Goal: Task Accomplishment & Management: Manage account settings

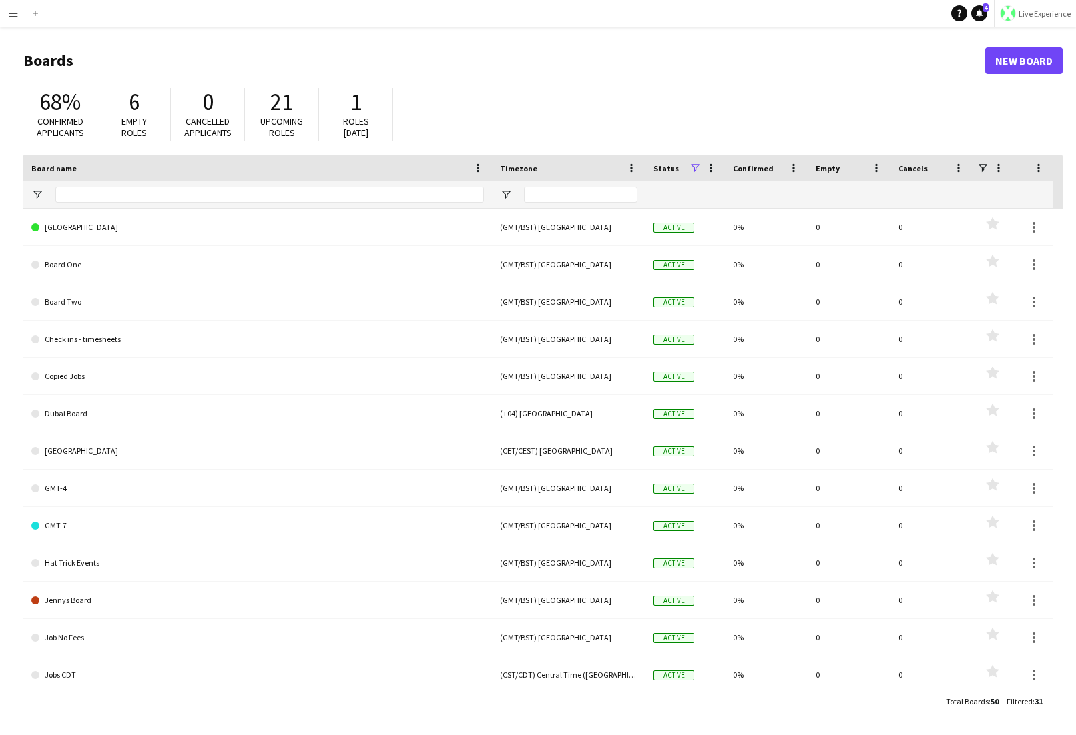
click at [1038, 18] on button "Live Experience" at bounding box center [1035, 13] width 82 height 27
click at [1018, 91] on span "Walls Productions" at bounding box center [1030, 88] width 71 height 12
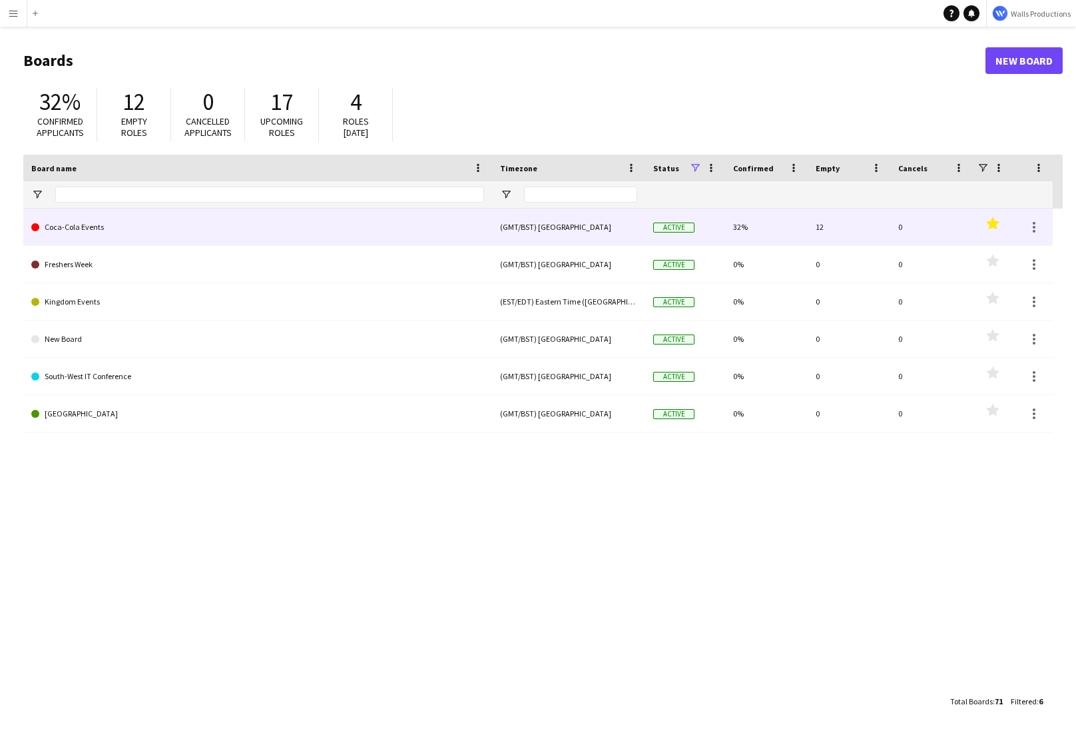
click at [81, 229] on link "Coca-Cola Events" at bounding box center [257, 226] width 453 height 37
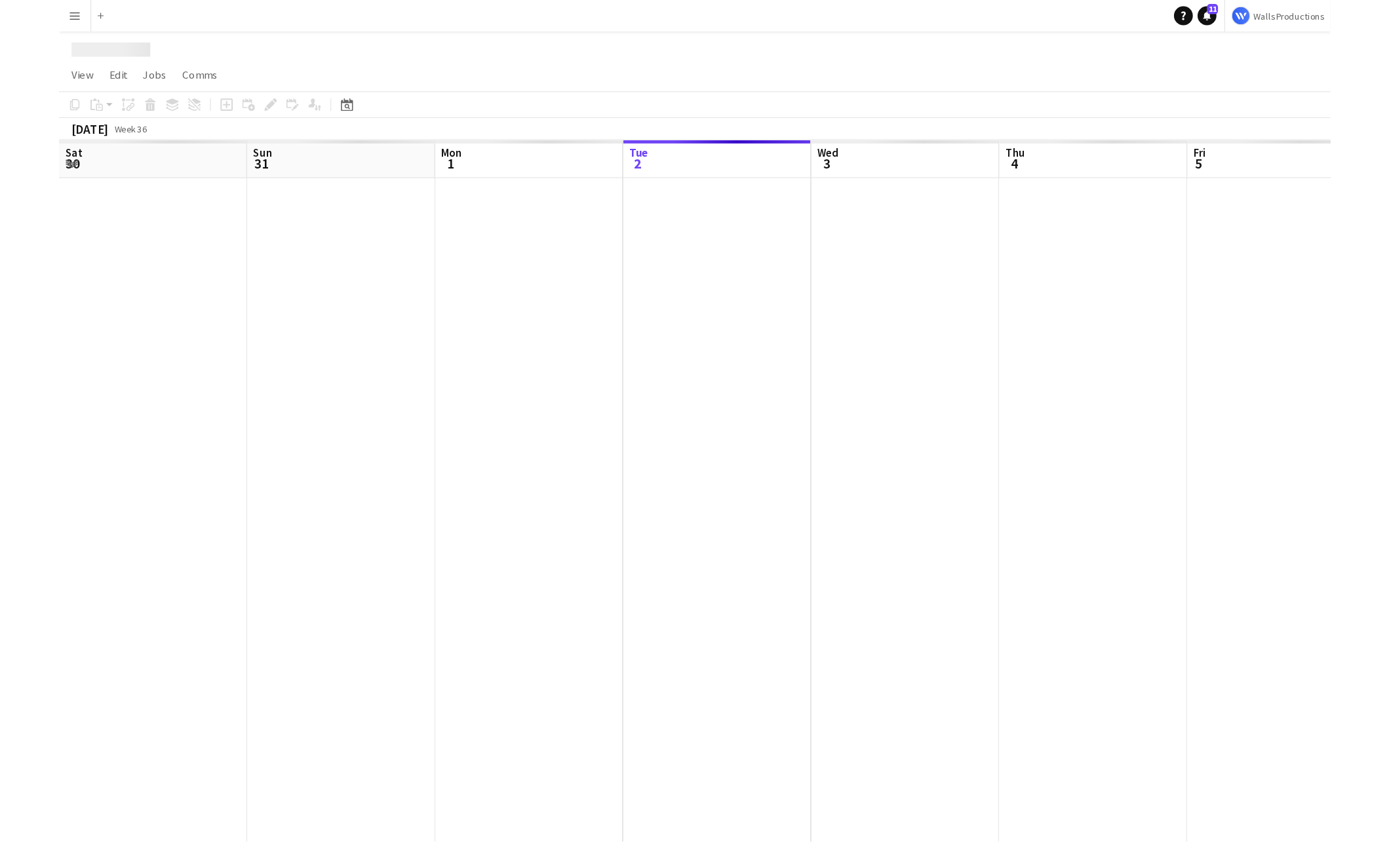
scroll to position [0, 313]
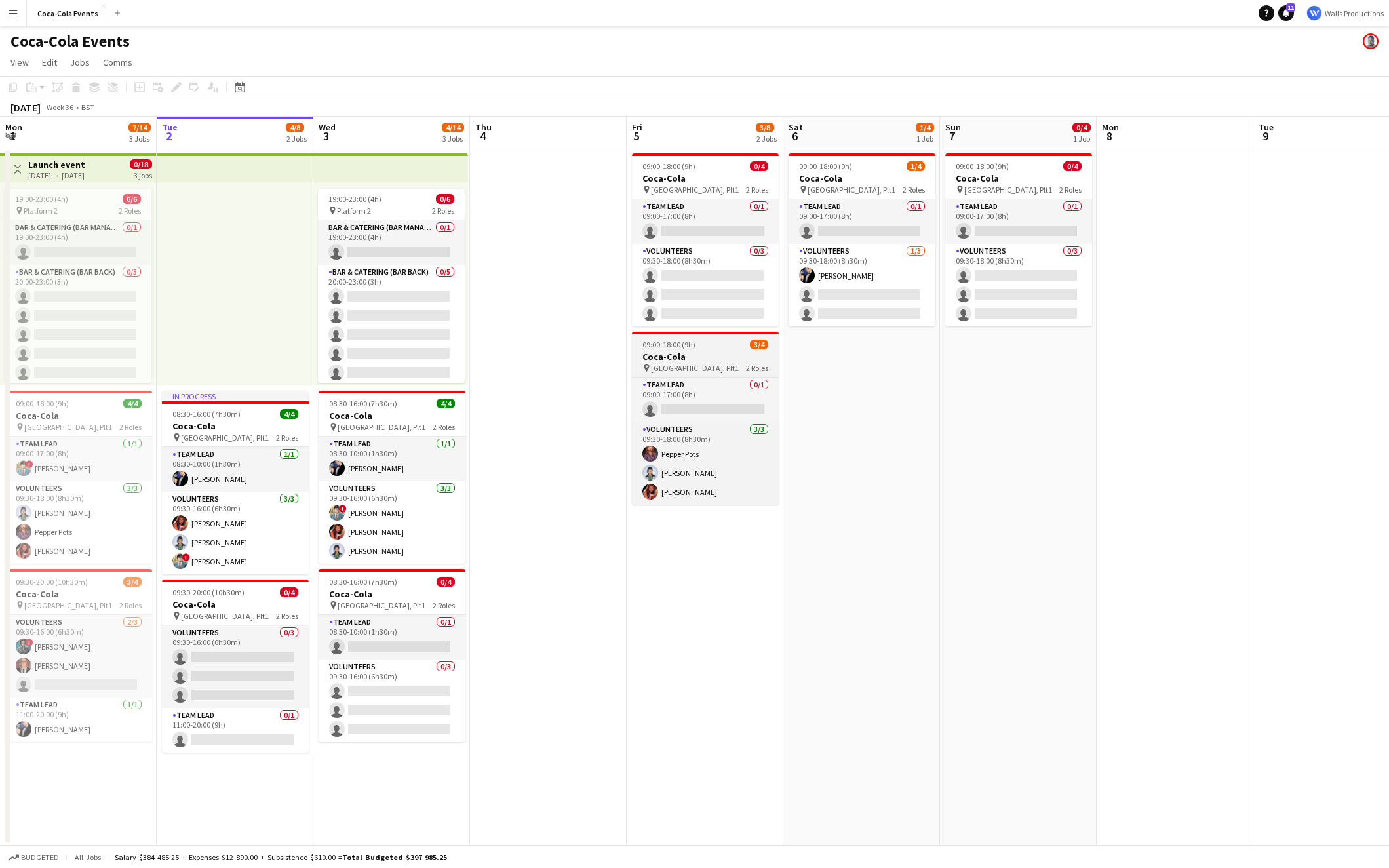
click at [698, 362] on div "pin [STREET_ADDRESS] Roles" at bounding box center [705, 367] width 147 height 11
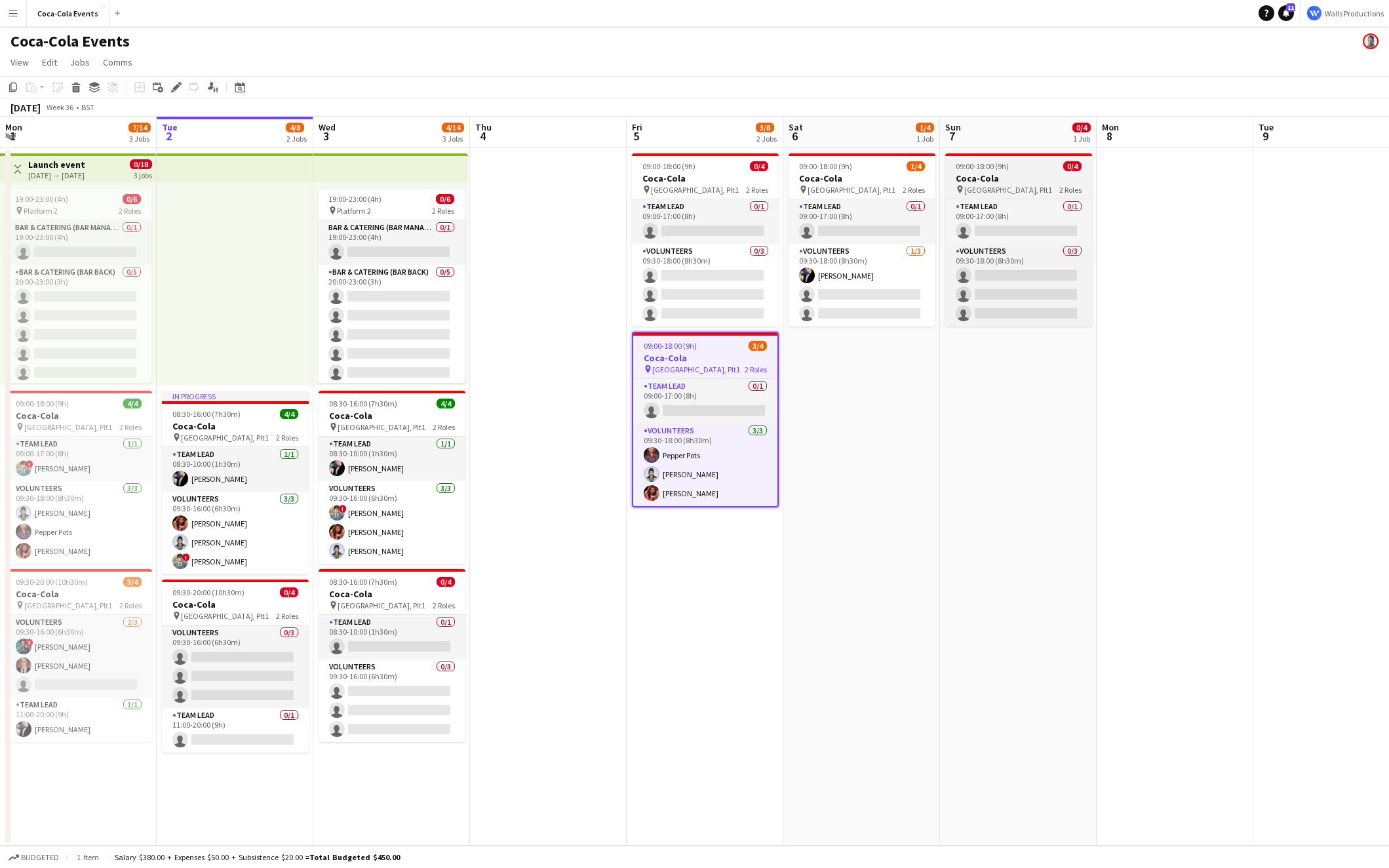
click at [1037, 168] on div "09:00-18:00 (9h) 0/4" at bounding box center [1018, 166] width 147 height 10
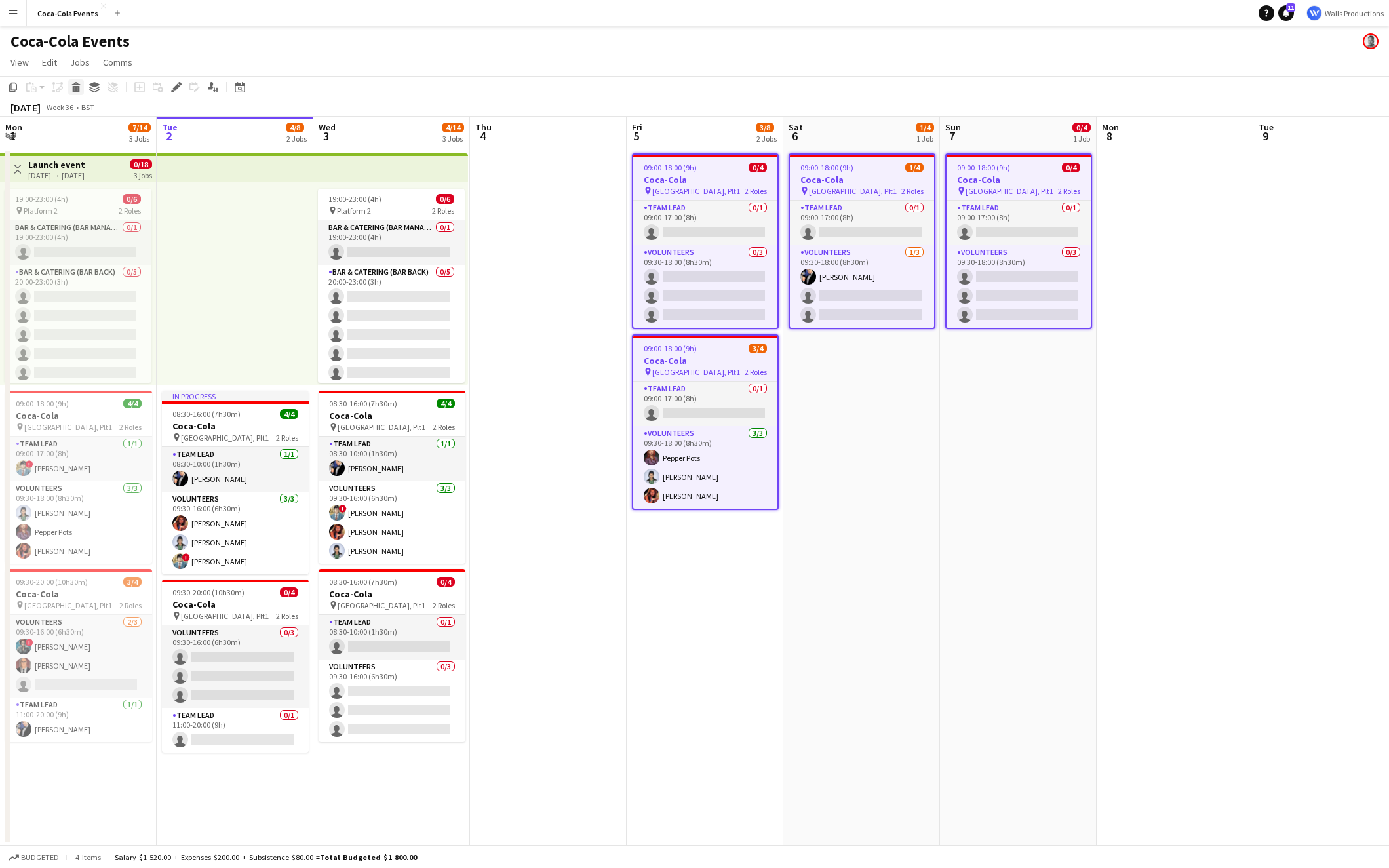
click at [76, 88] on icon at bounding box center [76, 89] width 7 height 7
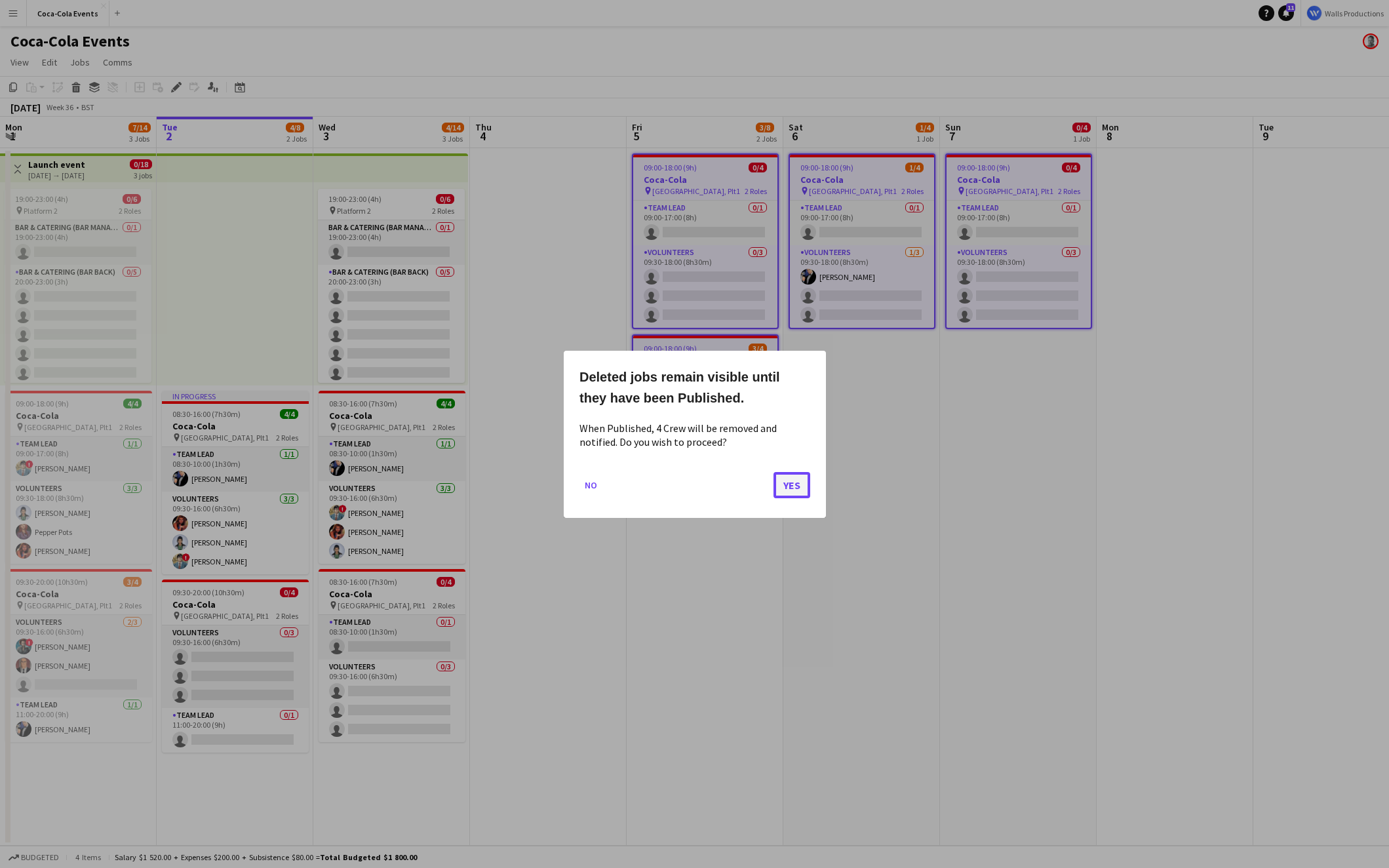
click at [792, 492] on button "Yes" at bounding box center [791, 484] width 36 height 27
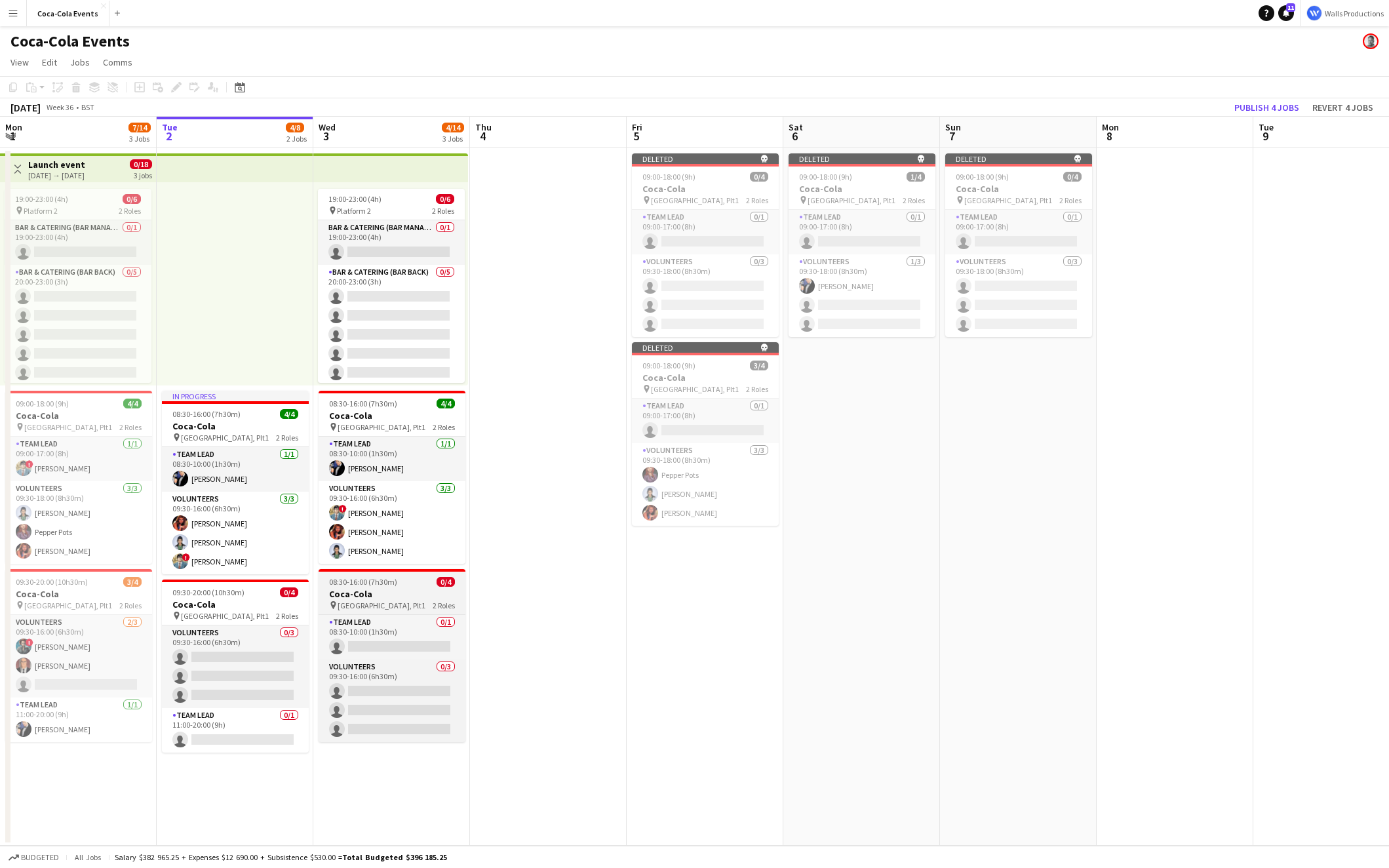
click at [399, 584] on div "08:30-16:00 (7h30m) 0/4" at bounding box center [392, 582] width 147 height 10
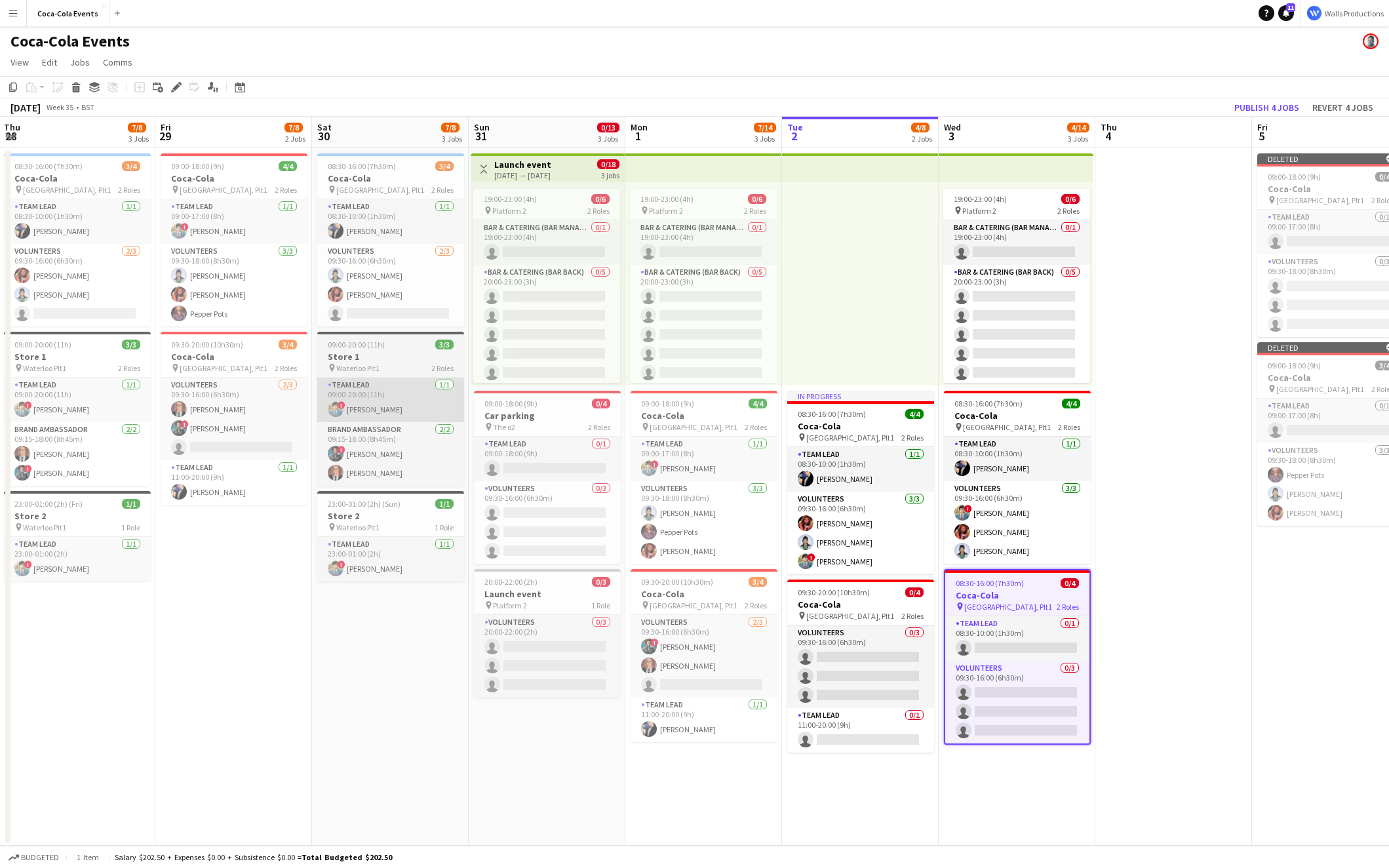
scroll to position [0, 309]
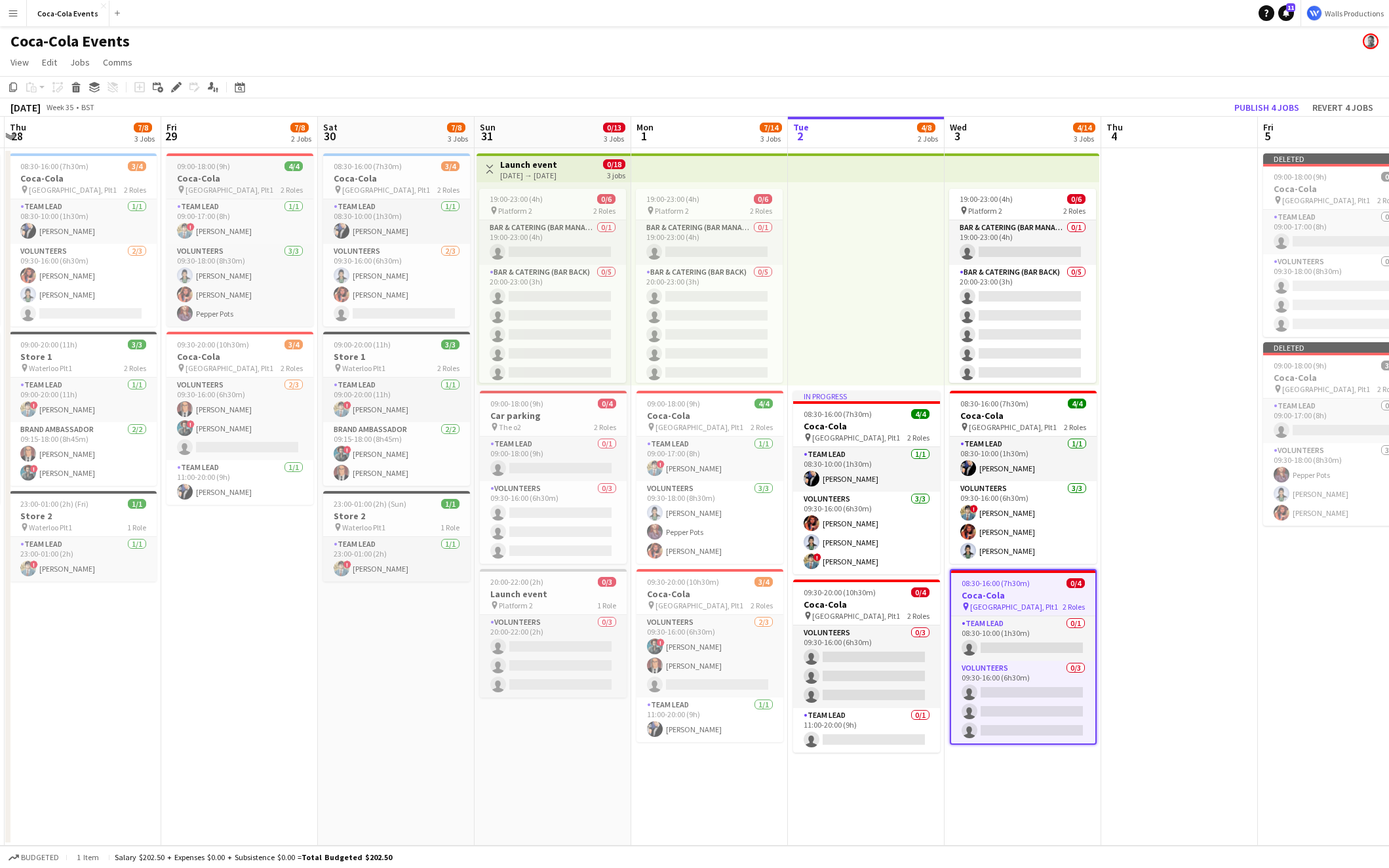
click at [241, 176] on h3 "Coca-Cola" at bounding box center [239, 178] width 147 height 12
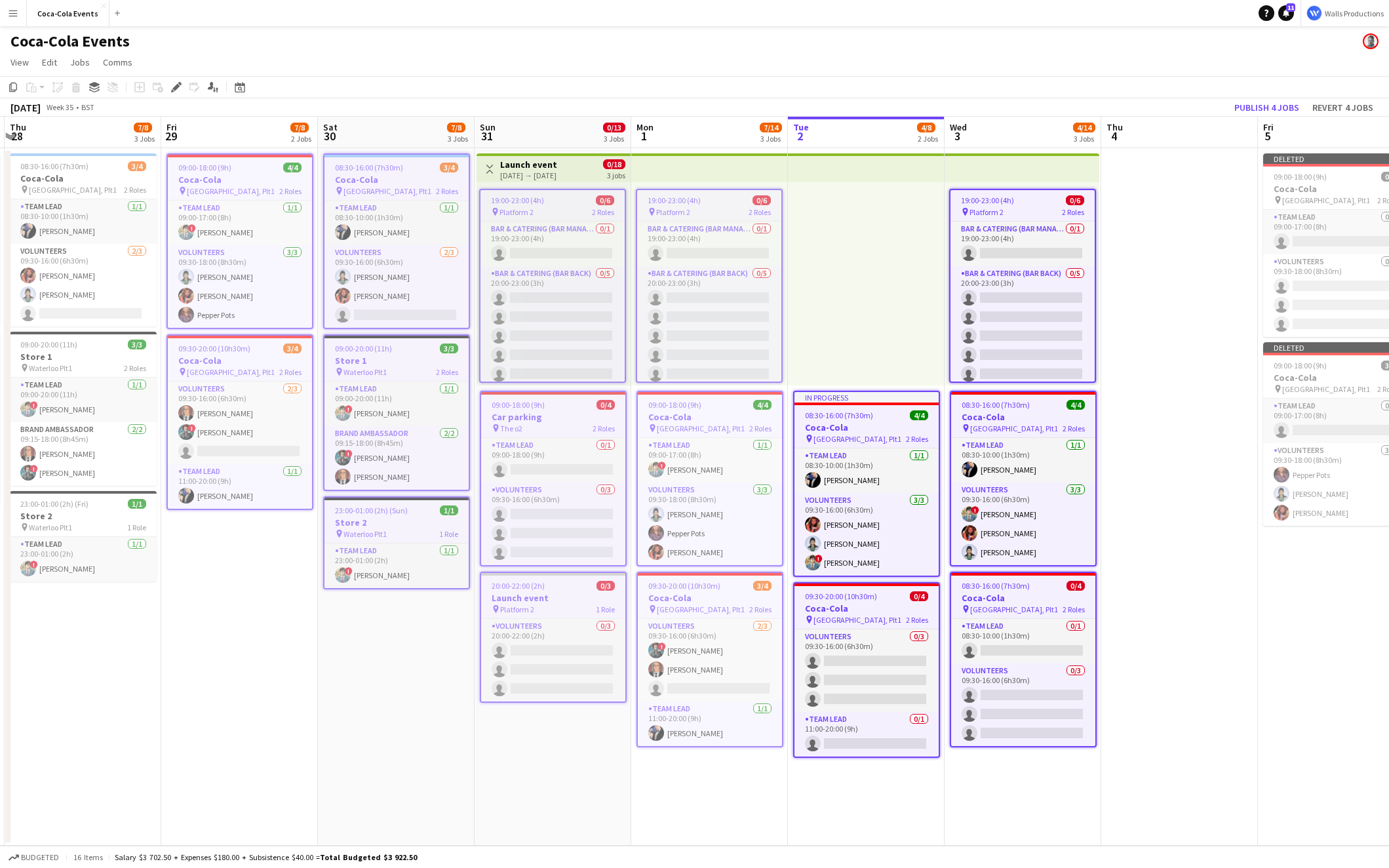
click at [1002, 589] on span "08:30-16:00 (7h30m)" at bounding box center [995, 586] width 68 height 10
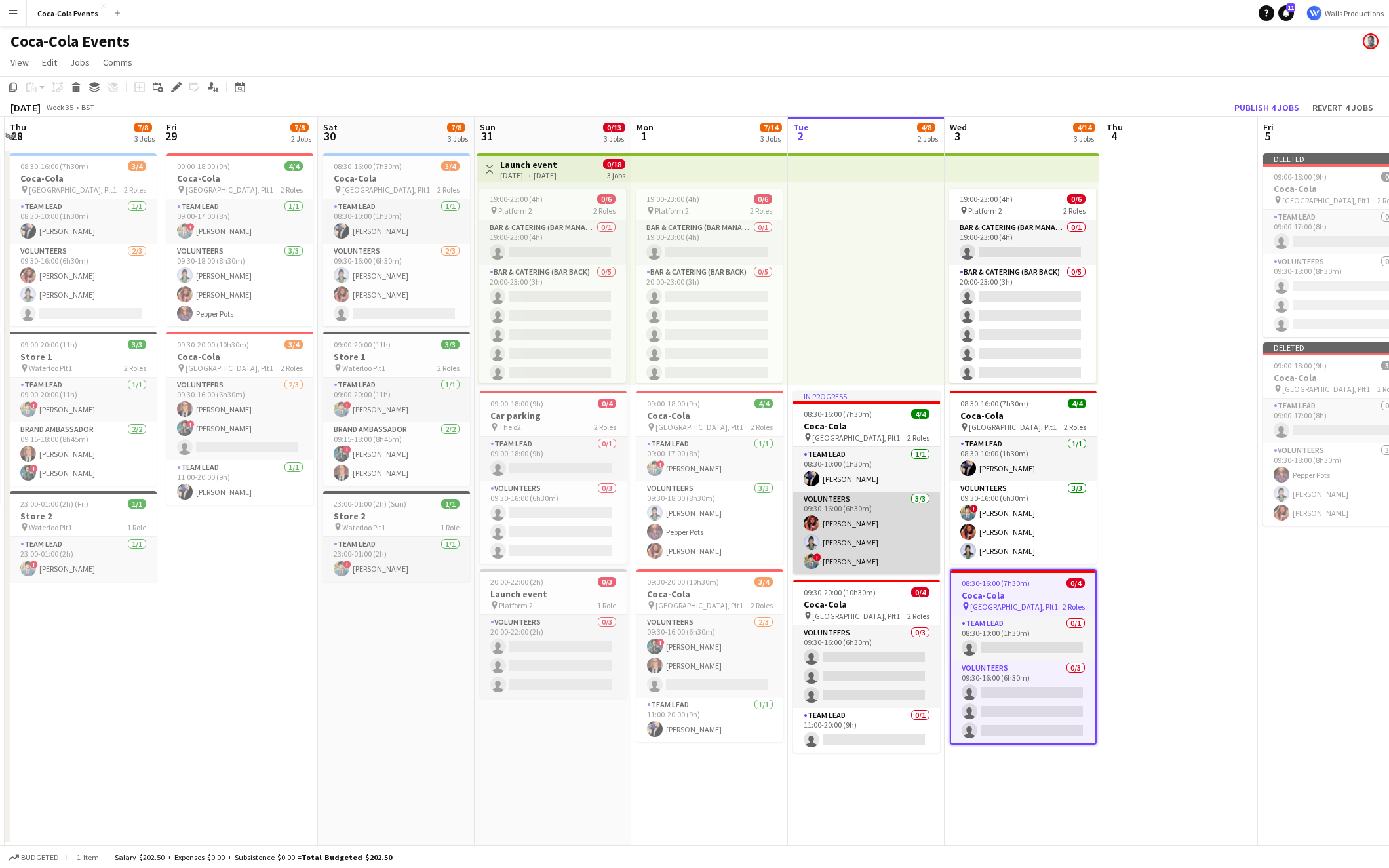
click at [852, 521] on app-card-role "Volunteers [DATE] 09:30-16:00 (6h30m) [PERSON_NAME] [PERSON_NAME] ! [PERSON_NAM…" at bounding box center [866, 533] width 147 height 83
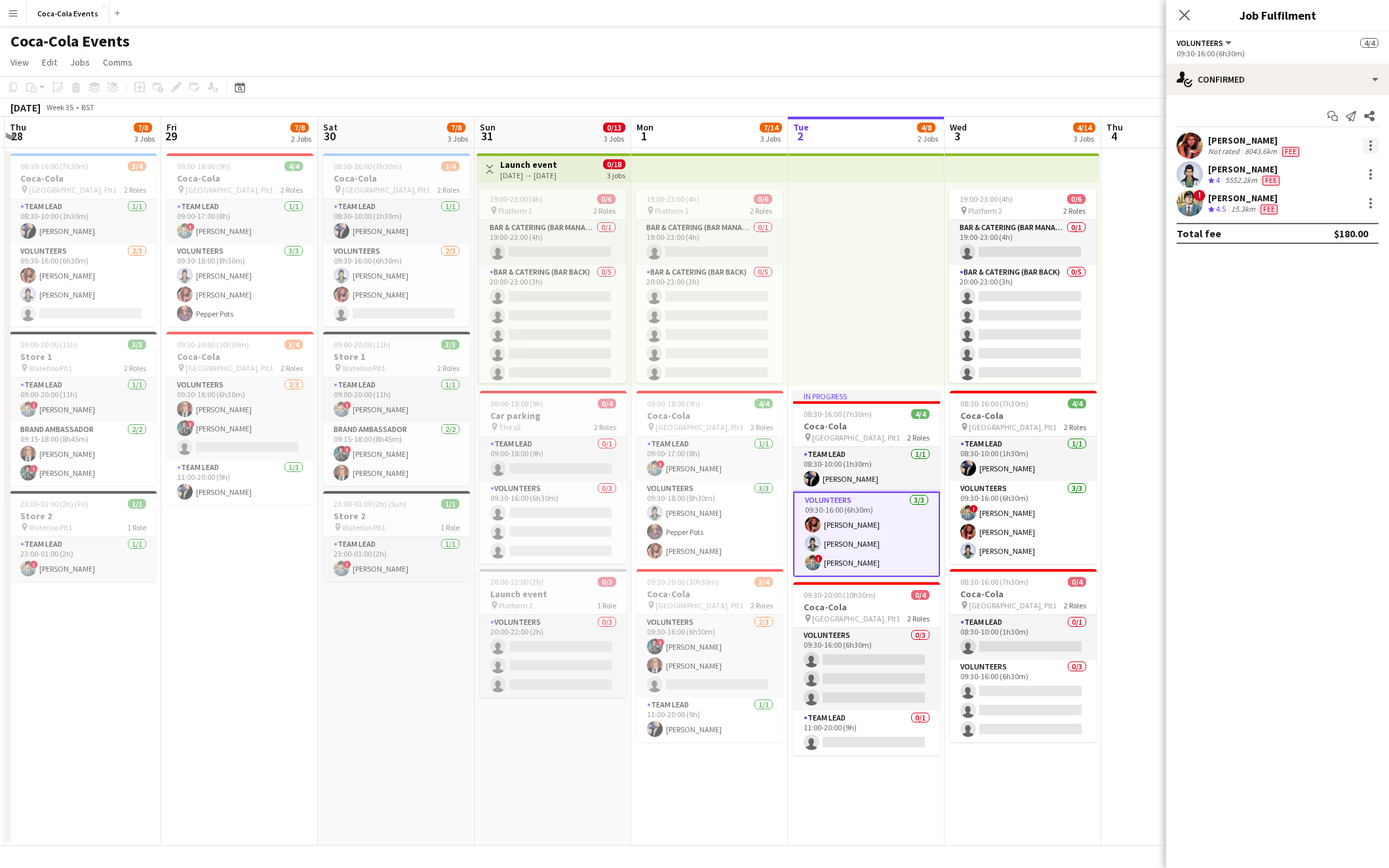
click at [1059, 153] on div at bounding box center [1371, 146] width 16 height 16
click at [1059, 303] on button "Remove" at bounding box center [1328, 295] width 102 height 31
click at [1059, 139] on div at bounding box center [1371, 146] width 16 height 16
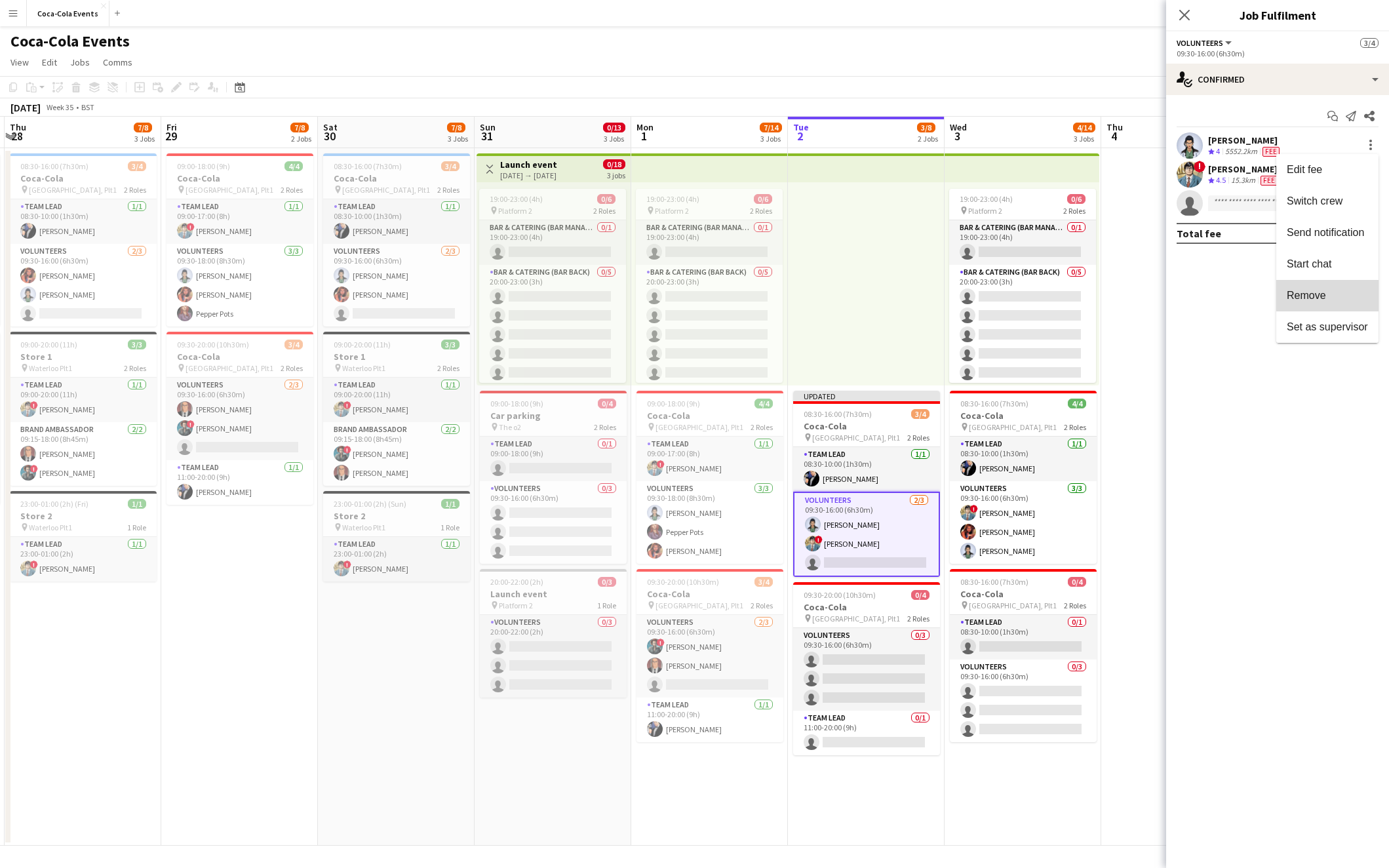
click at [1059, 287] on button "Remove" at bounding box center [1328, 295] width 102 height 31
click at [1059, 143] on div at bounding box center [1371, 146] width 16 height 16
click at [1059, 289] on span "Remove" at bounding box center [1328, 295] width 82 height 12
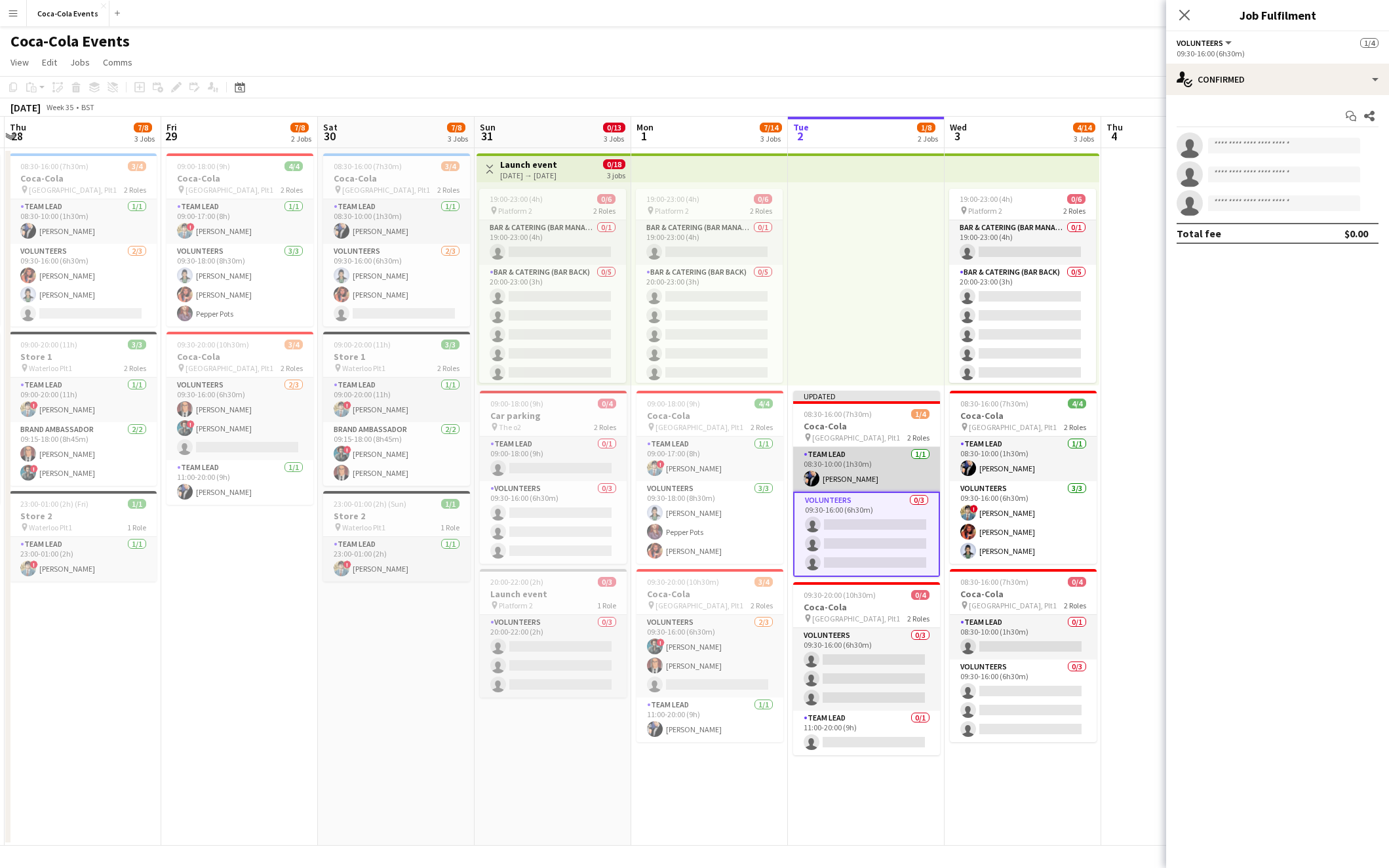
click at [877, 467] on app-card-role "Team Lead [DATE] 08:30-10:00 (1h30m) [PERSON_NAME]" at bounding box center [866, 468] width 147 height 44
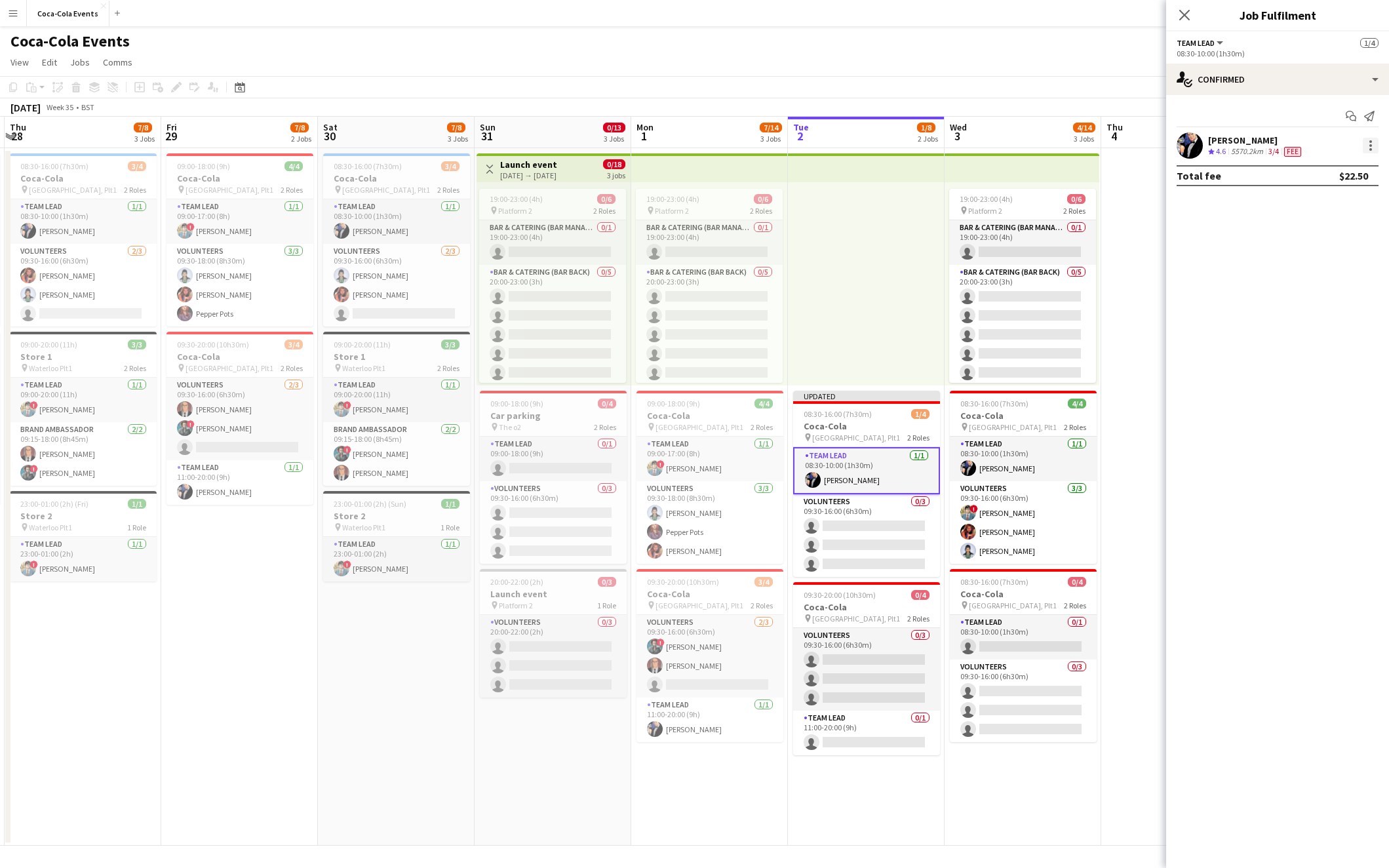
click at [1059, 149] on div at bounding box center [1371, 146] width 16 height 16
click at [1059, 295] on span "Remove" at bounding box center [1307, 294] width 39 height 11
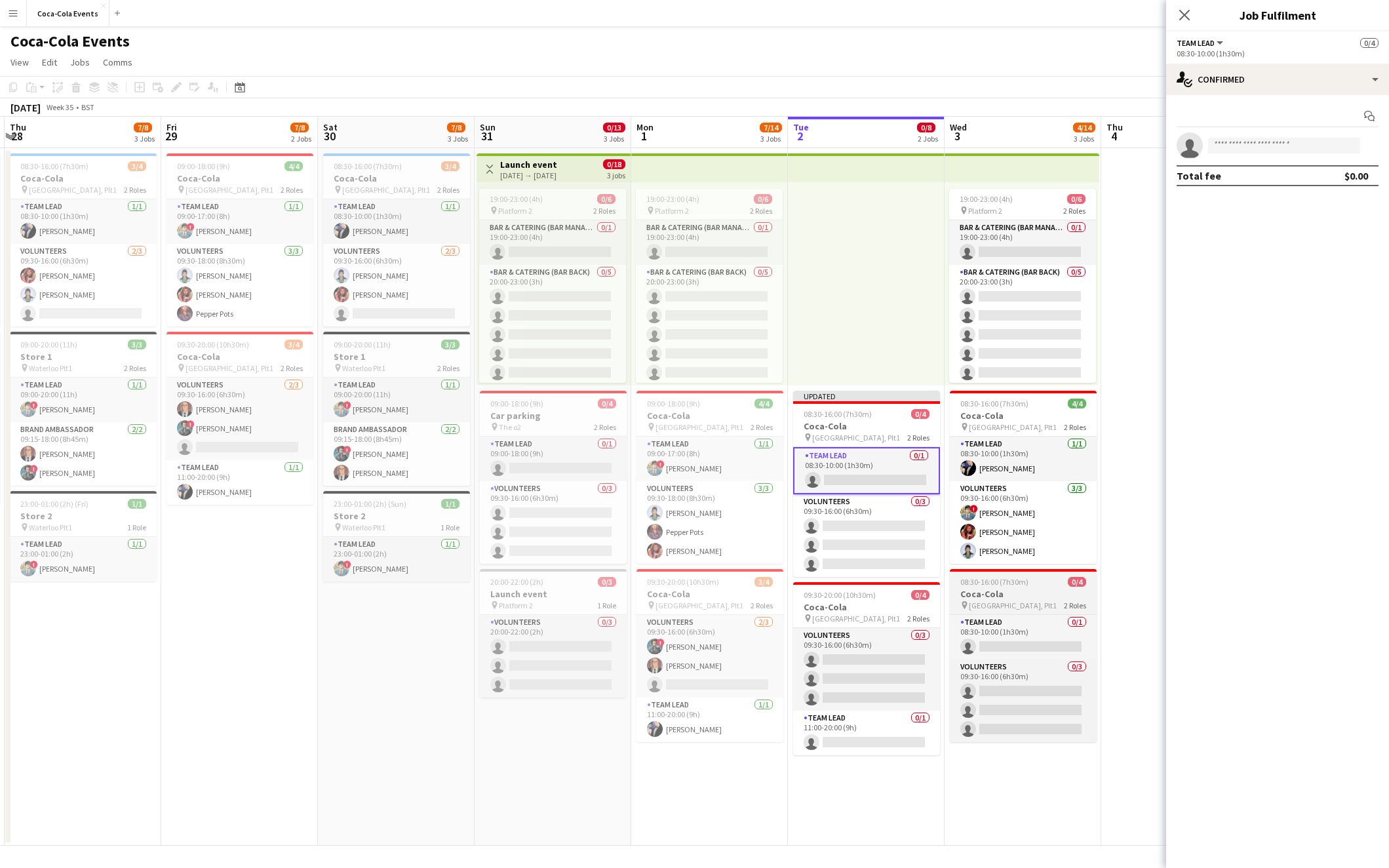
click at [984, 580] on span "08:30-16:00 (7h30m)" at bounding box center [994, 582] width 68 height 10
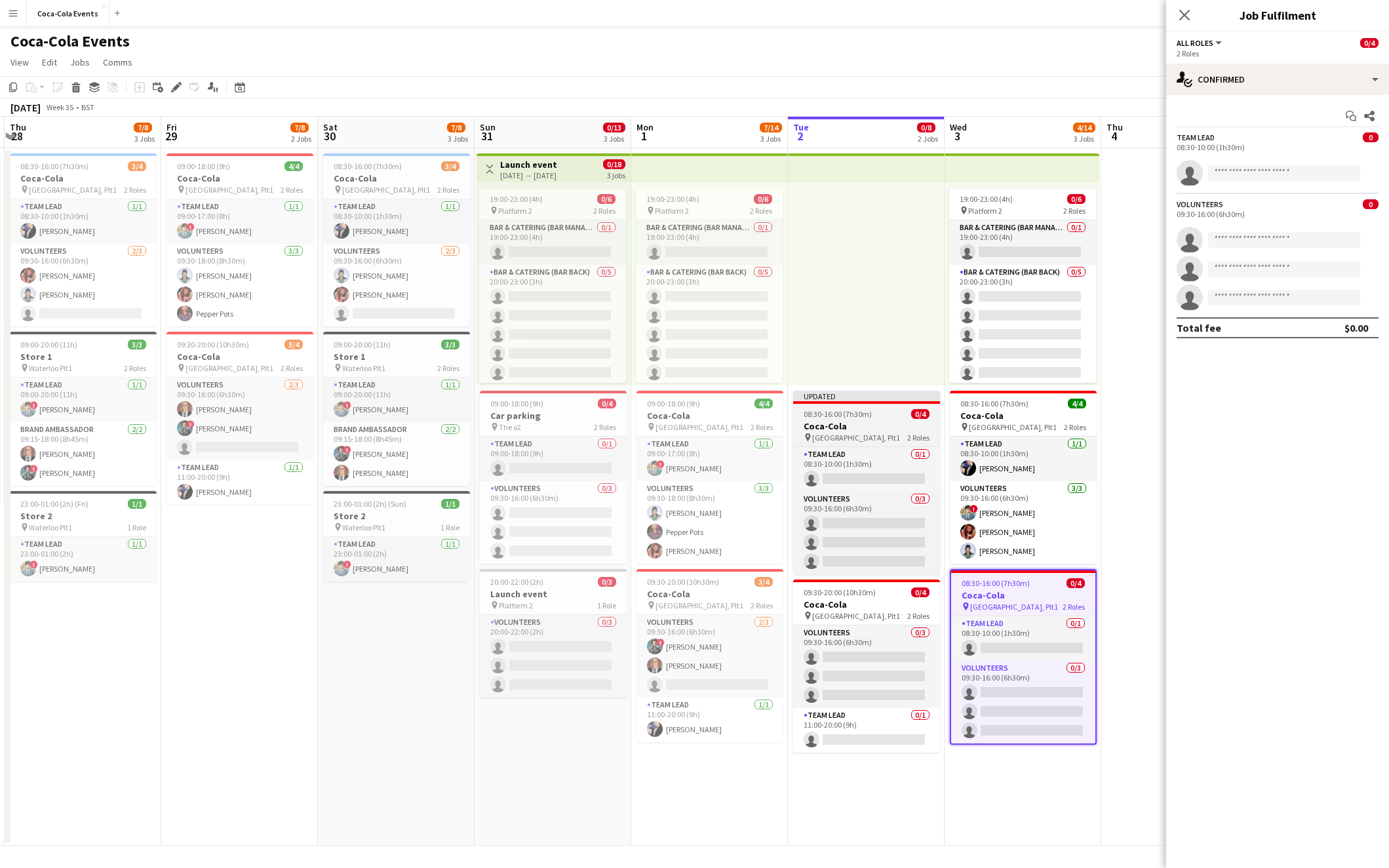
click at [857, 414] on span "08:30-16:00 (7h30m)" at bounding box center [838, 414] width 68 height 10
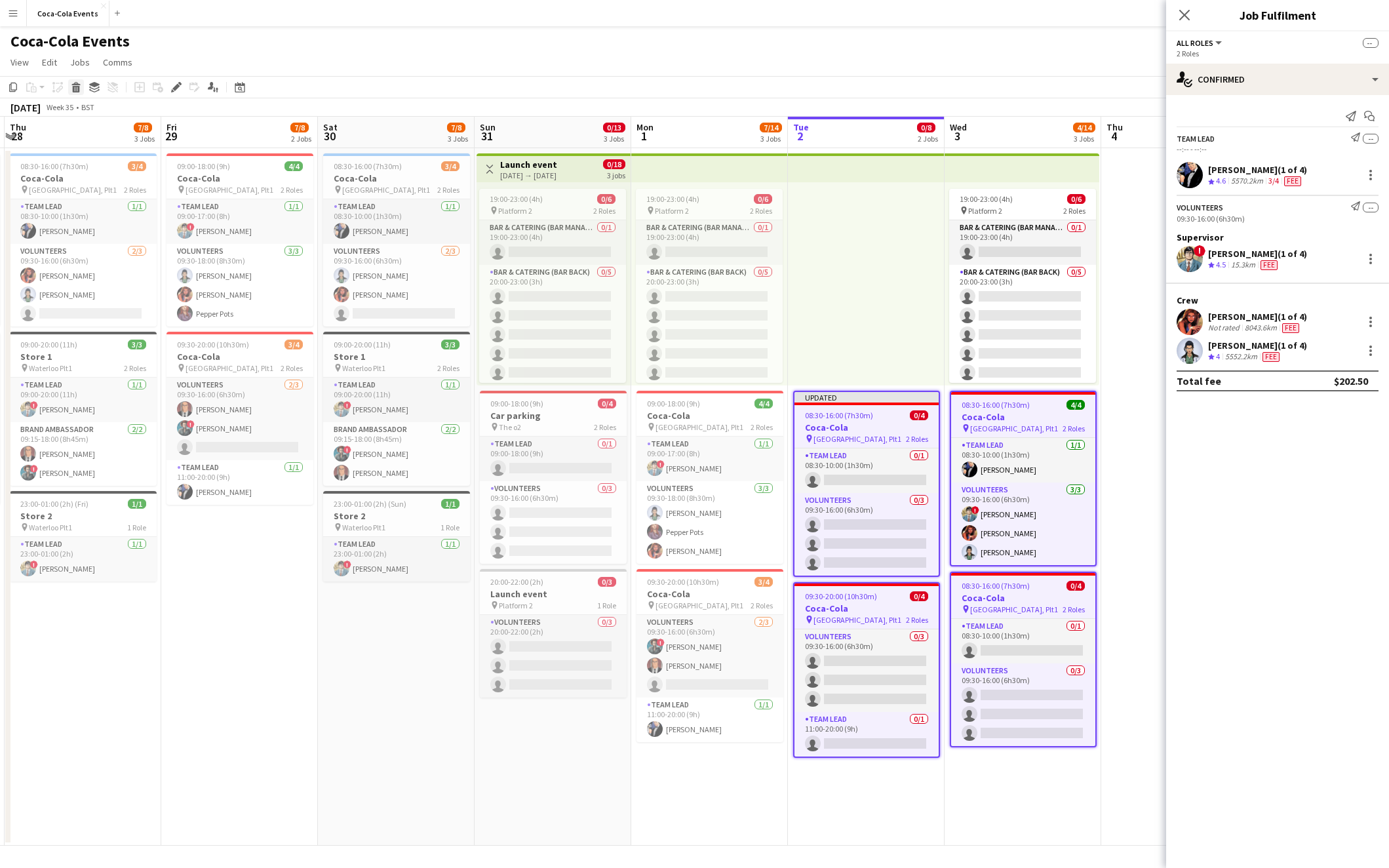
click at [77, 88] on icon "Delete" at bounding box center [76, 87] width 11 height 11
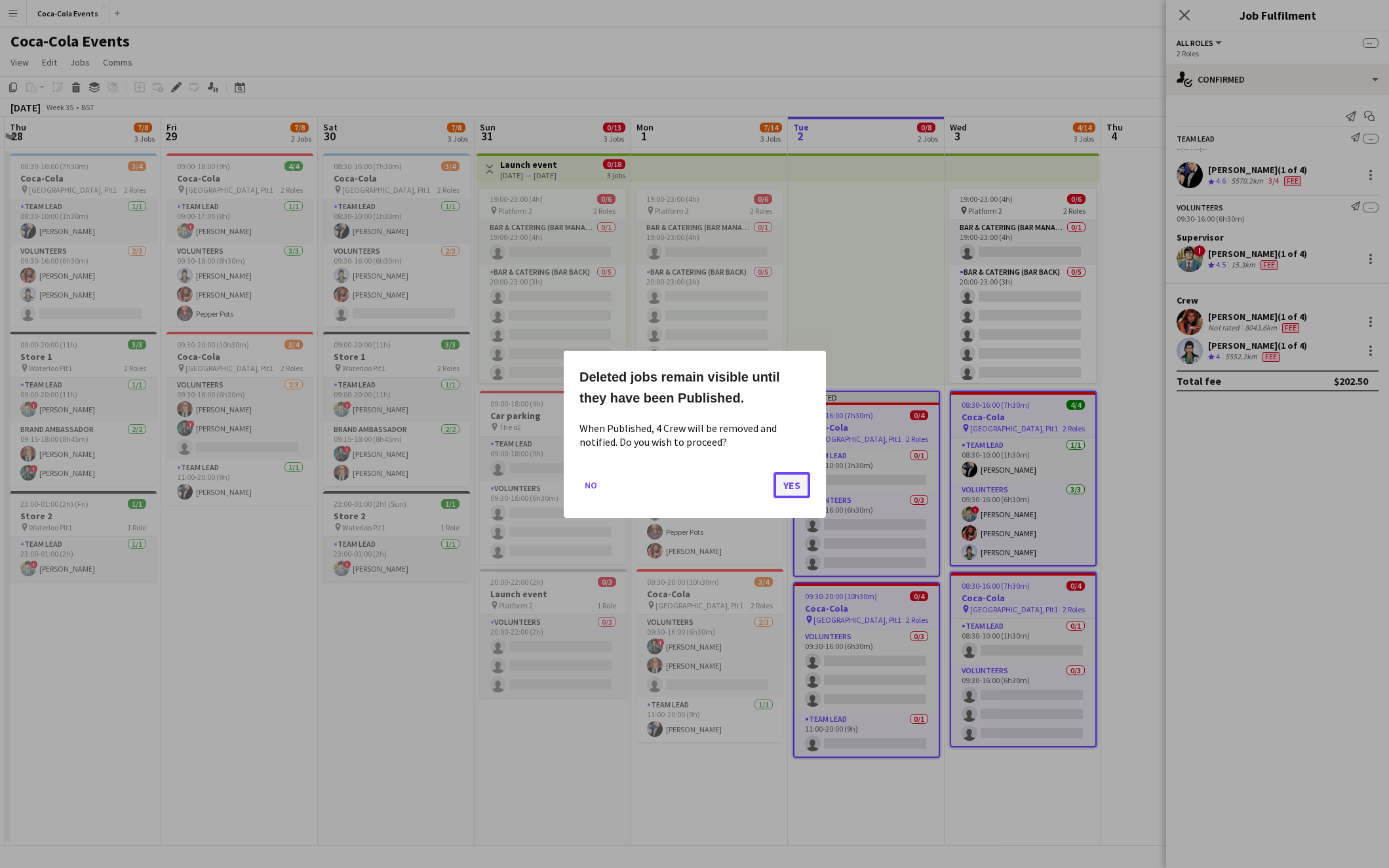
click at [795, 479] on button "Yes" at bounding box center [791, 484] width 36 height 27
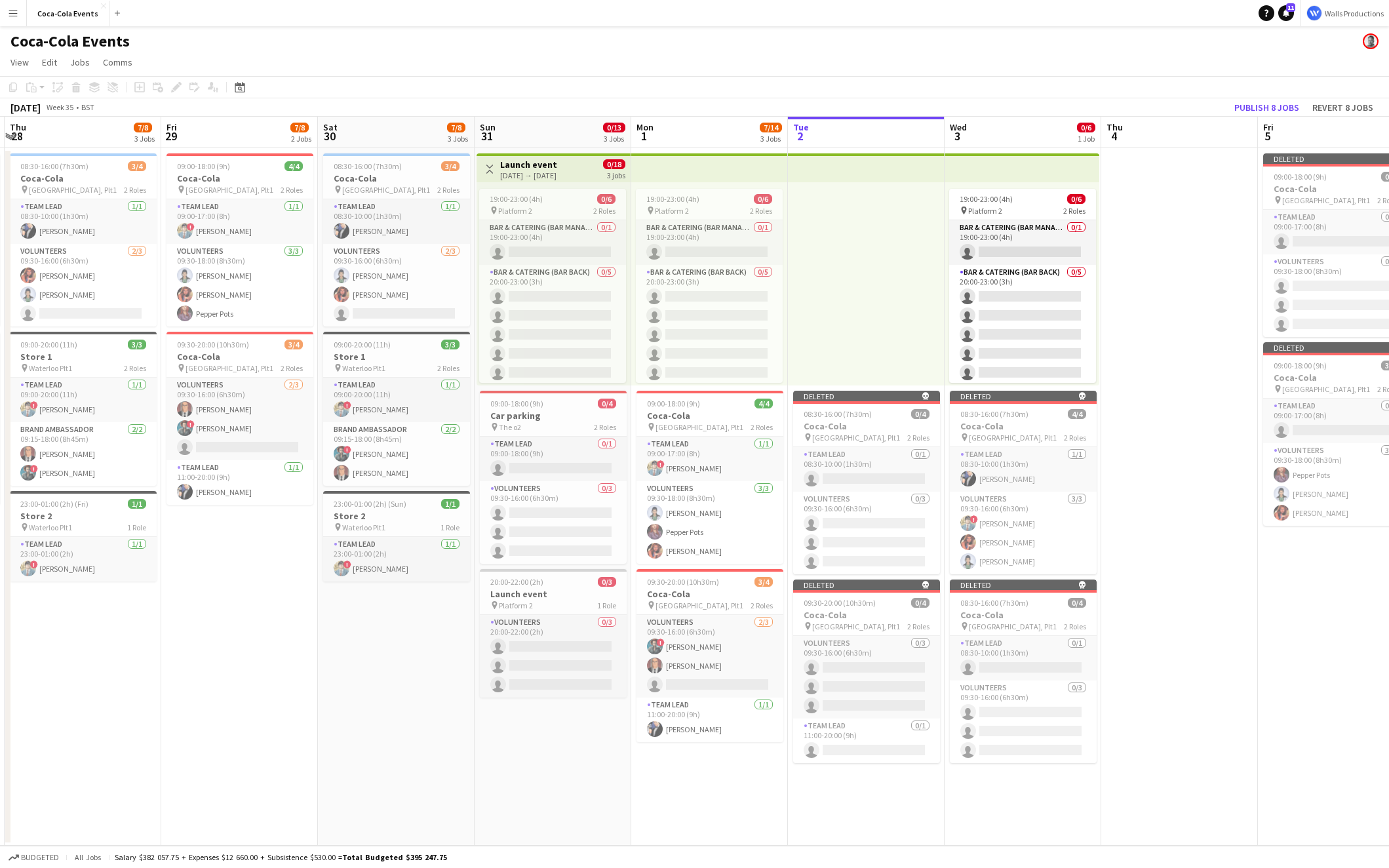
click at [543, 162] on h3 "Launch event" at bounding box center [529, 164] width 57 height 12
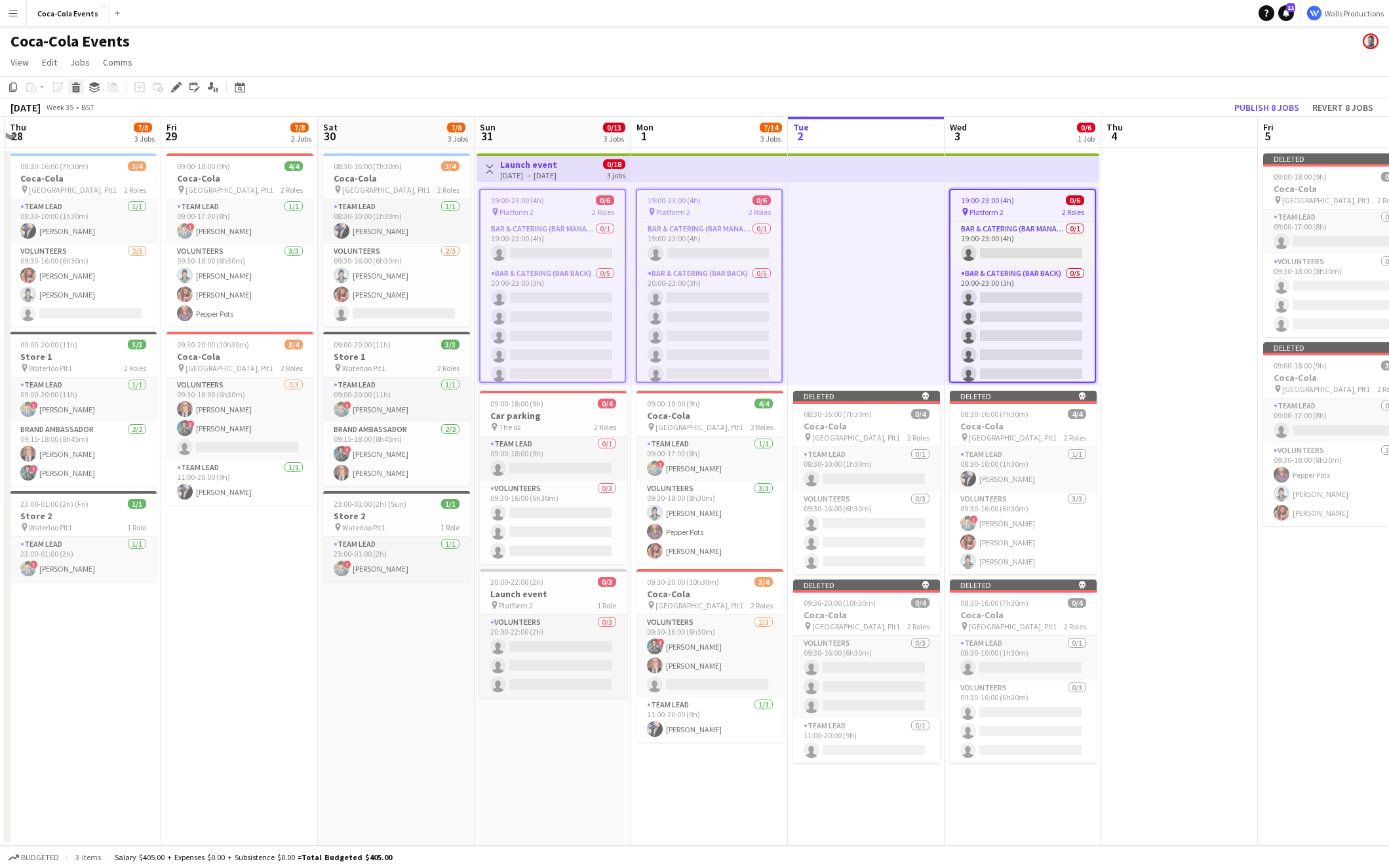
click at [76, 84] on icon at bounding box center [76, 83] width 9 height 3
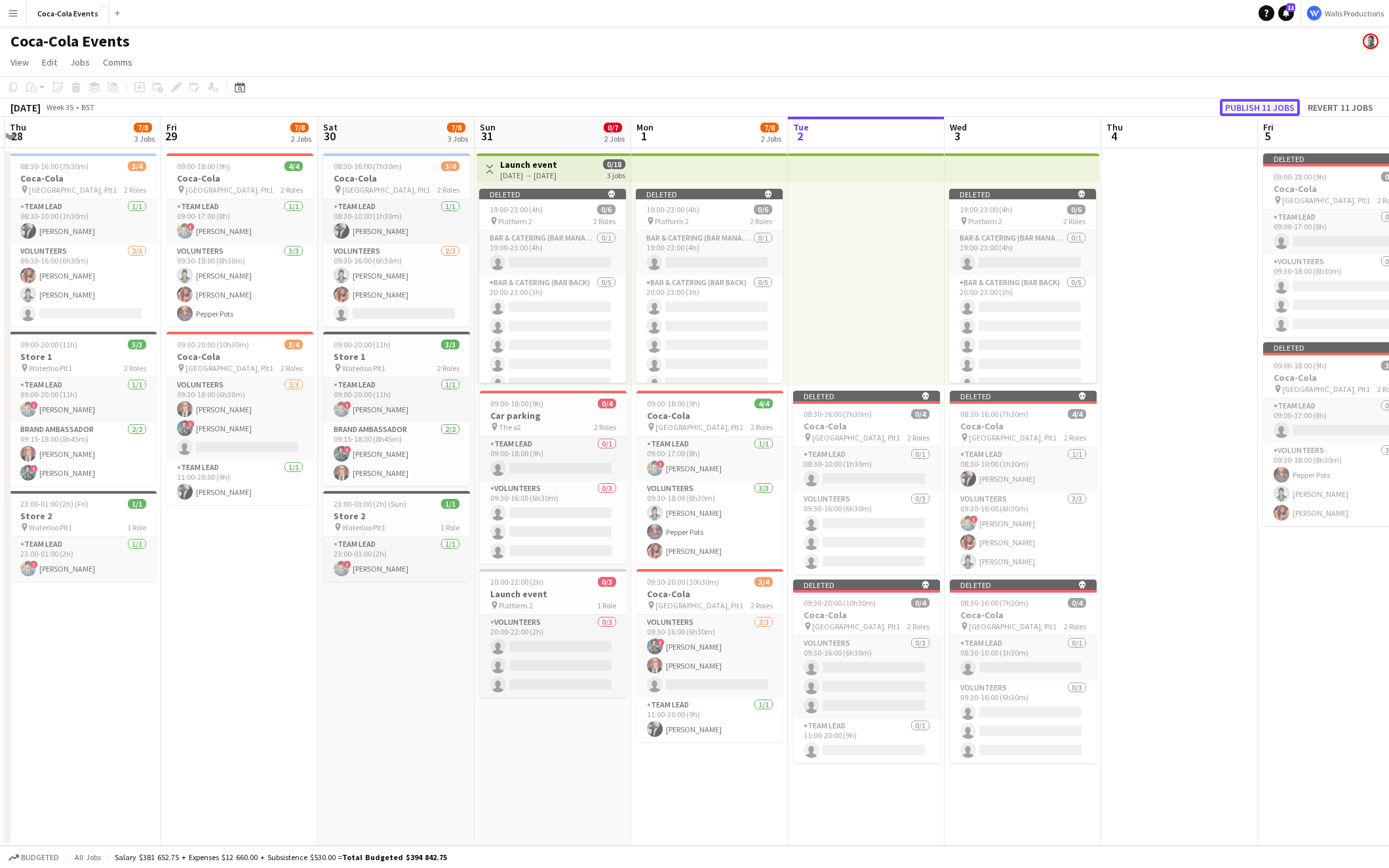
click at [1059, 107] on button "Publish 11 jobs" at bounding box center [1260, 107] width 80 height 17
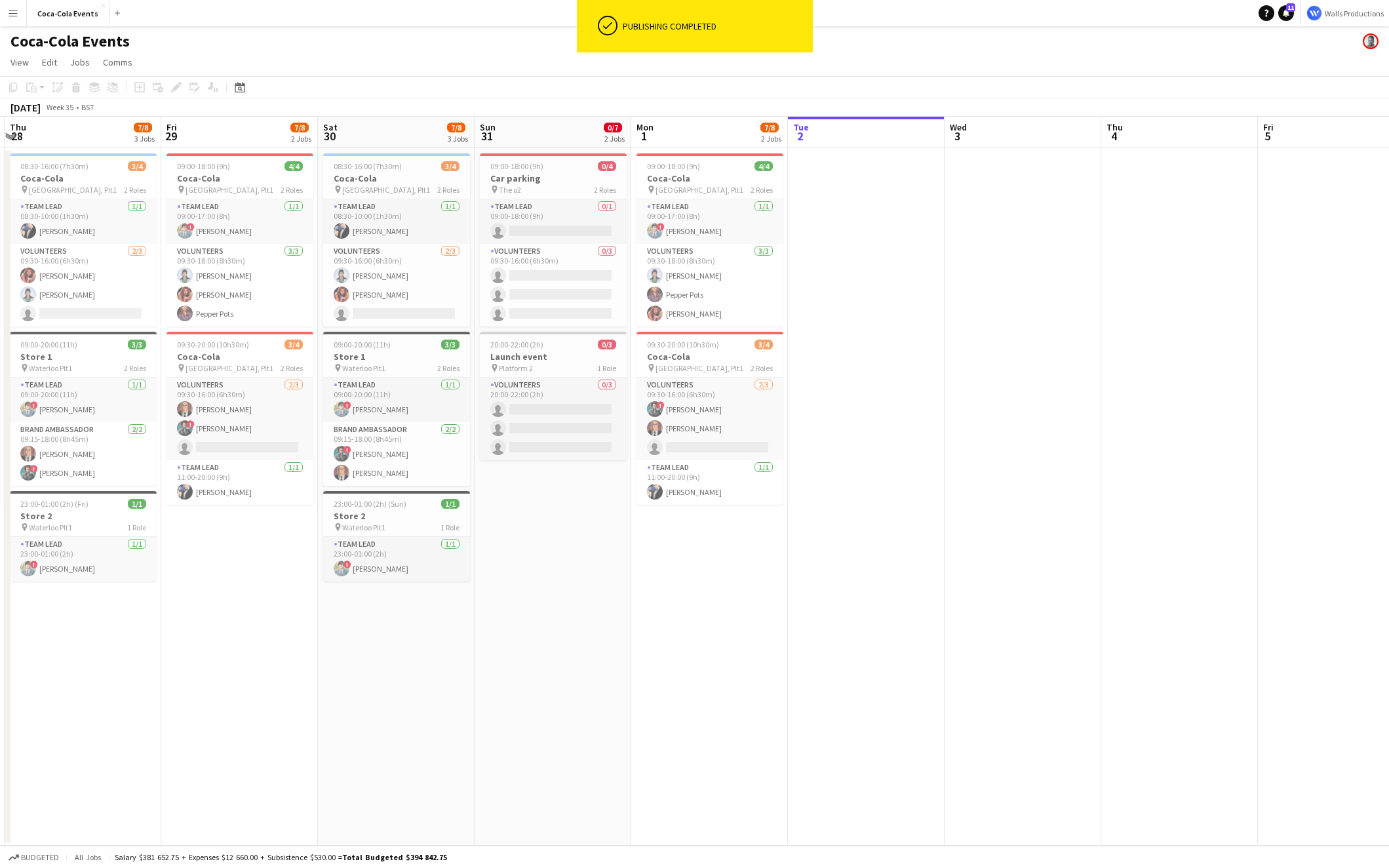
click at [832, 299] on app-date-cell at bounding box center [866, 497] width 157 height 698
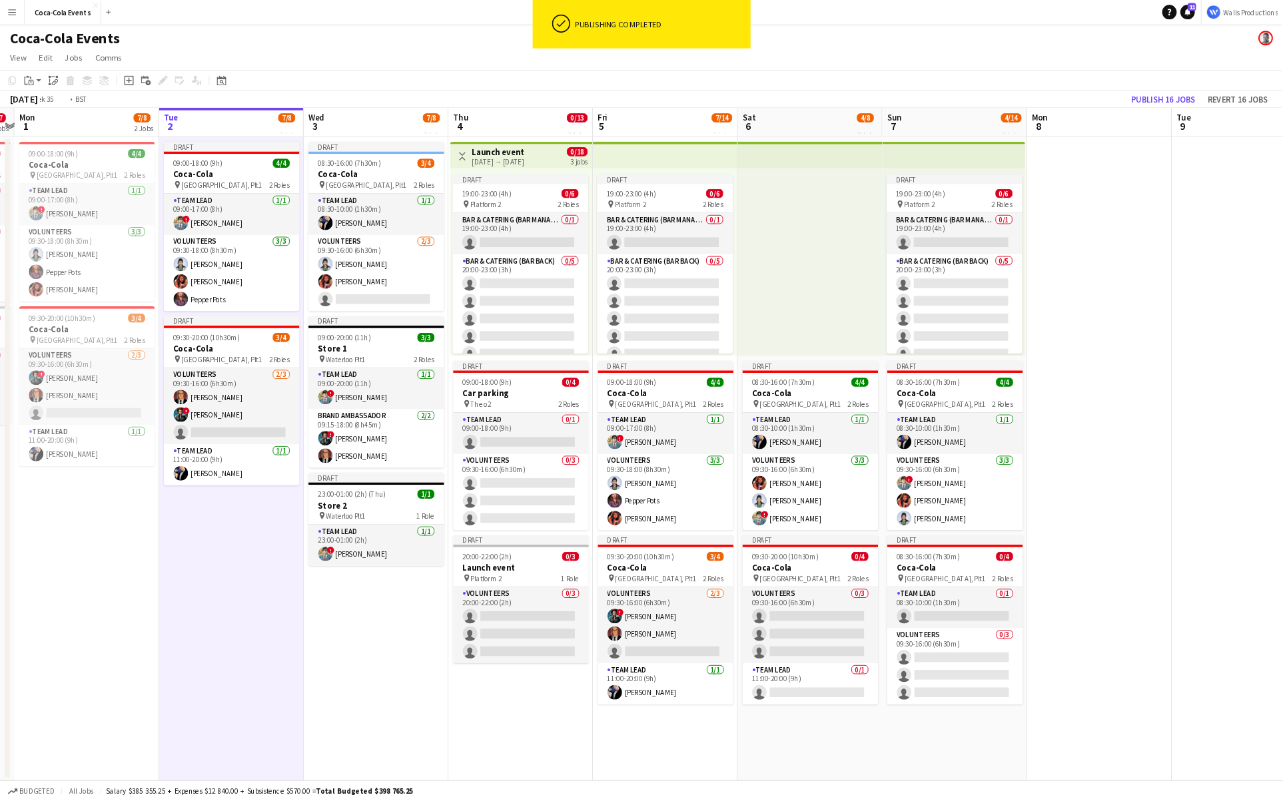
scroll to position [0, 507]
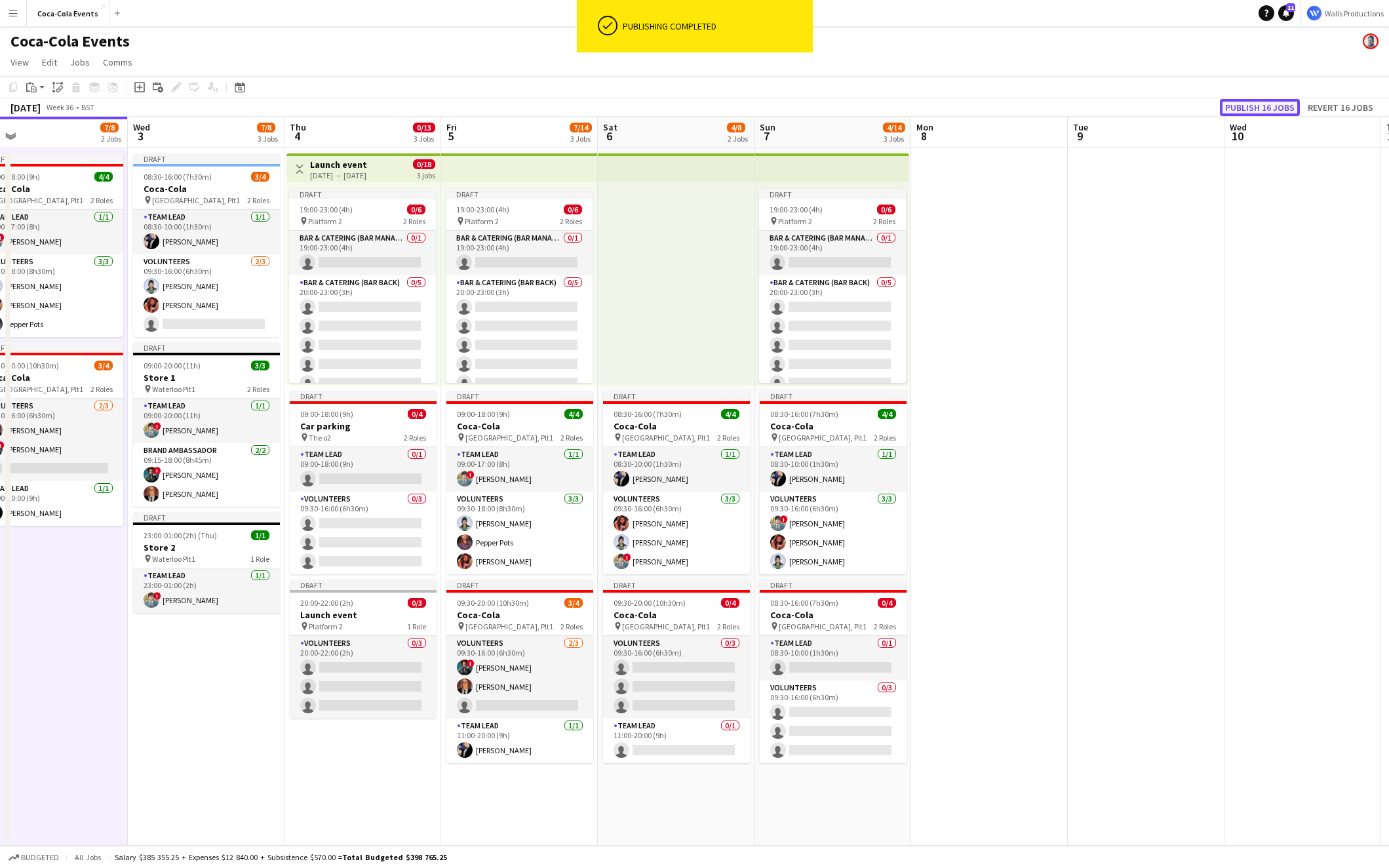
click at [1059, 109] on button "Publish 16 jobs" at bounding box center [1260, 107] width 80 height 17
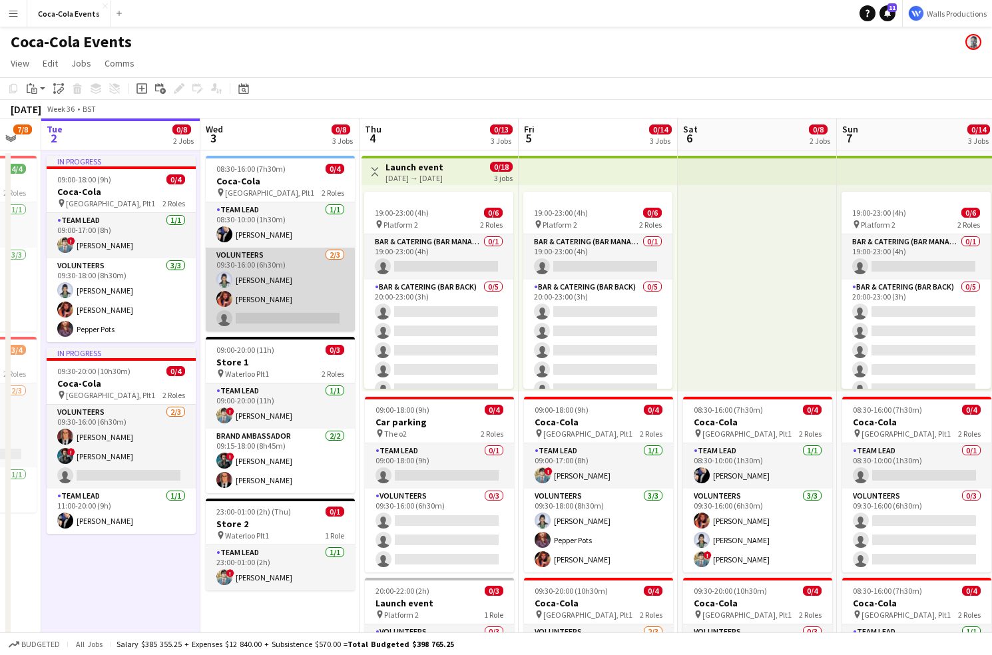
scroll to position [0, 435]
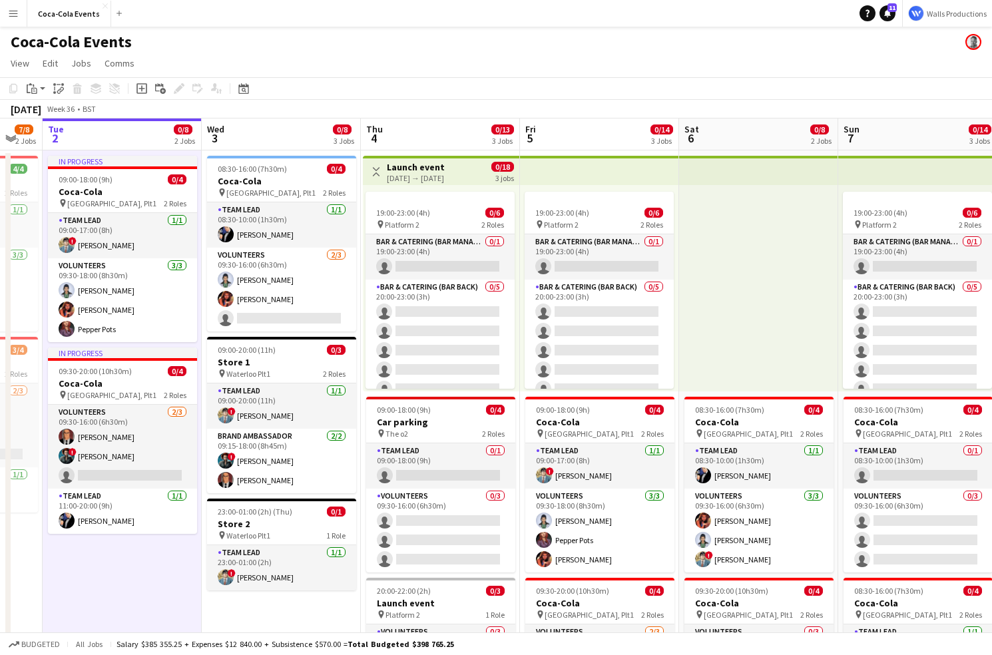
click at [17, 15] on app-icon "Menu" at bounding box center [13, 13] width 11 height 11
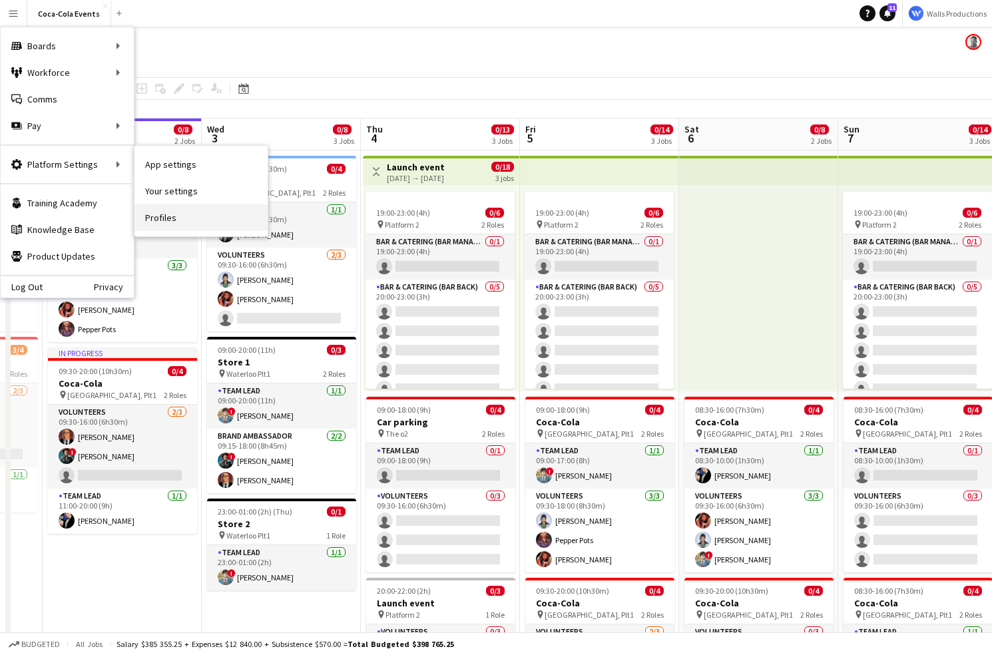
click at [173, 215] on link "Profiles" at bounding box center [201, 217] width 133 height 27
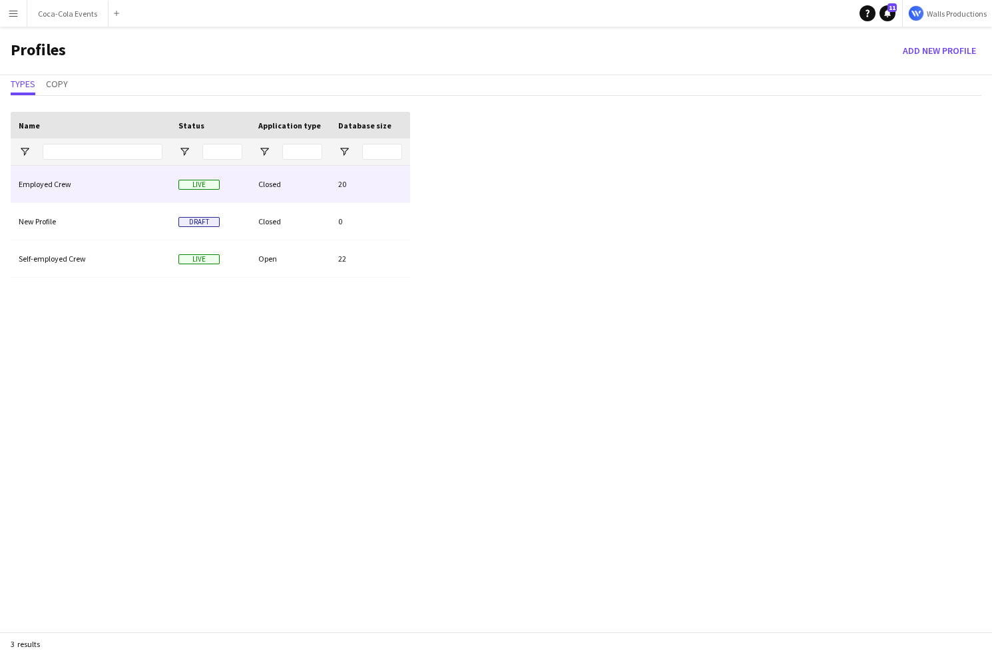
click at [39, 184] on div "Employed Crew" at bounding box center [91, 184] width 160 height 37
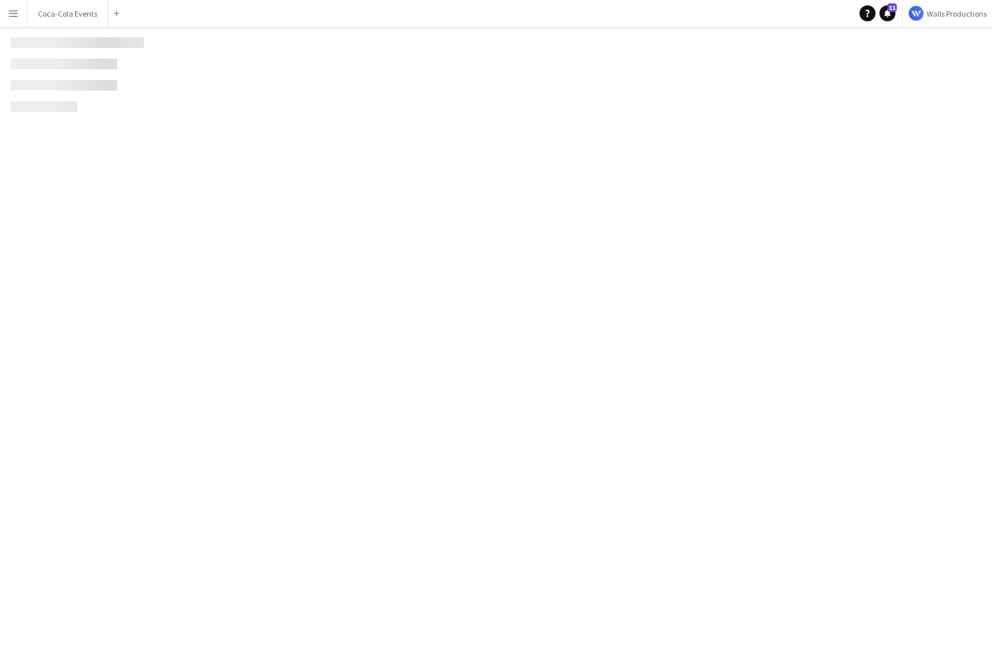
click at [39, 184] on div "Menu Boards Boards Boards All jobs Status Workforce Workforce My Workforce Recr…" at bounding box center [496, 327] width 992 height 655
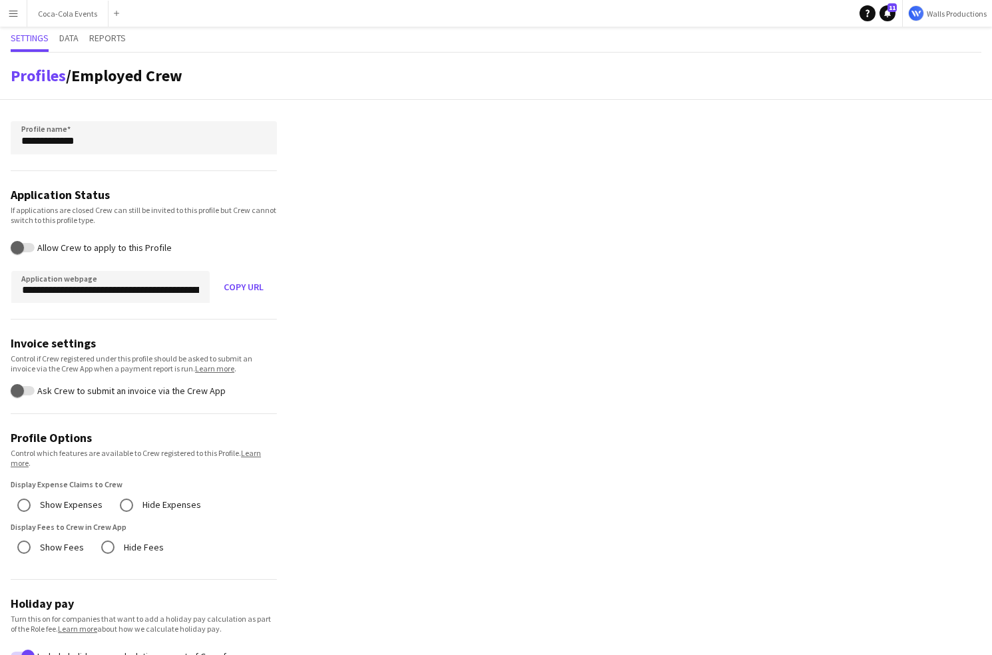
click at [79, 39] on span "Data" at bounding box center [68, 37] width 19 height 9
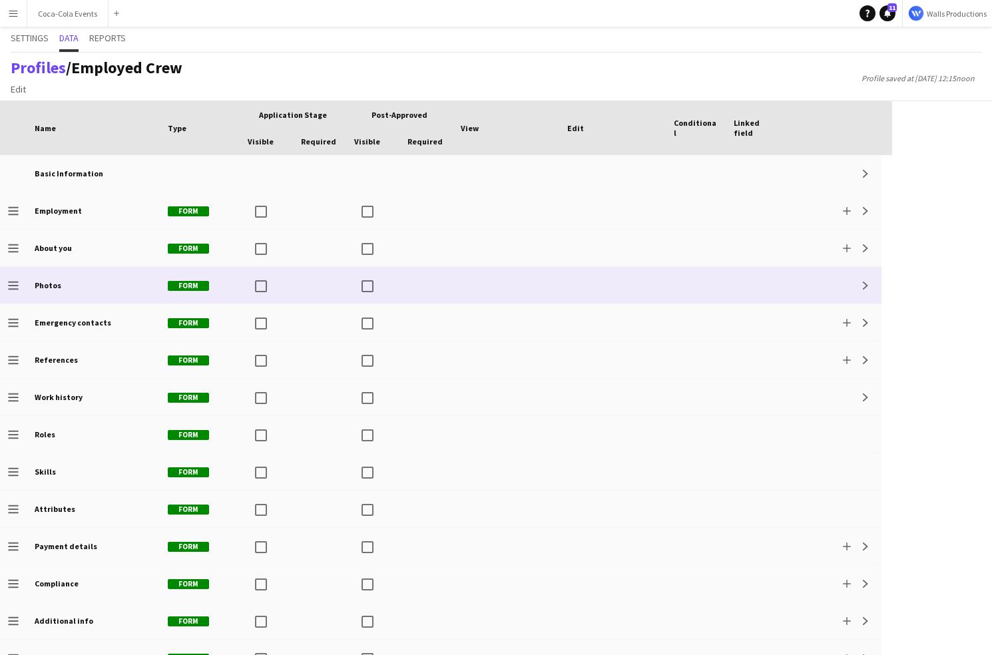
scroll to position [24, 0]
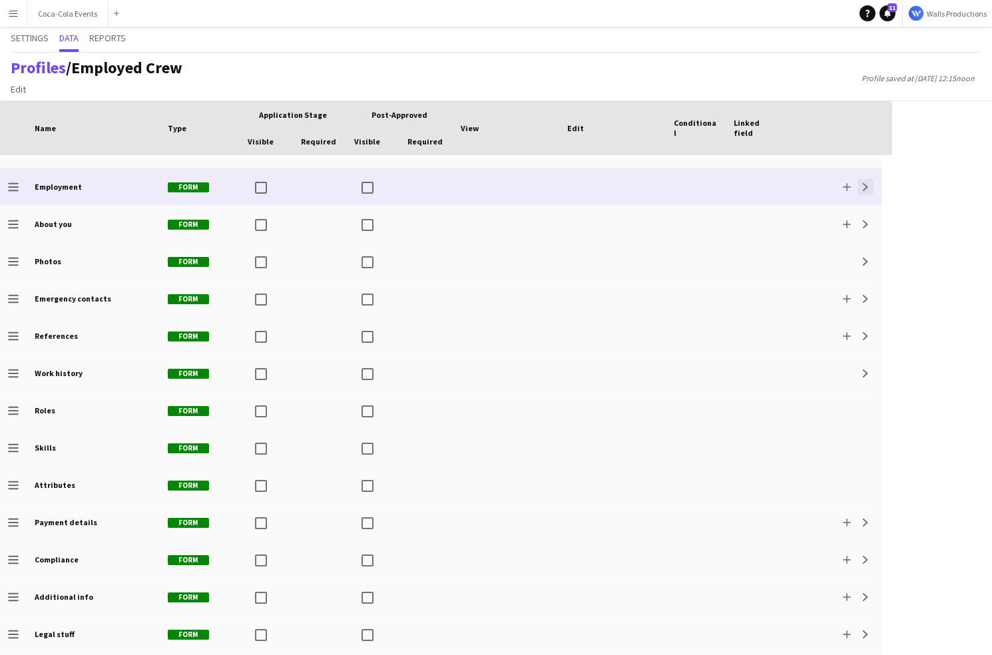
click at [866, 188] on app-icon "Expand" at bounding box center [866, 187] width 8 height 8
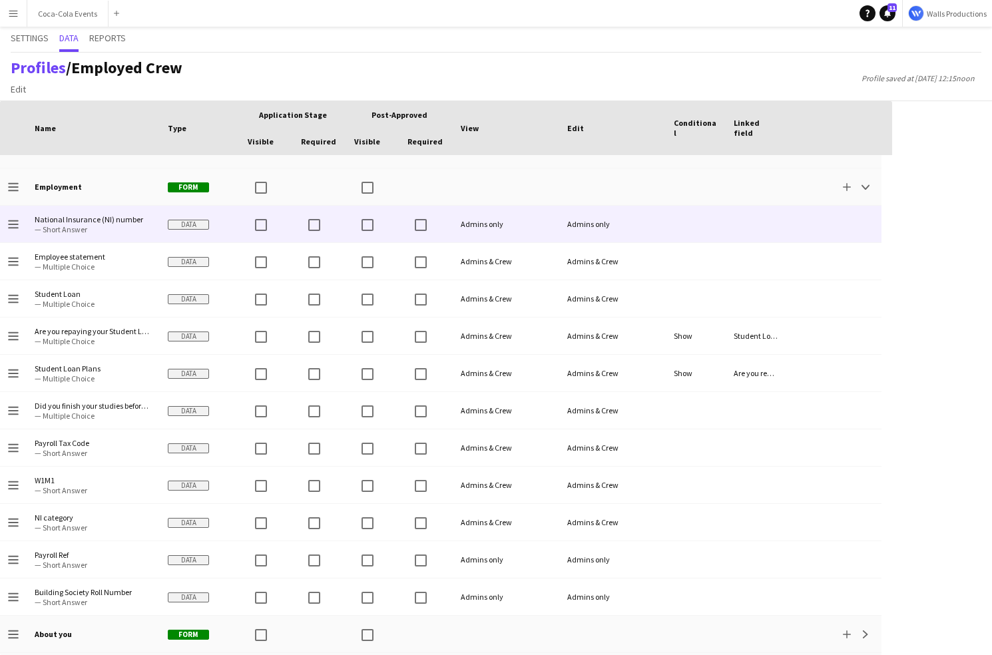
click at [83, 225] on span "— Short Answer" at bounding box center [93, 229] width 117 height 10
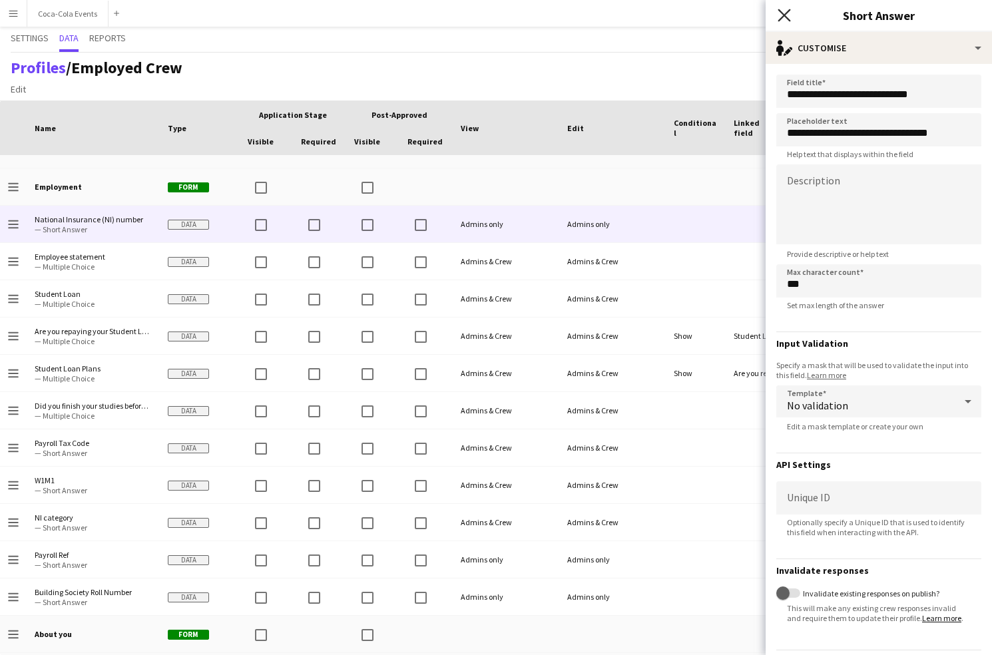
click at [787, 15] on icon "Close pop-in" at bounding box center [784, 15] width 13 height 13
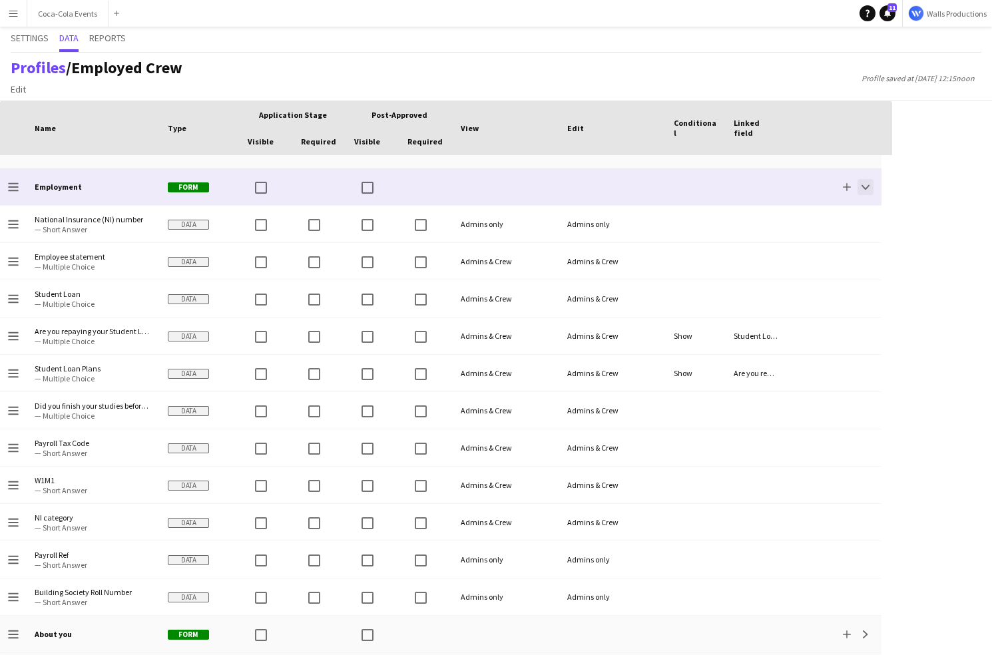
click at [868, 189] on app-icon "Collapse" at bounding box center [866, 187] width 8 height 8
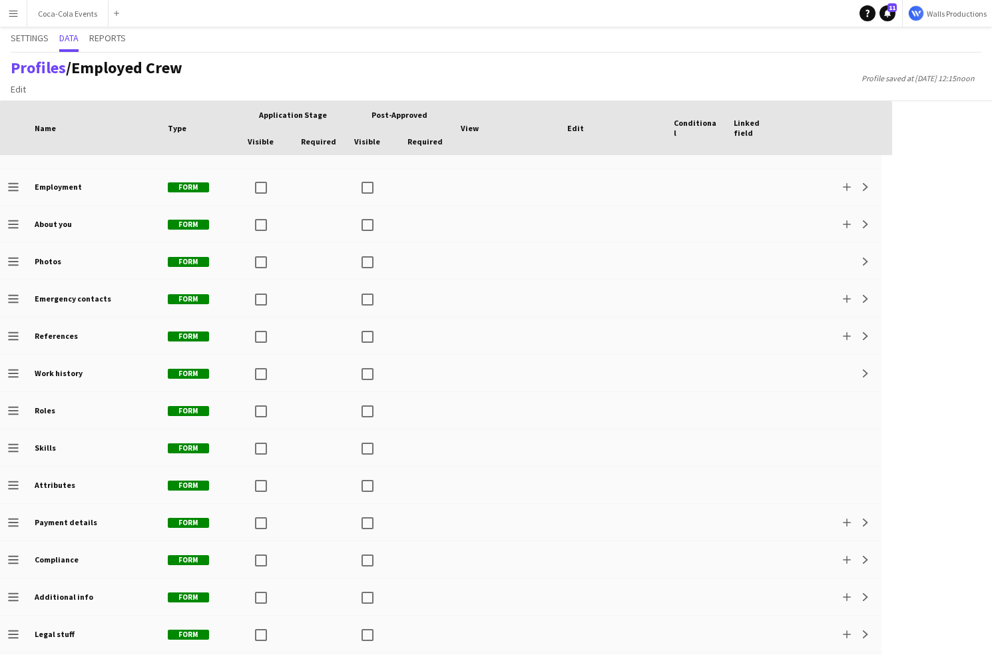
click at [6, 18] on button "Menu" at bounding box center [13, 13] width 27 height 27
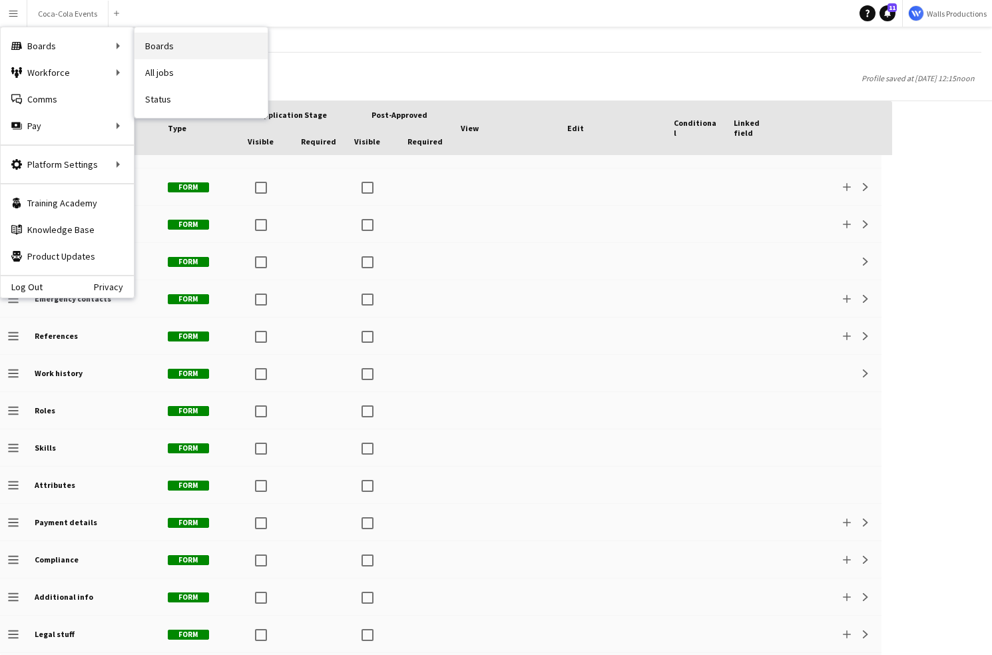
click at [166, 47] on link "Boards" at bounding box center [201, 46] width 133 height 27
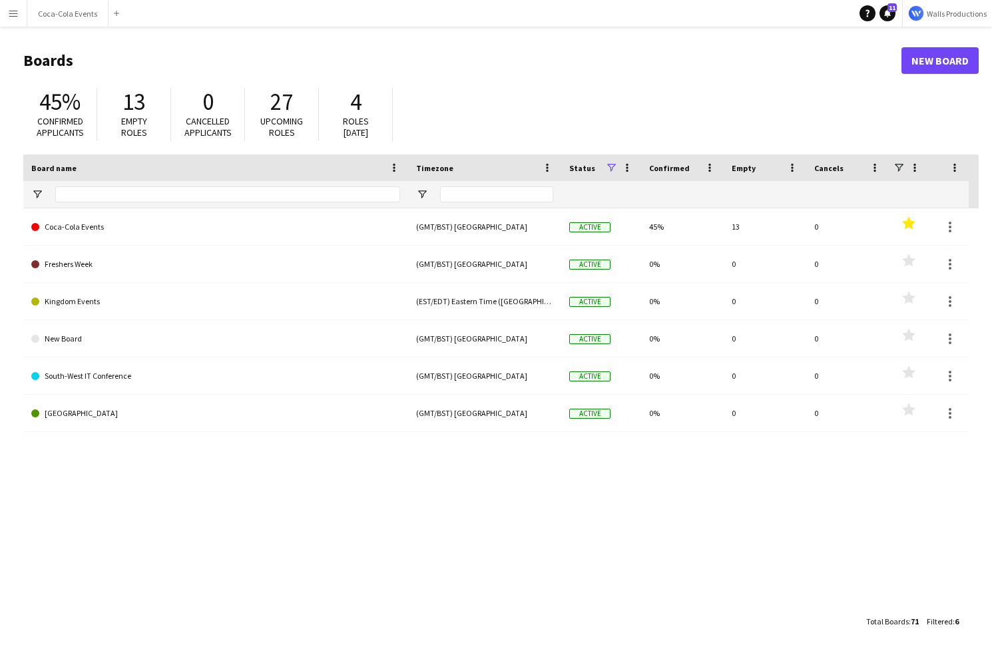
click at [10, 15] on app-icon "Menu" at bounding box center [13, 13] width 11 height 11
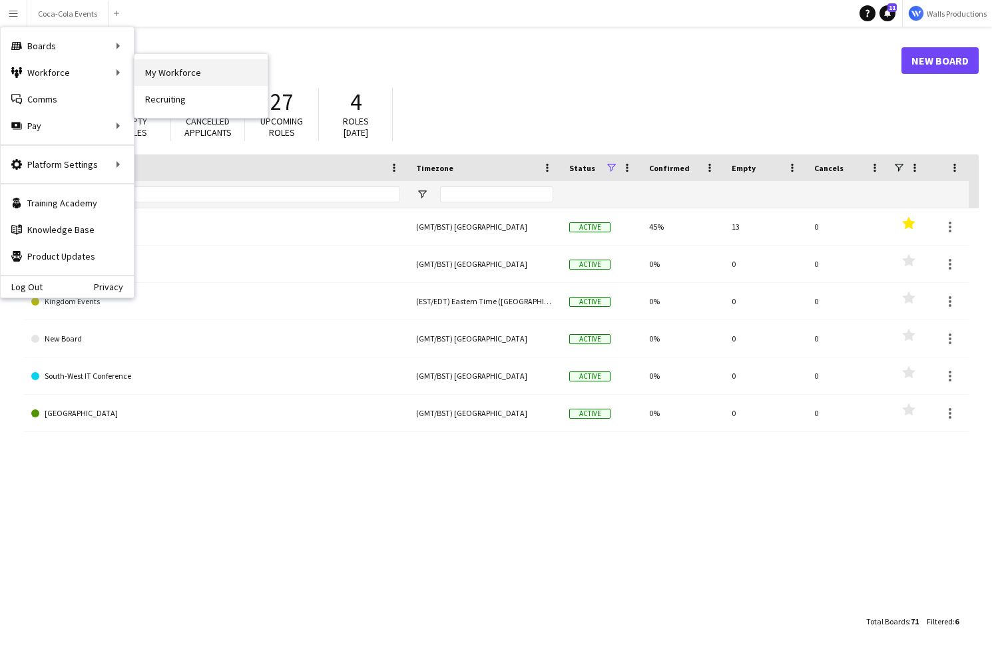
click at [216, 73] on link "My Workforce" at bounding box center [201, 72] width 133 height 27
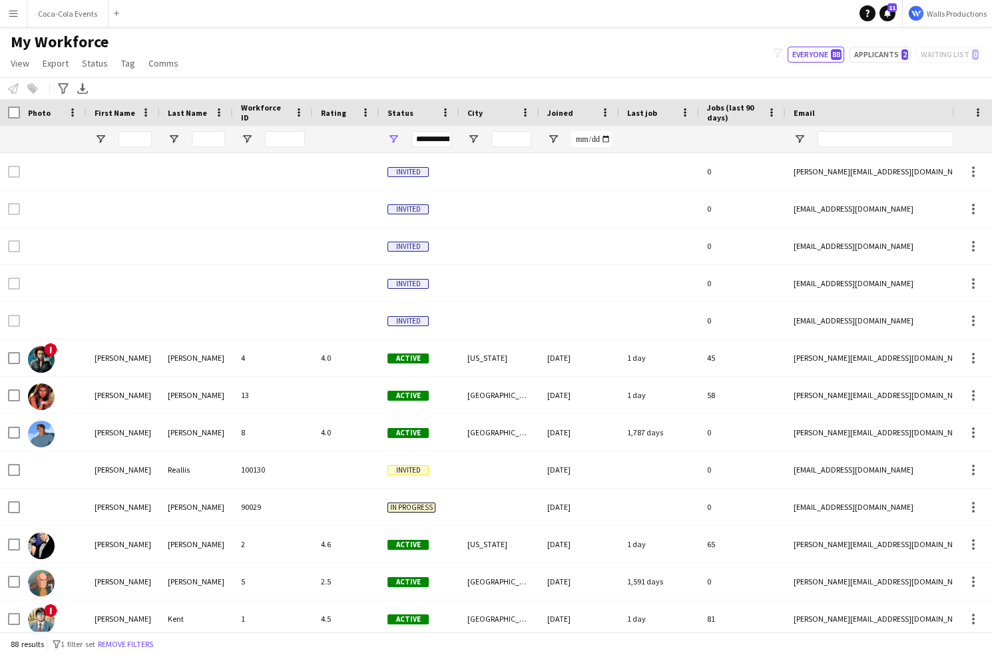
click at [14, 13] on app-icon "Menu" at bounding box center [13, 13] width 11 height 11
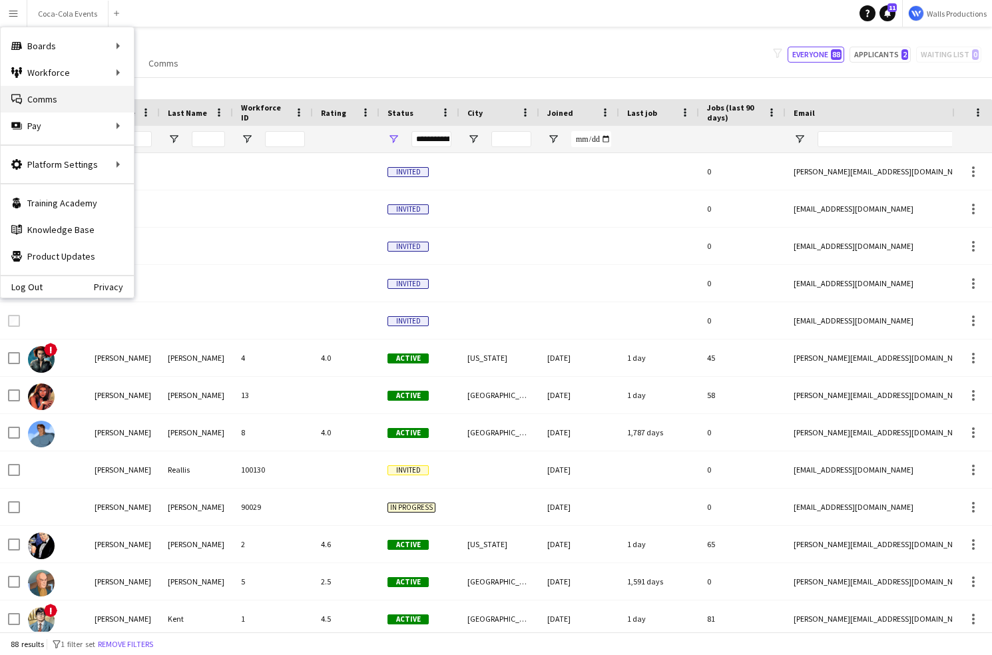
click at [51, 104] on link "Comms Comms" at bounding box center [67, 99] width 133 height 27
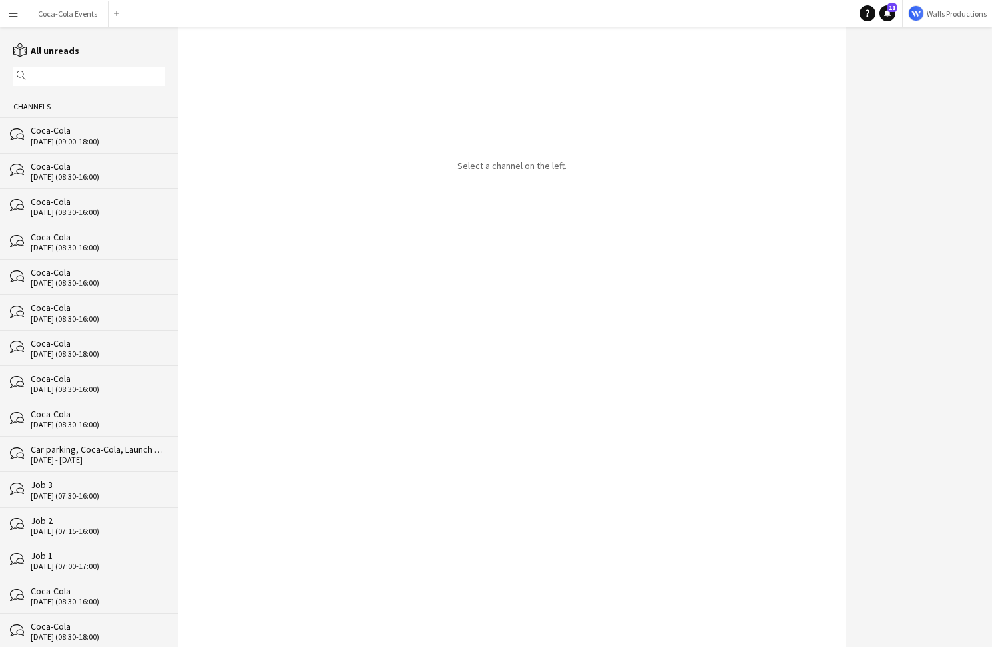
click at [54, 135] on div "Coca-Cola" at bounding box center [98, 131] width 135 height 12
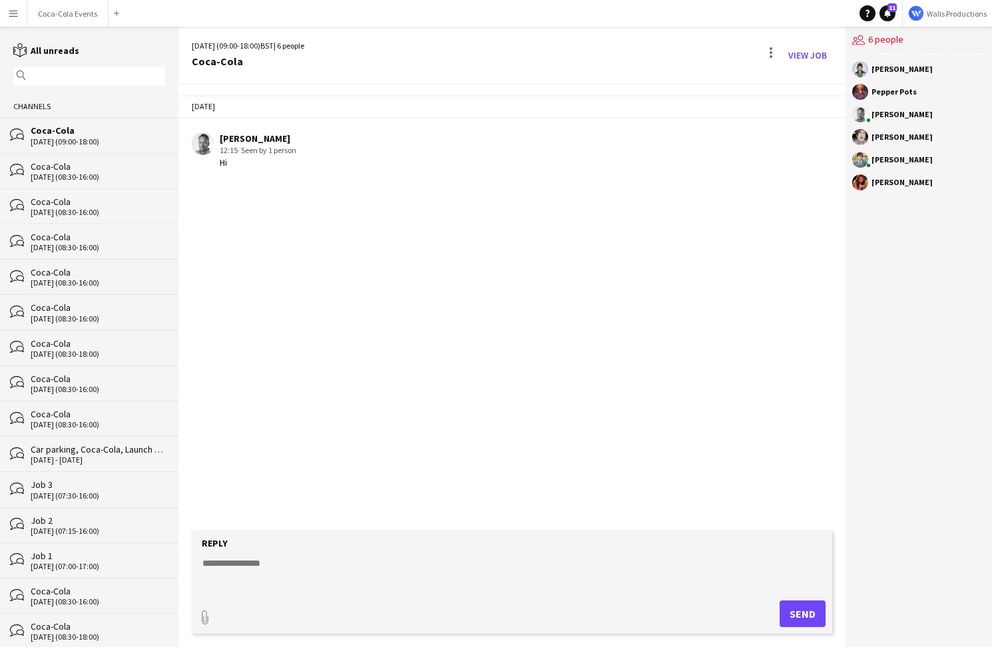
click at [13, 16] on app-icon "Menu" at bounding box center [13, 13] width 11 height 11
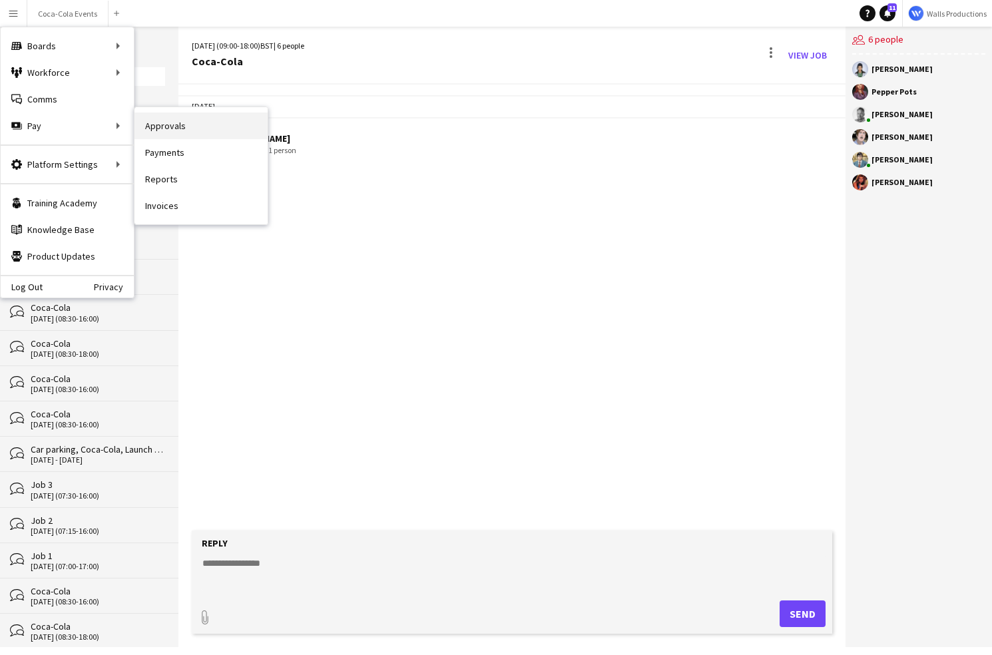
click at [173, 124] on link "Approvals" at bounding box center [201, 126] width 133 height 27
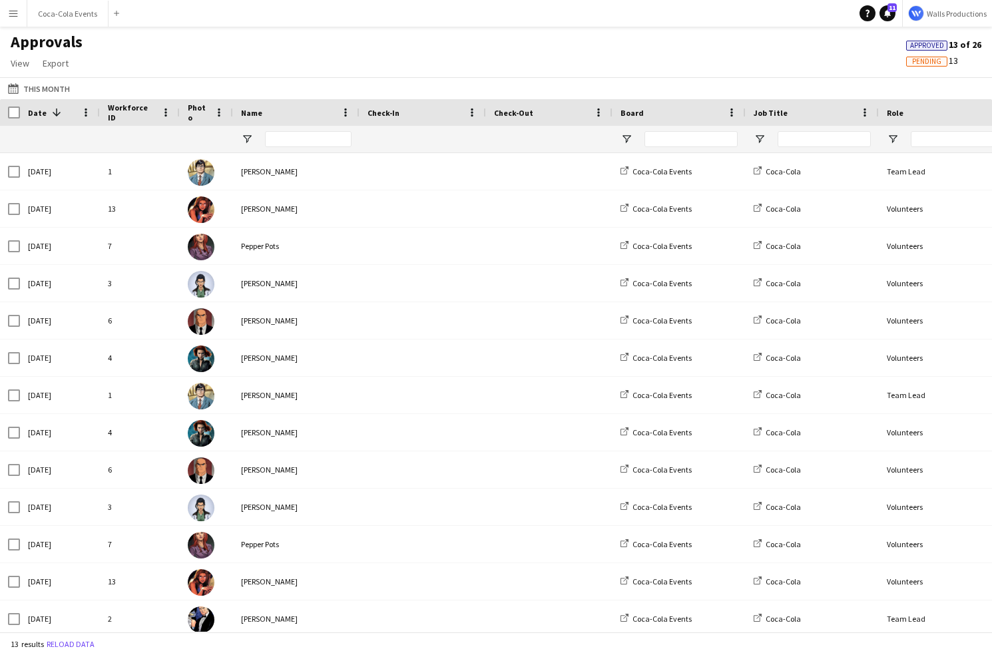
click at [13, 15] on app-icon "Menu" at bounding box center [13, 13] width 11 height 11
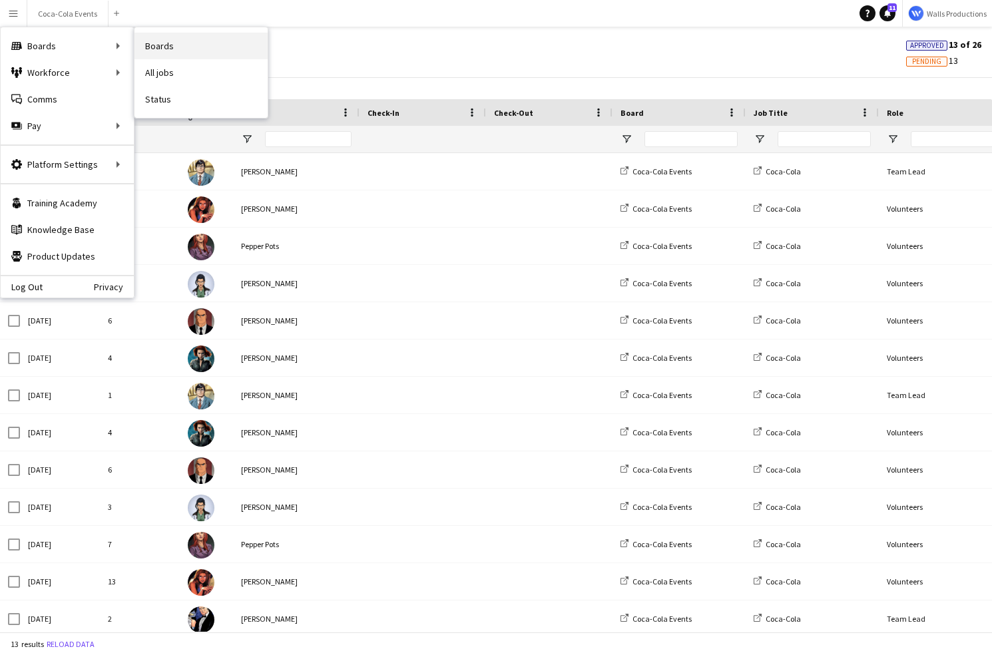
click at [177, 45] on link "Boards" at bounding box center [201, 46] width 133 height 27
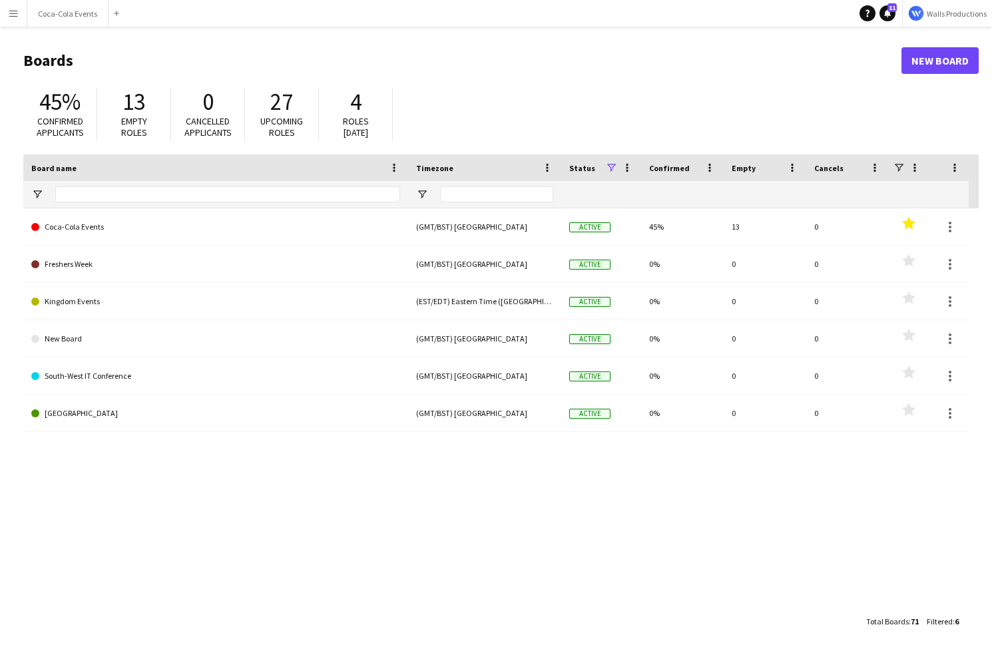
click at [117, 575] on div "Coca-Cola Events (GMT/BST) [GEOGRAPHIC_DATA] Active 45% 13 0 Favourites Fresher…" at bounding box center [501, 408] width 956 height 400
click at [19, 6] on button "Menu" at bounding box center [13, 13] width 27 height 27
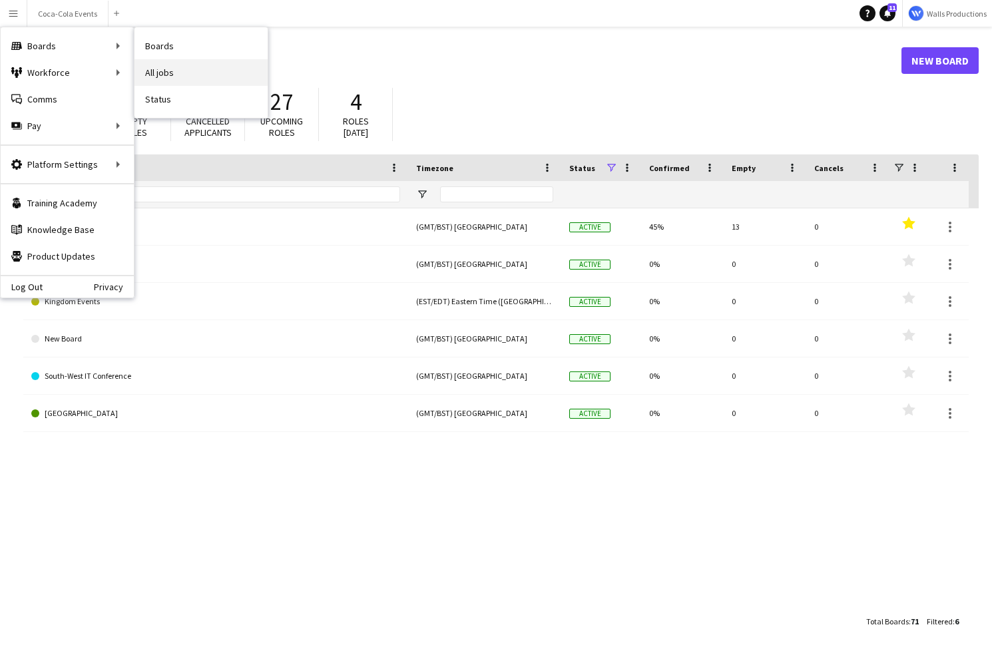
click at [169, 75] on link "All jobs" at bounding box center [201, 72] width 133 height 27
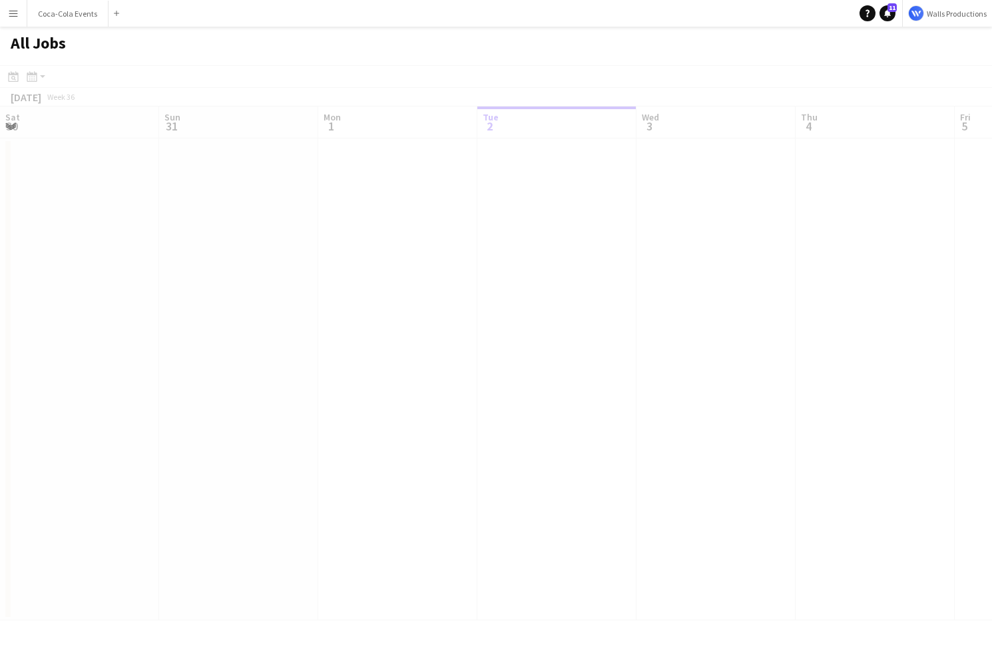
scroll to position [0, 318]
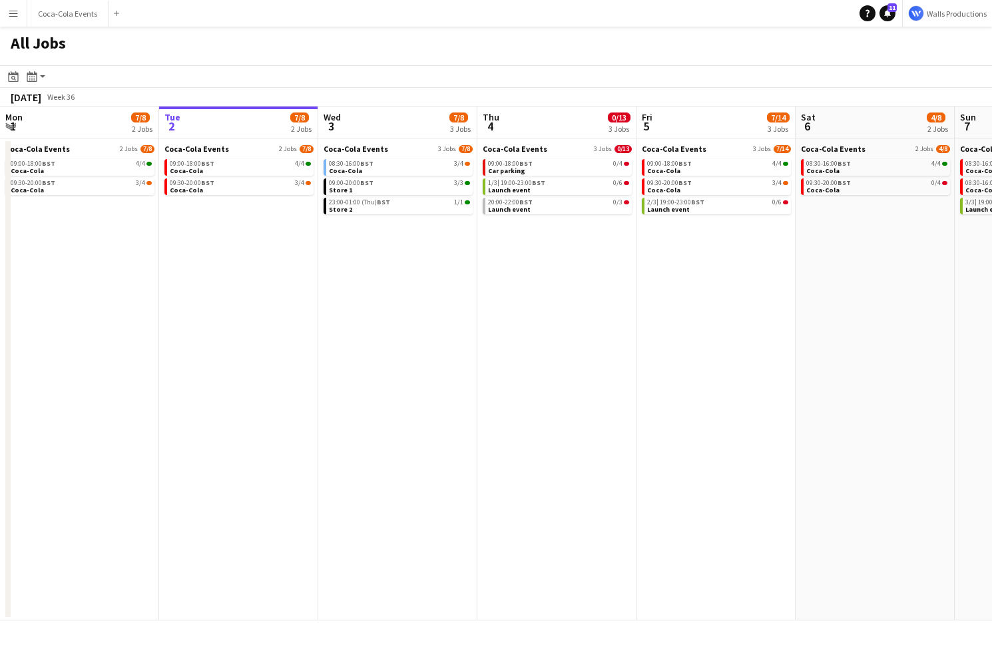
click at [18, 16] on app-icon "Menu" at bounding box center [13, 13] width 11 height 11
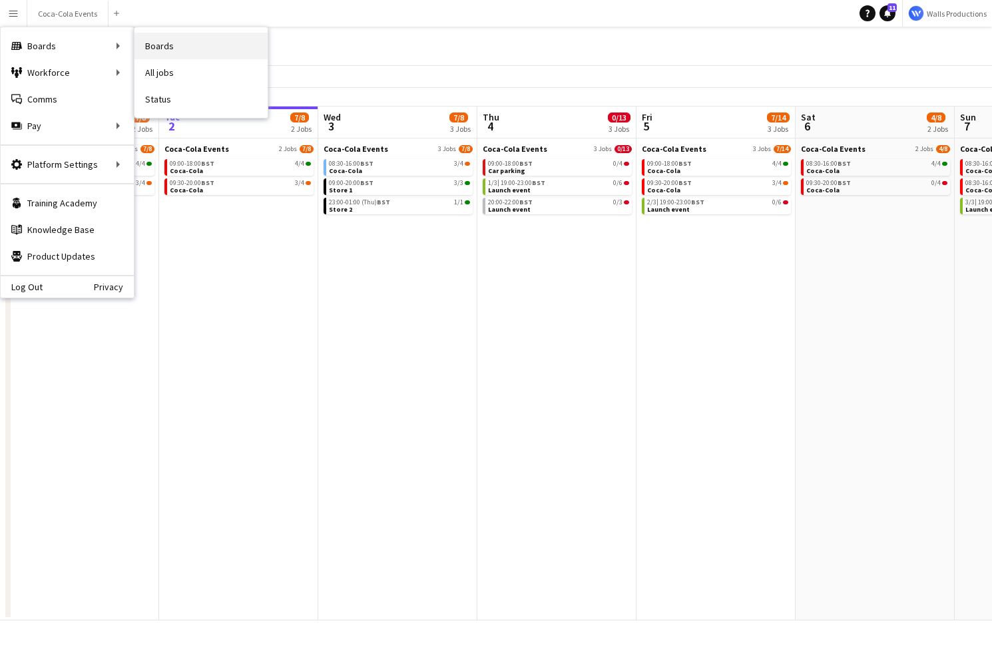
click at [156, 45] on link "Boards" at bounding box center [201, 46] width 133 height 27
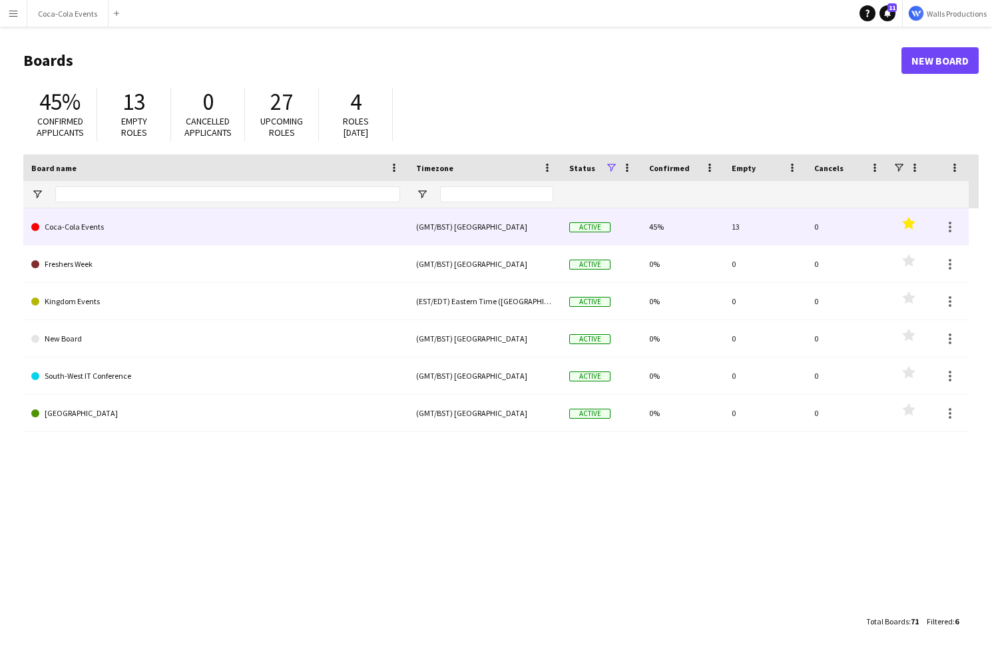
click at [75, 230] on link "Coca-Cola Events" at bounding box center [215, 226] width 369 height 37
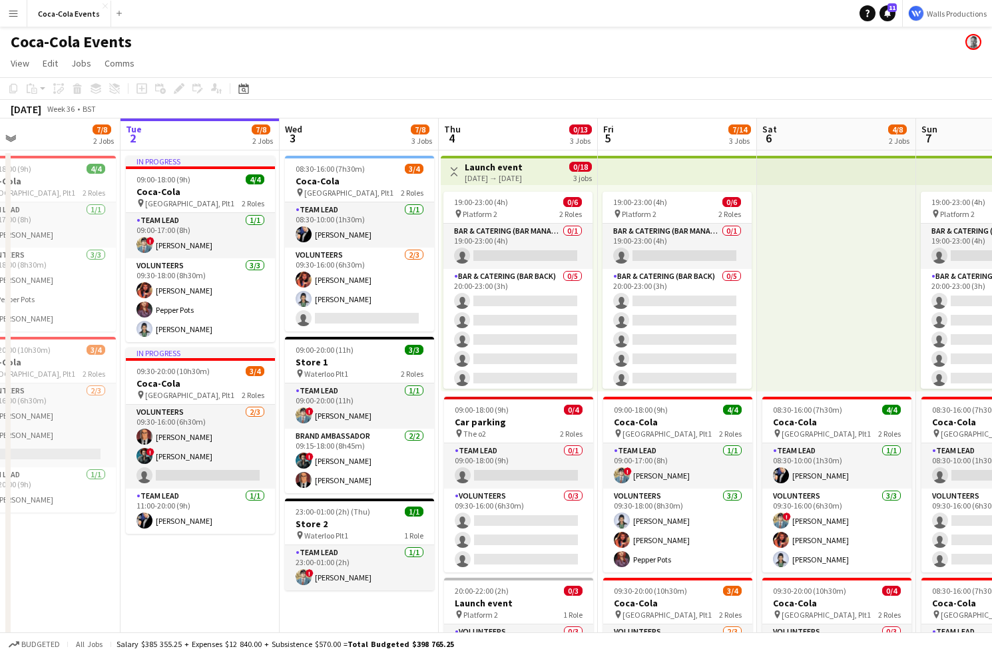
scroll to position [0, 358]
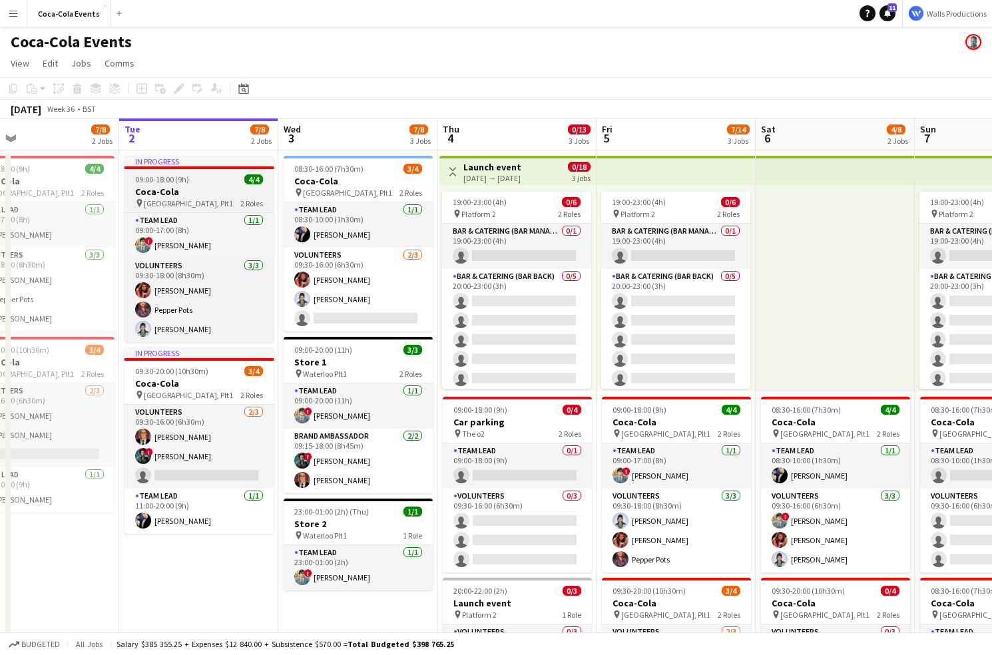
click at [176, 198] on span "[GEOGRAPHIC_DATA], Plt1" at bounding box center [188, 203] width 89 height 10
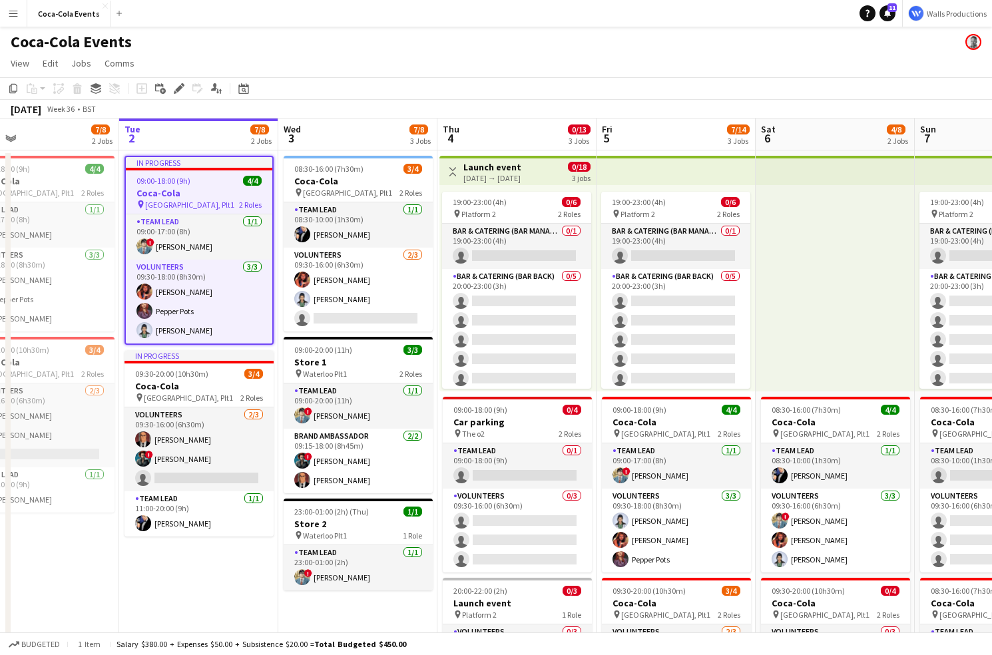
click at [163, 194] on h3 "Coca-Cola" at bounding box center [199, 193] width 147 height 12
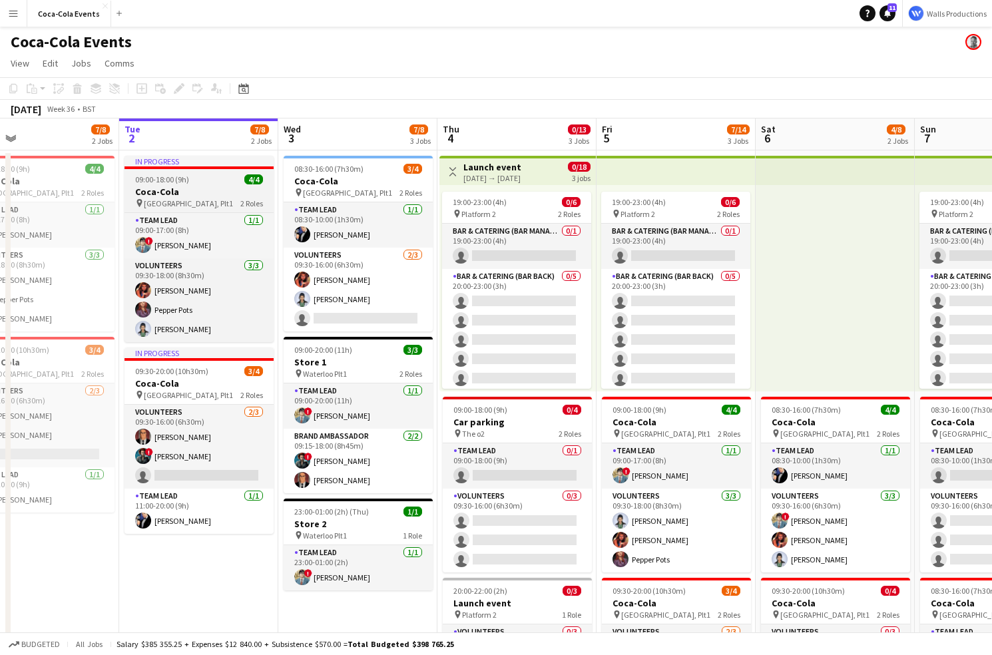
click at [163, 194] on h3 "Coca-Cola" at bounding box center [199, 192] width 149 height 12
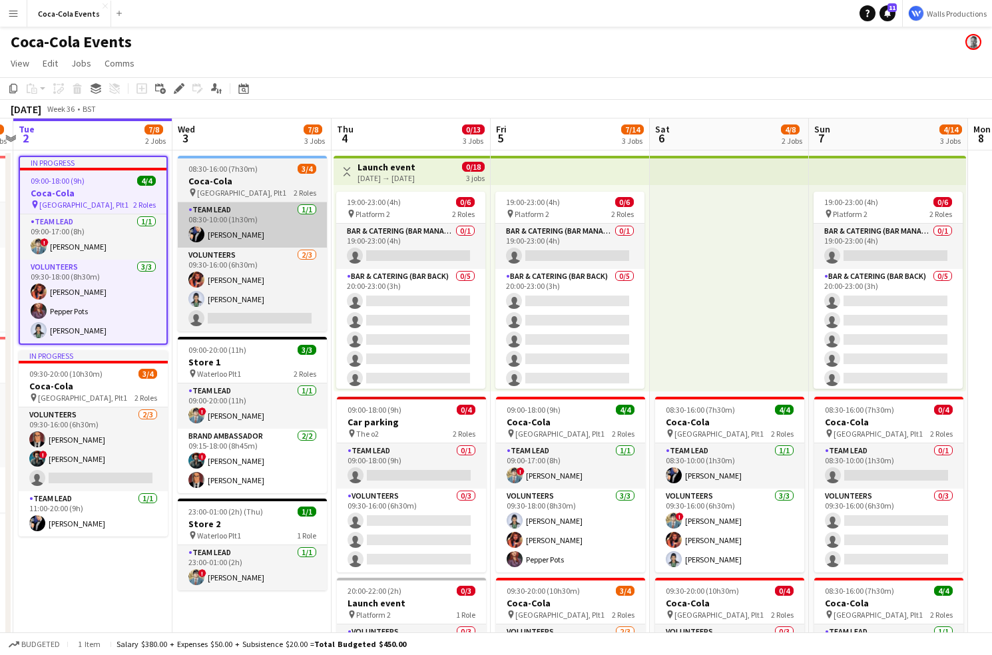
scroll to position [0, 499]
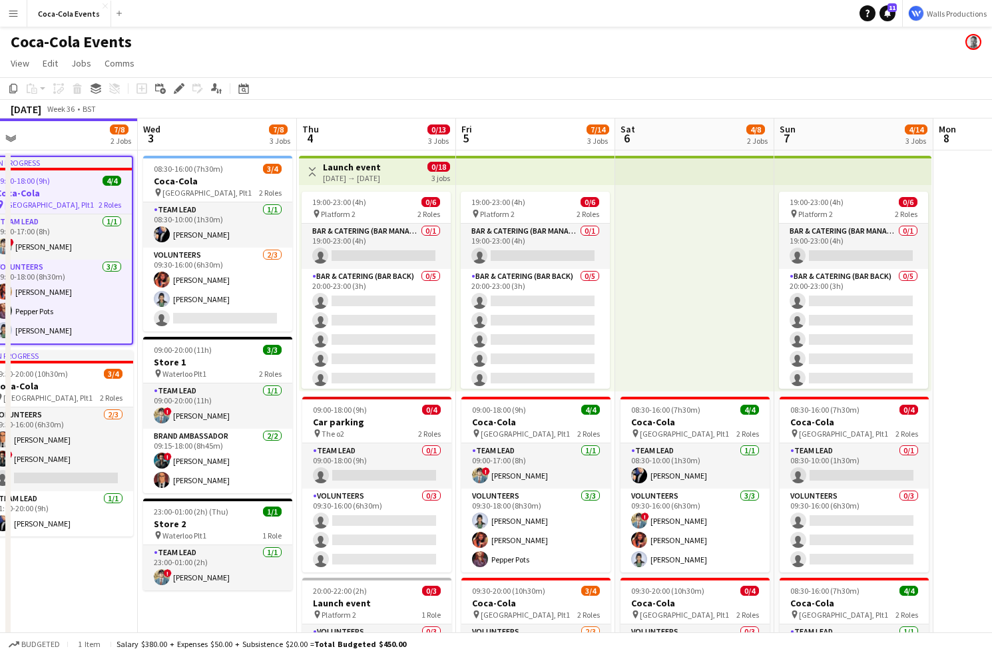
click at [336, 182] on div "[DATE] → [DATE]" at bounding box center [352, 178] width 58 height 10
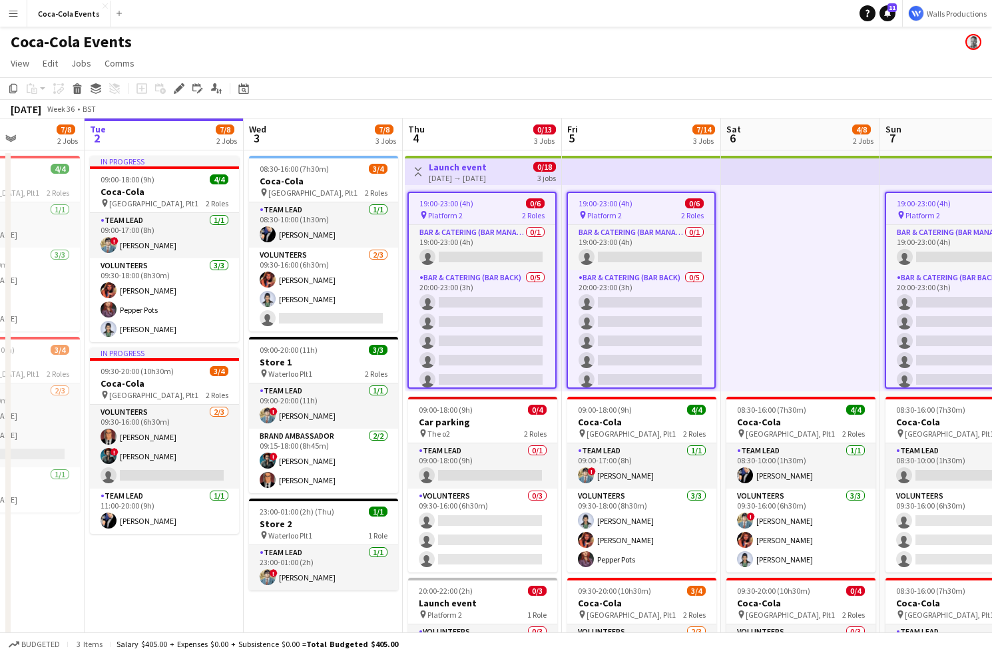
scroll to position [0, 338]
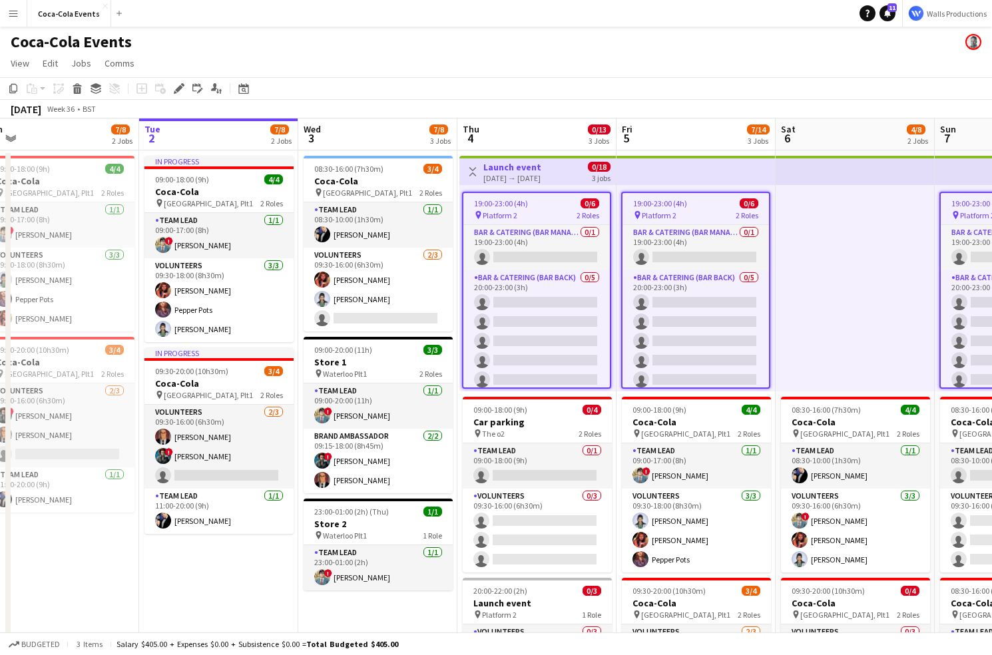
click at [356, 125] on app-board-header-date "Wed 3 7/8 3 Jobs" at bounding box center [377, 135] width 159 height 32
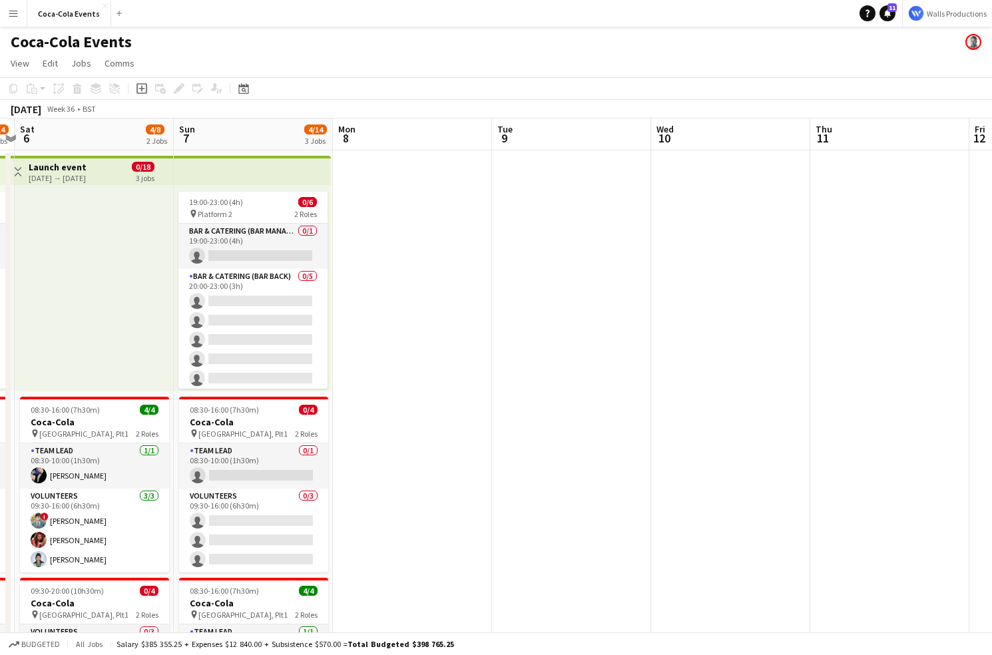
scroll to position [0, 372]
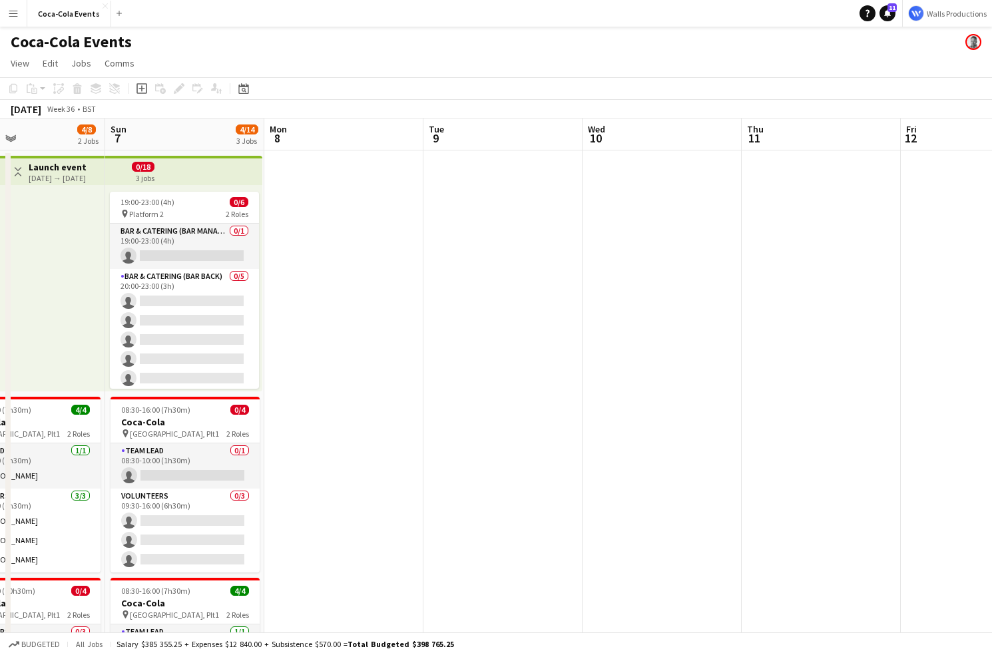
click at [330, 231] on app-date-cell at bounding box center [343, 467] width 159 height 632
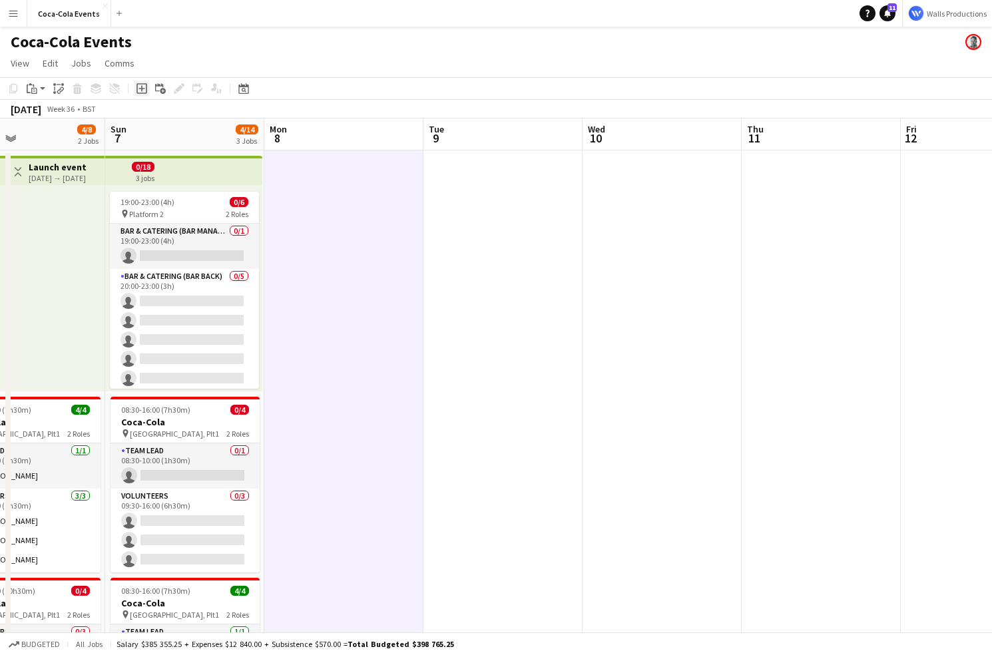
click at [143, 85] on icon "Add job" at bounding box center [142, 88] width 11 height 11
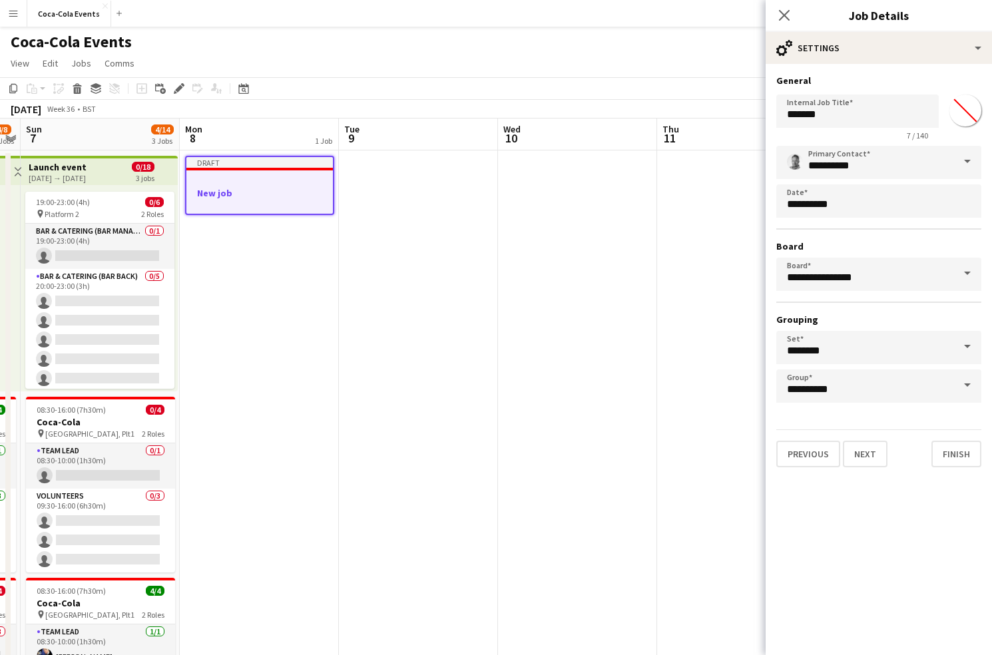
scroll to position [0, 456]
click at [854, 456] on button "Next" at bounding box center [865, 454] width 45 height 27
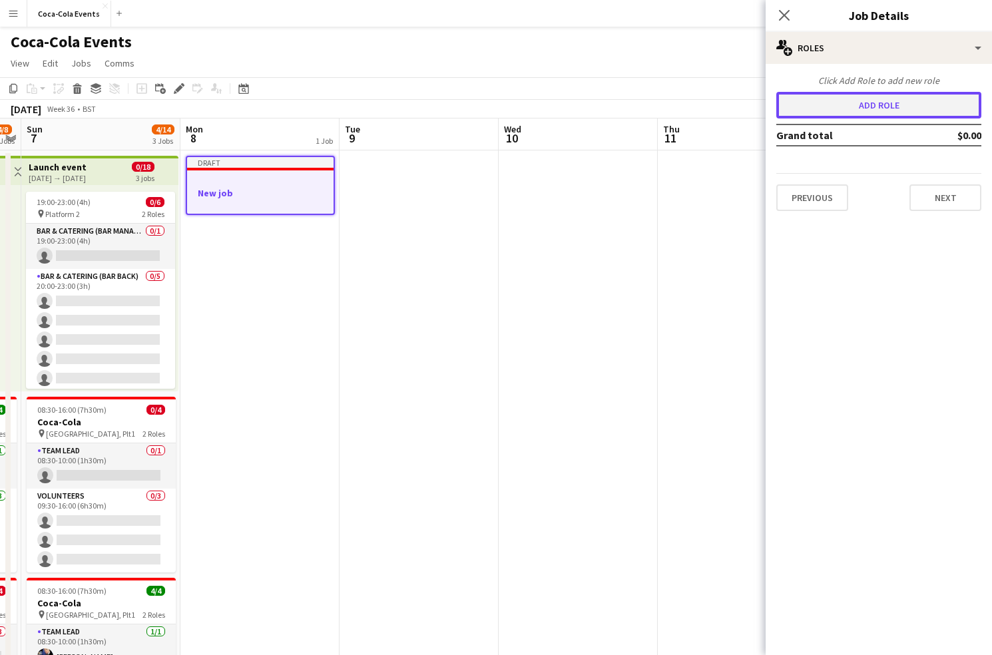
click at [834, 109] on button "Add role" at bounding box center [879, 105] width 205 height 27
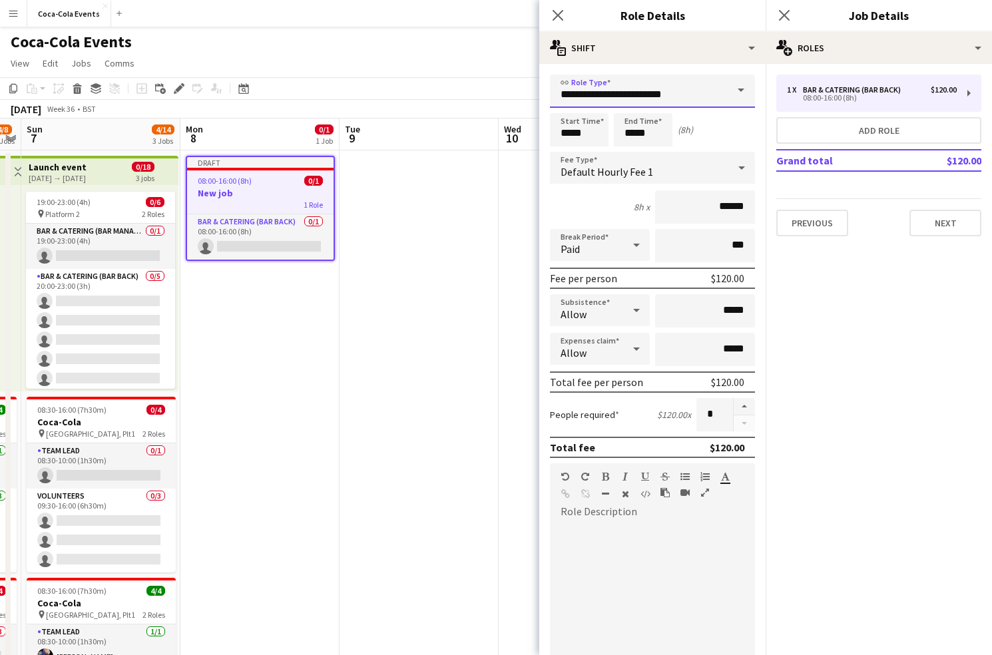
click at [703, 89] on input "**********" at bounding box center [652, 91] width 205 height 33
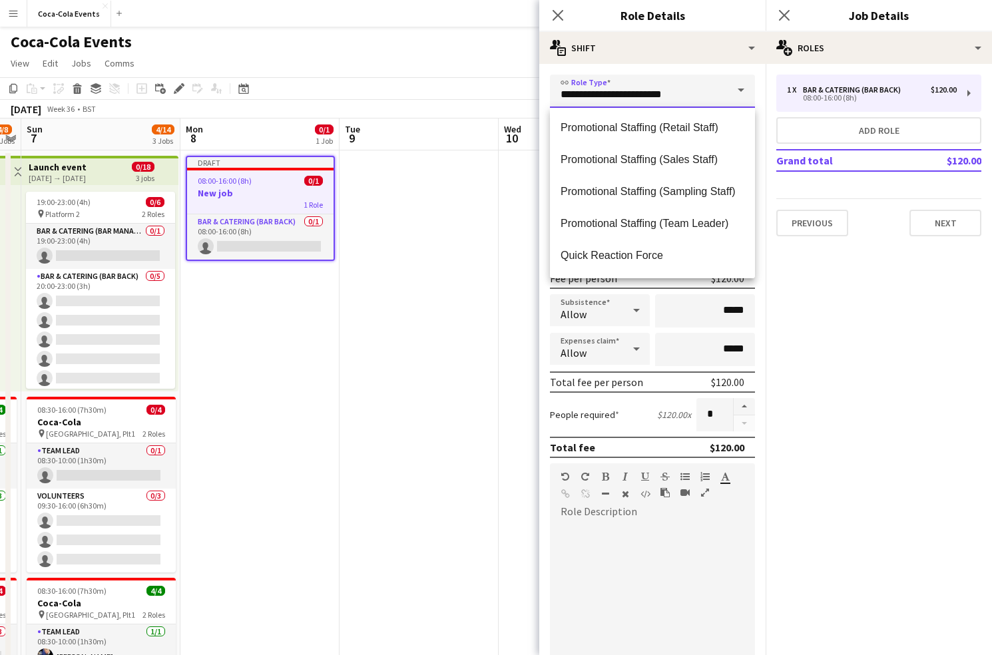
scroll to position [607, 0]
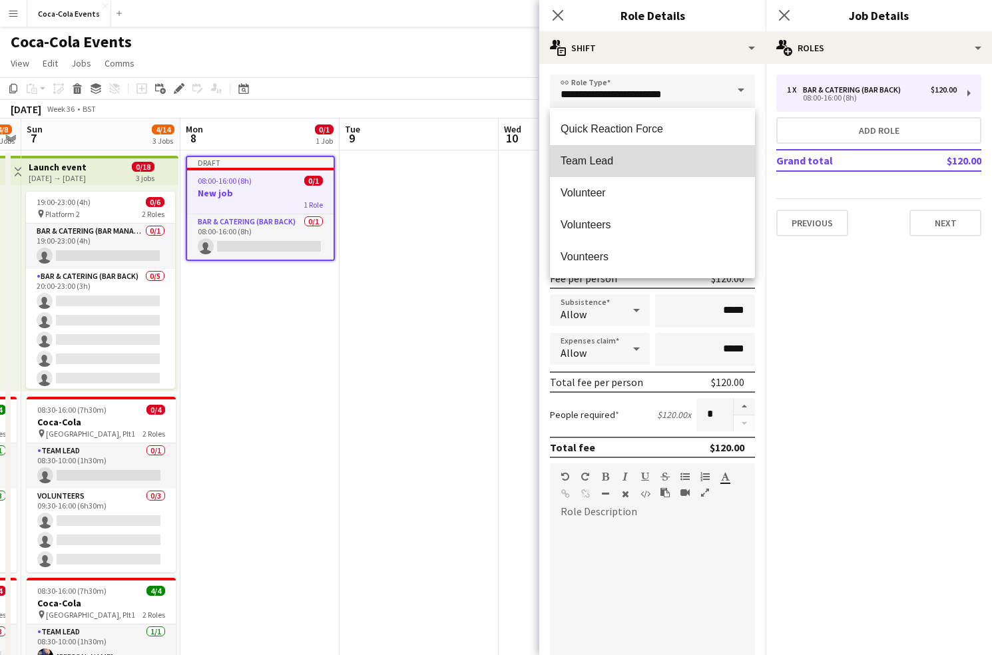
click at [599, 166] on span "Team Lead" at bounding box center [653, 161] width 184 height 13
type input "*********"
type input "******"
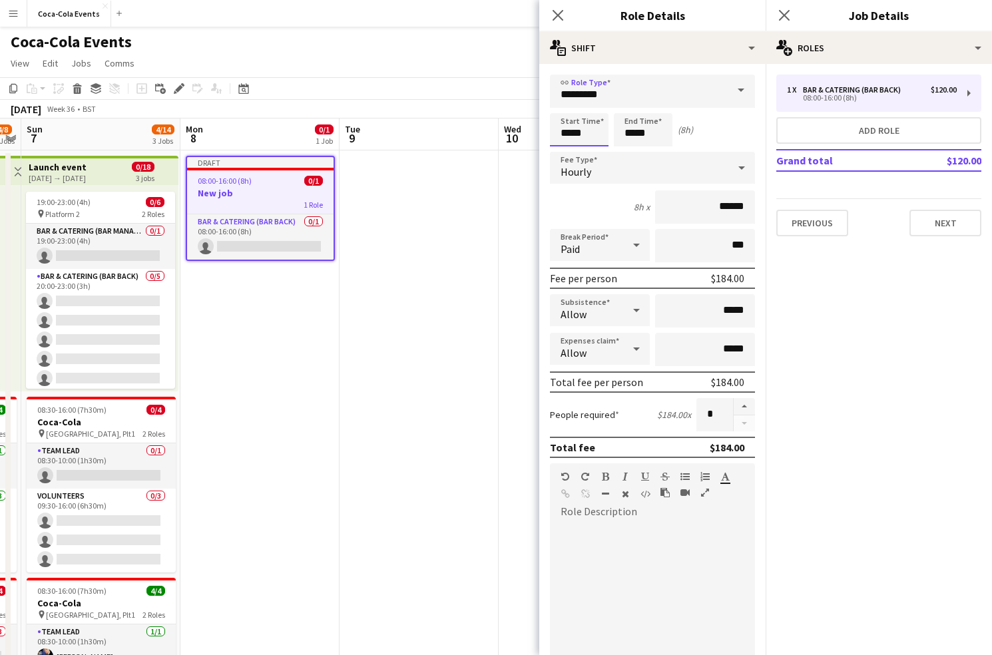
click at [565, 135] on input "*****" at bounding box center [579, 129] width 59 height 33
type input "*****"
click at [563, 105] on div at bounding box center [566, 106] width 27 height 13
click at [636, 133] on input "*****" at bounding box center [643, 129] width 59 height 33
click at [597, 169] on div "Hourly" at bounding box center [639, 168] width 179 height 32
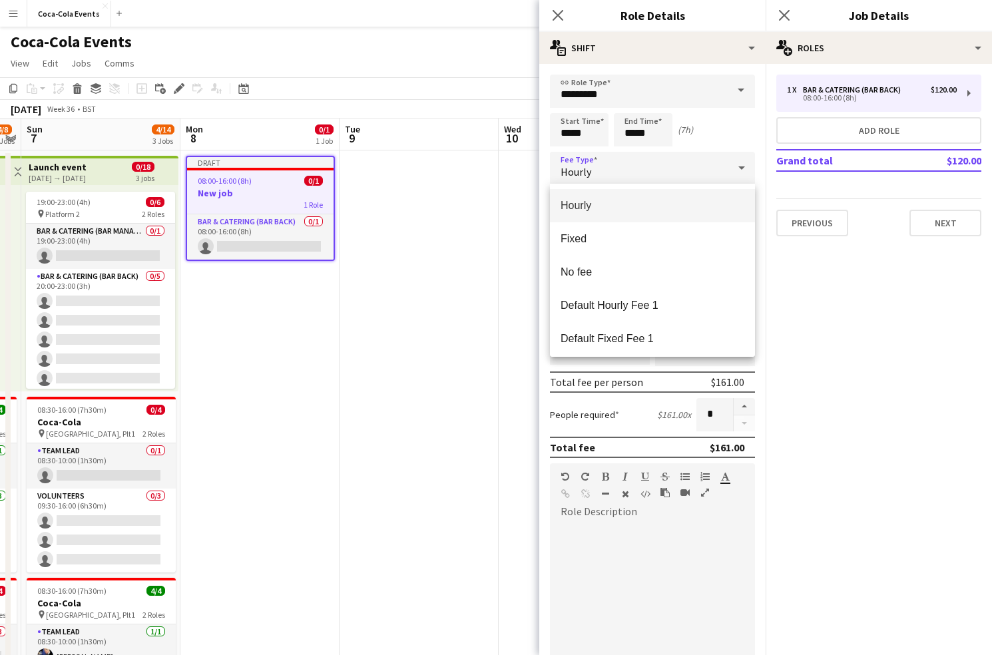
click at [786, 278] on div at bounding box center [496, 327] width 992 height 655
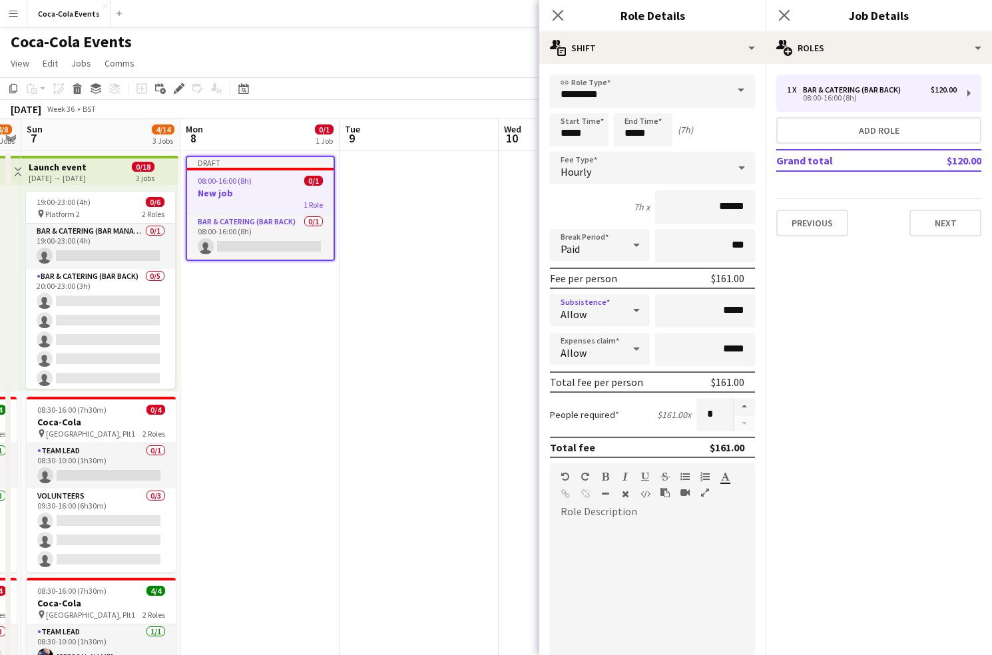
click at [588, 317] on div "Allow" at bounding box center [586, 310] width 73 height 32
click at [848, 349] on div at bounding box center [496, 327] width 992 height 655
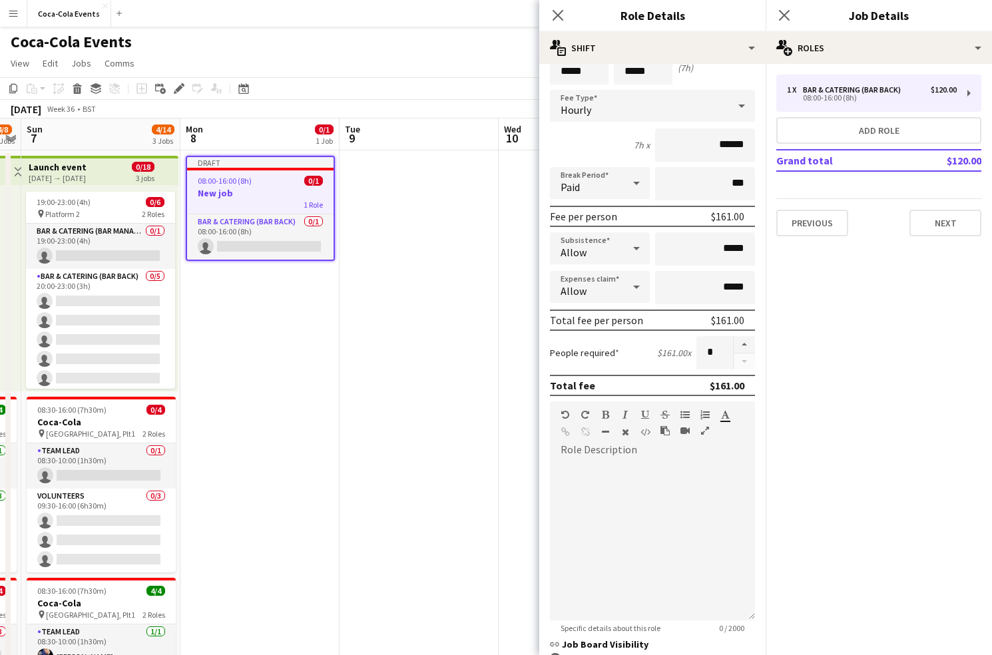
scroll to position [64, 0]
drag, startPoint x: 723, startPoint y: 349, endPoint x: 694, endPoint y: 349, distance: 28.6
click at [694, 349] on div "People required $161.00 x *" at bounding box center [652, 350] width 205 height 33
click at [712, 350] on input "*" at bounding box center [715, 350] width 37 height 33
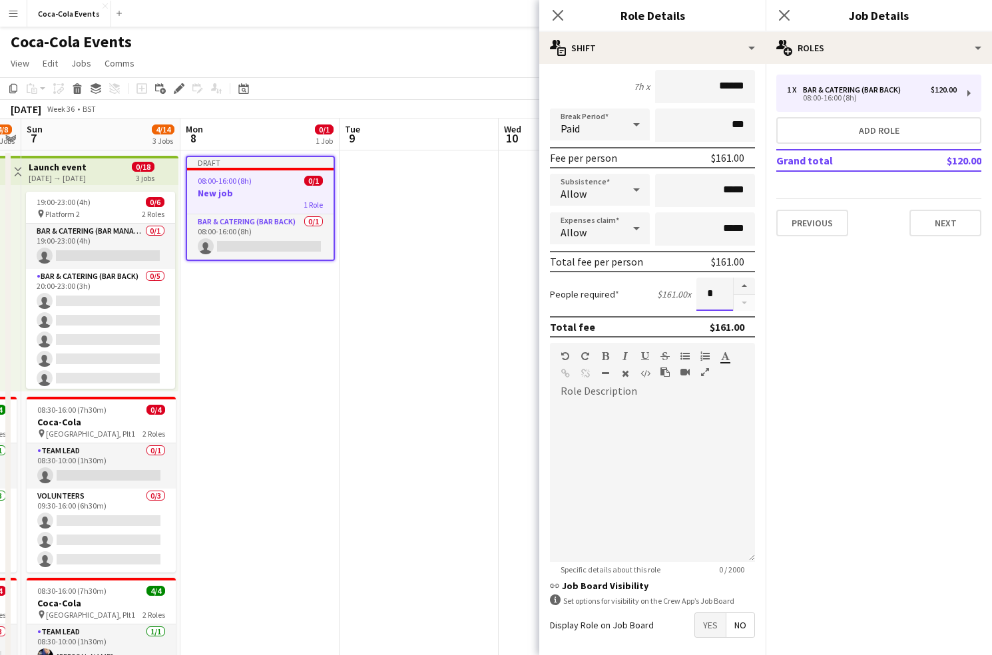
scroll to position [143, 0]
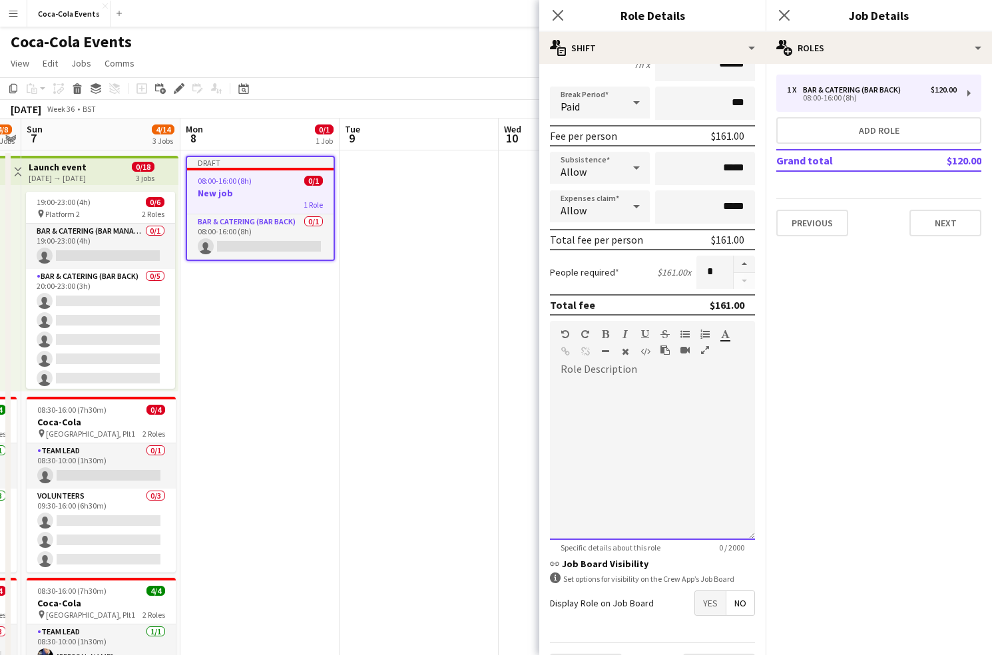
click at [628, 490] on div at bounding box center [652, 460] width 205 height 160
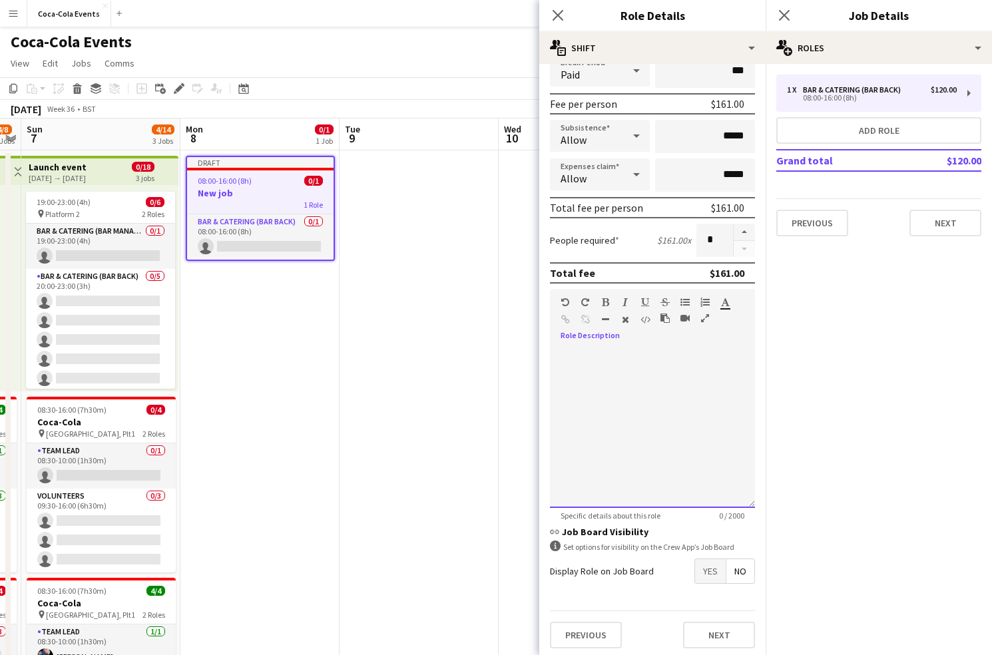
scroll to position [178, 0]
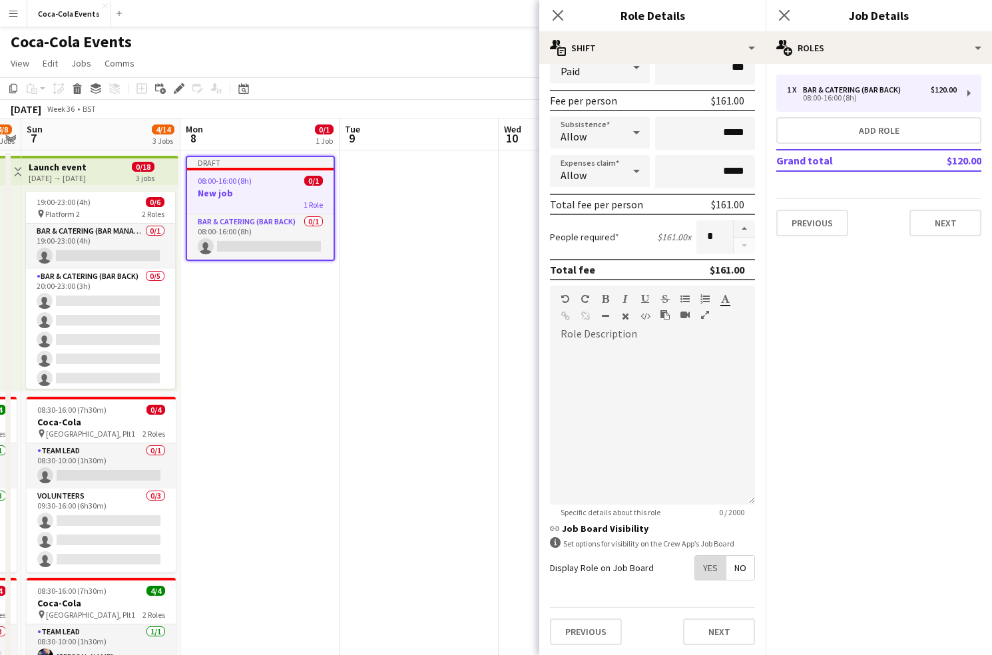
click at [712, 571] on span "Yes" at bounding box center [710, 568] width 31 height 24
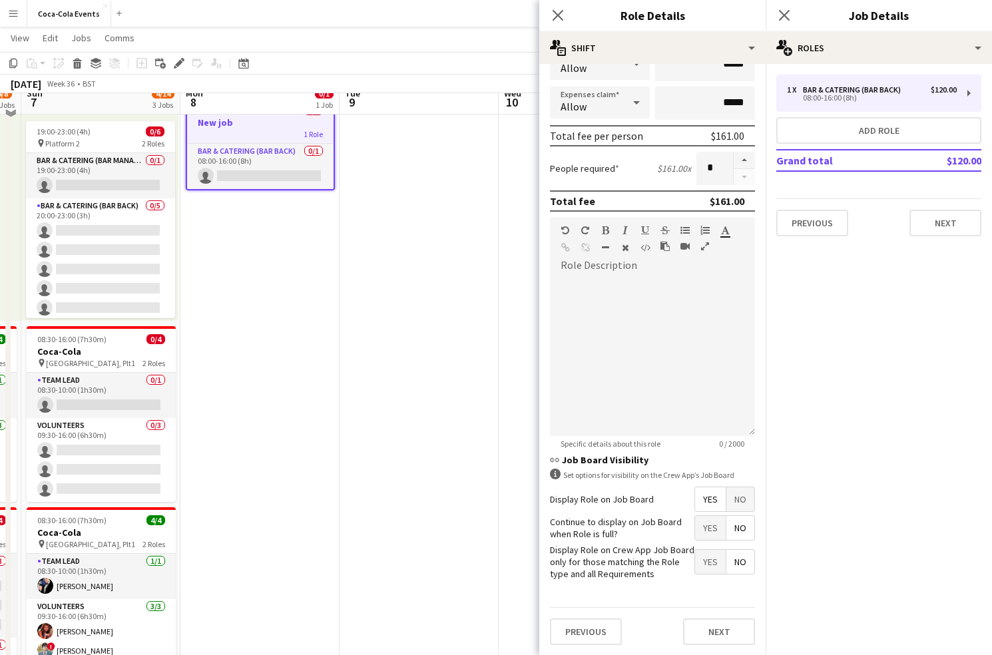
scroll to position [35, 0]
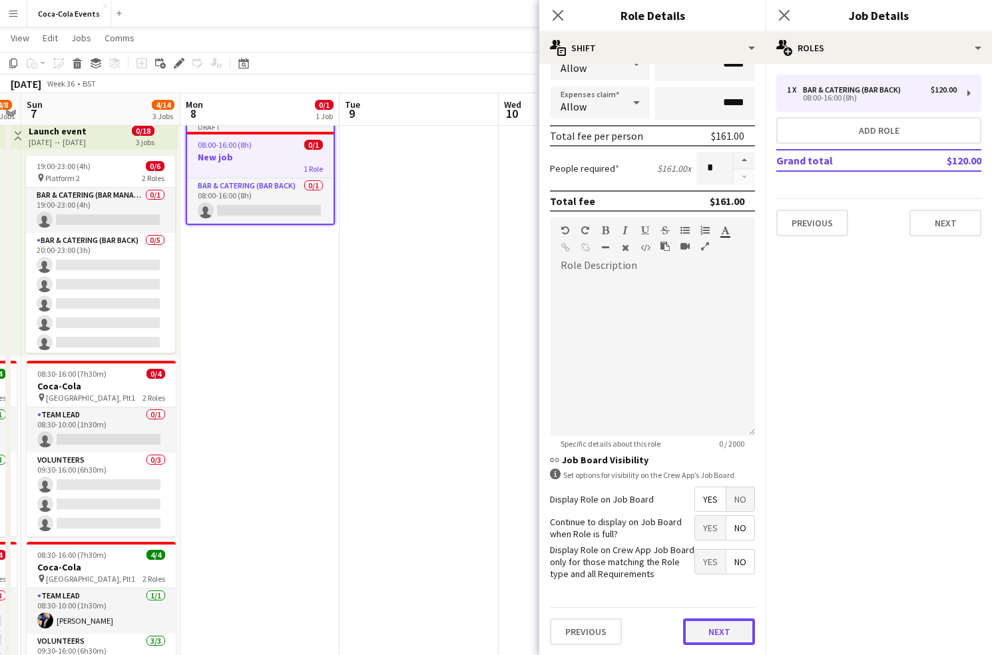
click at [722, 631] on button "Next" at bounding box center [719, 632] width 72 height 27
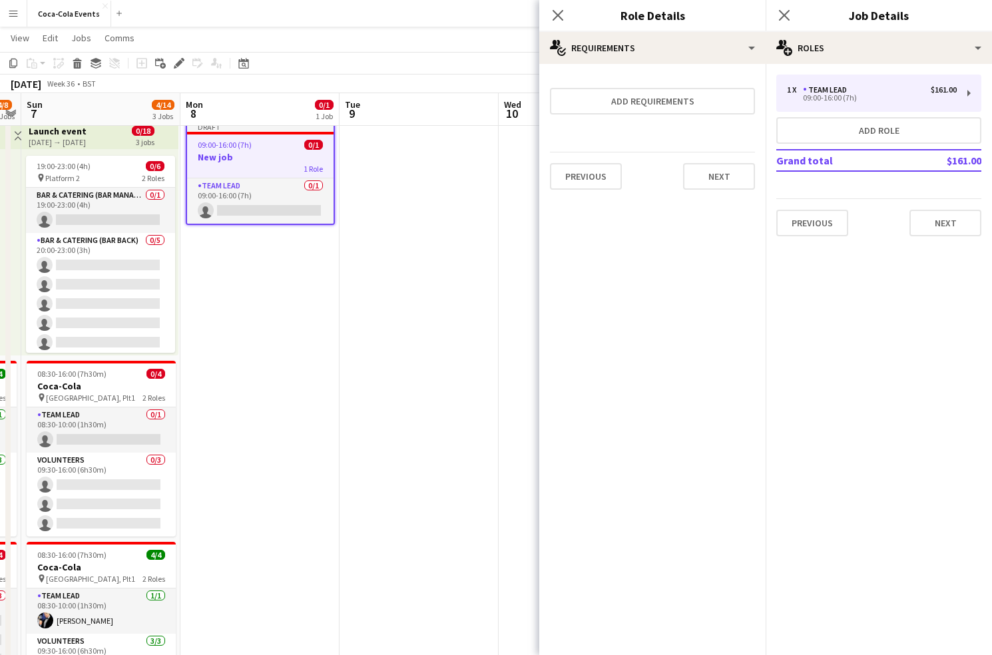
scroll to position [0, 0]
click at [610, 107] on button "Add requirements" at bounding box center [652, 101] width 205 height 27
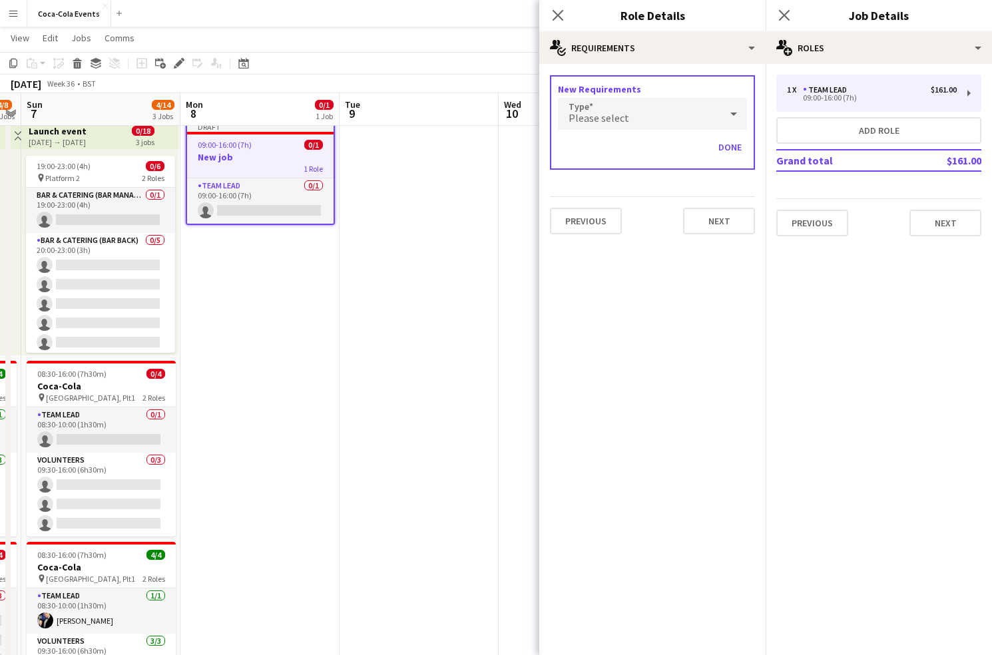
click at [613, 113] on span "Please select" at bounding box center [599, 117] width 61 height 13
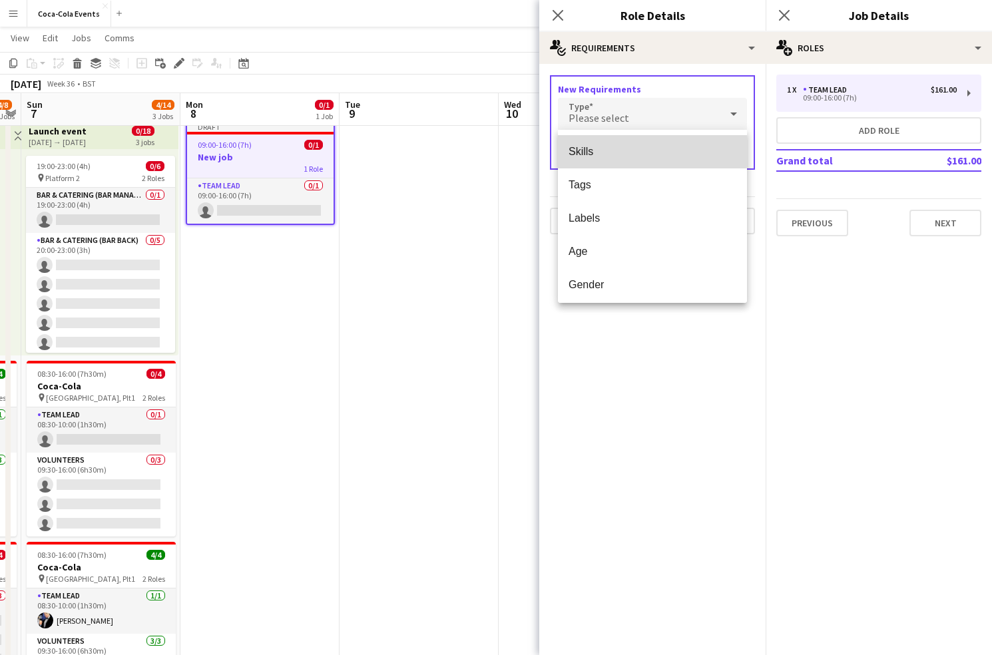
click at [587, 151] on span "Skills" at bounding box center [653, 151] width 168 height 13
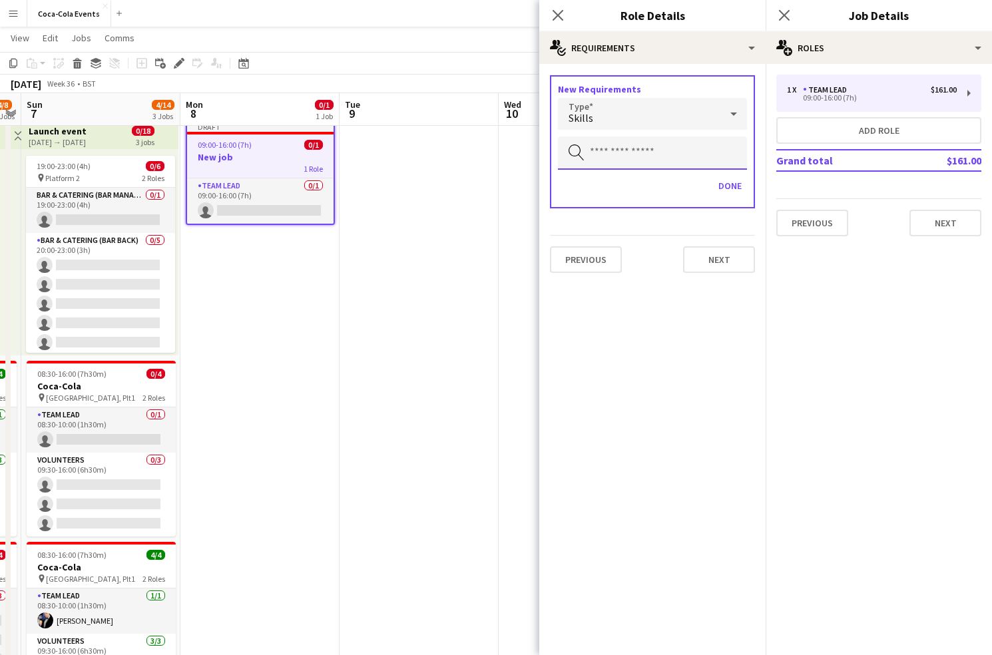
click at [618, 151] on input "text" at bounding box center [652, 153] width 189 height 33
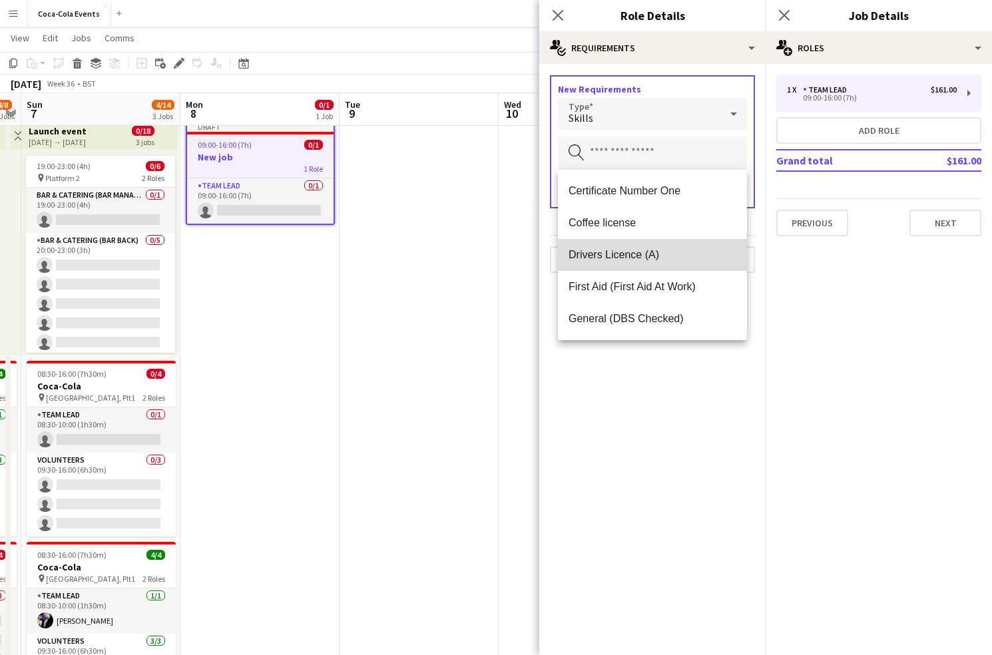
click at [609, 256] on span "Drivers Licence (A)" at bounding box center [653, 254] width 168 height 13
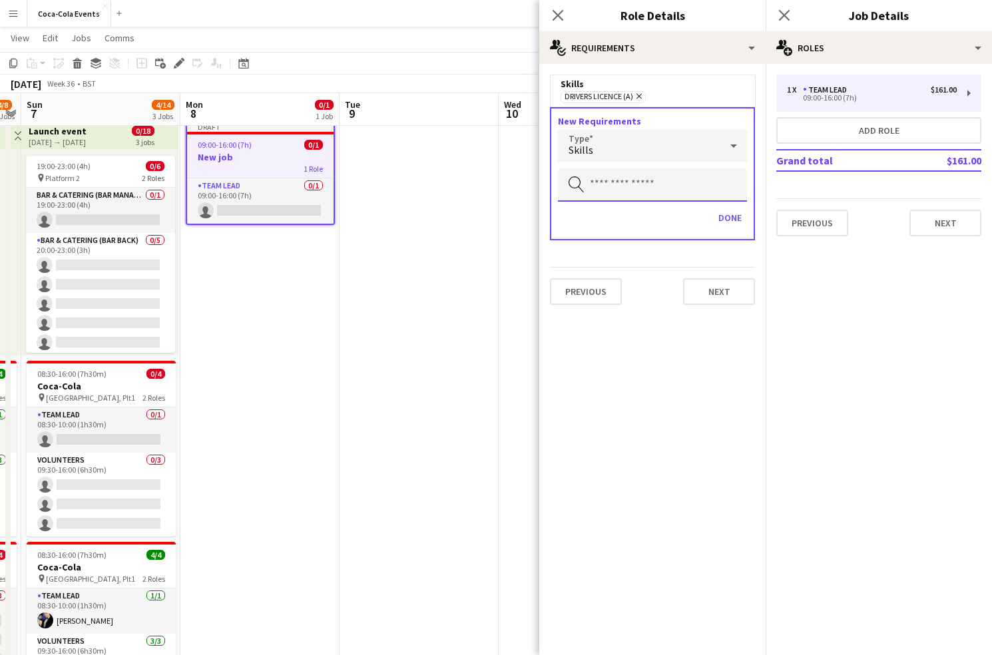
click at [605, 190] on input "text" at bounding box center [652, 185] width 189 height 33
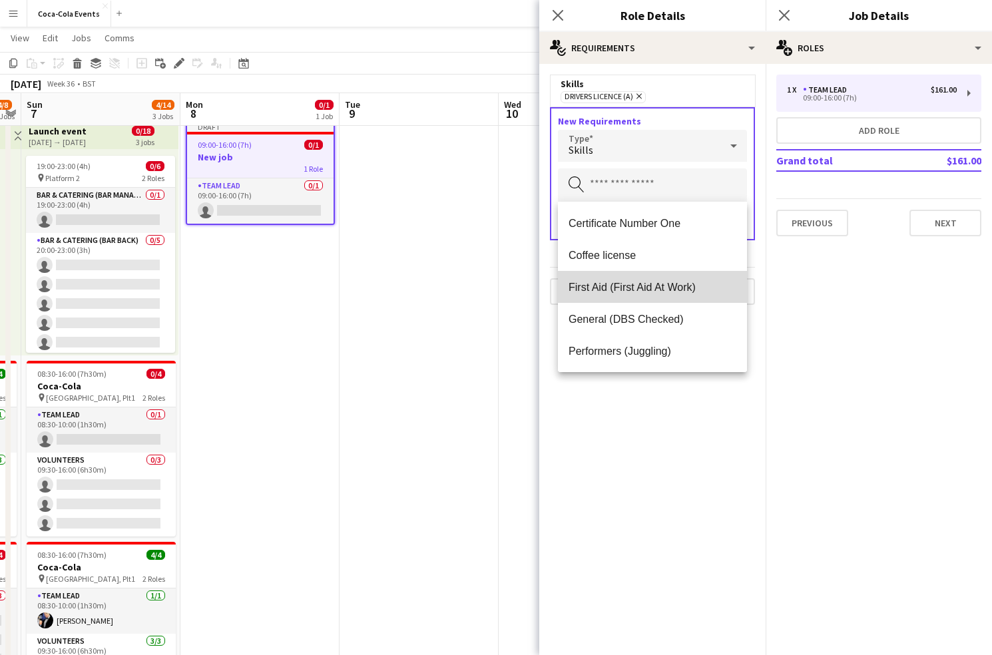
click at [620, 293] on span "First Aid (First Aid At Work)" at bounding box center [653, 287] width 168 height 13
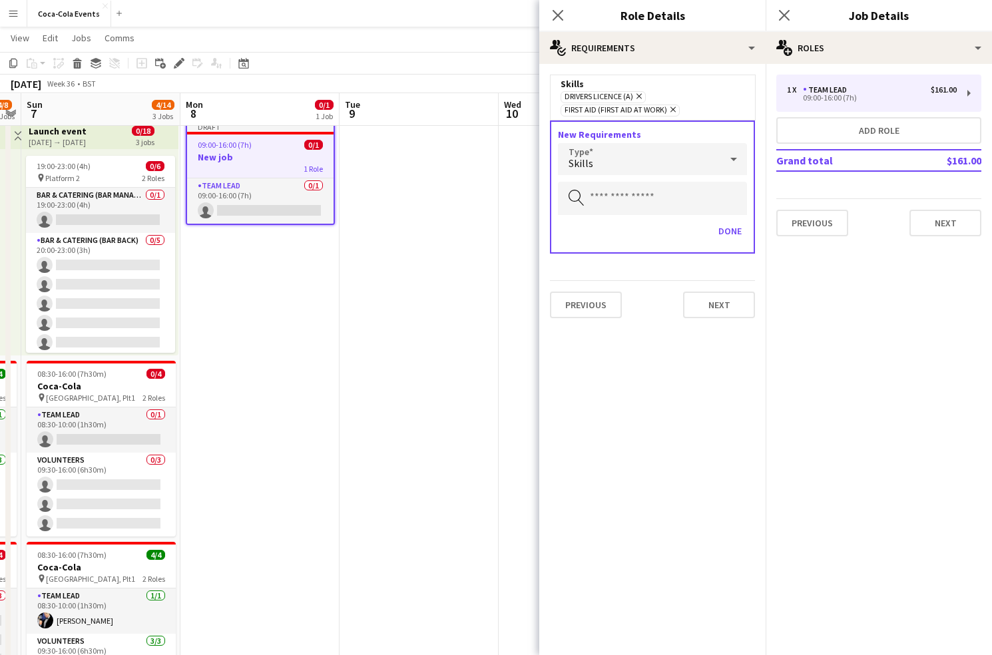
click at [621, 163] on div "Skills" at bounding box center [639, 159] width 163 height 32
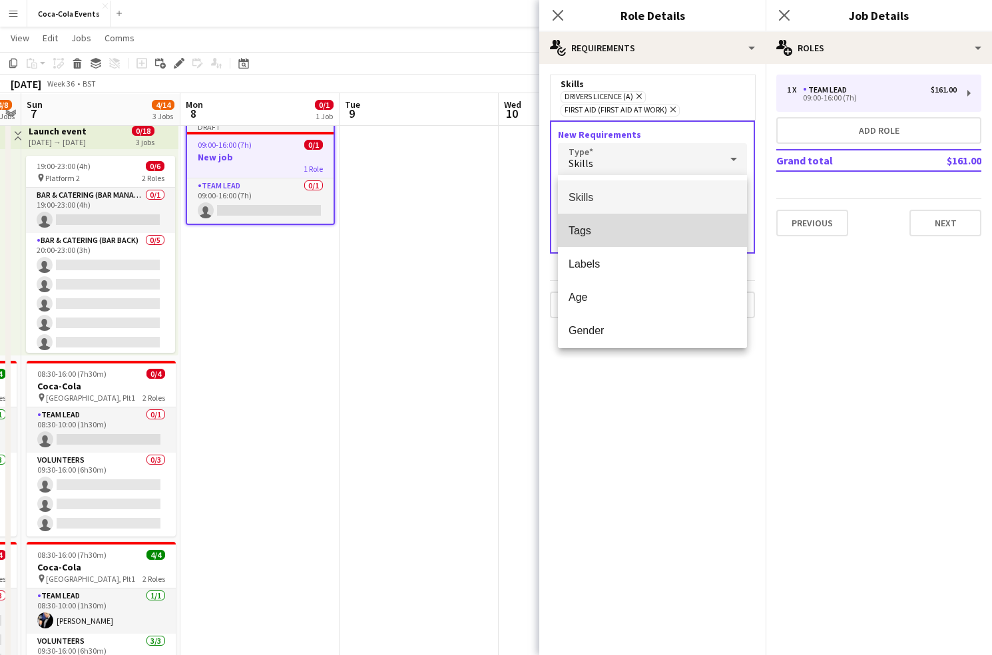
click at [608, 233] on span "Tags" at bounding box center [653, 230] width 168 height 13
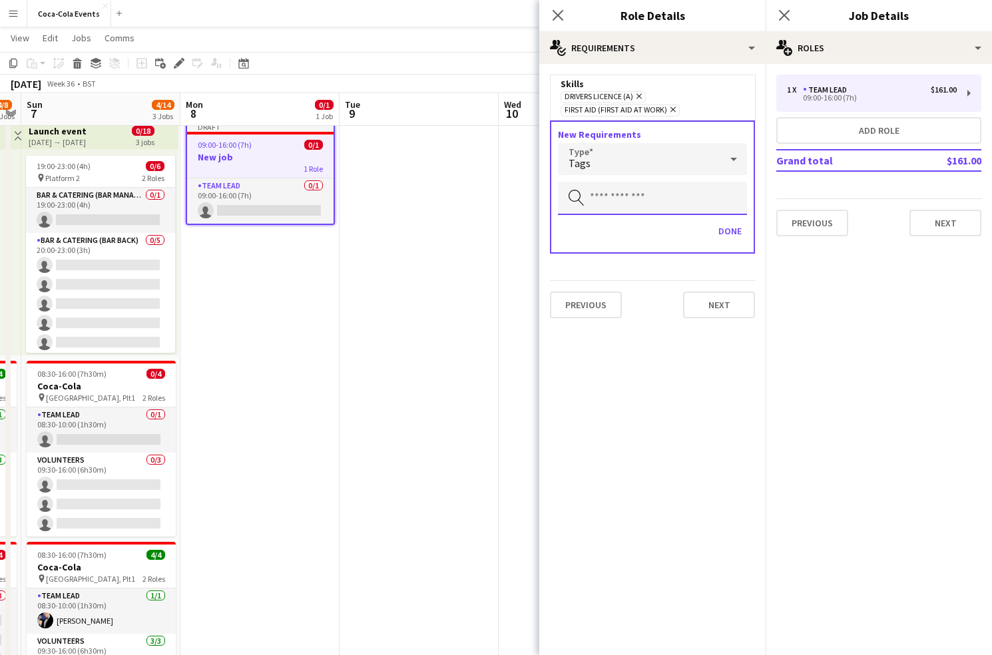
click at [605, 210] on input "text" at bounding box center [652, 198] width 189 height 33
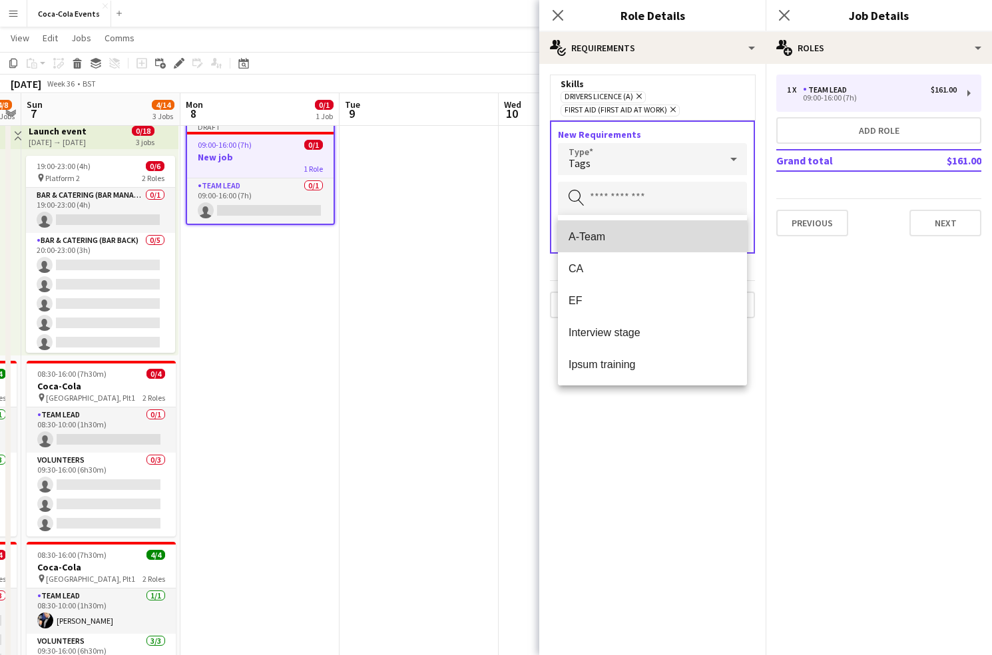
click at [591, 238] on span "A-Team" at bounding box center [653, 236] width 168 height 13
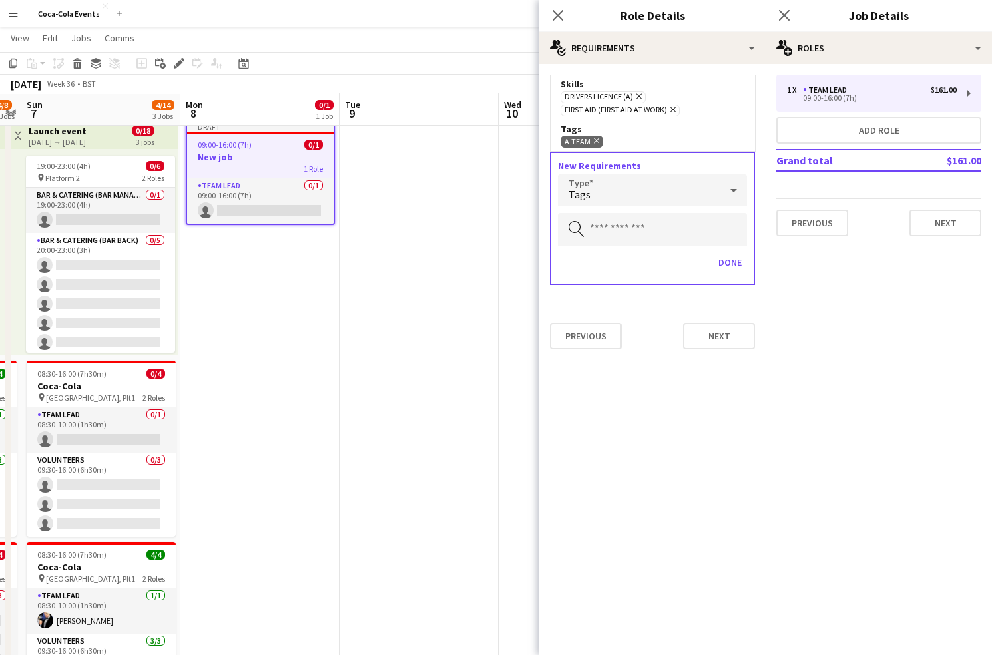
click at [605, 194] on div "Tags" at bounding box center [639, 191] width 163 height 32
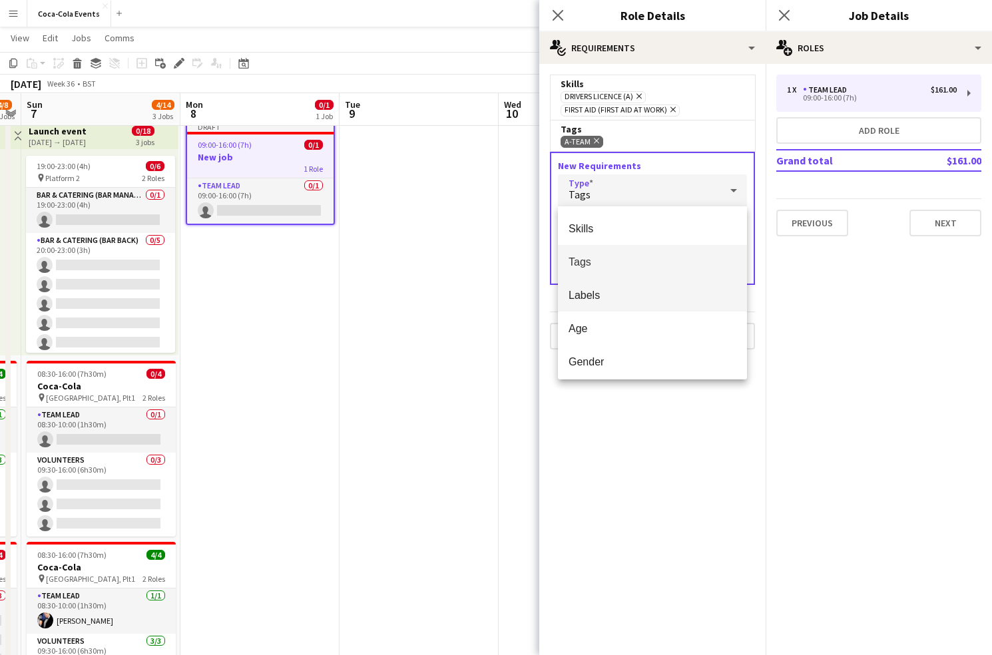
click at [606, 284] on mat-option "Labels" at bounding box center [652, 294] width 189 height 33
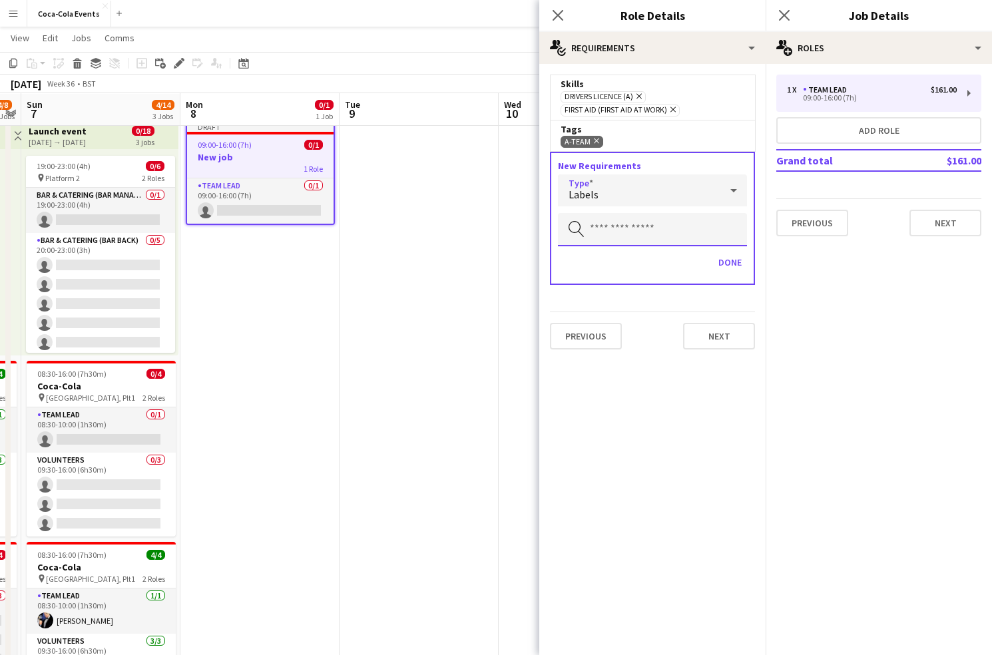
click at [599, 233] on input "text" at bounding box center [652, 229] width 189 height 33
type input "****"
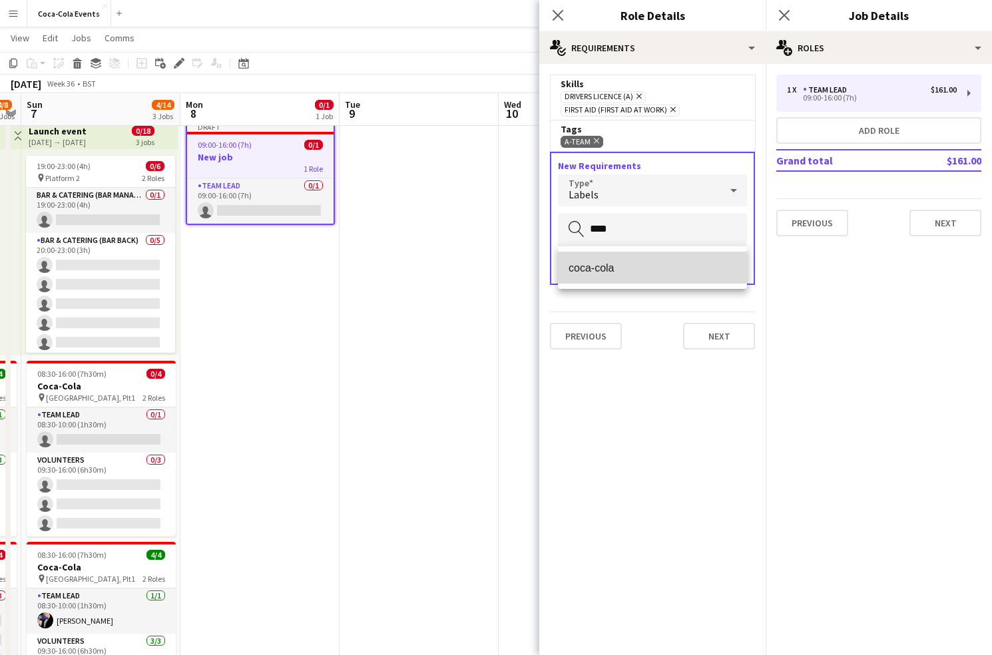
click at [593, 276] on mat-option "coca-cola" at bounding box center [652, 268] width 189 height 32
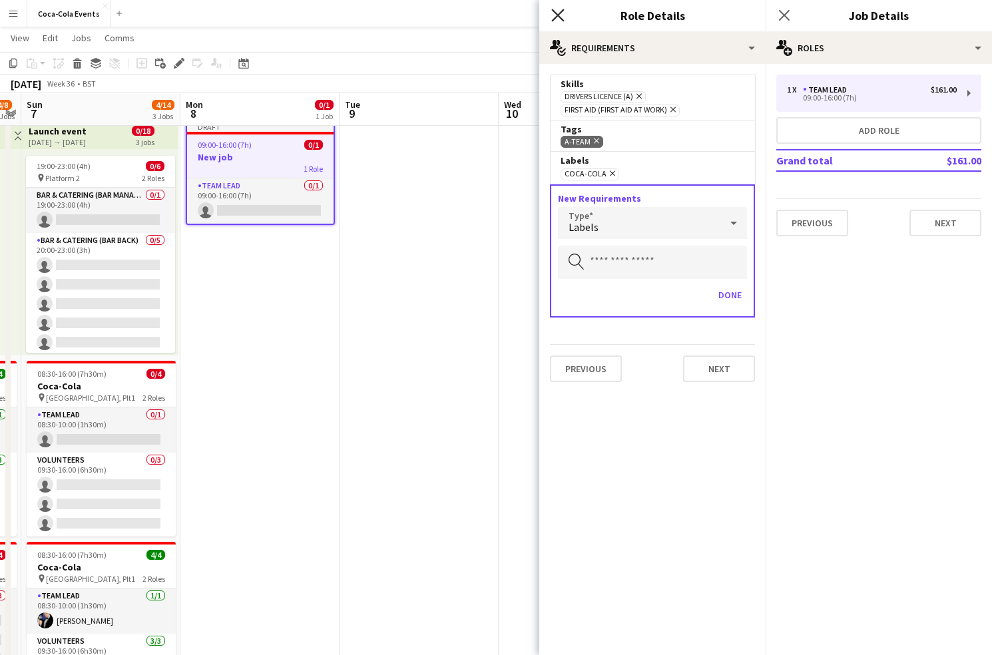
click at [557, 18] on icon "Close pop-in" at bounding box center [558, 15] width 13 height 13
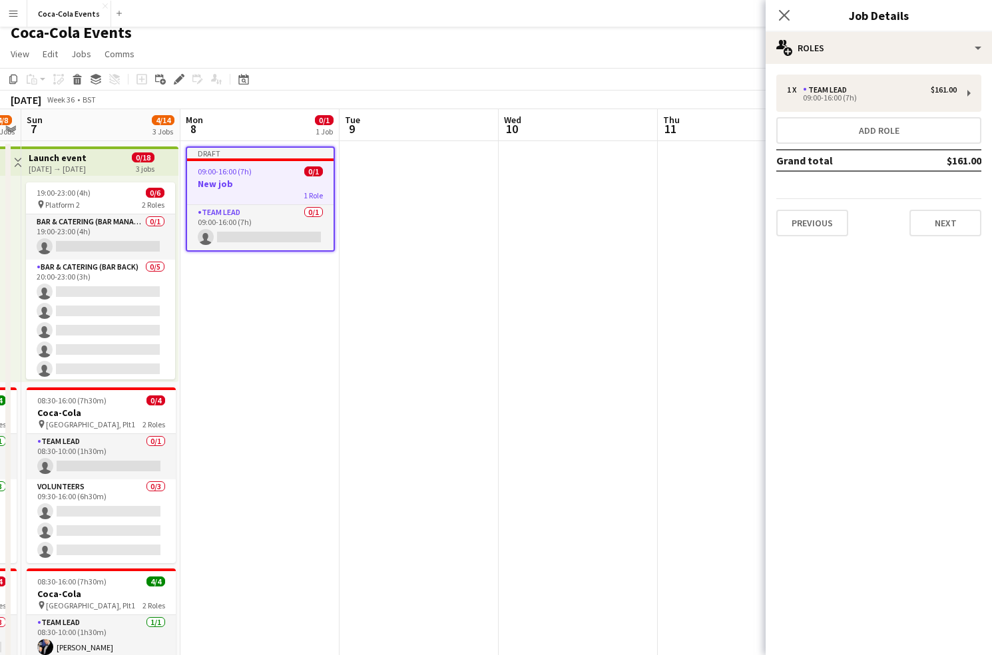
scroll to position [5, 0]
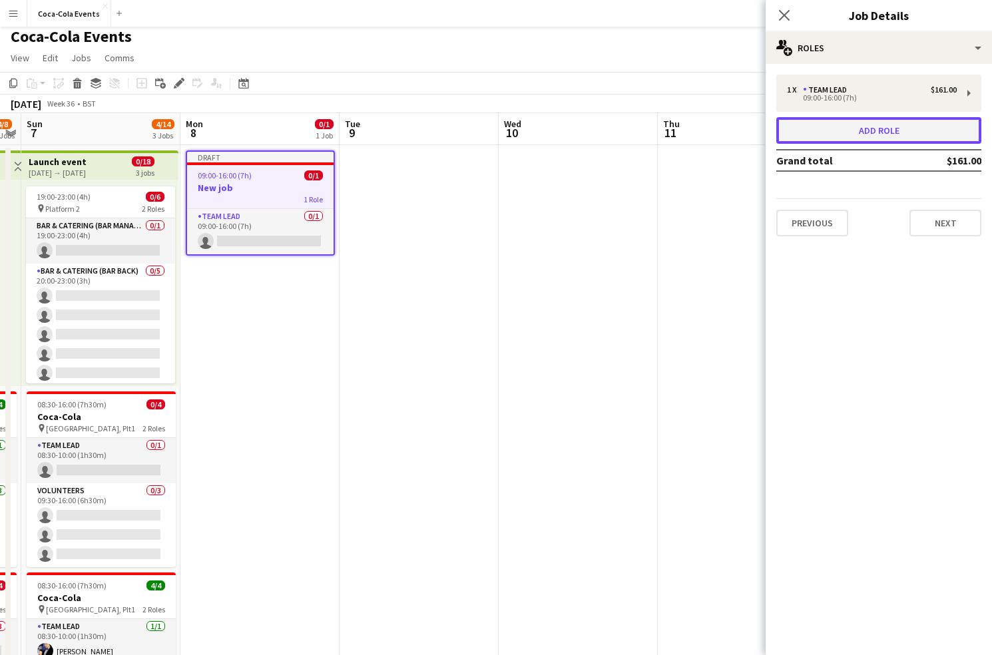
click at [889, 135] on button "Add role" at bounding box center [879, 130] width 205 height 27
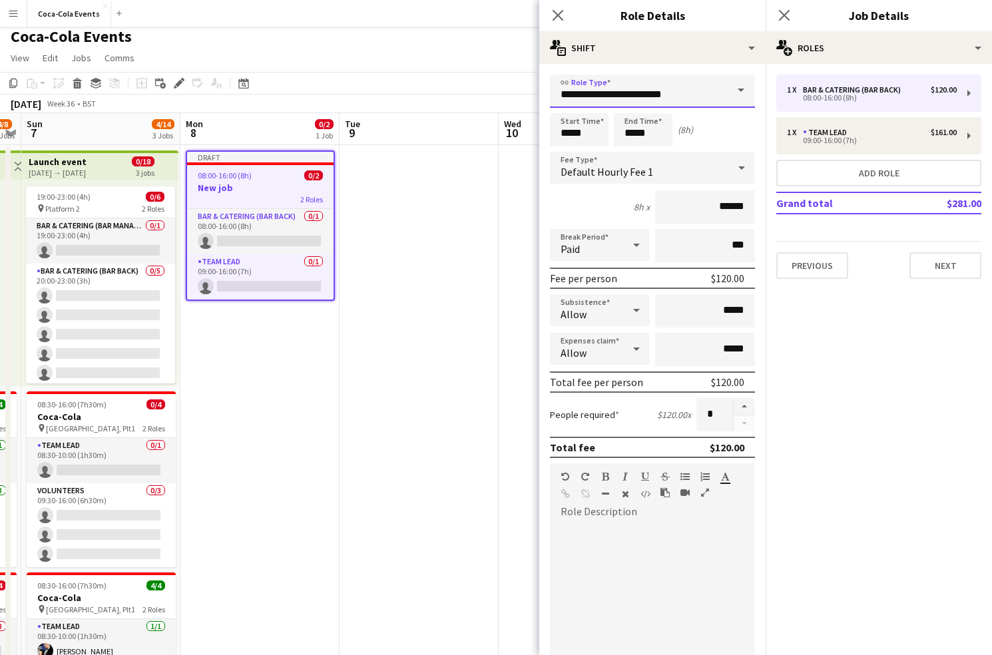
click at [675, 95] on input "**********" at bounding box center [652, 91] width 205 height 33
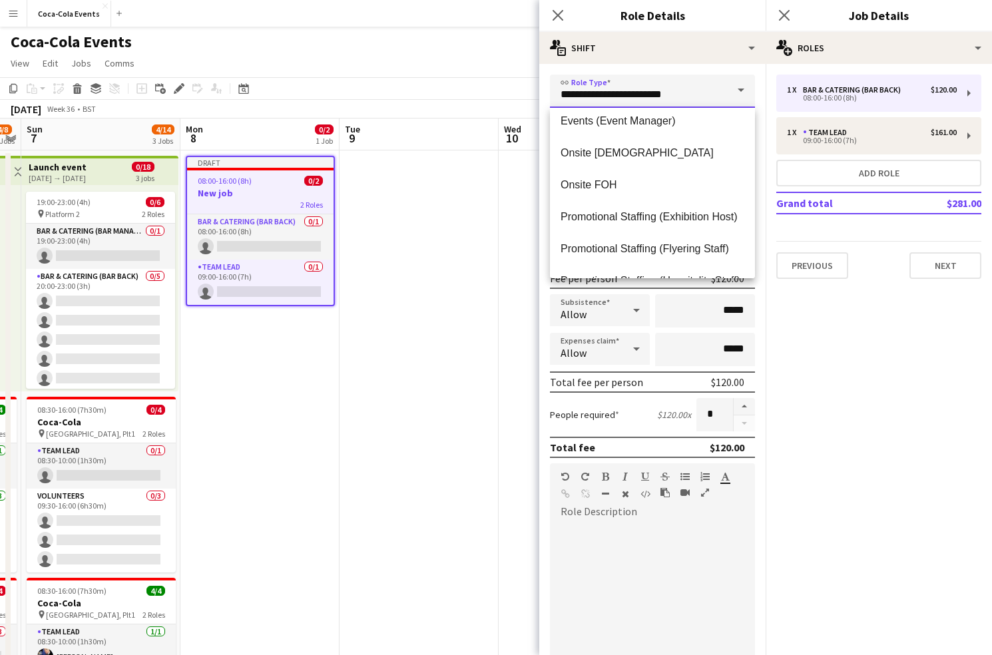
scroll to position [78, 0]
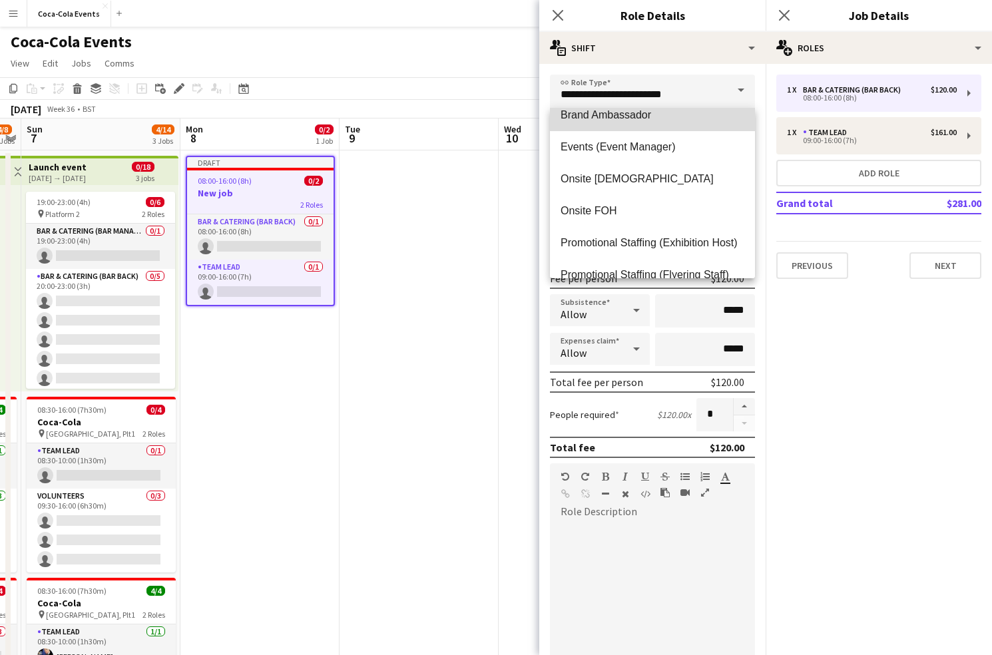
click at [633, 119] on span "Brand Ambassador" at bounding box center [653, 115] width 184 height 13
type input "**********"
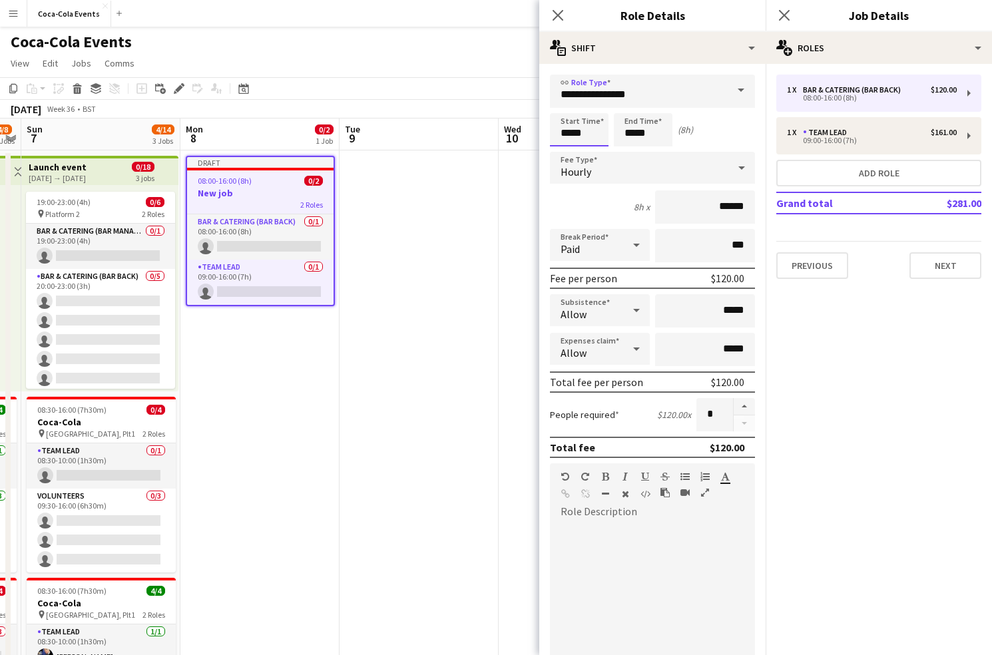
click at [562, 134] on input "*****" at bounding box center [579, 129] width 59 height 33
click at [565, 109] on div at bounding box center [566, 106] width 27 height 13
type input "*****"
click at [565, 109] on div at bounding box center [566, 106] width 27 height 13
click at [613, 168] on div "Hourly" at bounding box center [639, 168] width 179 height 32
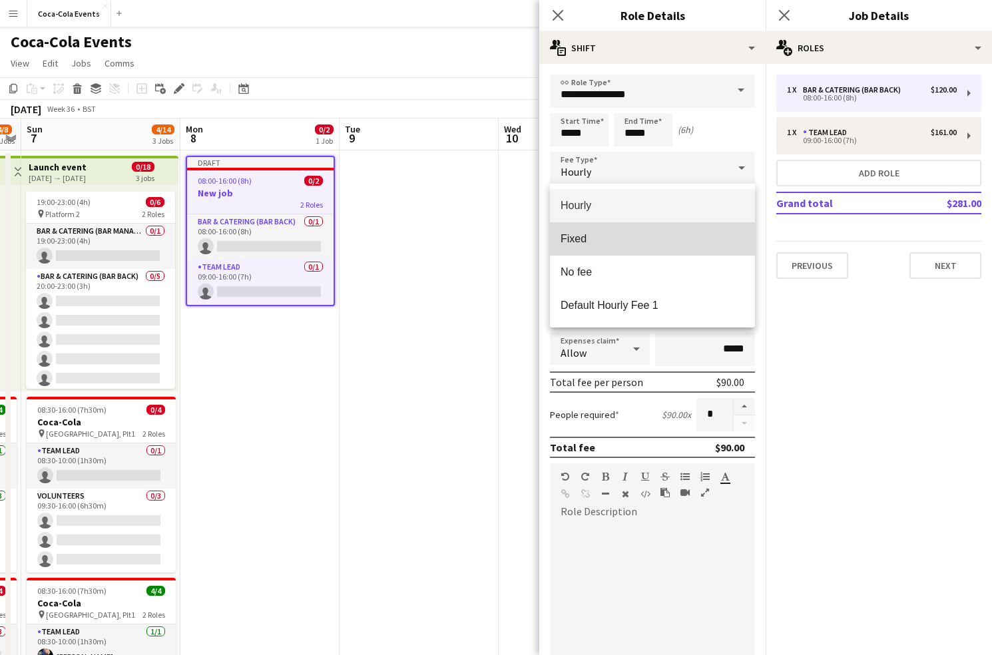
click at [595, 244] on span "Fixed" at bounding box center [653, 238] width 184 height 13
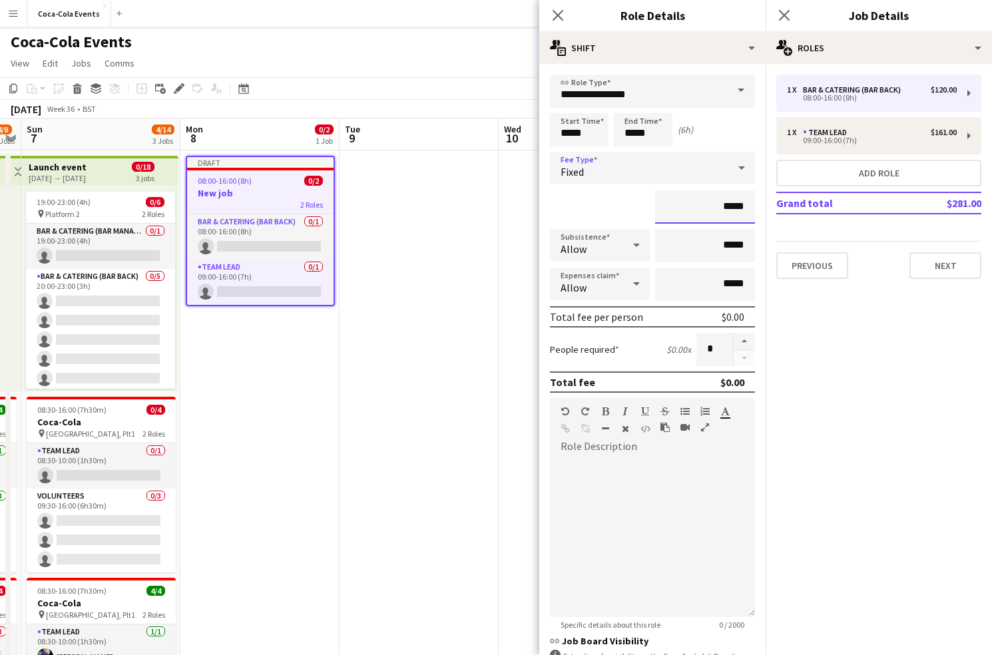
click at [723, 208] on input "*****" at bounding box center [705, 206] width 100 height 33
type input "*******"
click at [619, 249] on div "Allow" at bounding box center [586, 245] width 73 height 32
click at [599, 314] on span "Don't allow" at bounding box center [600, 316] width 79 height 13
click at [592, 284] on div "Allow" at bounding box center [586, 284] width 73 height 32
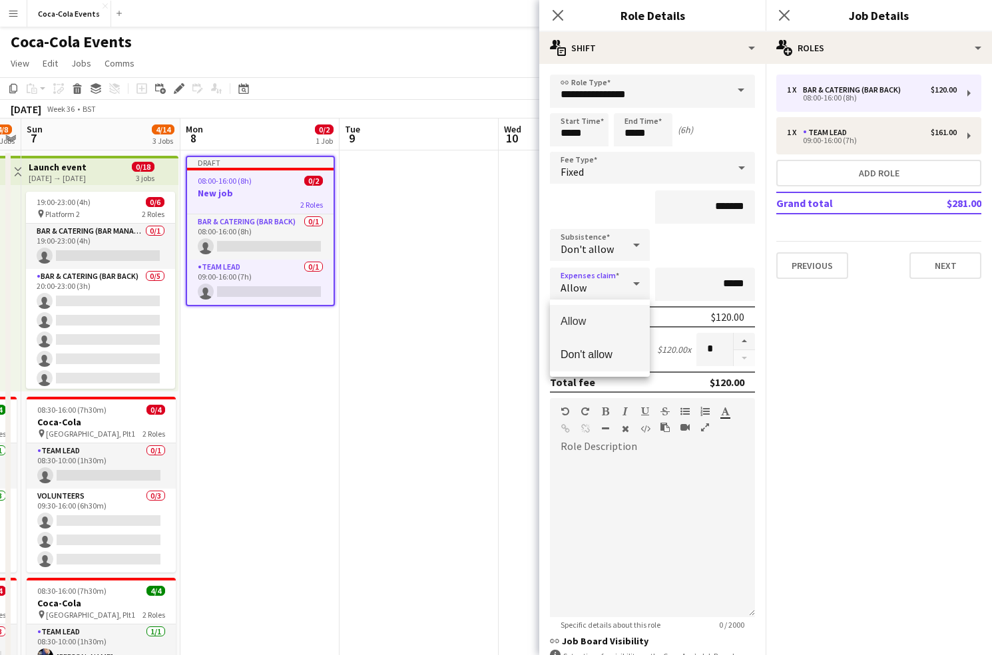
click at [587, 356] on span "Don't allow" at bounding box center [600, 354] width 79 height 13
click at [744, 341] on button "button" at bounding box center [744, 341] width 21 height 17
type input "*"
drag, startPoint x: 747, startPoint y: 382, endPoint x: 705, endPoint y: 385, distance: 42.7
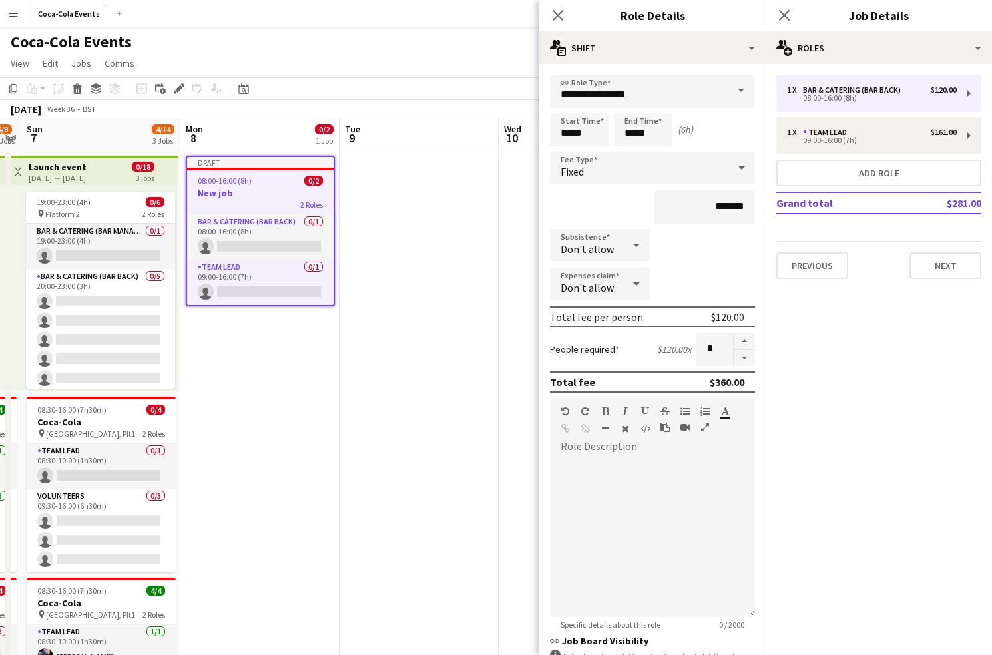
click at [705, 385] on div "Total fee $360.00" at bounding box center [652, 382] width 205 height 21
click at [561, 15] on icon "Close pop-in" at bounding box center [558, 15] width 13 height 13
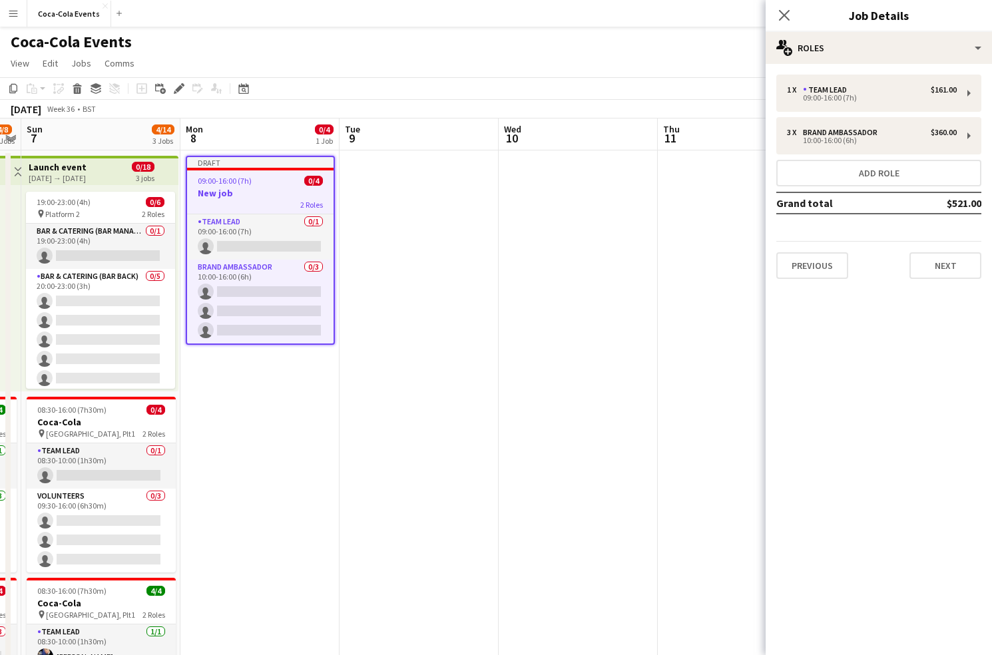
drag, startPoint x: 945, startPoint y: 205, endPoint x: 979, endPoint y: 203, distance: 34.7
click at [980, 204] on td "$521.00" at bounding box center [942, 202] width 79 height 21
click at [888, 426] on mat-expansion-panel "pencil3 General details 1 x Team Lead $161.00 09:00-16:00 (7h) 3 x Brand Ambass…" at bounding box center [879, 359] width 226 height 591
click at [949, 261] on button "Next" at bounding box center [946, 265] width 72 height 27
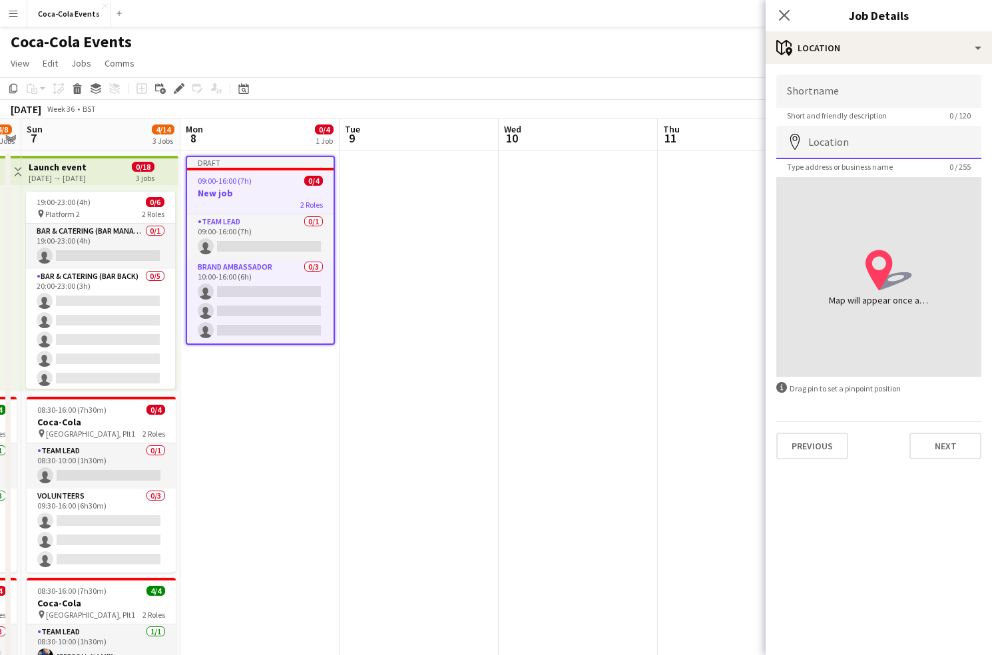
click at [840, 147] on input "Location" at bounding box center [879, 142] width 205 height 33
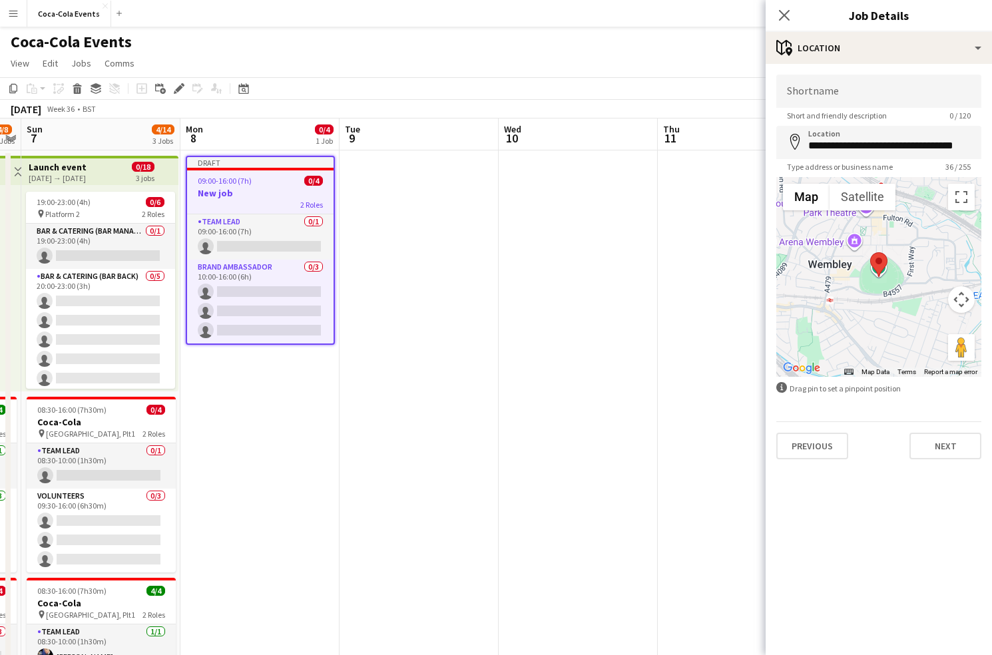
click at [893, 300] on div at bounding box center [879, 277] width 205 height 200
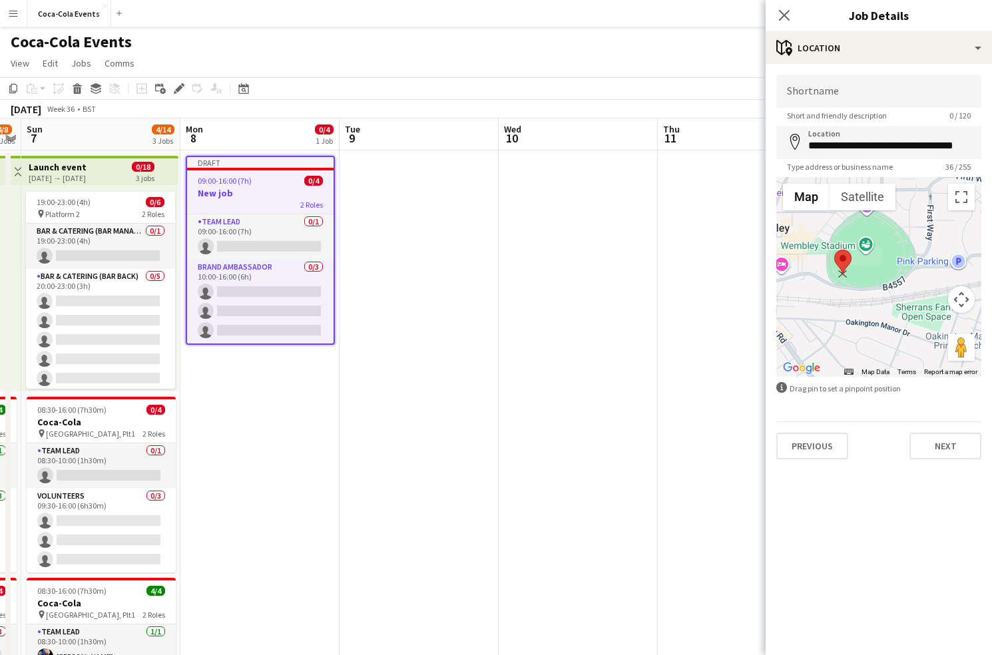
drag, startPoint x: 866, startPoint y: 244, endPoint x: 843, endPoint y: 265, distance: 31.1
click at [835, 250] on area at bounding box center [835, 250] width 0 height 0
type input "**********"
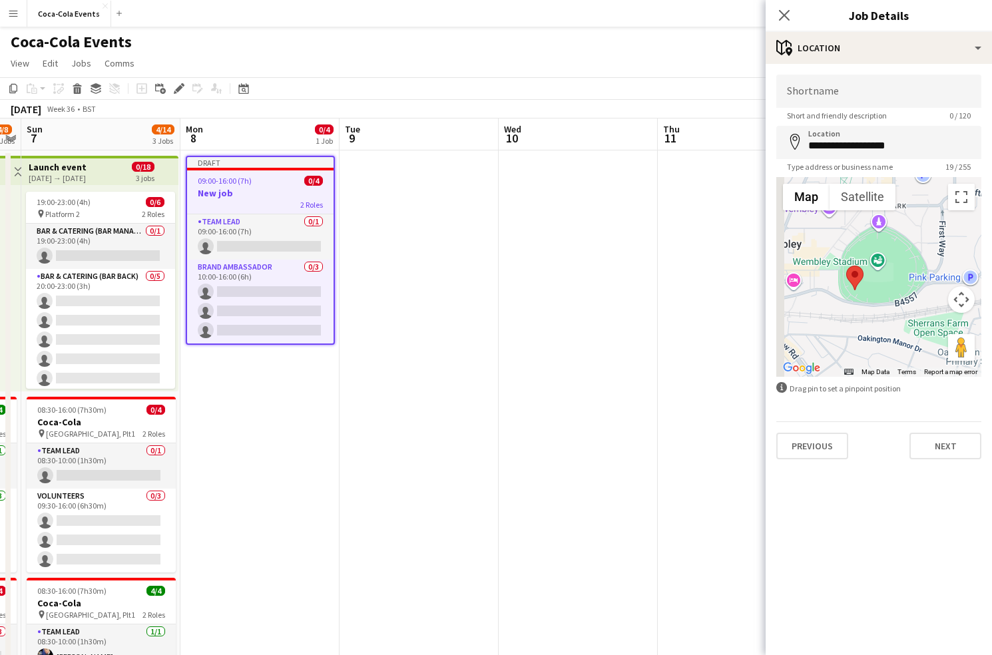
drag, startPoint x: 828, startPoint y: 283, endPoint x: 851, endPoint y: 306, distance: 32.5
click at [851, 307] on div at bounding box center [879, 277] width 205 height 200
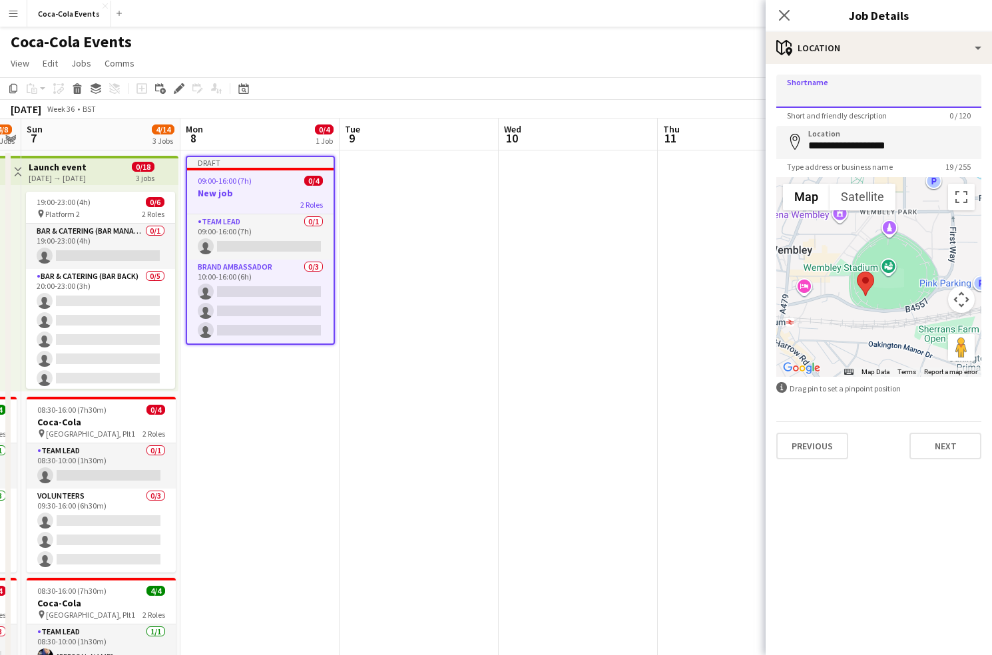
click at [809, 90] on input "Shortname" at bounding box center [879, 91] width 205 height 33
type input "**********"
click at [928, 570] on mat-expansion-panel "**********" at bounding box center [879, 359] width 226 height 591
click at [870, 506] on mat-expansion-panel "**********" at bounding box center [879, 359] width 226 height 591
click at [943, 452] on button "Next" at bounding box center [946, 446] width 72 height 27
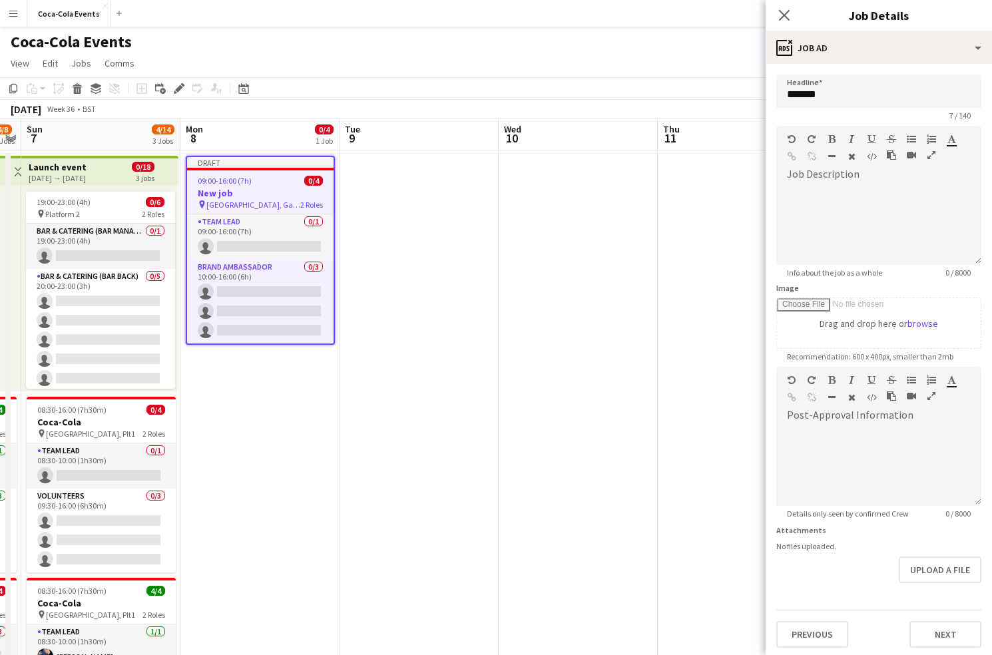
scroll to position [3, 0]
click at [825, 424] on div at bounding box center [879, 464] width 205 height 80
click at [942, 637] on button "Next" at bounding box center [946, 632] width 72 height 27
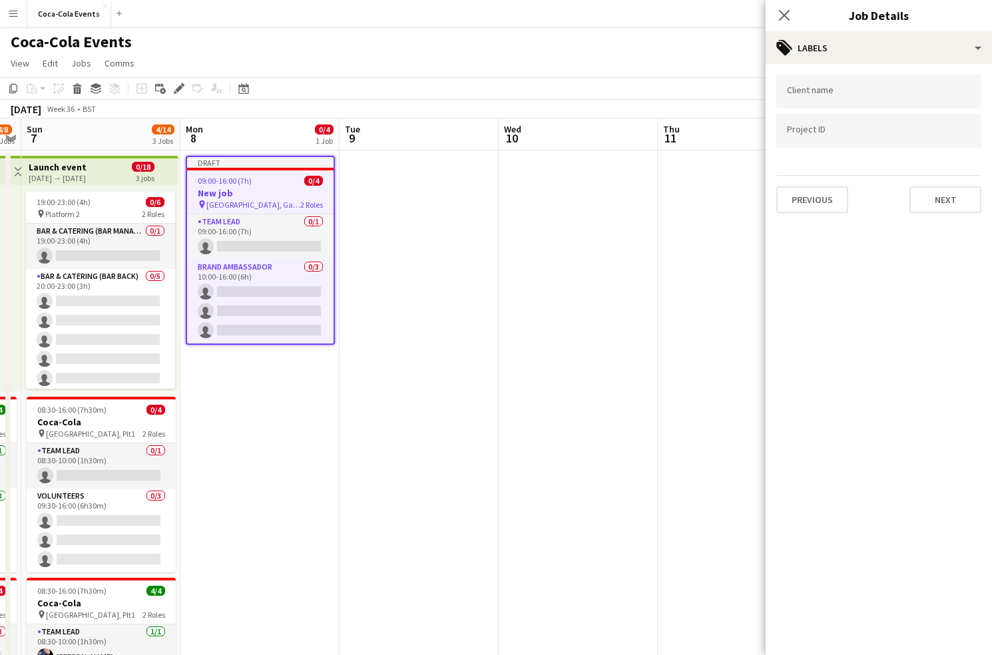
click at [822, 97] on input "Type to search client labels..." at bounding box center [879, 92] width 184 height 12
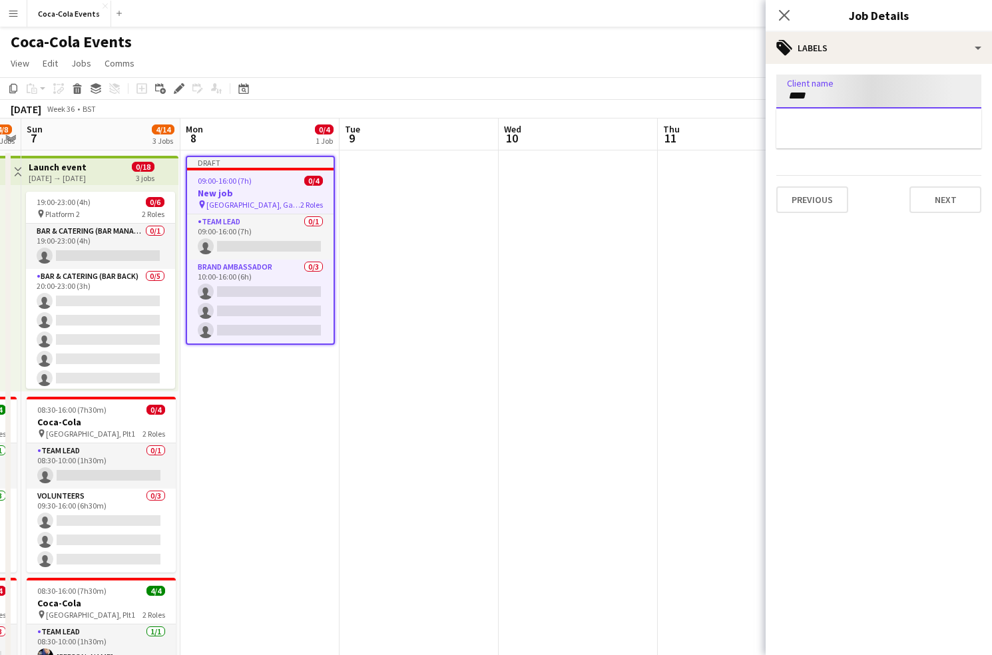
type input "****"
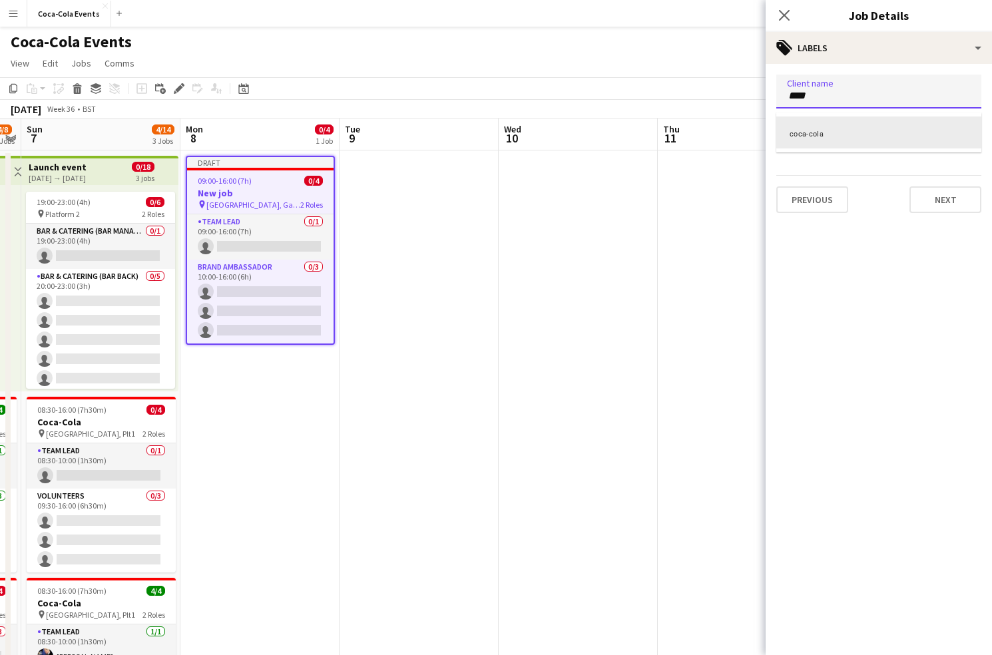
click at [802, 138] on div "coca-cola" at bounding box center [879, 133] width 205 height 32
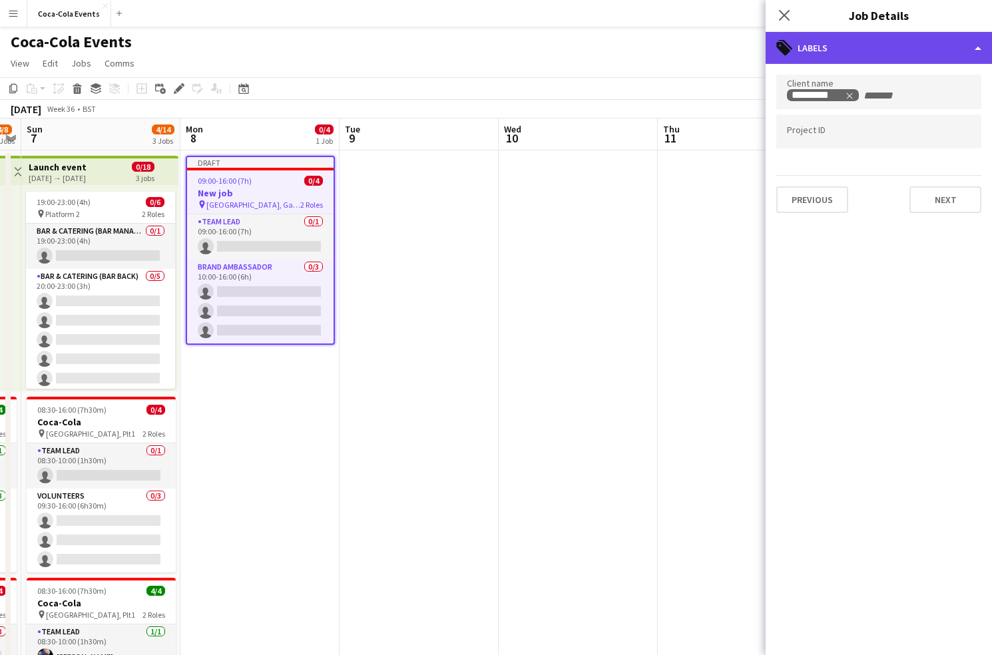
click at [880, 55] on div "tags-double Labels" at bounding box center [879, 48] width 226 height 32
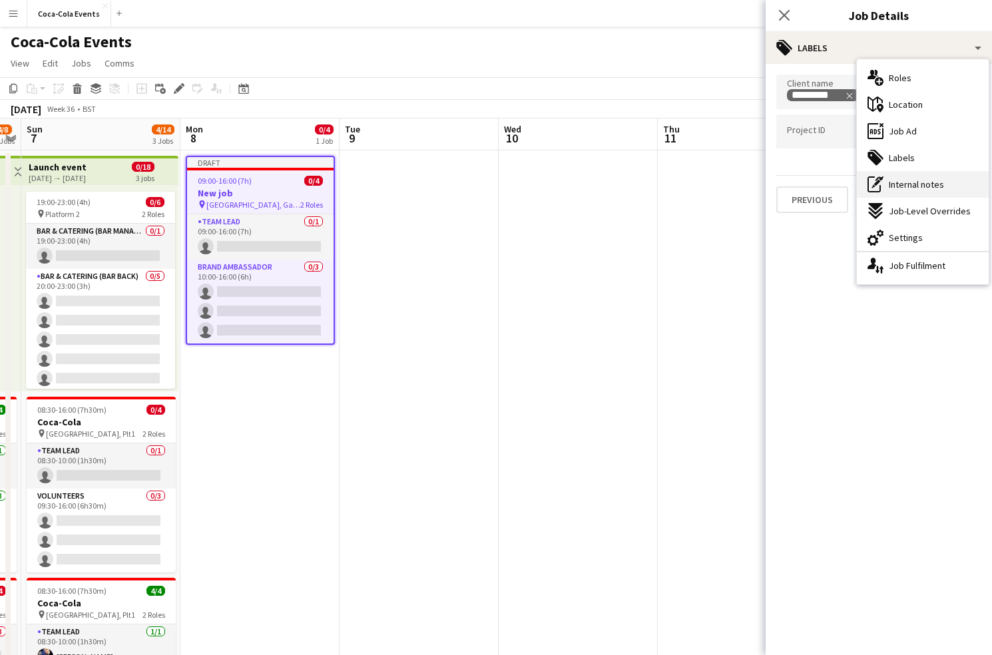
click at [915, 187] on span "Internal notes" at bounding box center [916, 185] width 55 height 12
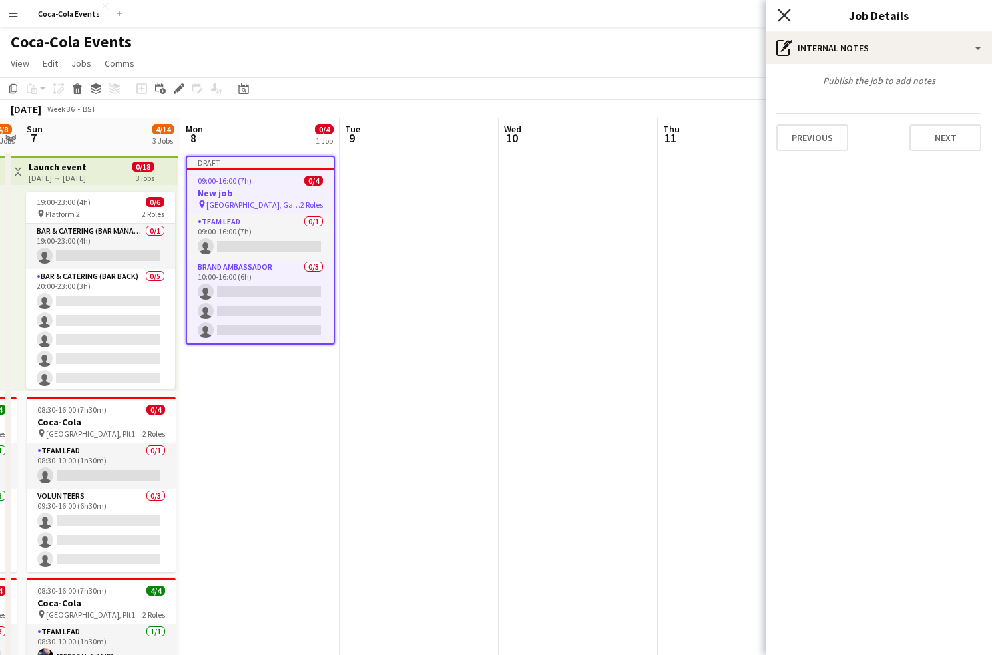
click at [786, 19] on icon "Close pop-in" at bounding box center [784, 15] width 13 height 13
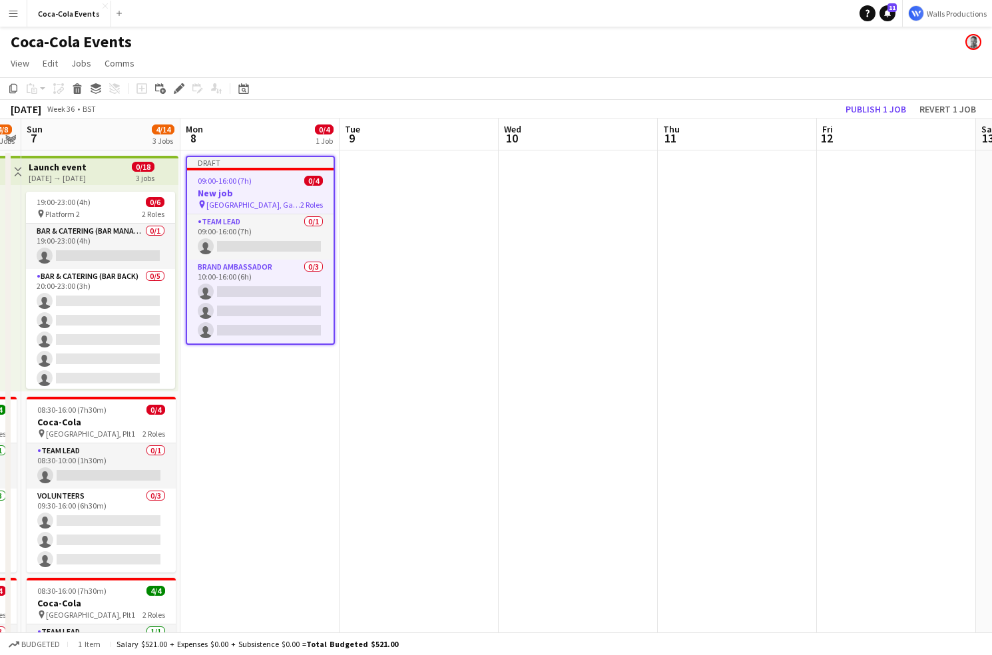
click at [231, 490] on app-date-cell "Draft 09:00-16:00 (7h) 0/4 New job pin [GEOGRAPHIC_DATA], Gate A 2 Roles Team L…" at bounding box center [260, 467] width 159 height 632
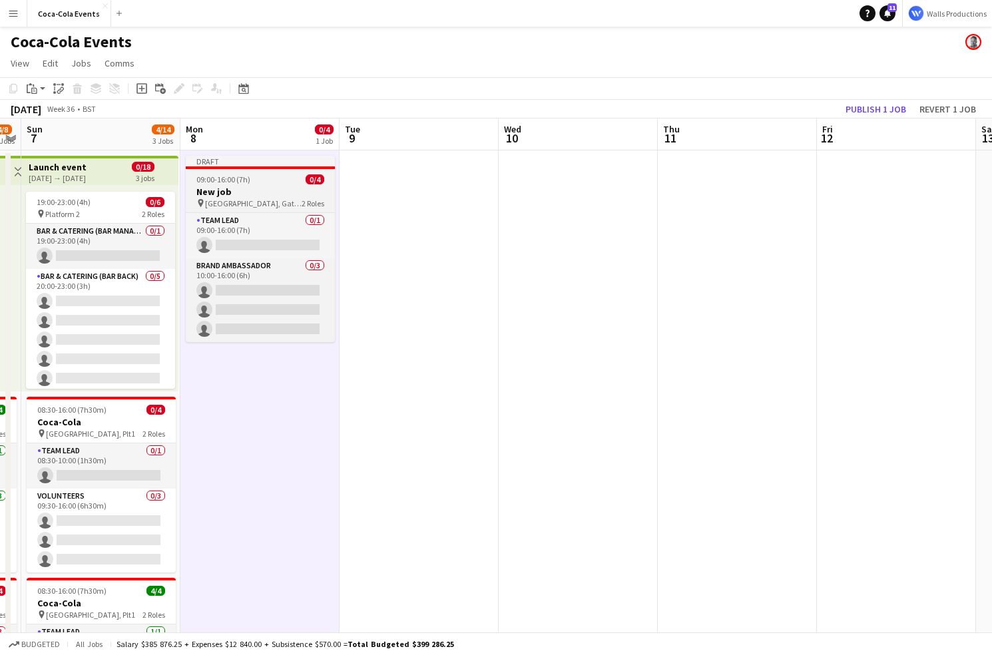
click at [226, 189] on h3 "New job" at bounding box center [260, 192] width 149 height 12
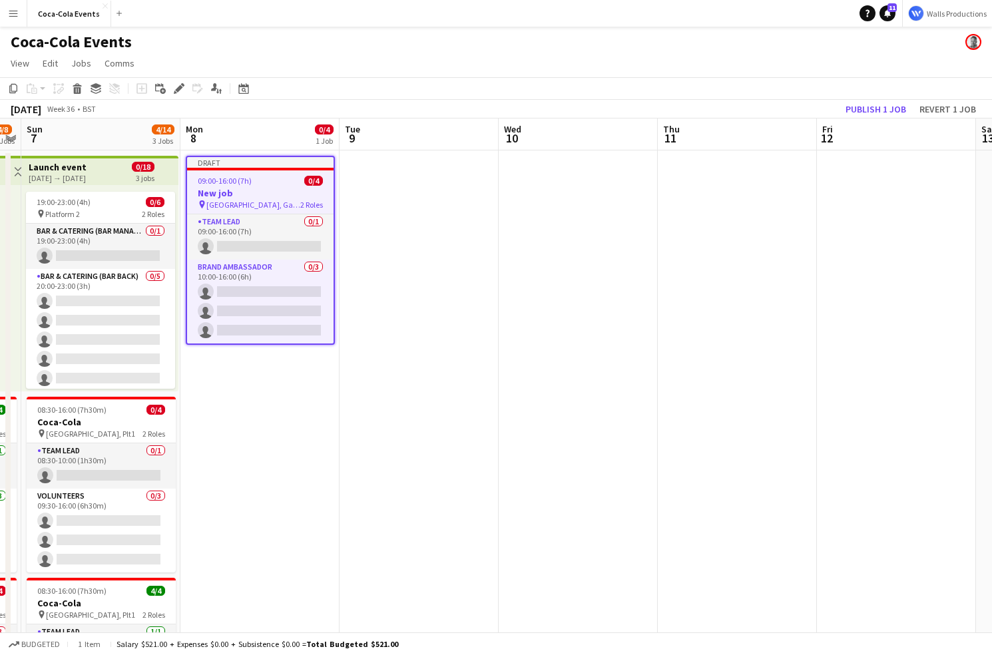
click at [406, 246] on app-date-cell at bounding box center [419, 467] width 159 height 632
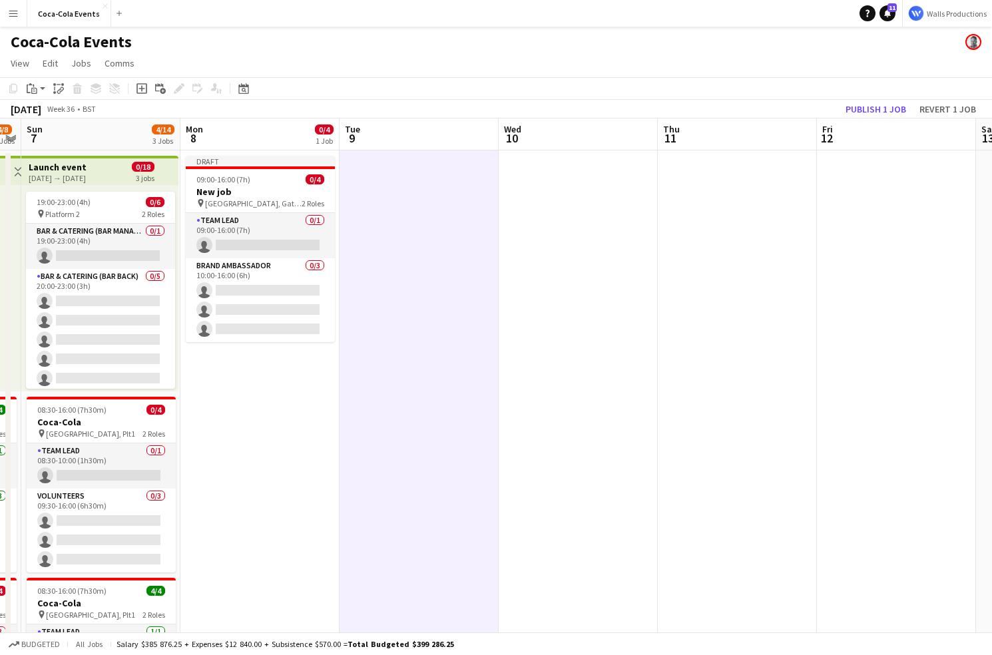
click at [687, 259] on app-date-cell at bounding box center [737, 467] width 159 height 632
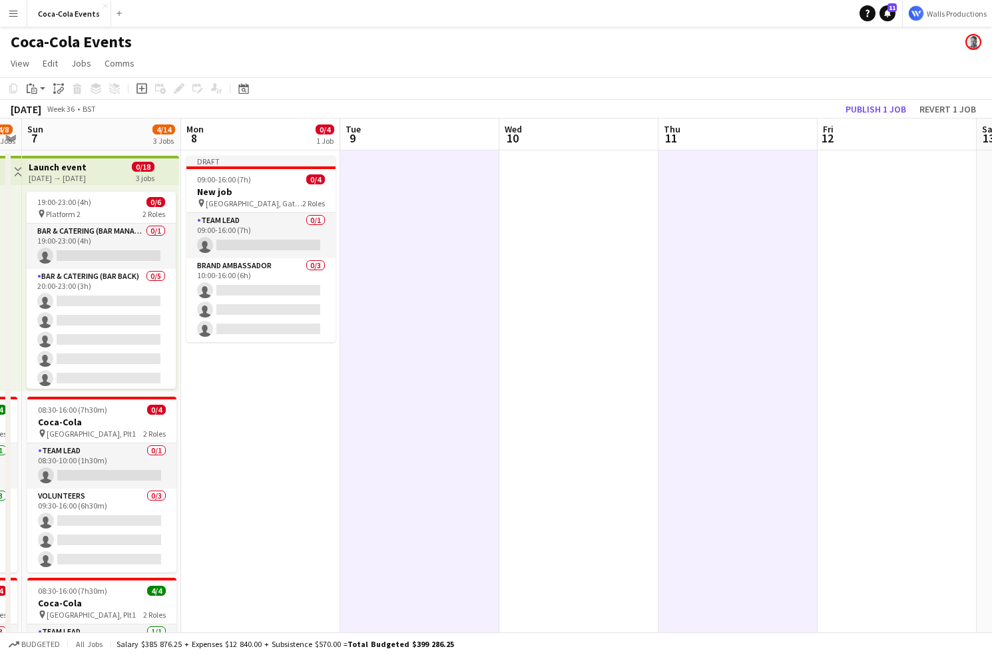
click at [891, 278] on app-date-cell at bounding box center [897, 467] width 159 height 632
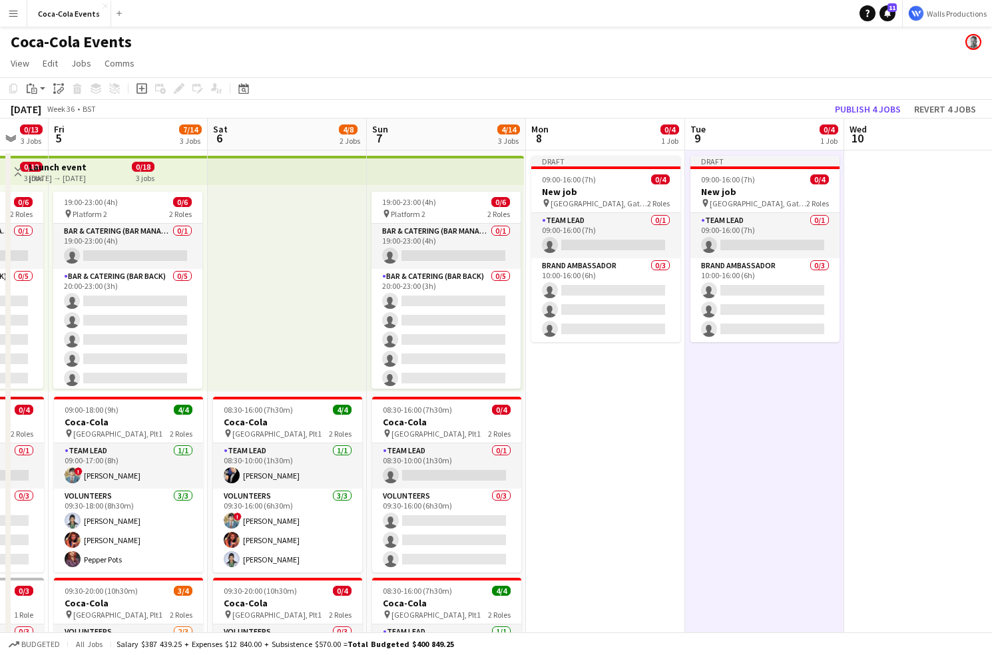
scroll to position [0, 418]
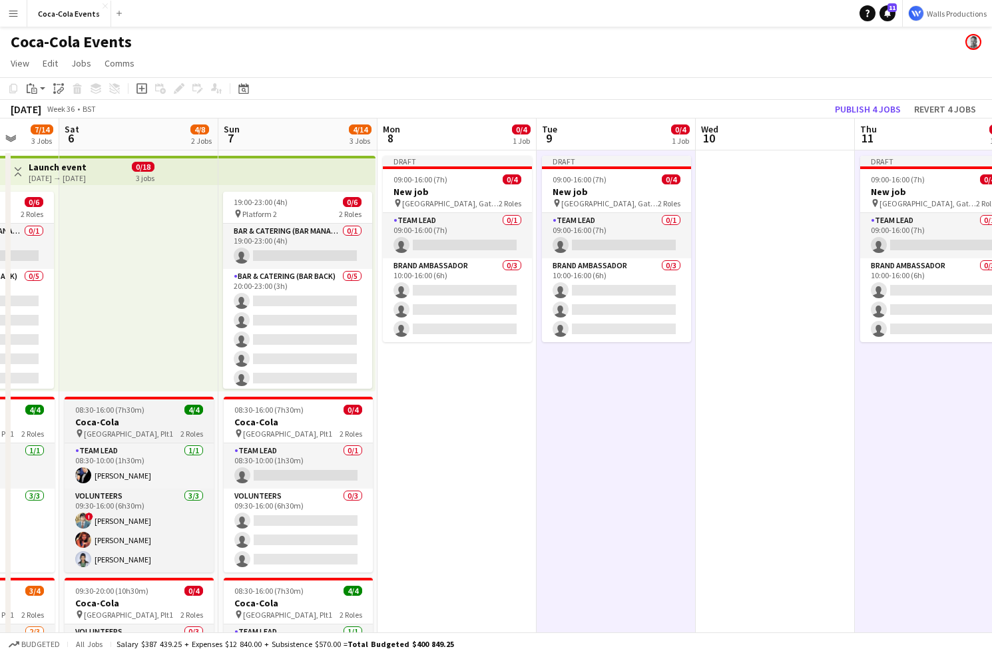
click at [117, 404] on app-job-card "08:30-16:00 (7h30m) 4/4 Coca-Cola pin [GEOGRAPHIC_DATA], Plt1 2 Roles Team Lead…" at bounding box center [139, 485] width 149 height 176
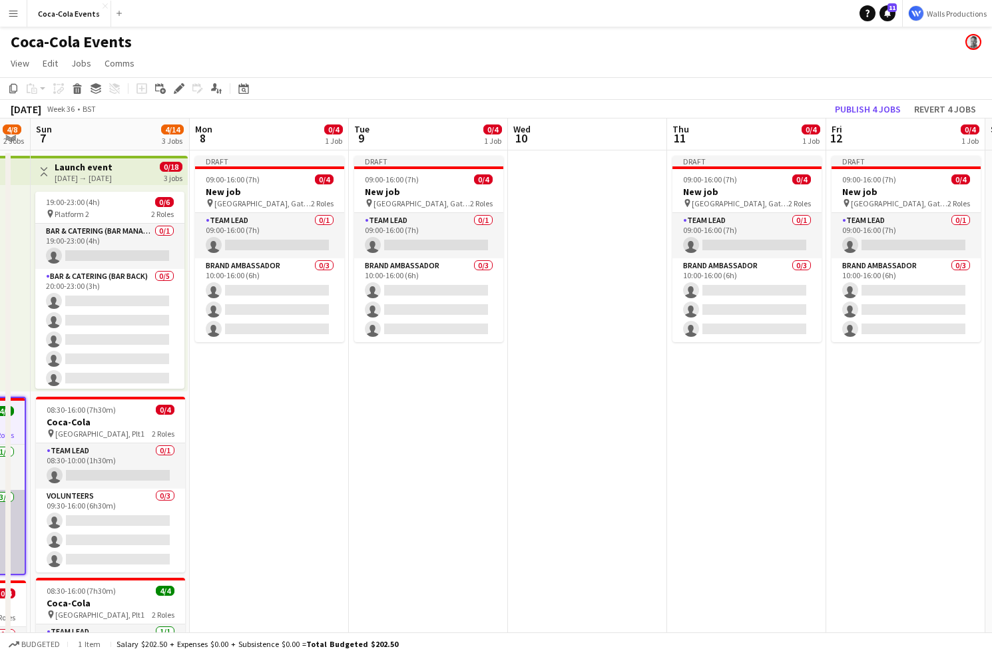
scroll to position [0, 357]
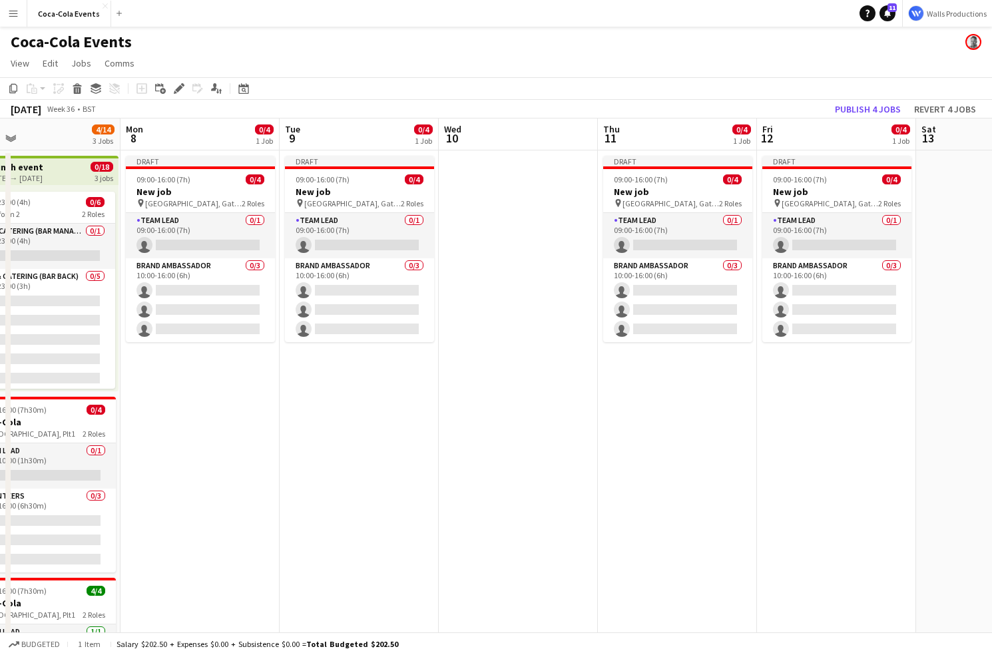
click at [551, 317] on app-date-cell at bounding box center [518, 467] width 159 height 632
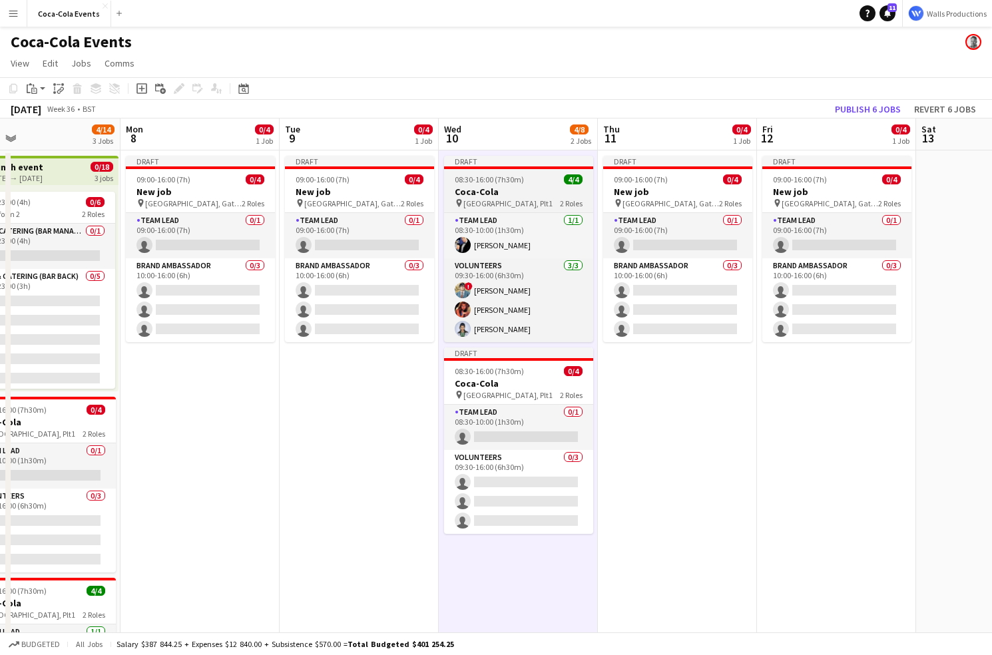
click at [492, 190] on h3 "Coca-Cola" at bounding box center [518, 192] width 149 height 12
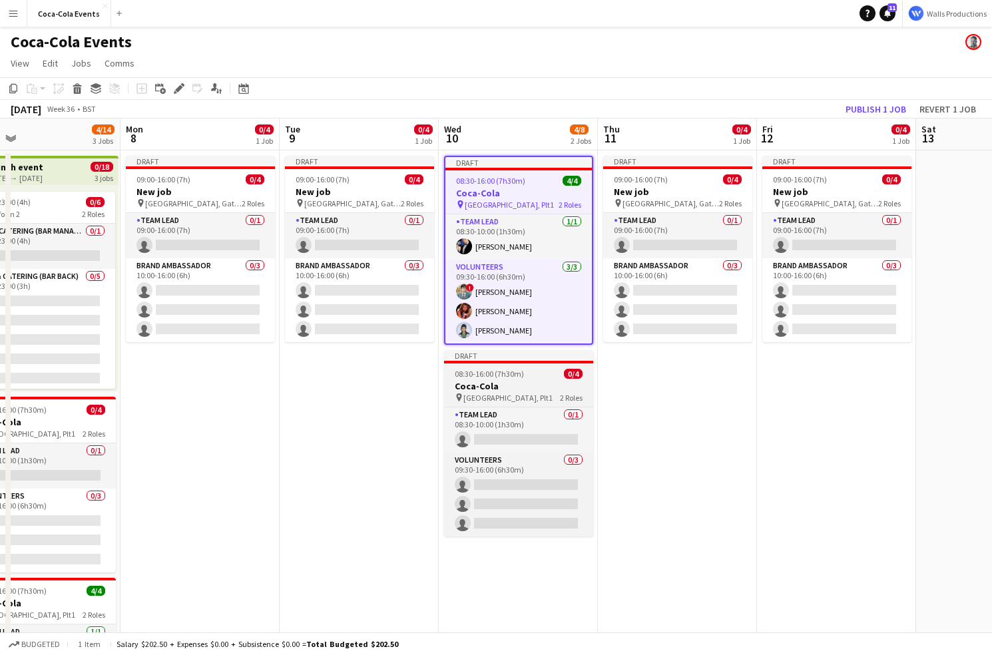
click at [470, 396] on span "[GEOGRAPHIC_DATA], Plt1" at bounding box center [508, 398] width 89 height 10
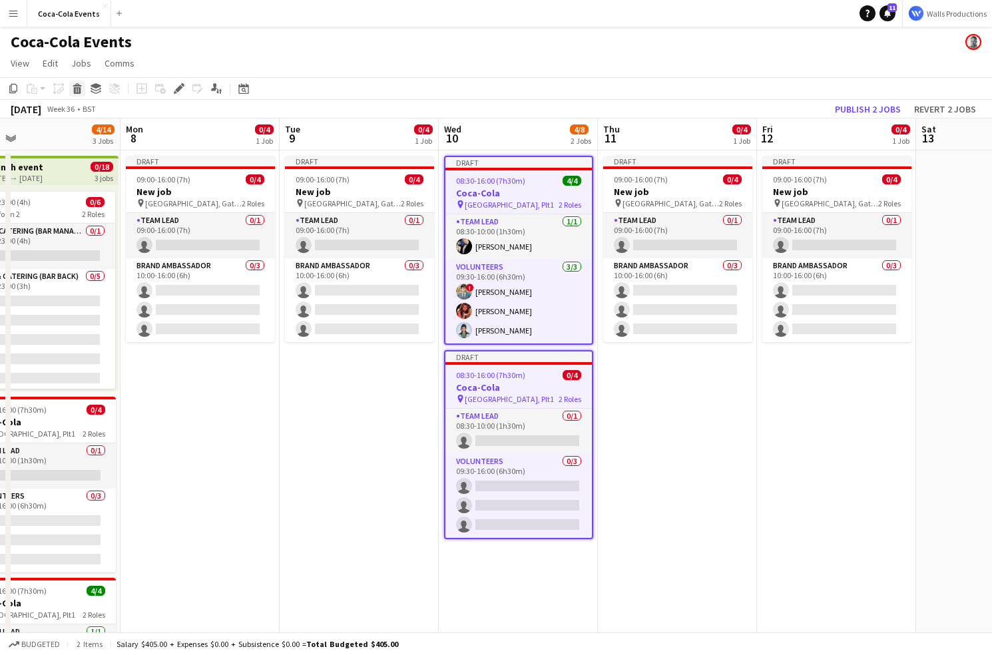
click at [77, 91] on icon at bounding box center [77, 90] width 7 height 7
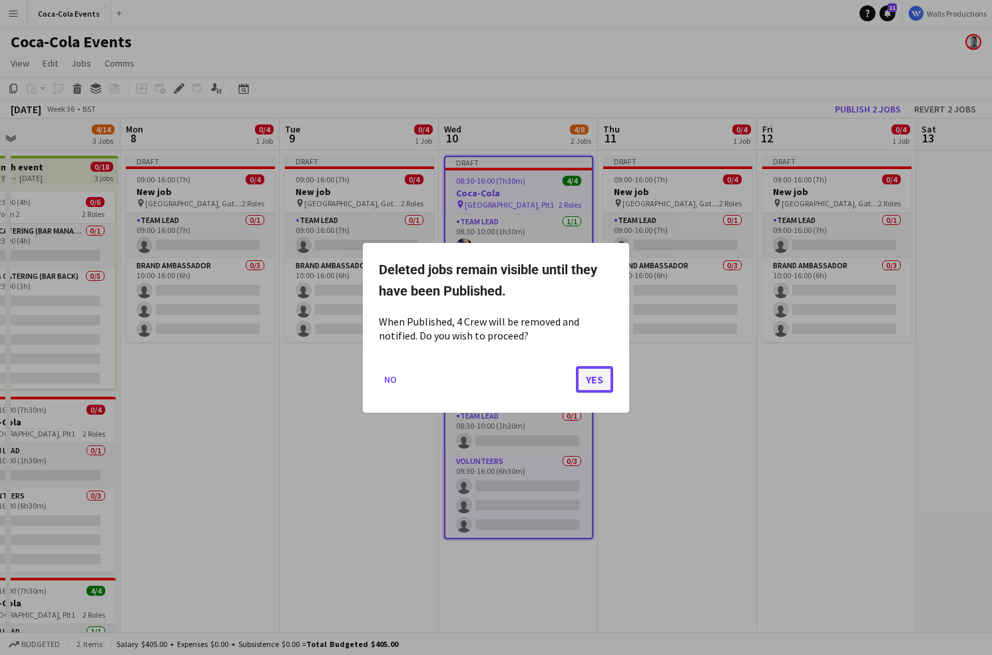
click at [601, 382] on button "Yes" at bounding box center [594, 379] width 37 height 27
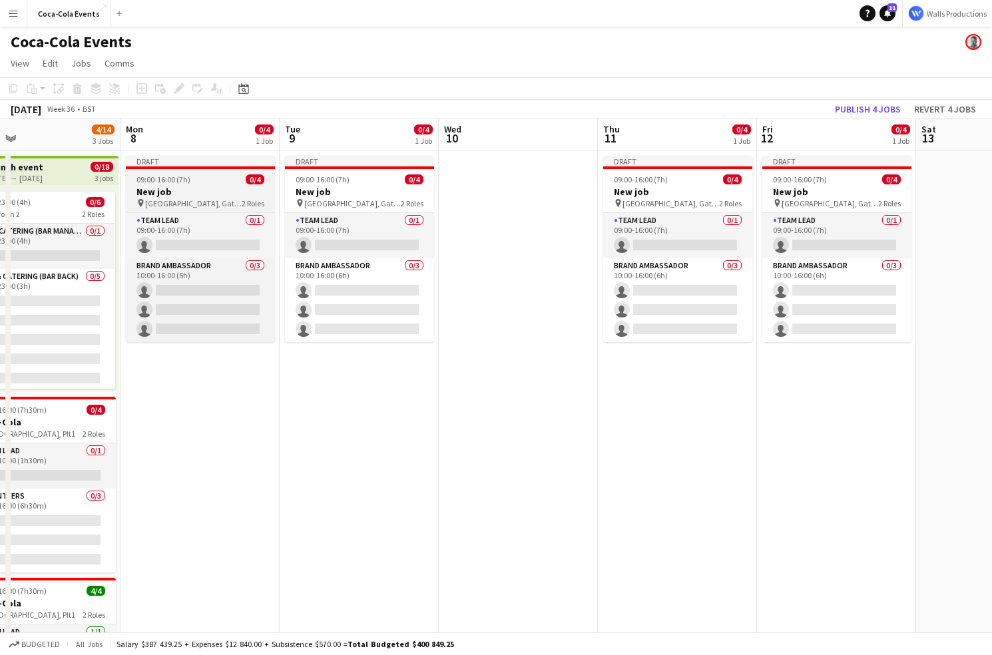
click at [183, 198] on div "pin [GEOGRAPHIC_DATA], Gate A 2 Roles" at bounding box center [200, 203] width 149 height 11
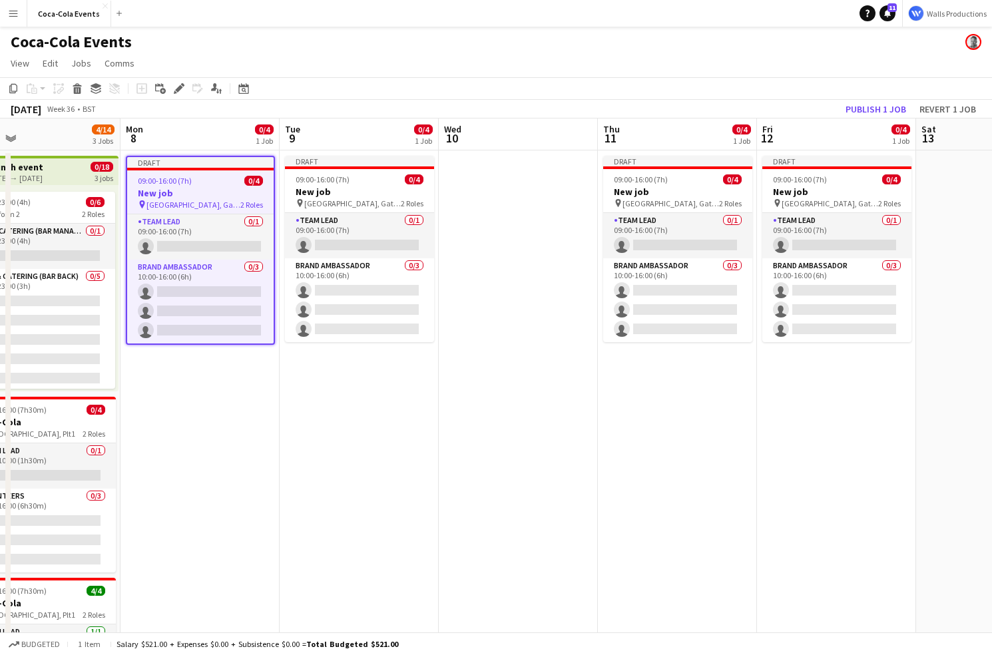
click at [233, 435] on app-date-cell "Draft 09:00-16:00 (7h) 0/4 New job pin [GEOGRAPHIC_DATA], Gate A 2 Roles Team L…" at bounding box center [200, 467] width 159 height 632
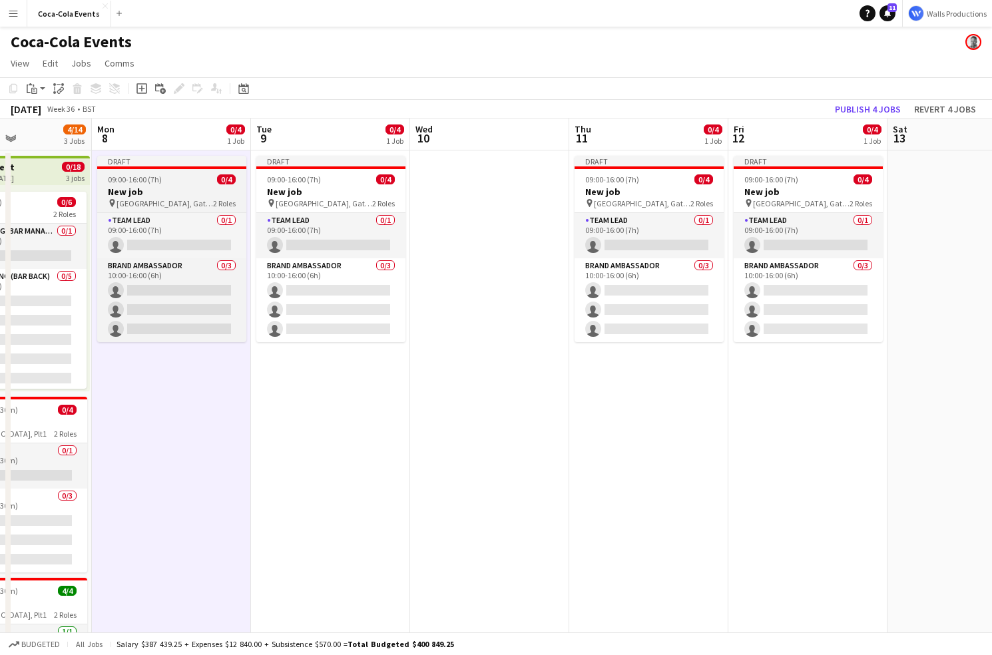
click at [146, 186] on h3 "New job" at bounding box center [171, 192] width 149 height 12
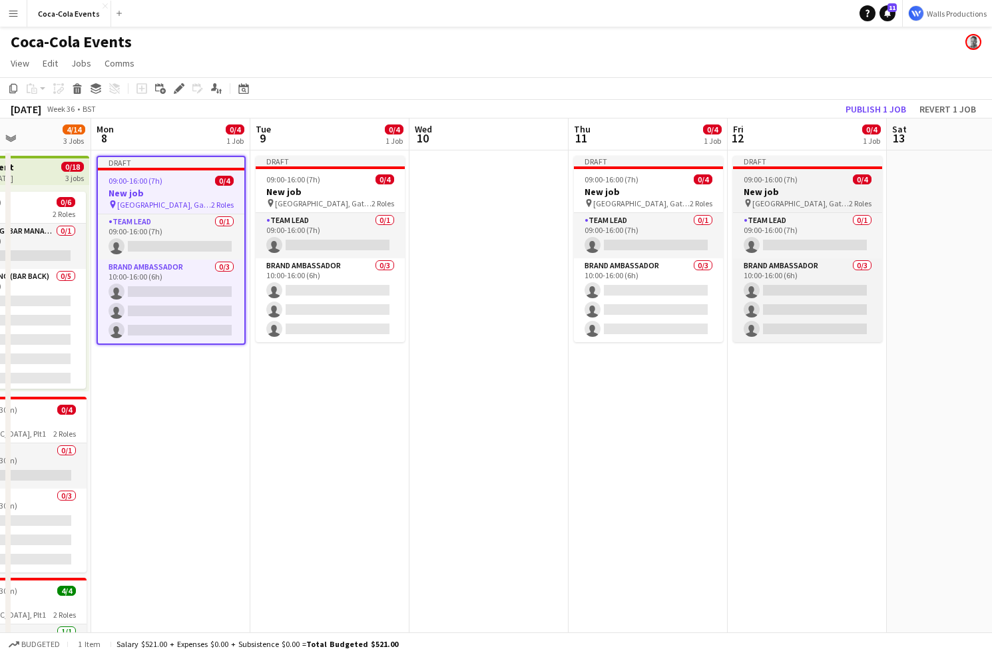
click at [787, 200] on span "[GEOGRAPHIC_DATA], Gate A" at bounding box center [801, 203] width 97 height 10
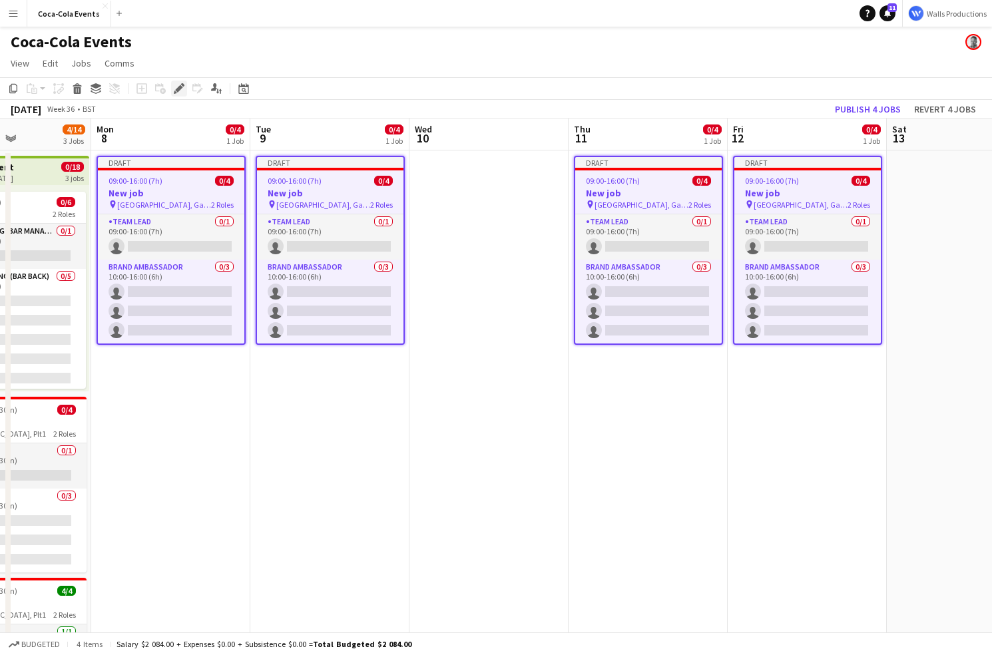
click at [177, 90] on icon at bounding box center [178, 88] width 7 height 7
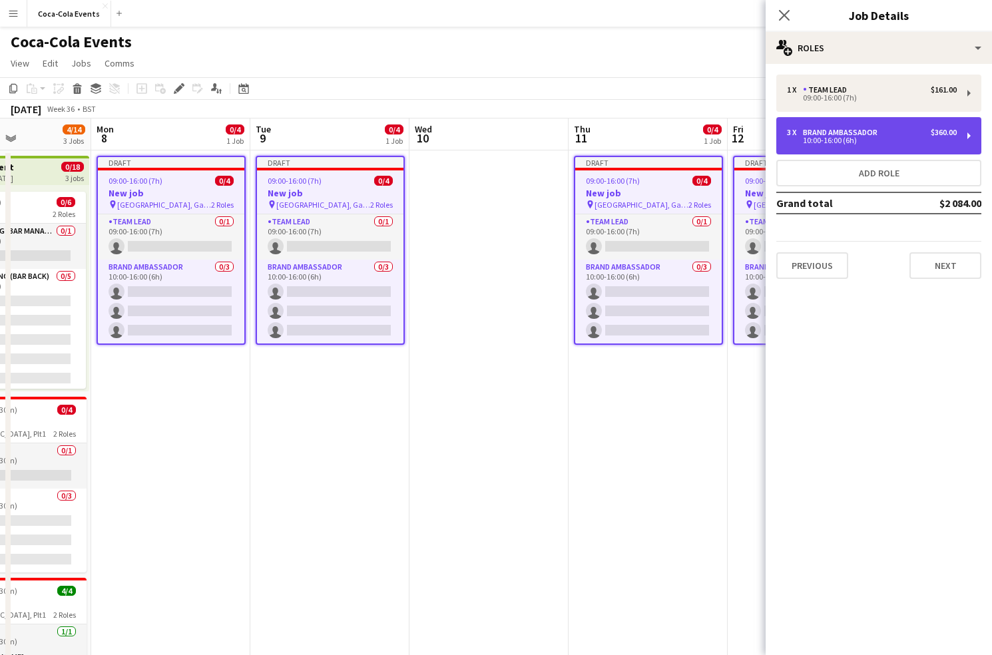
click at [826, 142] on div "10:00-16:00 (6h)" at bounding box center [872, 140] width 170 height 7
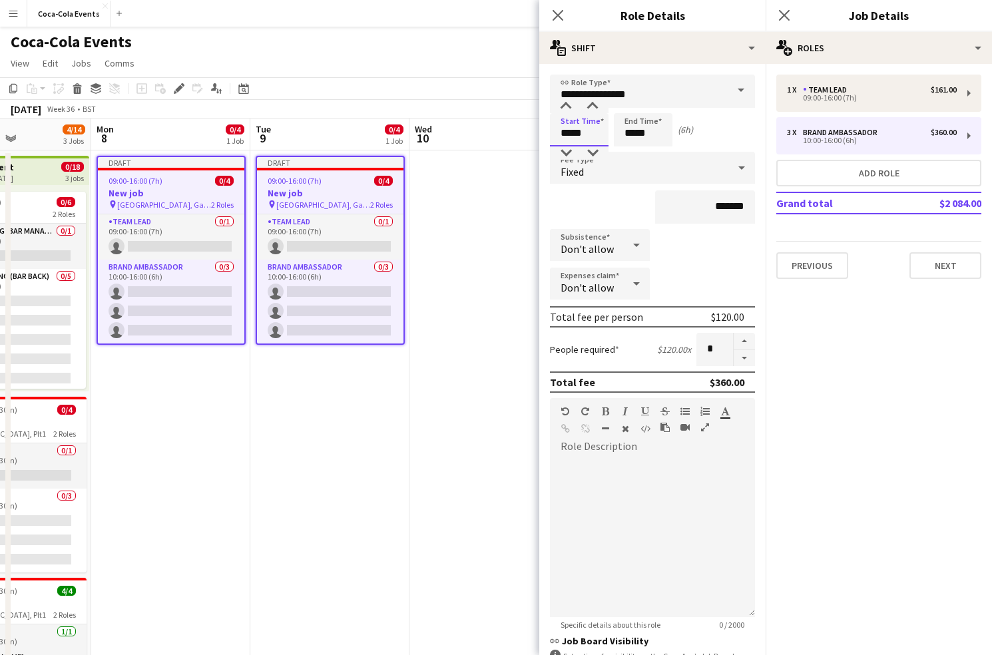
click at [567, 133] on input "*****" at bounding box center [579, 129] width 59 height 33
click at [568, 153] on div at bounding box center [566, 153] width 27 height 13
click at [591, 106] on div at bounding box center [592, 106] width 27 height 13
type input "*****"
click at [591, 106] on div at bounding box center [592, 106] width 27 height 13
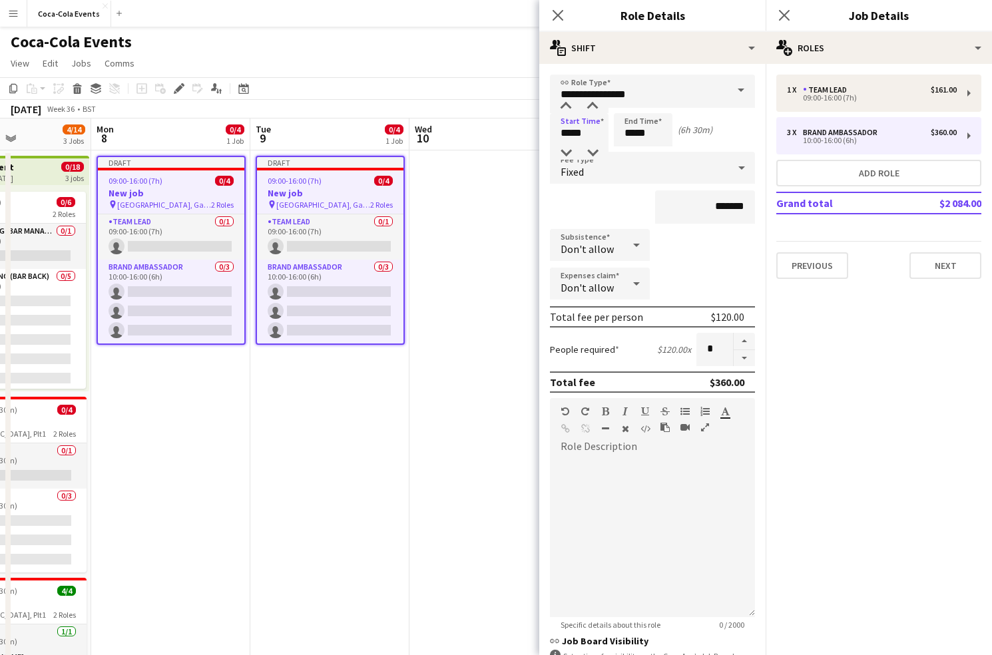
click at [223, 406] on app-date-cell "Draft 09:00-16:00 (7h) 0/4 New job pin [GEOGRAPHIC_DATA], Gate A 2 Roles Team L…" at bounding box center [170, 467] width 159 height 632
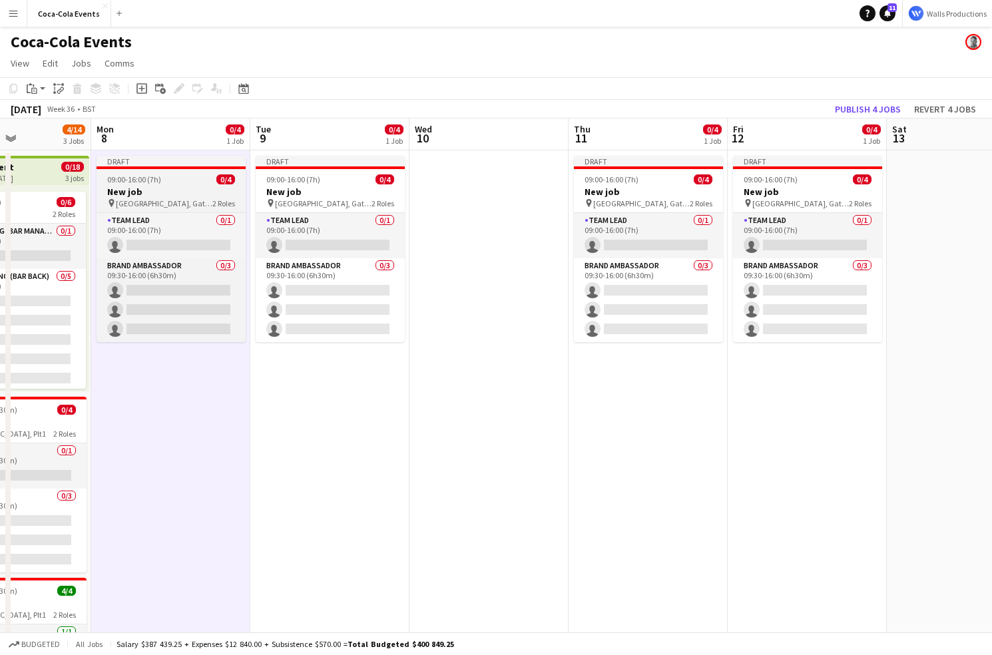
click at [162, 187] on h3 "New job" at bounding box center [171, 192] width 149 height 12
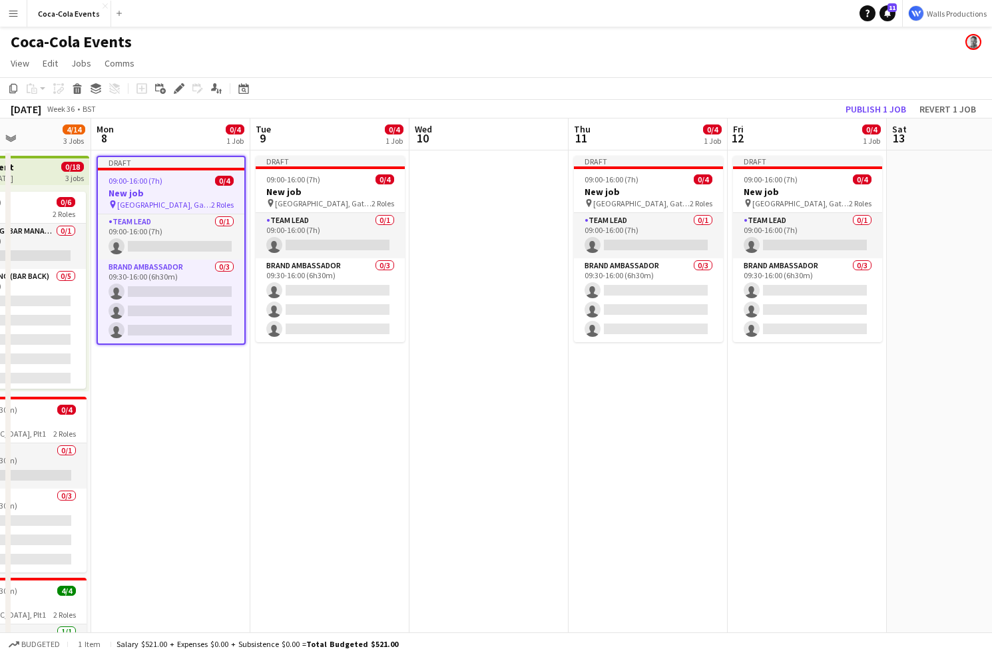
click at [164, 420] on app-date-cell "Draft 09:00-16:00 (7h) 0/4 New job pin [GEOGRAPHIC_DATA], Gate A 2 Roles Team L…" at bounding box center [170, 467] width 159 height 632
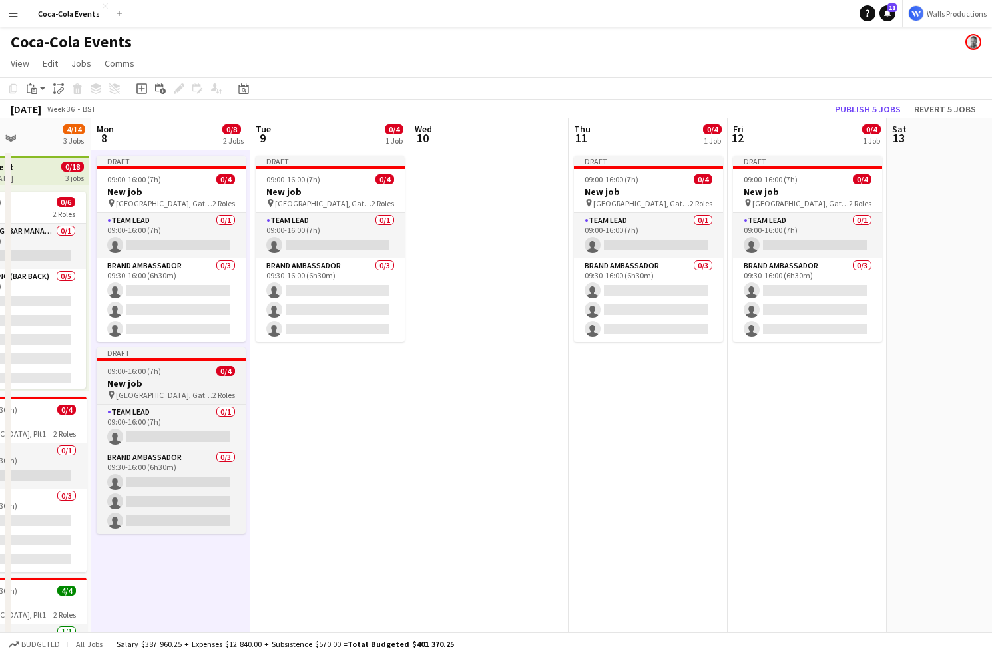
click at [157, 376] on span "09:00-16:00 (7h)" at bounding box center [134, 371] width 54 height 10
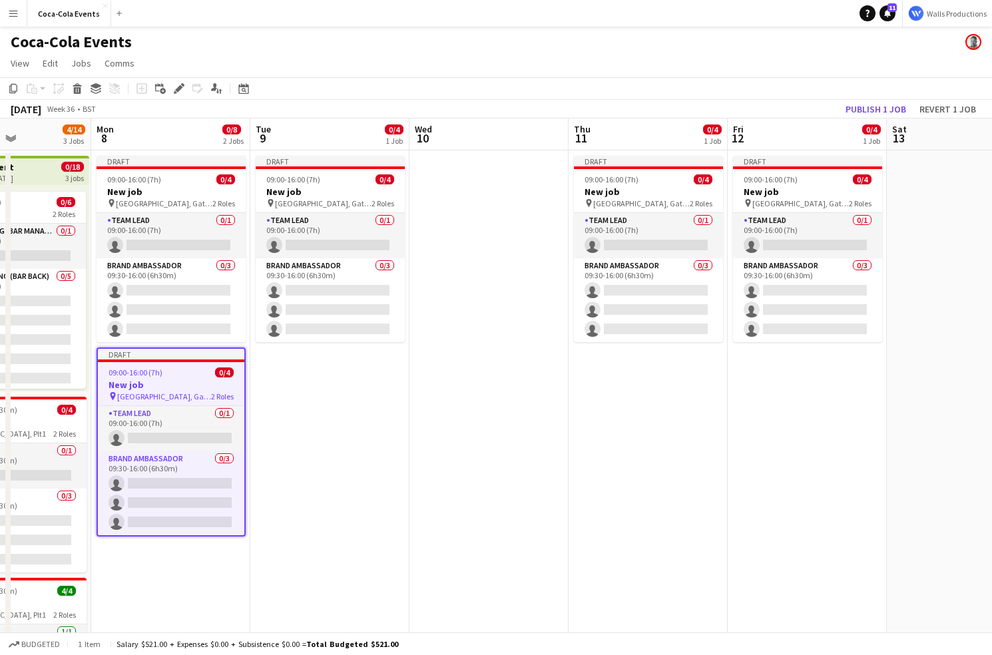
click at [320, 424] on app-date-cell "Draft 09:00-16:00 (7h) 0/4 New job pin [GEOGRAPHIC_DATA], Gate A 2 Roles Team L…" at bounding box center [329, 467] width 159 height 632
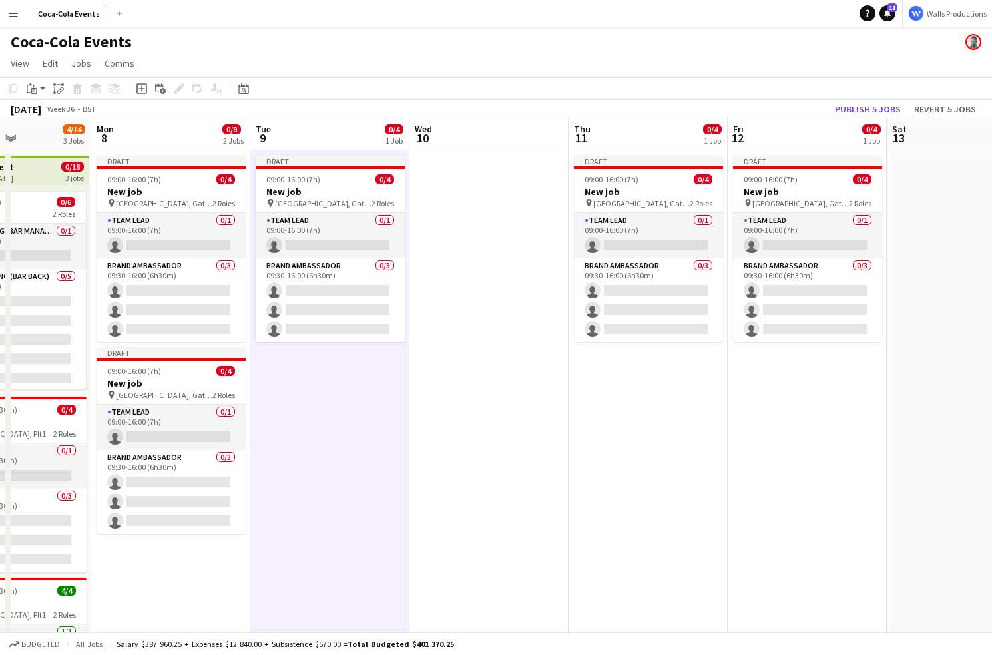
click at [644, 432] on app-date-cell "Draft 09:00-16:00 (7h) 0/4 New job pin [GEOGRAPHIC_DATA], Gate A 2 Roles Team L…" at bounding box center [648, 467] width 159 height 632
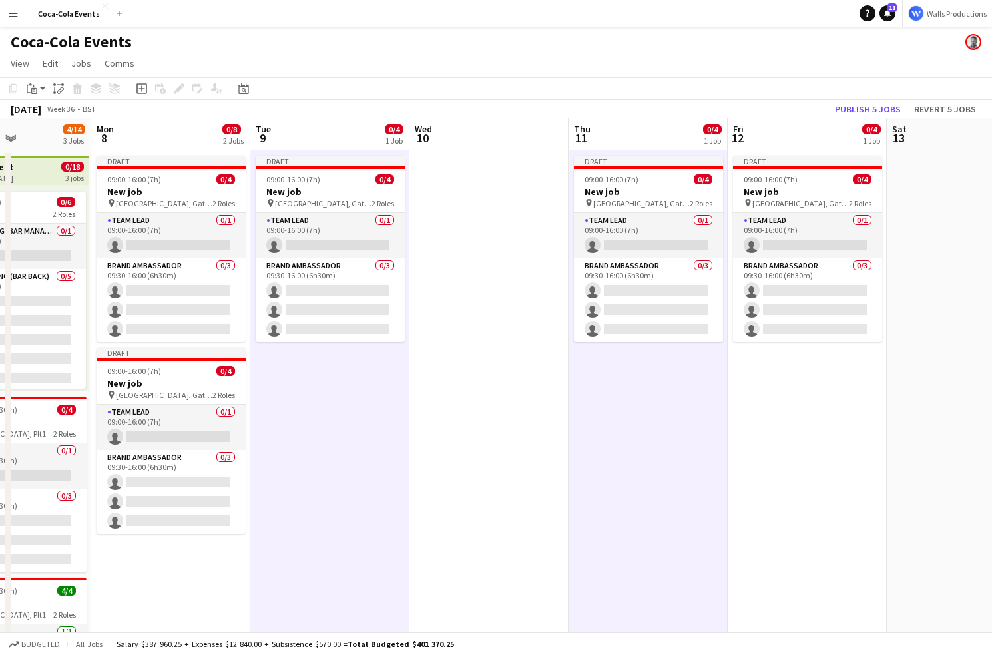
click at [833, 468] on app-date-cell "Draft 09:00-16:00 (7h) 0/4 New job pin [GEOGRAPHIC_DATA], Gate A 2 Roles Team L…" at bounding box center [807, 467] width 159 height 632
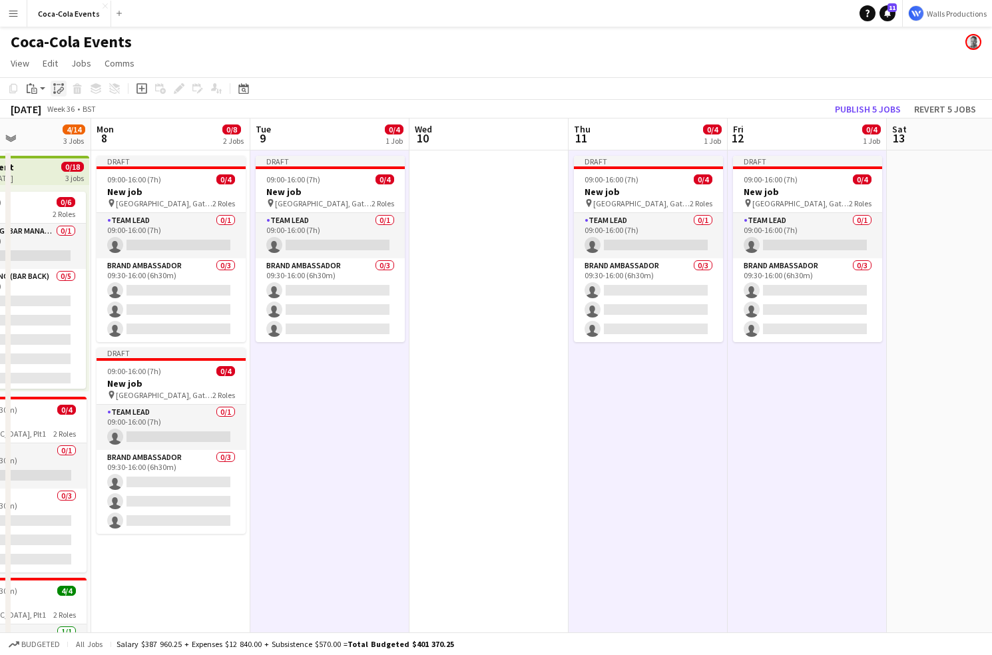
click at [55, 87] on icon "Paste linked Job" at bounding box center [58, 88] width 11 height 11
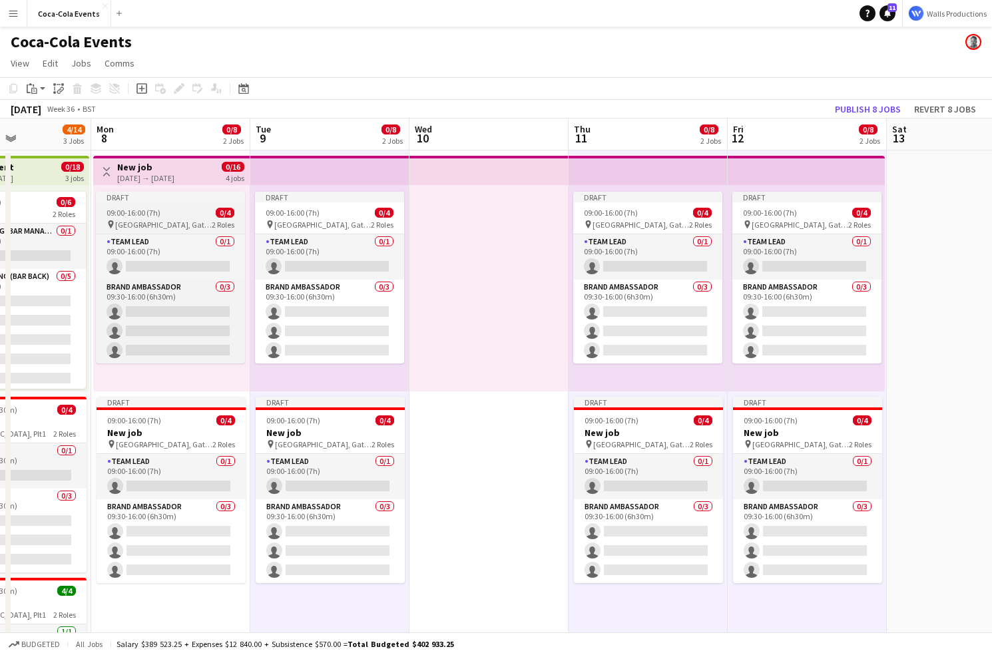
click at [153, 211] on span "09:00-16:00 (7h)" at bounding box center [134, 213] width 54 height 10
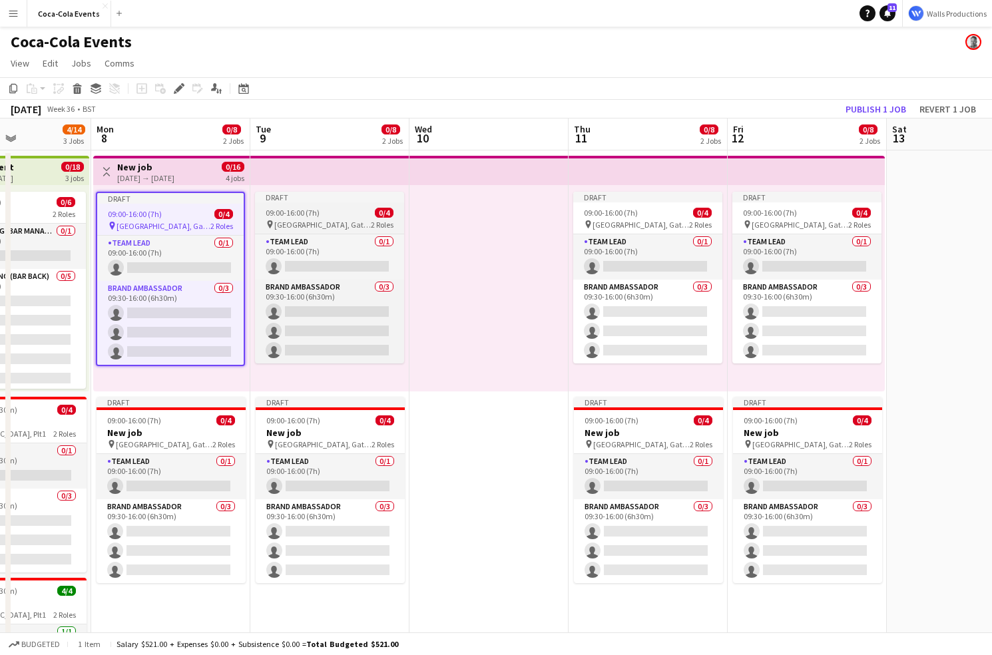
click at [282, 208] on span "09:00-16:00 (7h)" at bounding box center [293, 213] width 54 height 10
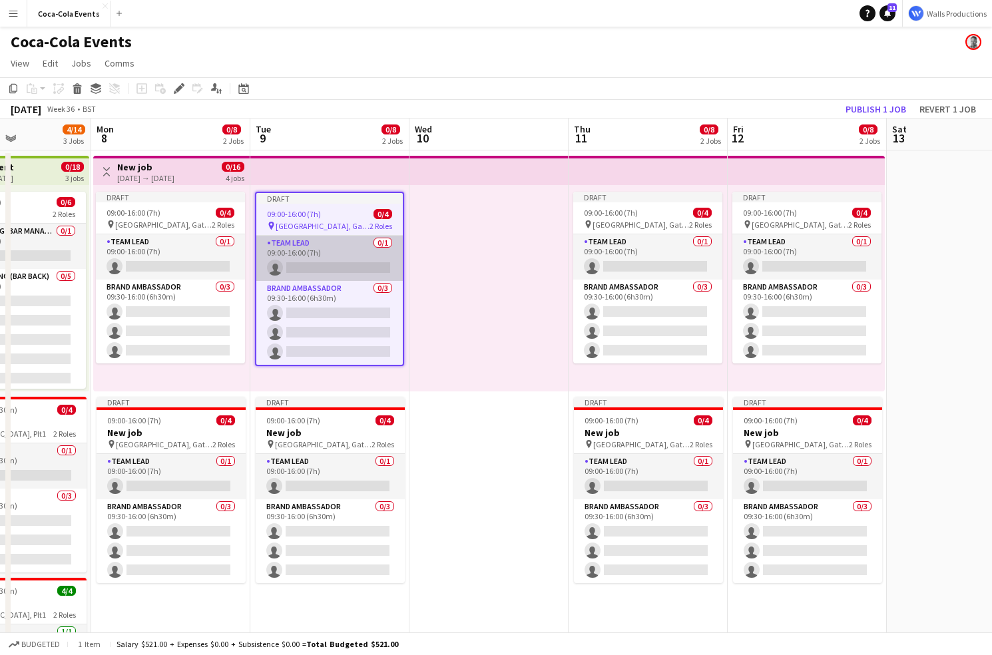
click at [300, 256] on app-card-role "Team Lead 0/1 09:00-16:00 (7h) single-neutral-actions" at bounding box center [329, 258] width 147 height 45
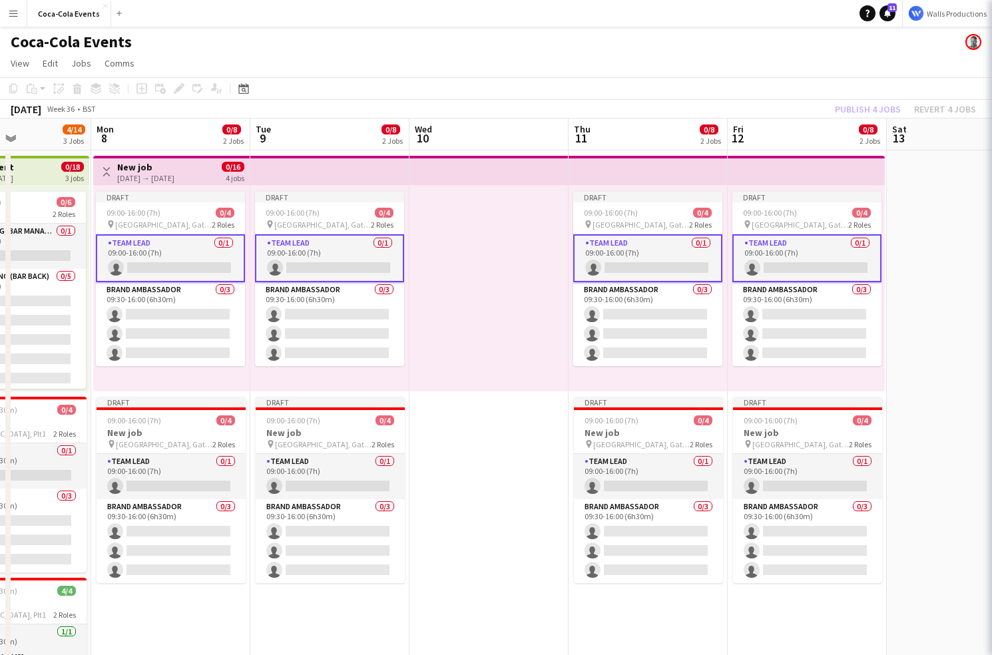
click at [300, 256] on app-card-role "Team Lead 0/1 09:00-16:00 (7h) single-neutral-actions" at bounding box center [329, 258] width 149 height 48
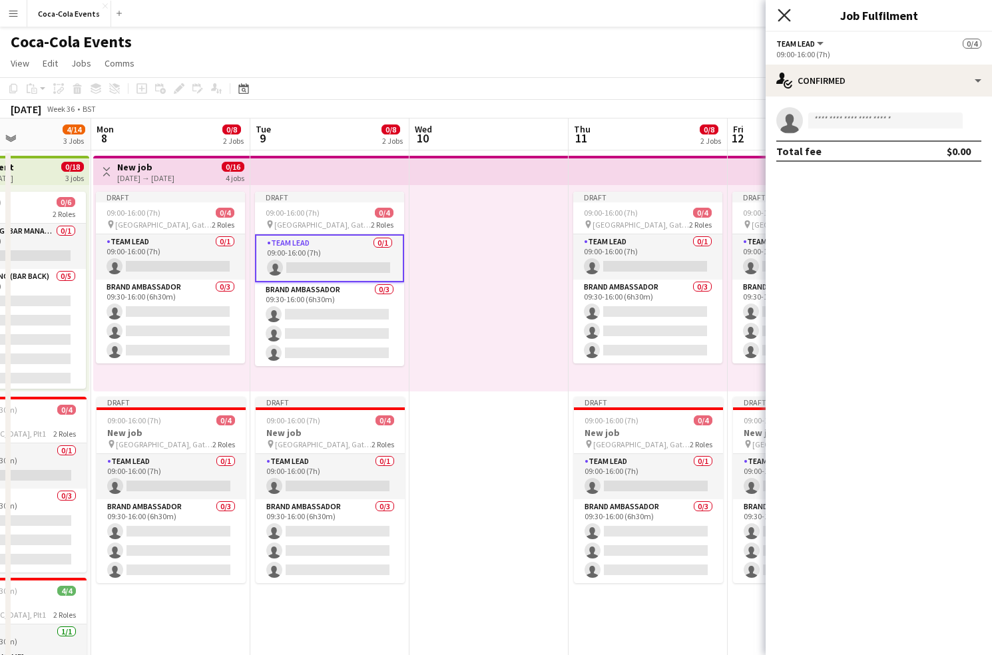
click at [786, 15] on icon "Close pop-in" at bounding box center [784, 15] width 13 height 13
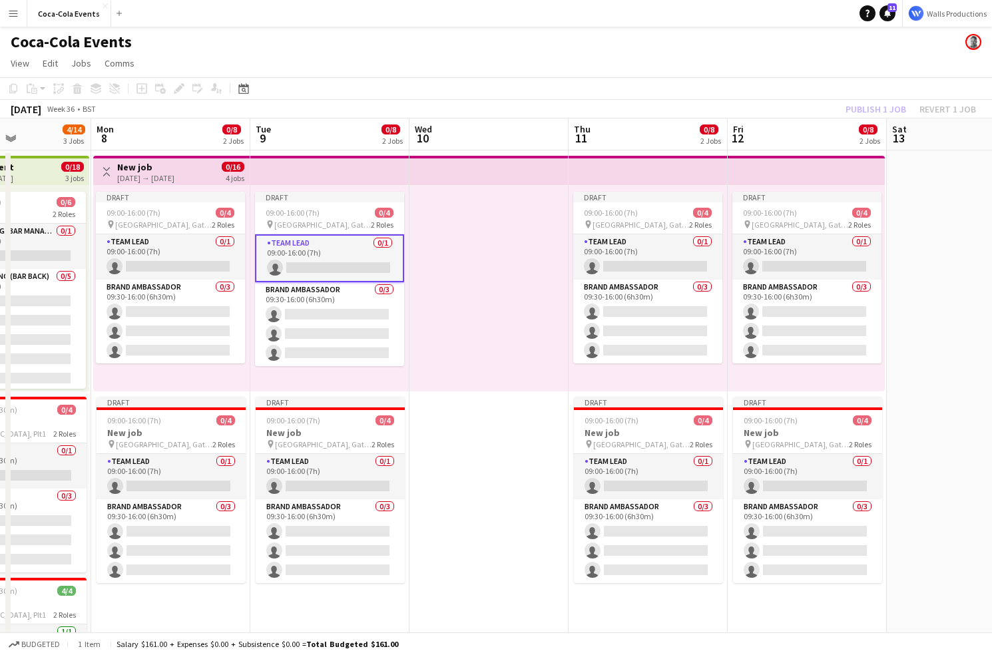
click at [164, 175] on div "[DATE] → [DATE]" at bounding box center [145, 178] width 57 height 10
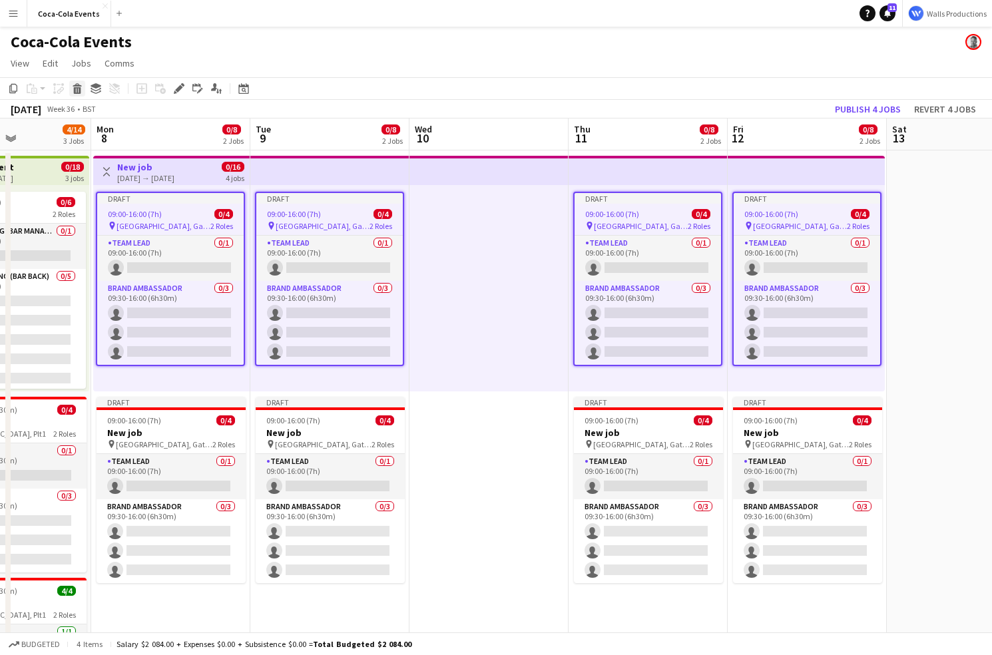
click at [77, 86] on icon at bounding box center [77, 84] width 9 height 3
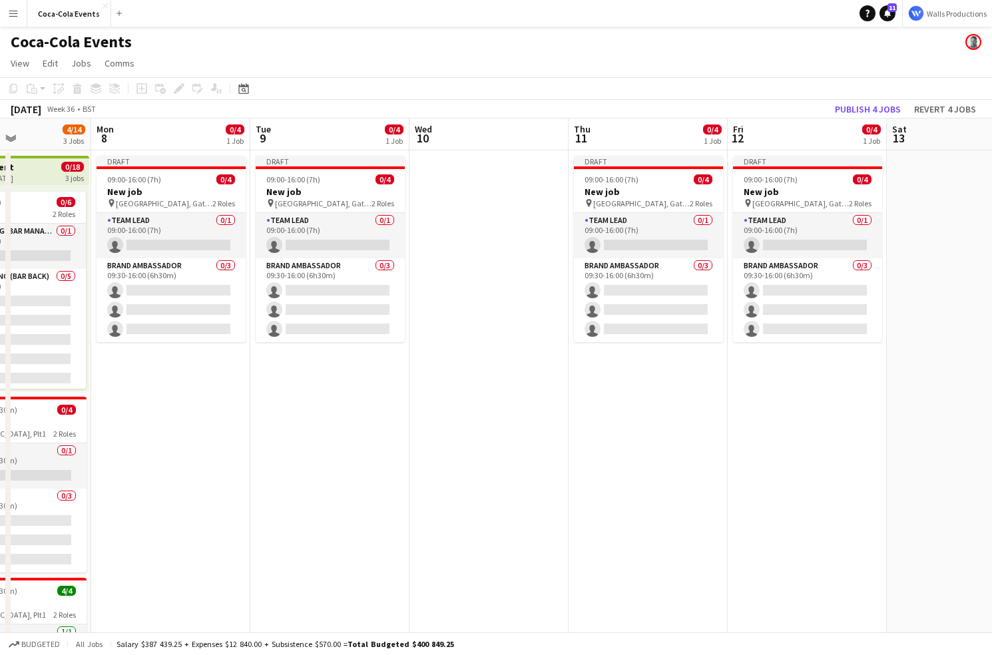
click at [128, 451] on app-date-cell "Draft 09:00-16:00 (7h) 0/4 New job pin [GEOGRAPHIC_DATA], Gate A 2 Roles Team L…" at bounding box center [170, 467] width 159 height 632
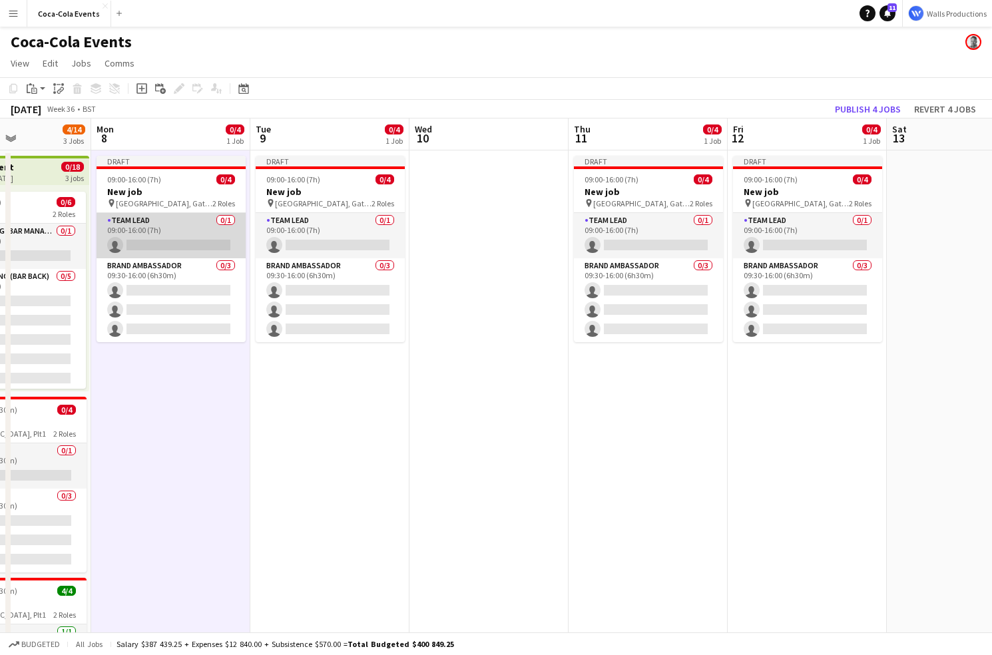
click at [145, 239] on app-card-role "Team Lead 0/1 09:00-16:00 (7h) single-neutral-actions" at bounding box center [171, 235] width 149 height 45
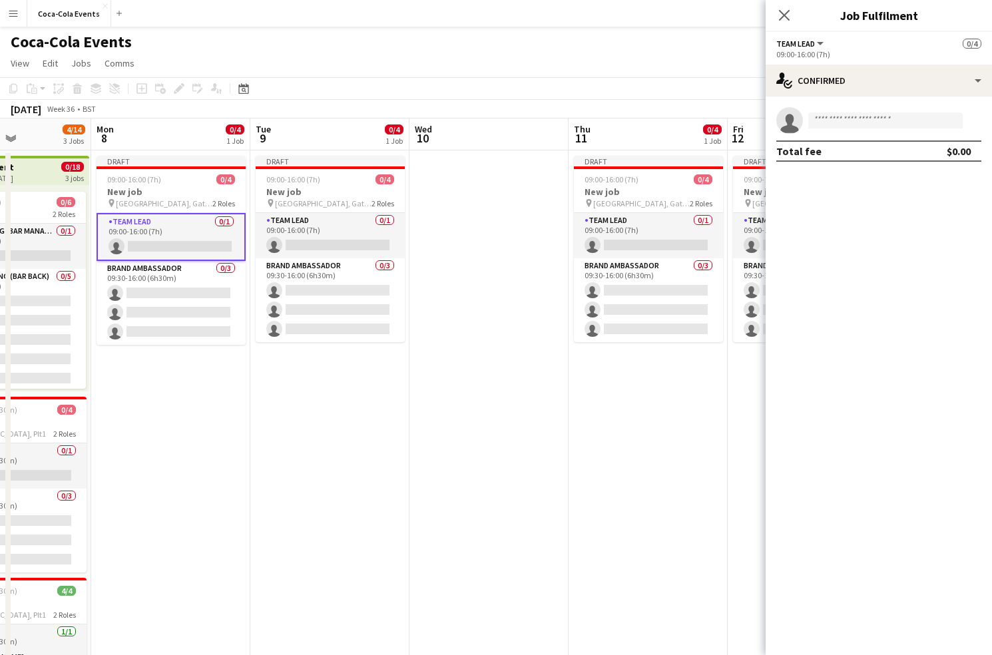
drag, startPoint x: 923, startPoint y: 13, endPoint x: 837, endPoint y: 13, distance: 85.9
click at [837, 13] on h3 "Job Fulfilment" at bounding box center [879, 15] width 226 height 17
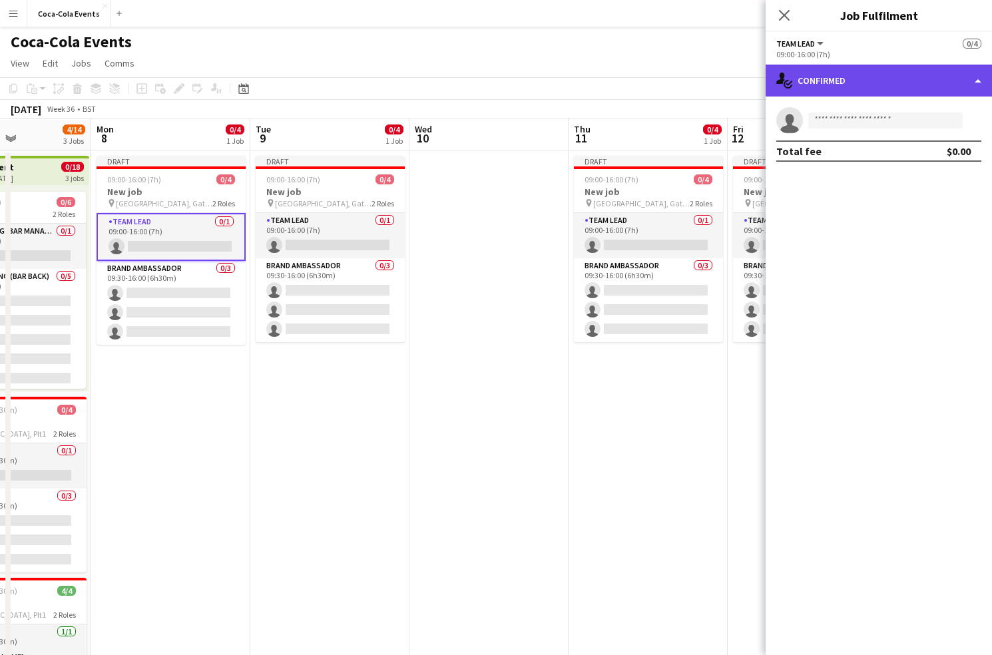
click at [849, 85] on div "single-neutral-actions-check-2 Confirmed" at bounding box center [879, 81] width 226 height 32
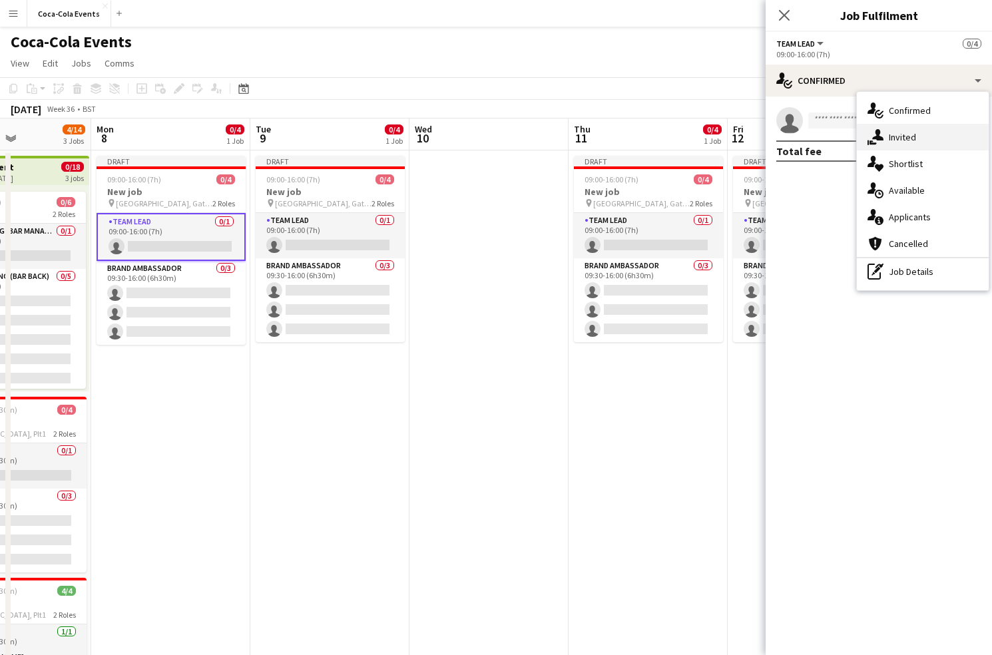
click at [912, 138] on span "Invited" at bounding box center [902, 137] width 27 height 12
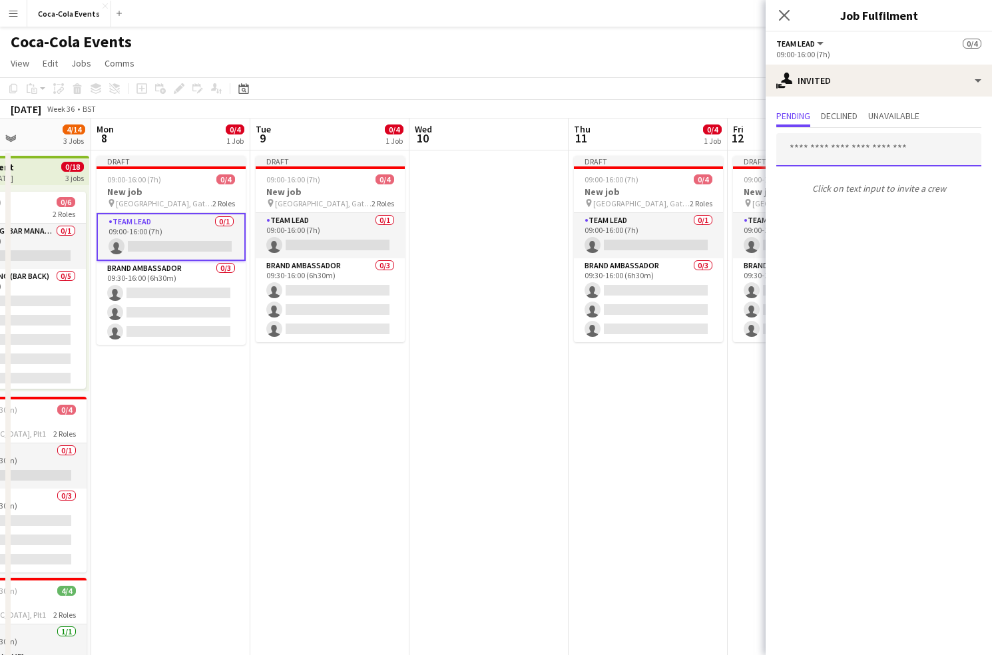
click at [829, 153] on input "text" at bounding box center [879, 149] width 205 height 33
click at [777, 133] on div at bounding box center [777, 133] width 0 height 0
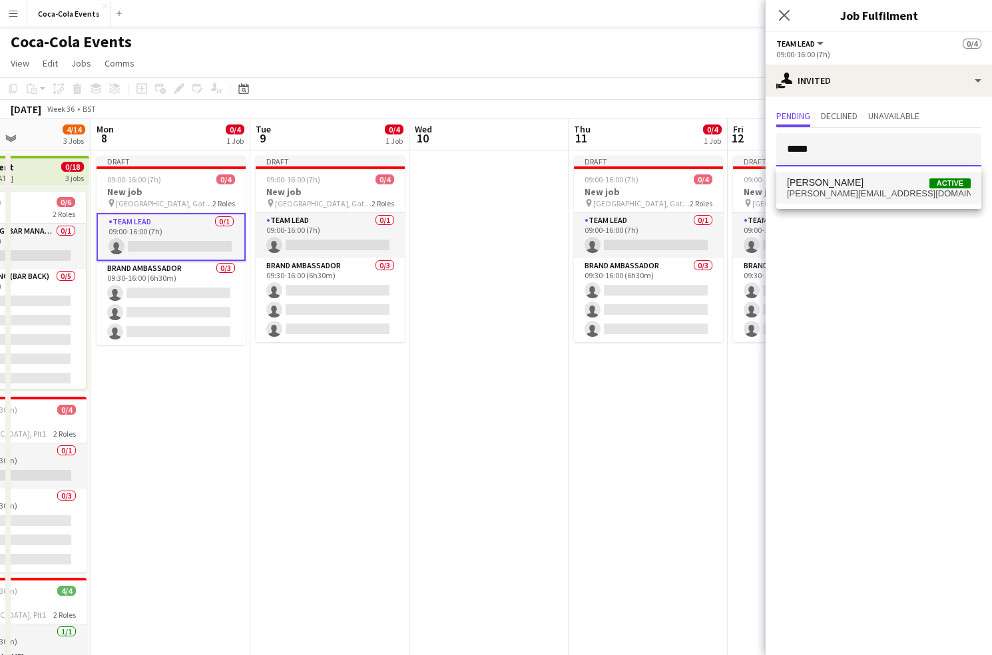
type input "*****"
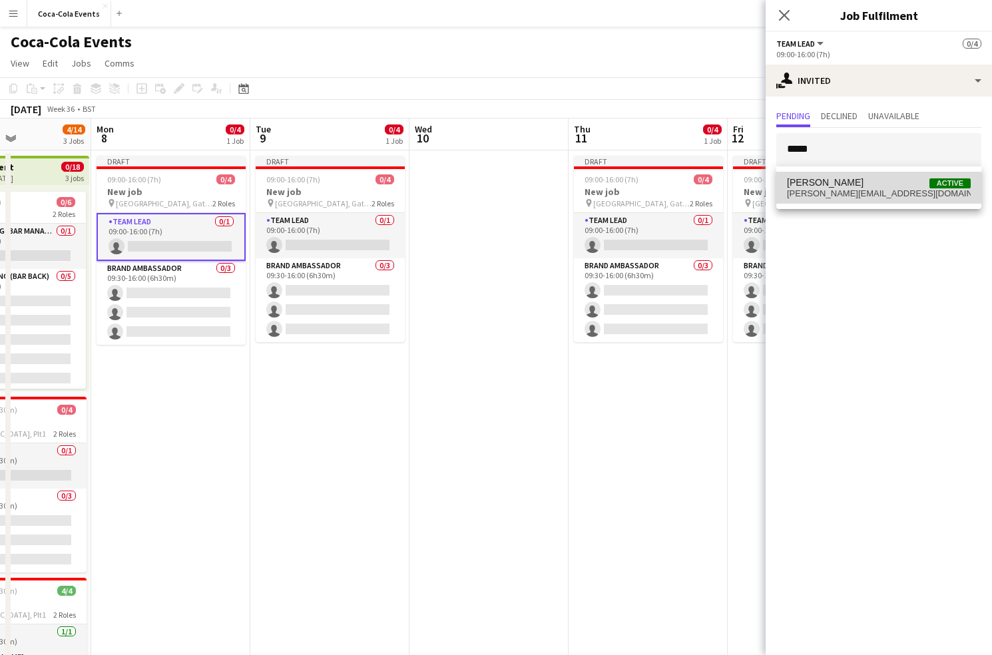
click at [829, 190] on span "[PERSON_NAME][EMAIL_ADDRESS][DOMAIN_NAME]" at bounding box center [879, 194] width 184 height 11
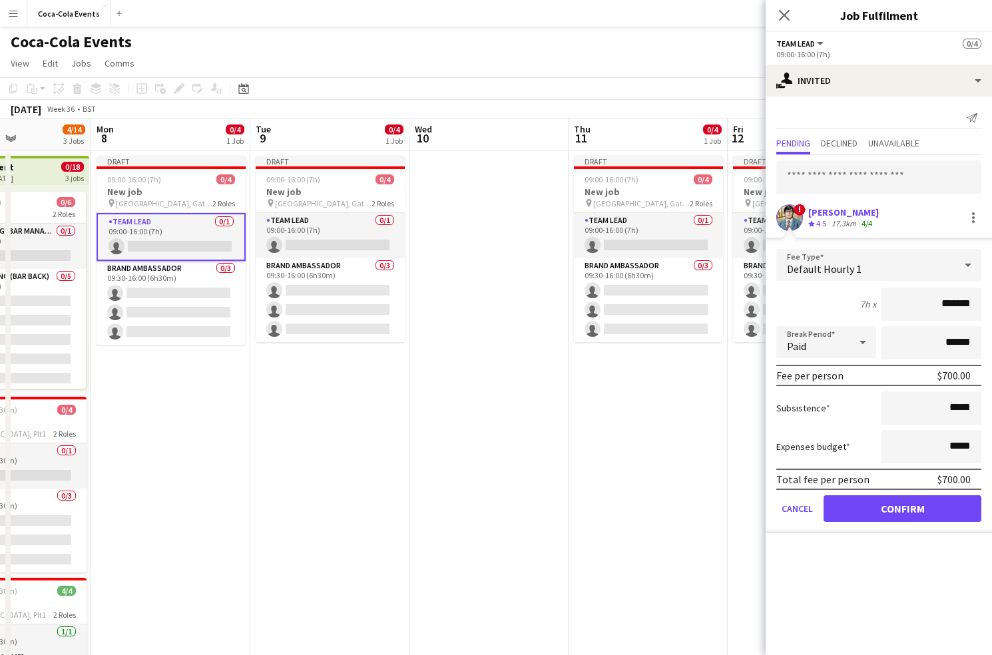
click at [889, 570] on mat-expansion-panel "user-plus Invited Send notification Pending Declined Unavailable ! [PERSON_NAME…" at bounding box center [879, 376] width 226 height 559
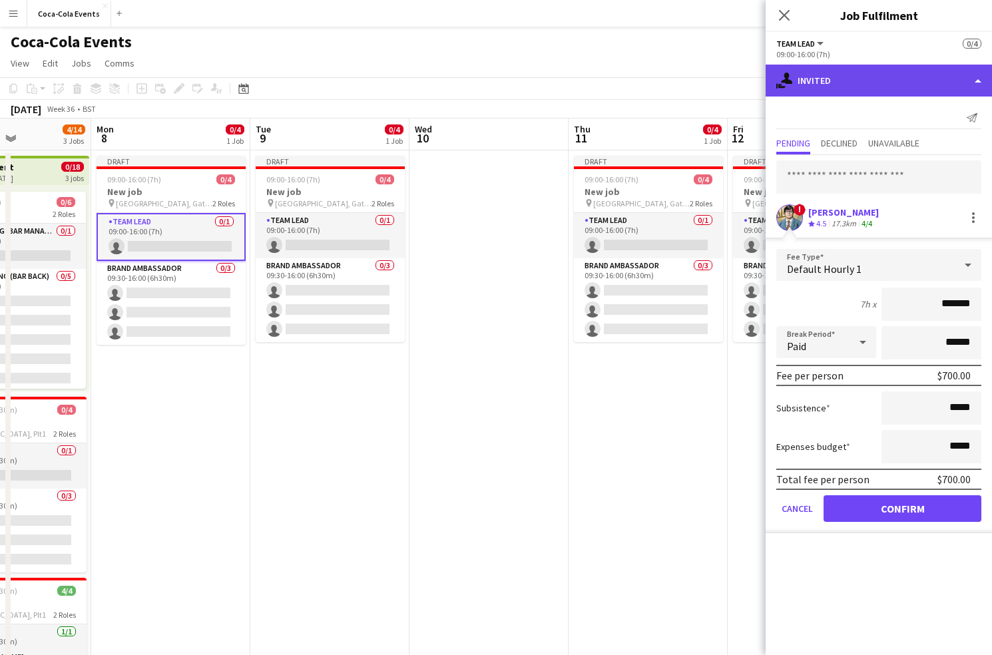
click at [827, 85] on div "single-neutral-actions-share-1 Invited" at bounding box center [879, 81] width 226 height 32
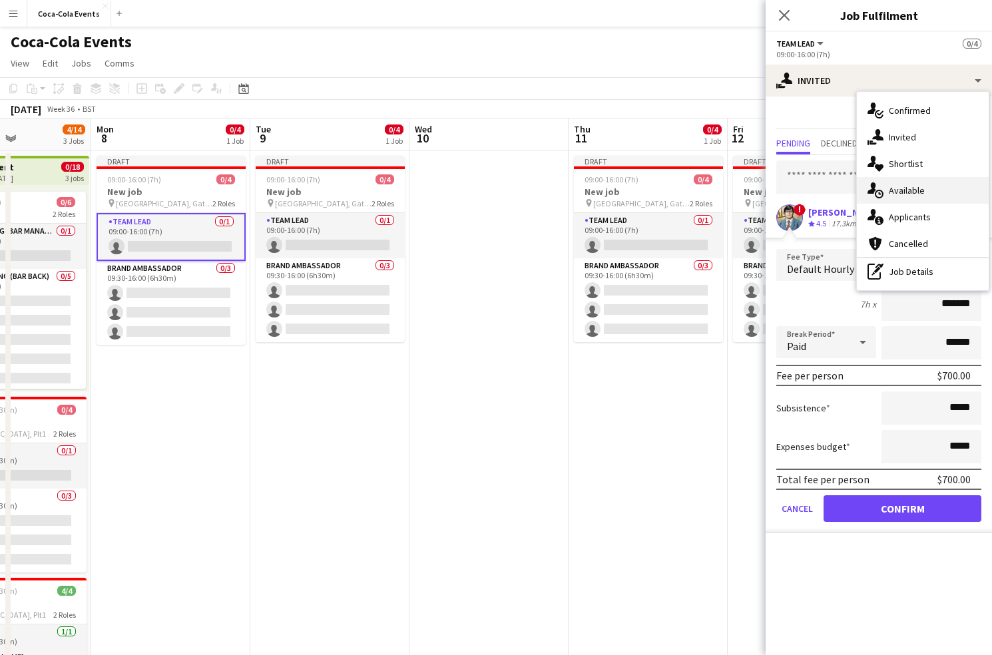
click at [910, 190] on span "Available" at bounding box center [907, 191] width 36 height 12
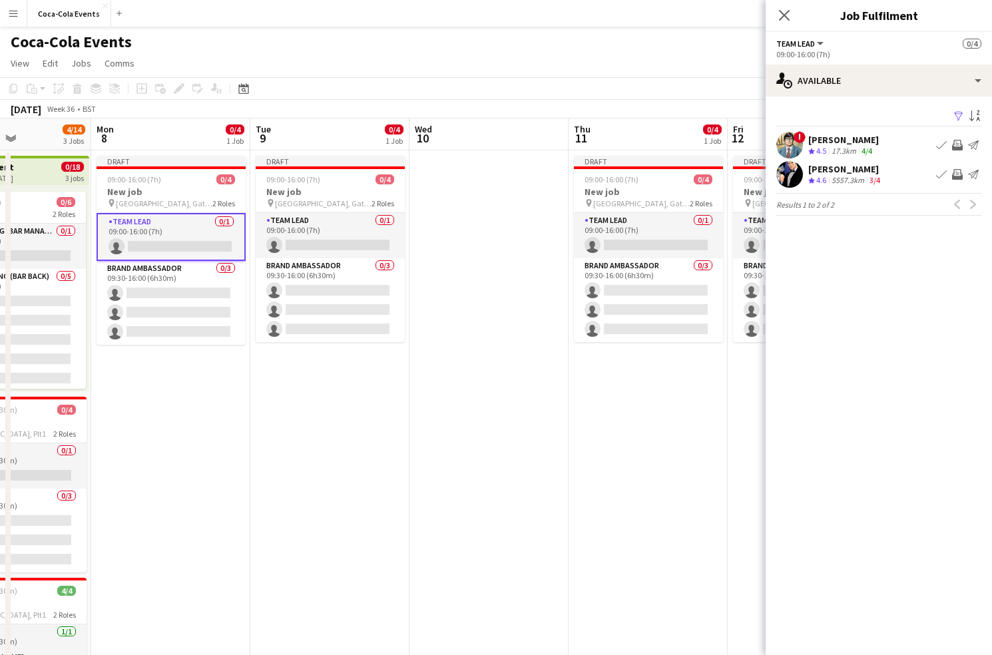
click at [881, 181] on app-skills-label "3/4" at bounding box center [875, 180] width 11 height 10
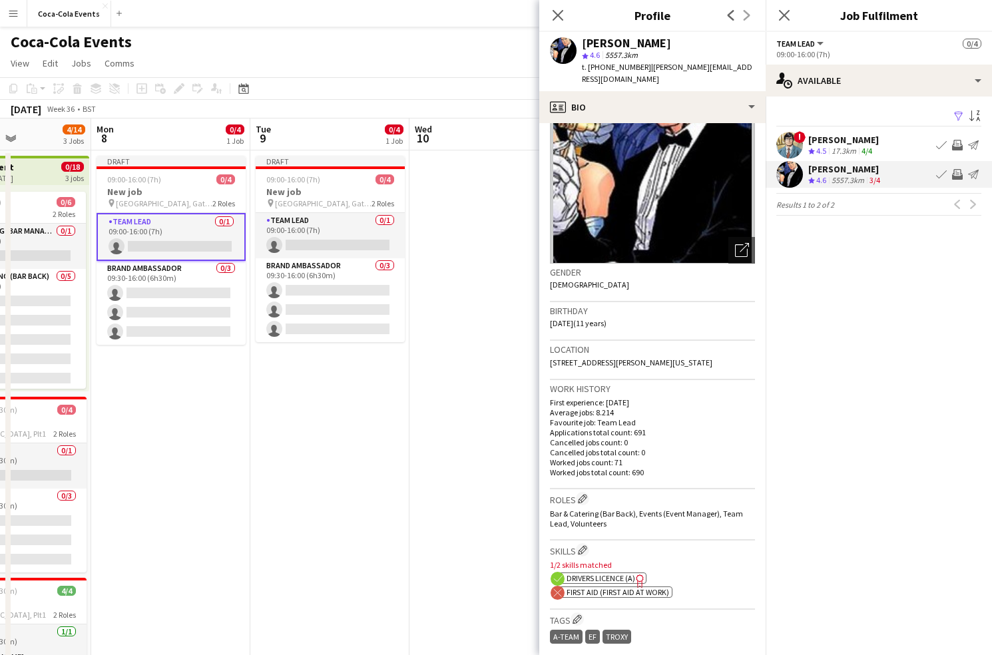
scroll to position [83, 0]
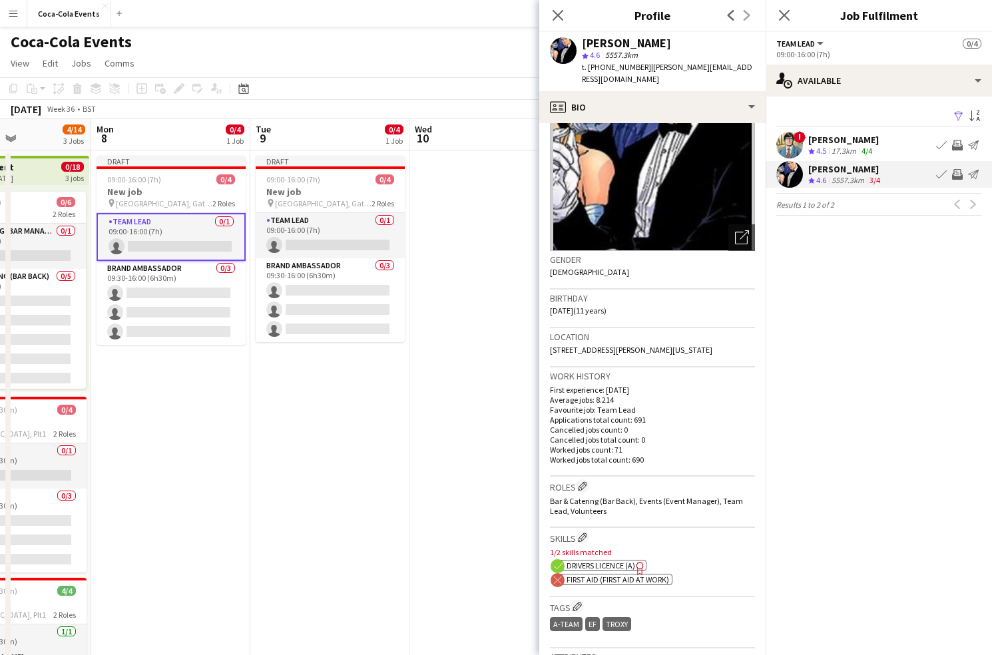
drag, startPoint x: 575, startPoint y: 583, endPoint x: 646, endPoint y: 575, distance: 71.6
click at [646, 575] on app-spec-pill "ok-circled2 background Layer 1 cross-circle-red background Layer 1 First Aid (F…" at bounding box center [615, 579] width 115 height 11
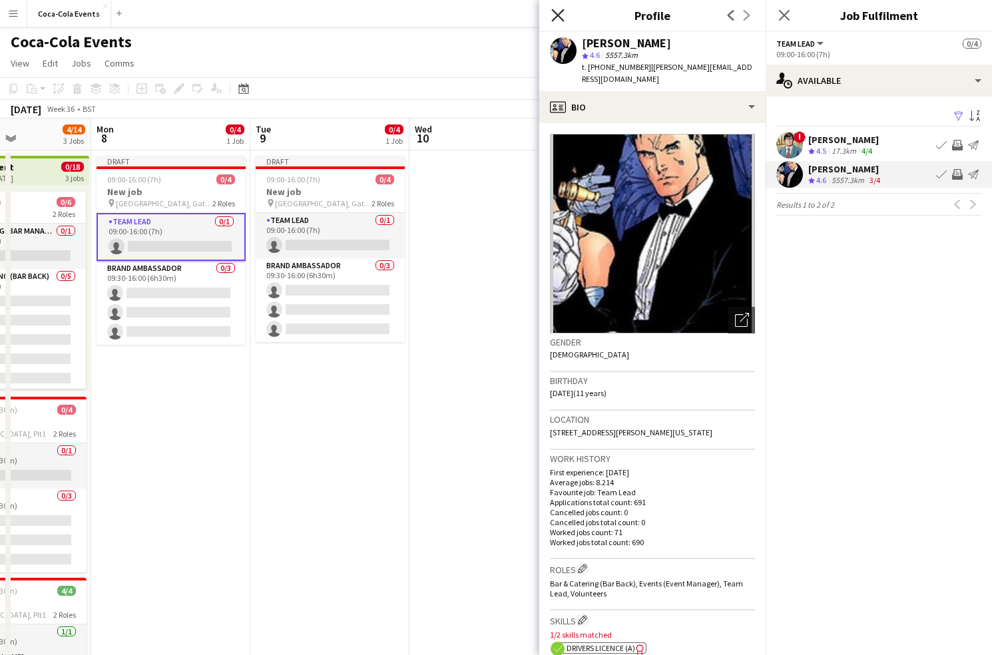
click at [556, 14] on icon at bounding box center [558, 15] width 13 height 13
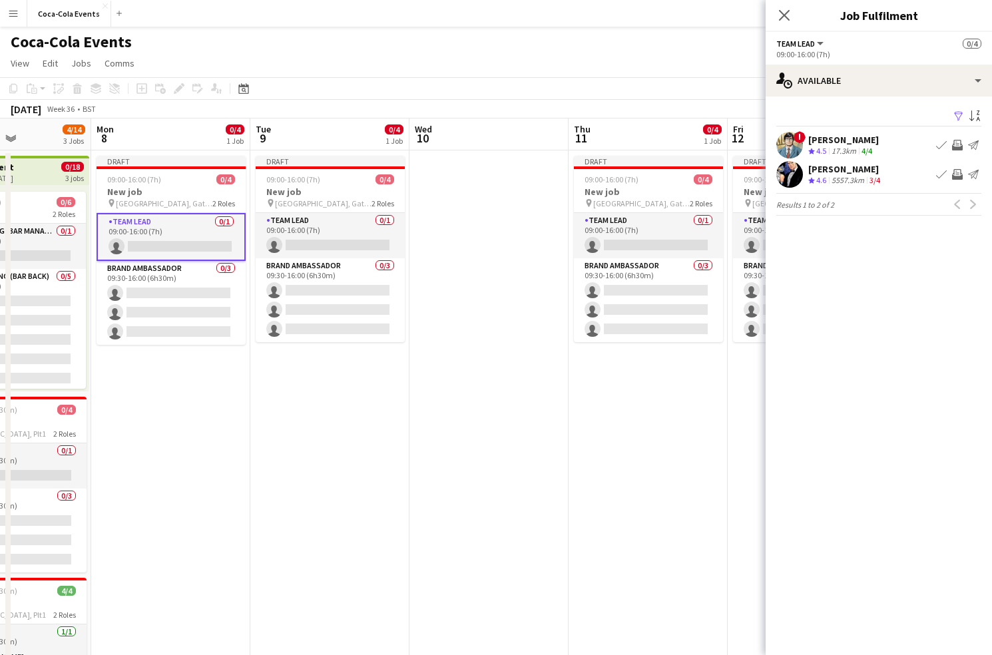
drag, startPoint x: 833, startPoint y: 151, endPoint x: 859, endPoint y: 150, distance: 25.3
click at [859, 150] on div "17.3km" at bounding box center [844, 151] width 30 height 11
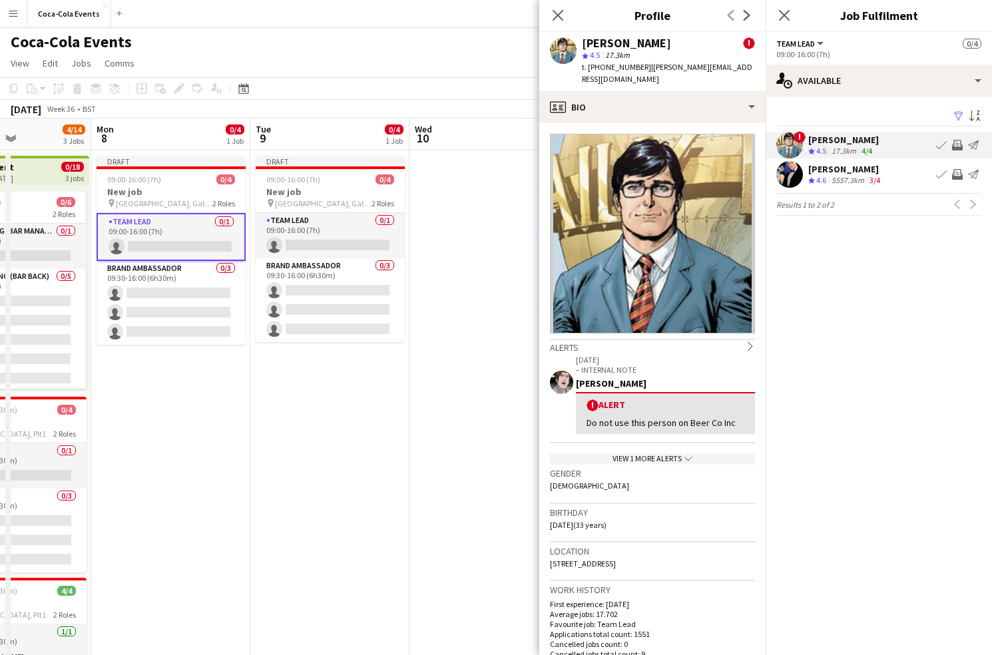
drag, startPoint x: 865, startPoint y: 179, endPoint x: 830, endPoint y: 179, distance: 35.3
click at [830, 179] on div "Crew rating 4.6 5557.3km 3/4" at bounding box center [846, 180] width 75 height 11
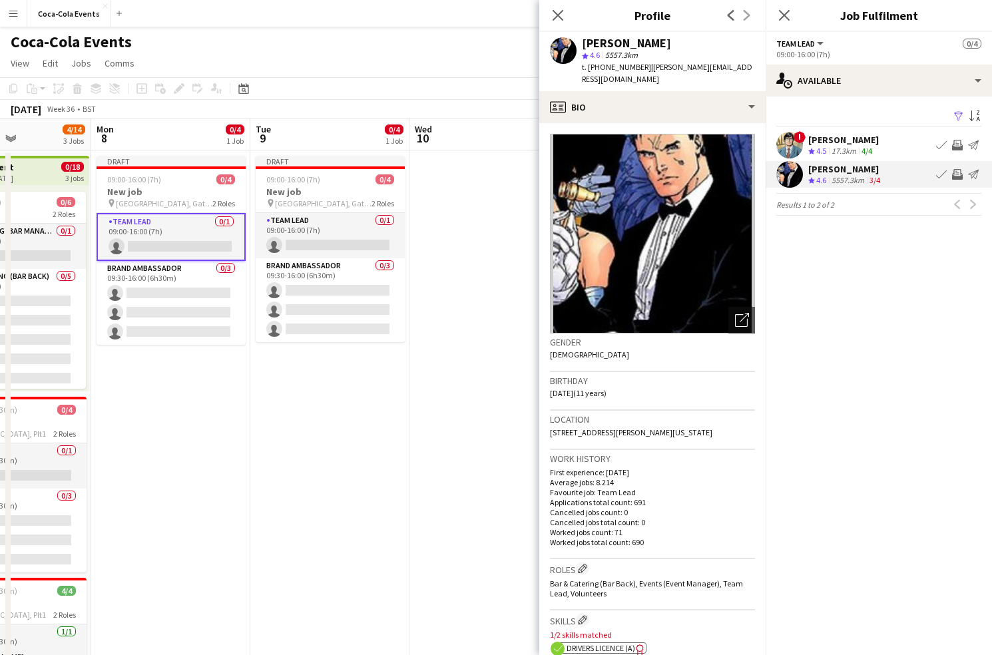
click at [828, 141] on div "[PERSON_NAME]" at bounding box center [844, 140] width 71 height 12
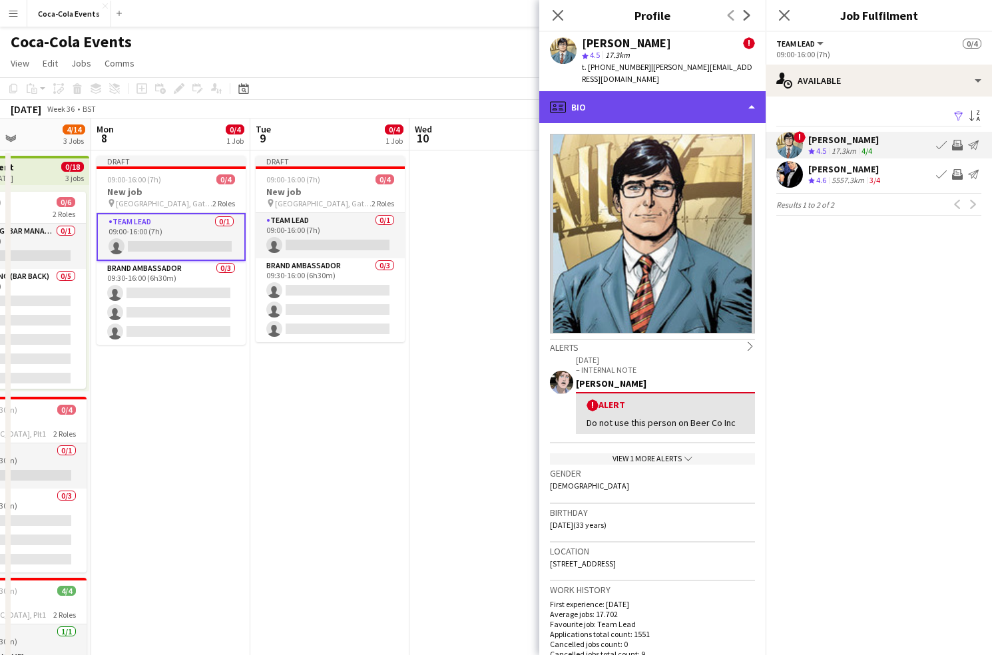
click at [590, 93] on div "profile Bio" at bounding box center [653, 107] width 226 height 32
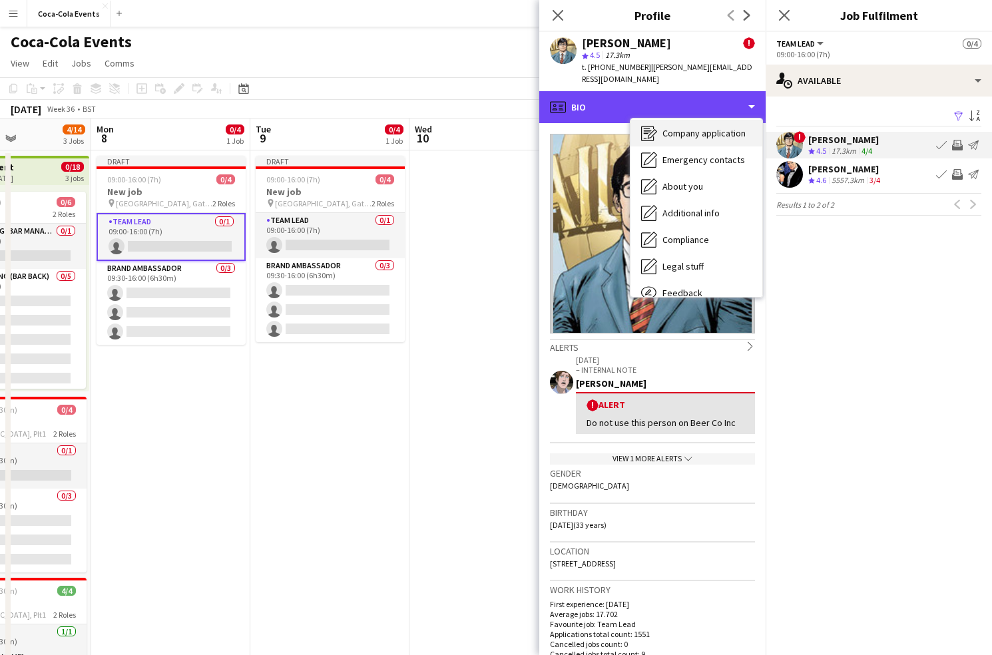
scroll to position [72, 0]
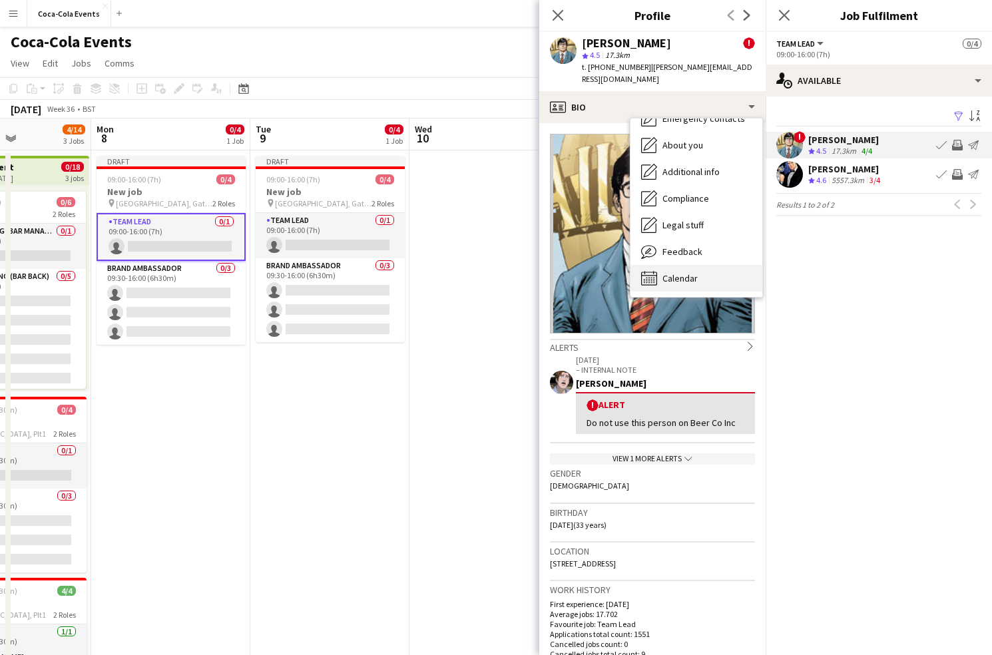
click at [681, 272] on span "Calendar" at bounding box center [680, 278] width 35 height 12
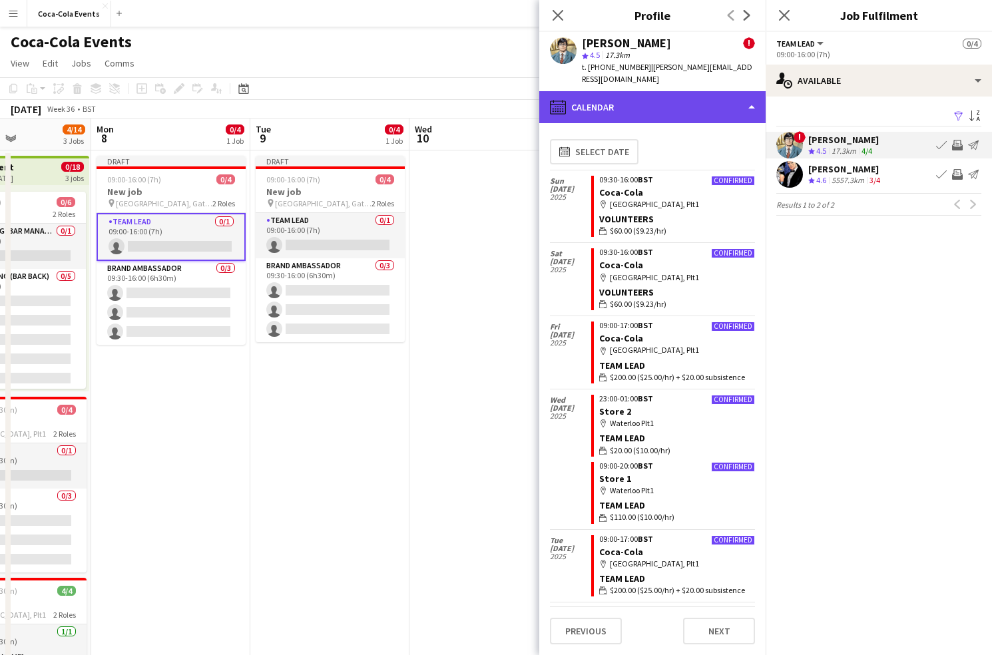
click at [657, 94] on div "calendar-full Calendar" at bounding box center [653, 107] width 226 height 32
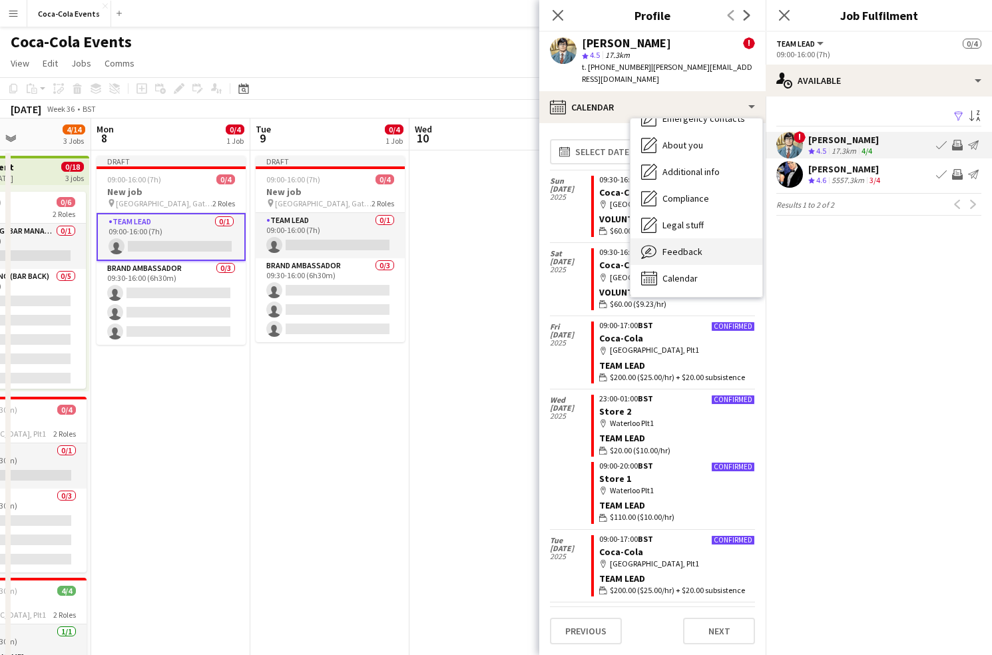
click at [695, 246] on span "Feedback" at bounding box center [683, 252] width 40 height 12
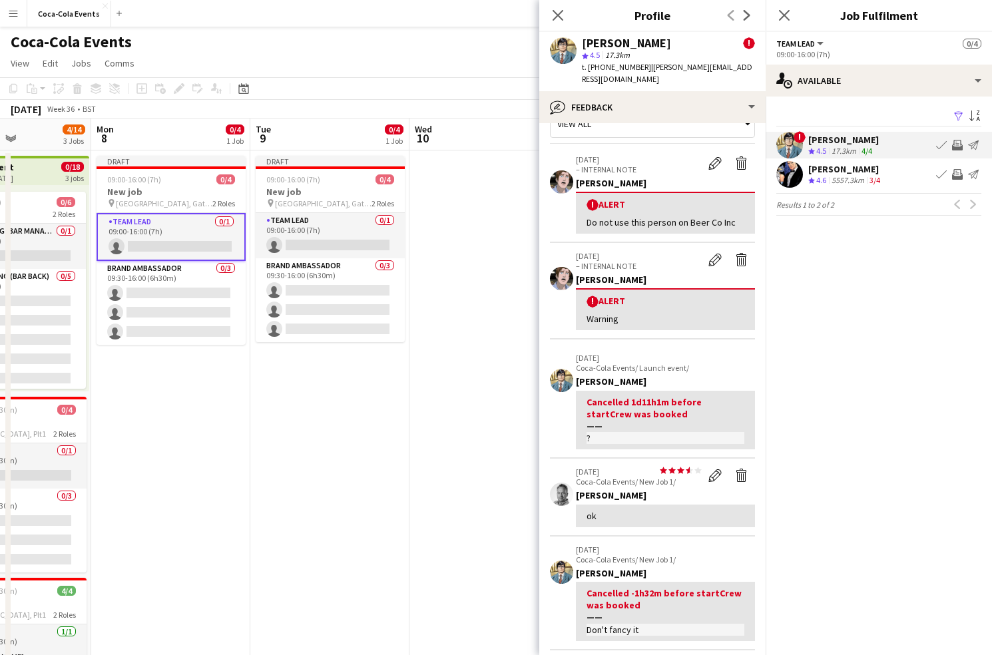
scroll to position [28, 0]
click at [560, 13] on icon at bounding box center [558, 15] width 13 height 13
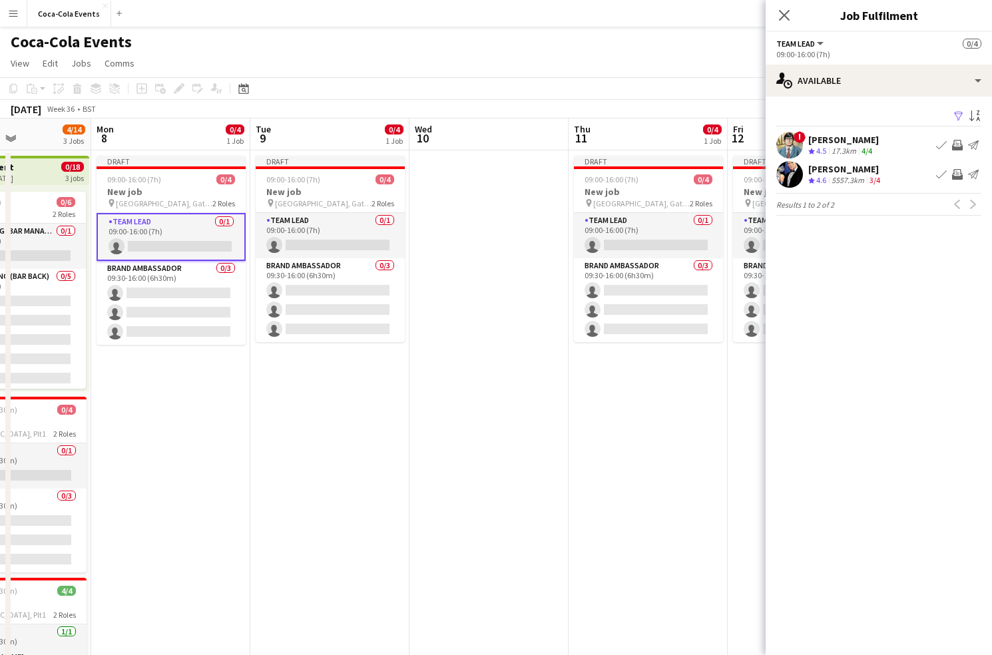
click at [958, 146] on app-icon "Invite crew" at bounding box center [957, 145] width 11 height 11
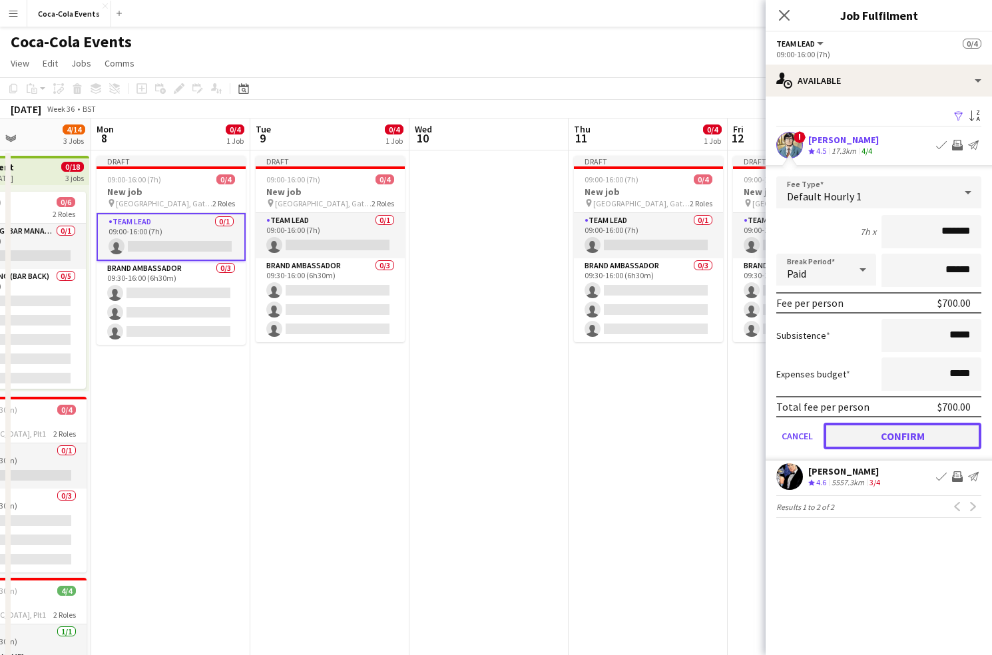
click at [905, 432] on button "Confirm" at bounding box center [903, 436] width 158 height 27
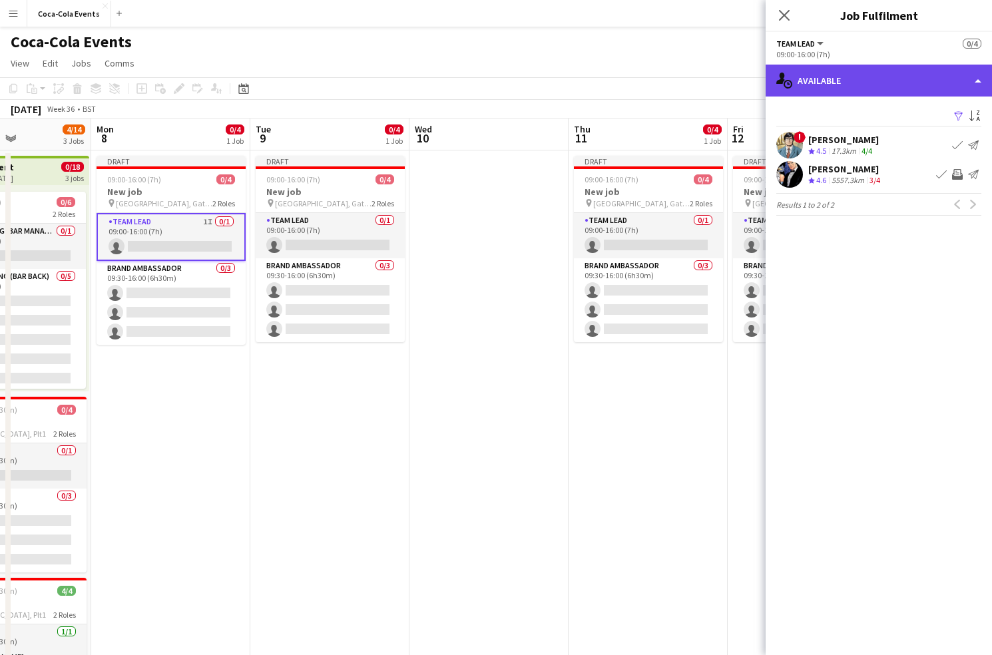
click at [847, 78] on div "single-neutral-actions-upload Available" at bounding box center [879, 81] width 226 height 32
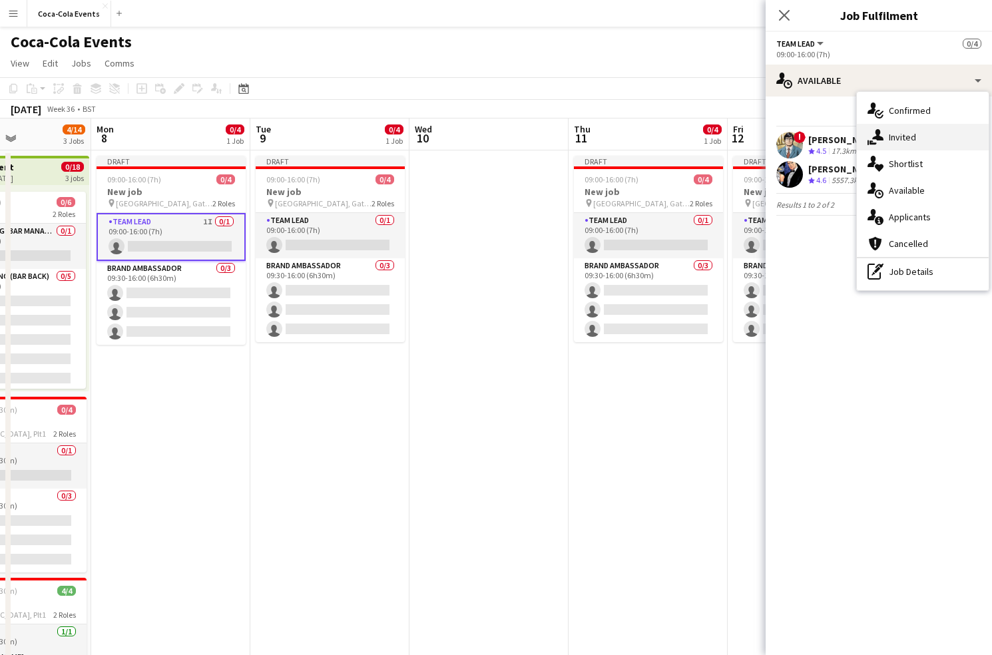
click at [903, 137] on span "Invited" at bounding box center [902, 137] width 27 height 12
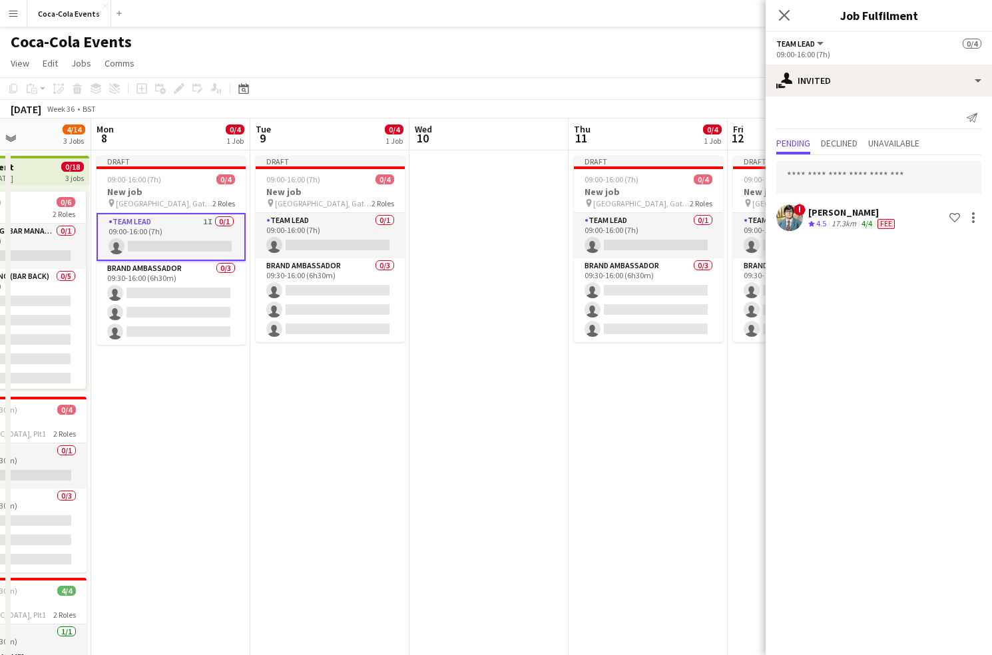
click at [232, 402] on app-date-cell "Draft 09:00-16:00 (7h) 0/4 New job pin [GEOGRAPHIC_DATA], Gate A 2 Roles Team L…" at bounding box center [170, 467] width 159 height 632
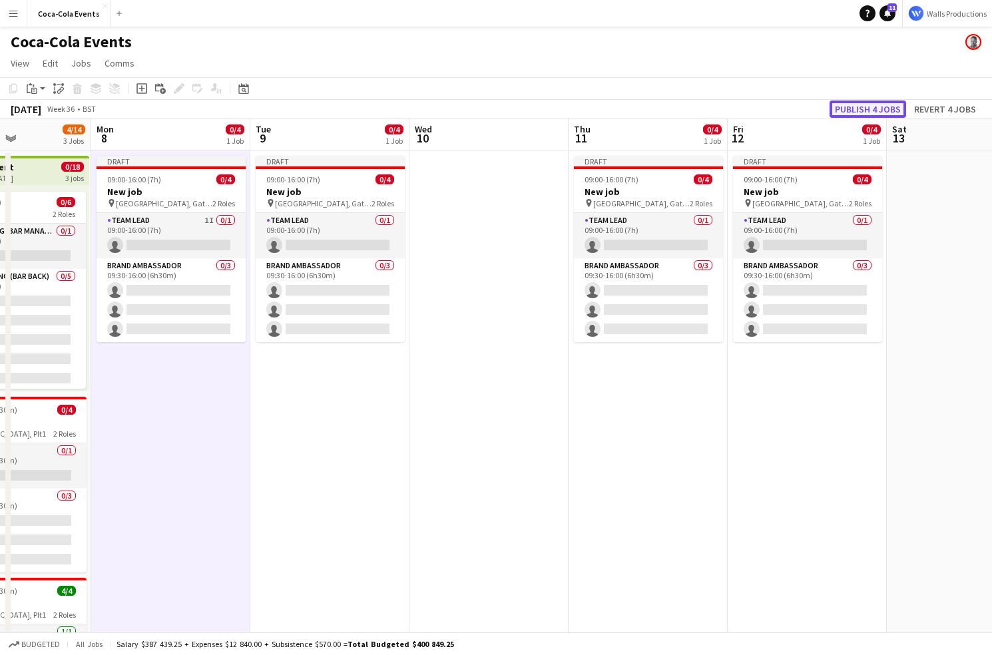
click at [850, 112] on button "Publish 4 jobs" at bounding box center [868, 109] width 77 height 17
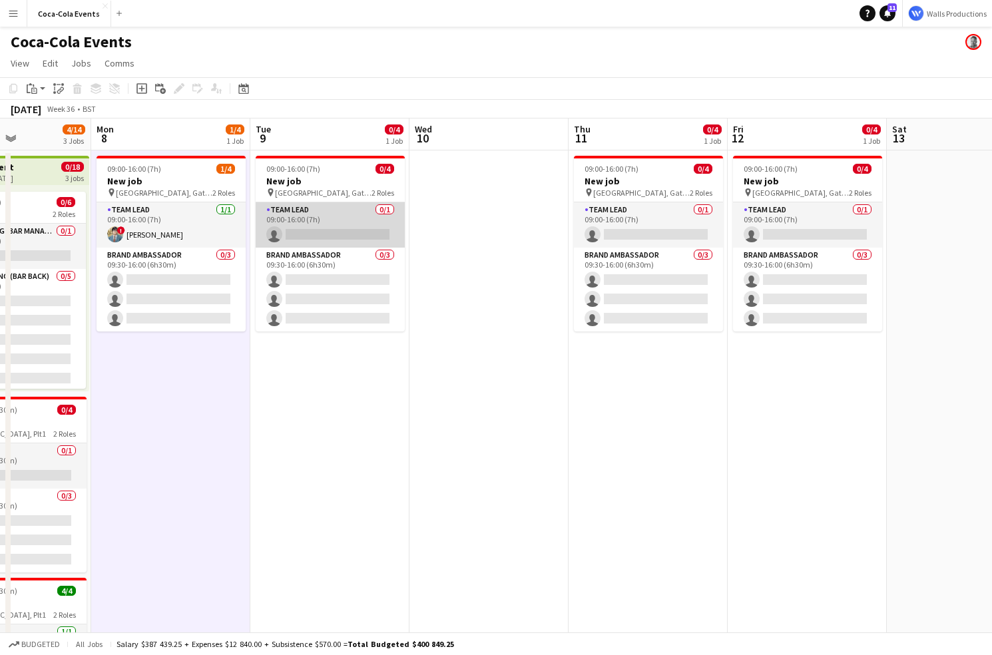
click at [306, 238] on app-card-role "Team Lead 0/1 09:00-16:00 (7h) single-neutral-actions" at bounding box center [330, 224] width 149 height 45
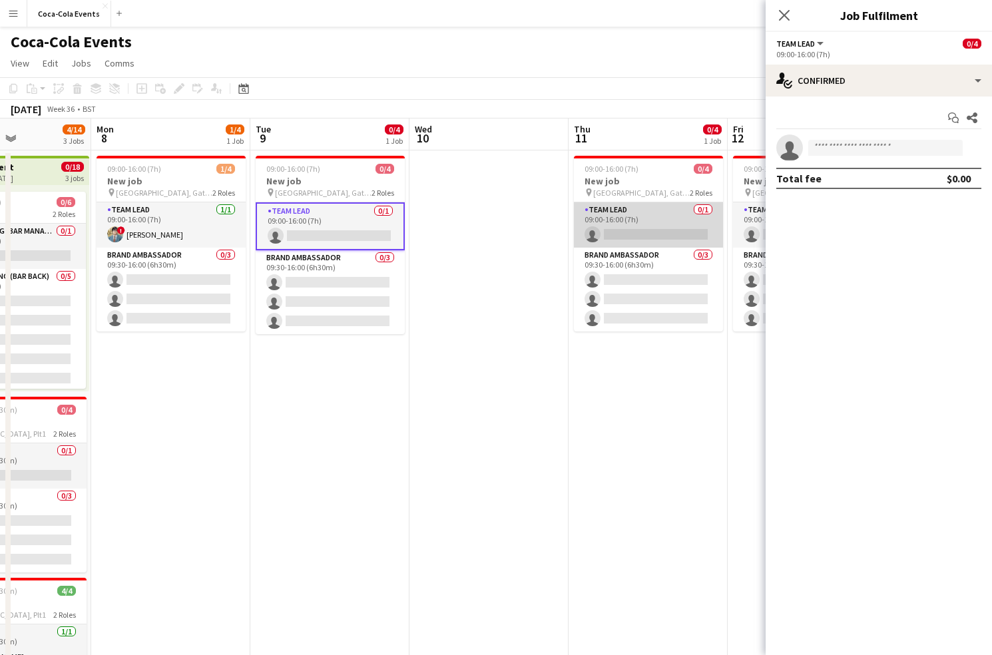
click at [645, 232] on app-card-role "Team Lead 0/1 09:00-16:00 (7h) single-neutral-actions" at bounding box center [648, 224] width 149 height 45
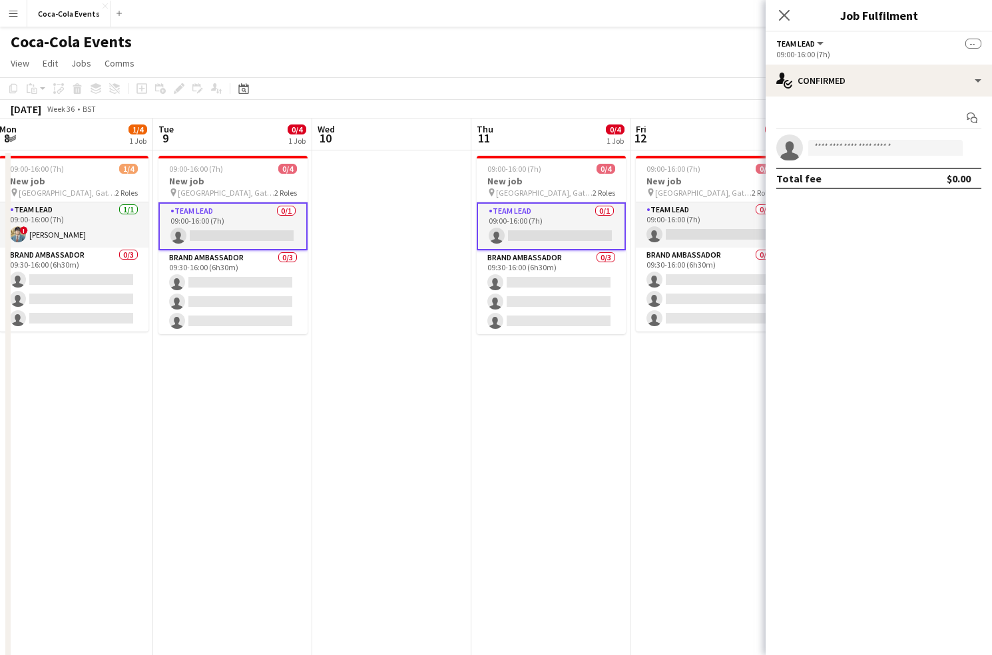
scroll to position [0, 488]
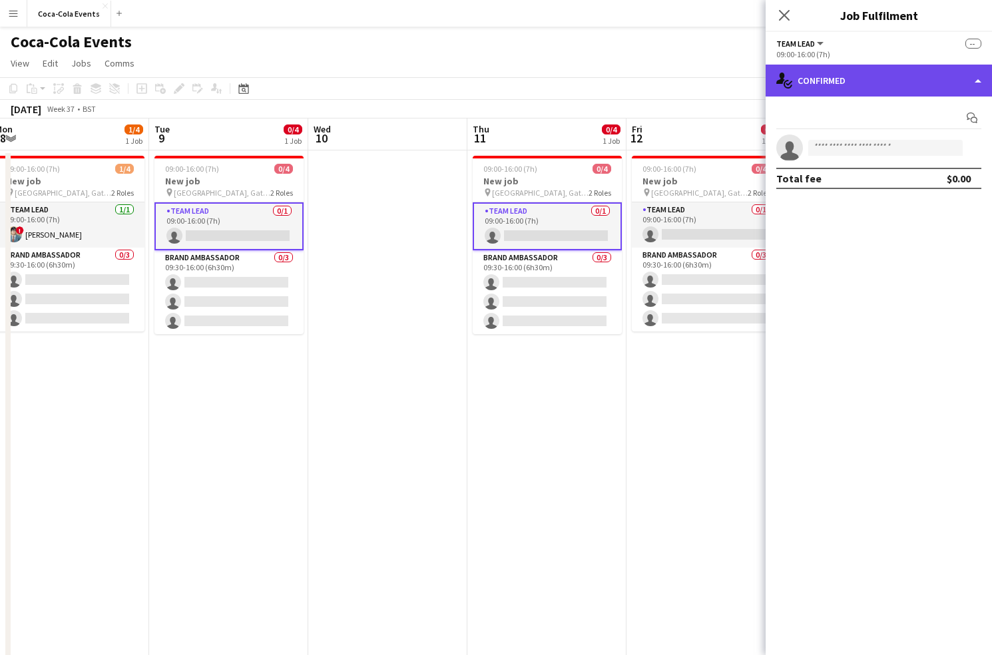
click at [847, 87] on div "single-neutral-actions-check-2 Confirmed" at bounding box center [879, 81] width 226 height 32
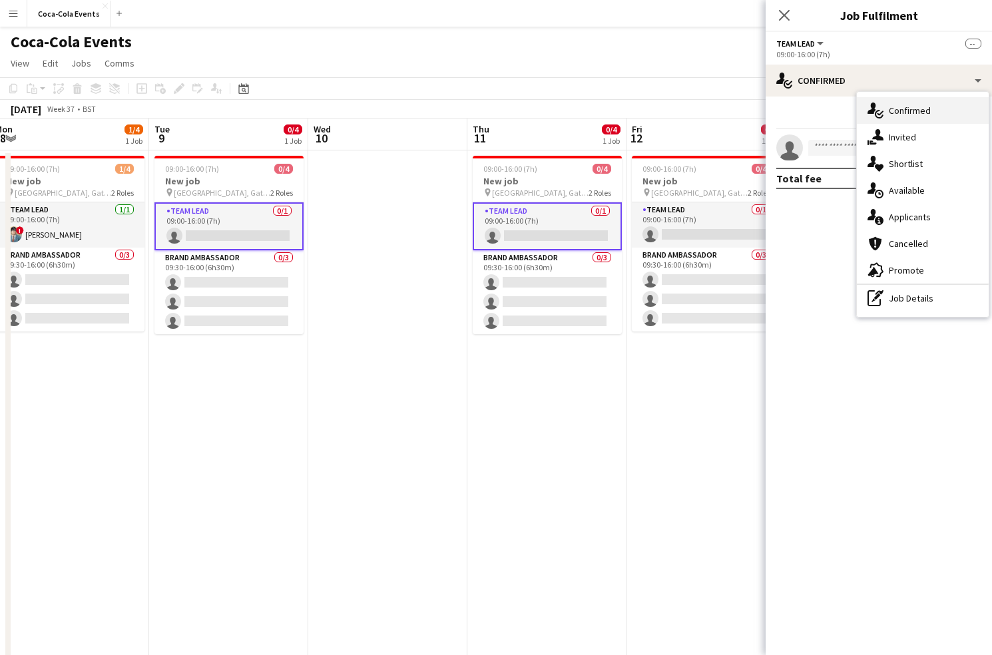
click at [914, 111] on span "Confirmed" at bounding box center [910, 111] width 42 height 12
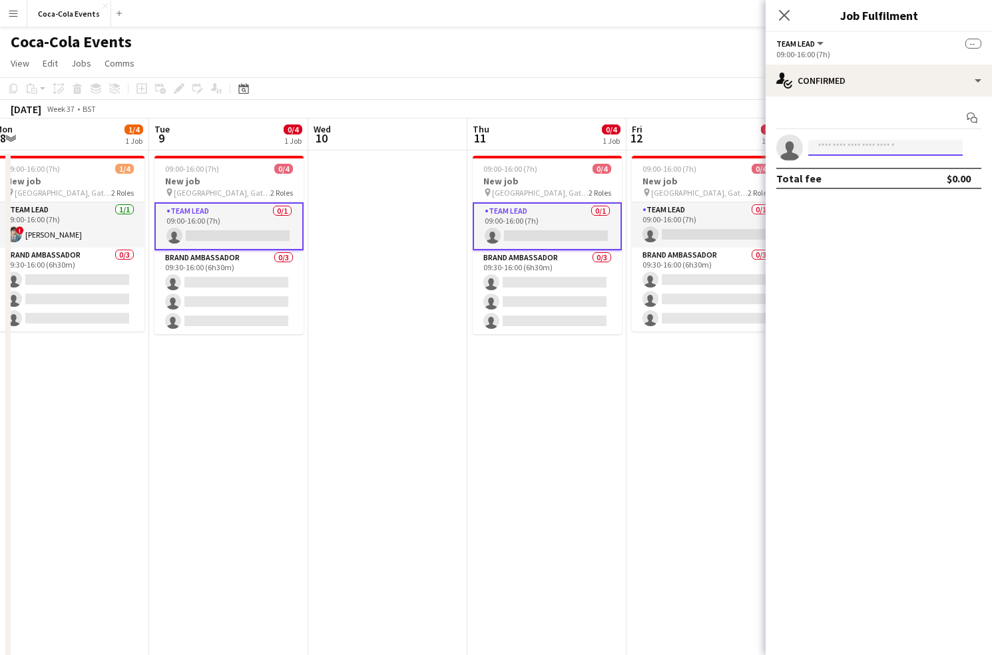
click at [840, 146] on input at bounding box center [886, 148] width 155 height 16
click at [803, 140] on div at bounding box center [803, 140] width 0 height 0
type input "*****"
click at [859, 179] on span "[PERSON_NAME][EMAIL_ADDRESS][DOMAIN_NAME]" at bounding box center [885, 178] width 133 height 11
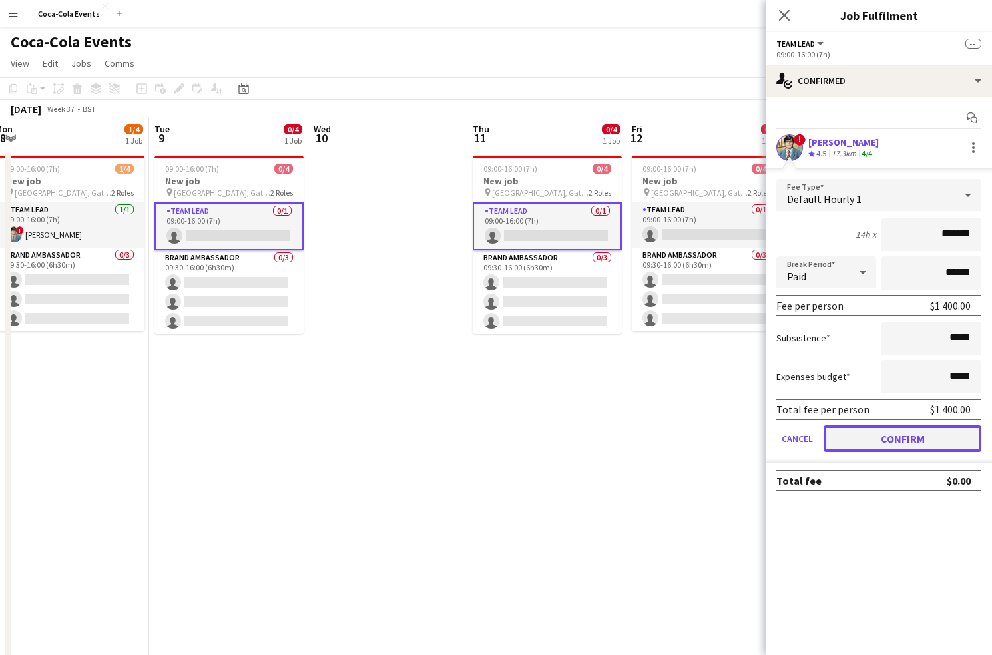
click at [871, 440] on button "Confirm" at bounding box center [903, 439] width 158 height 27
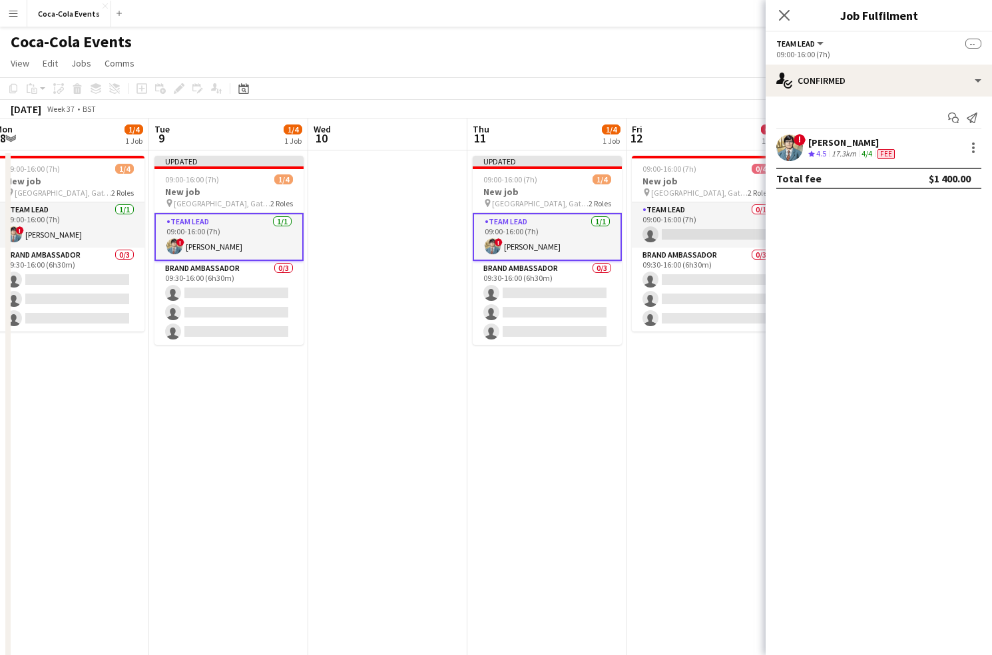
click at [363, 475] on app-date-cell at bounding box center [387, 467] width 159 height 632
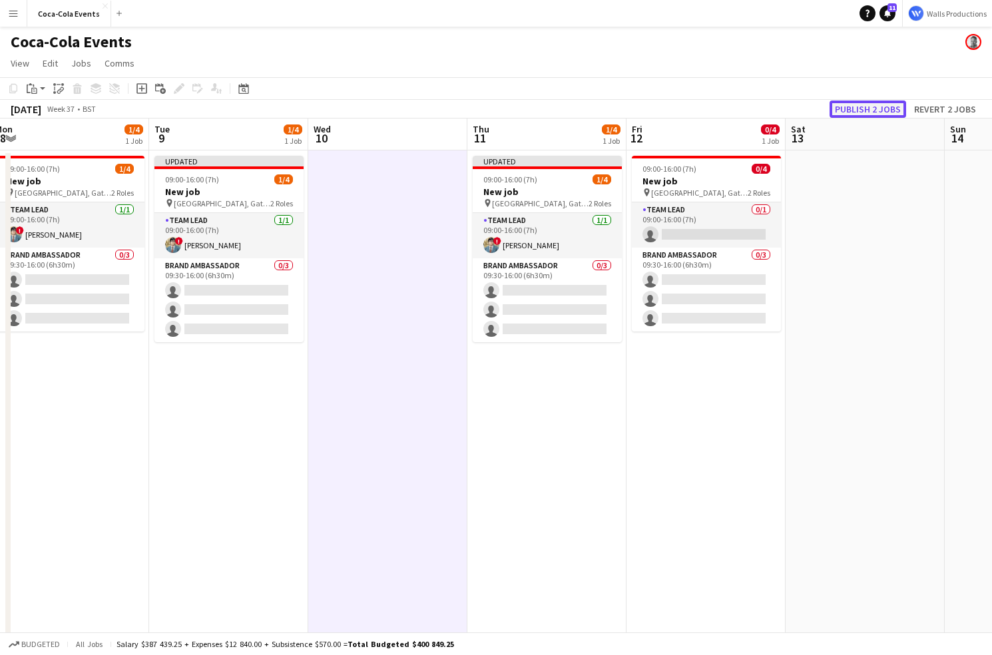
click at [860, 111] on button "Publish 2 jobs" at bounding box center [868, 109] width 77 height 17
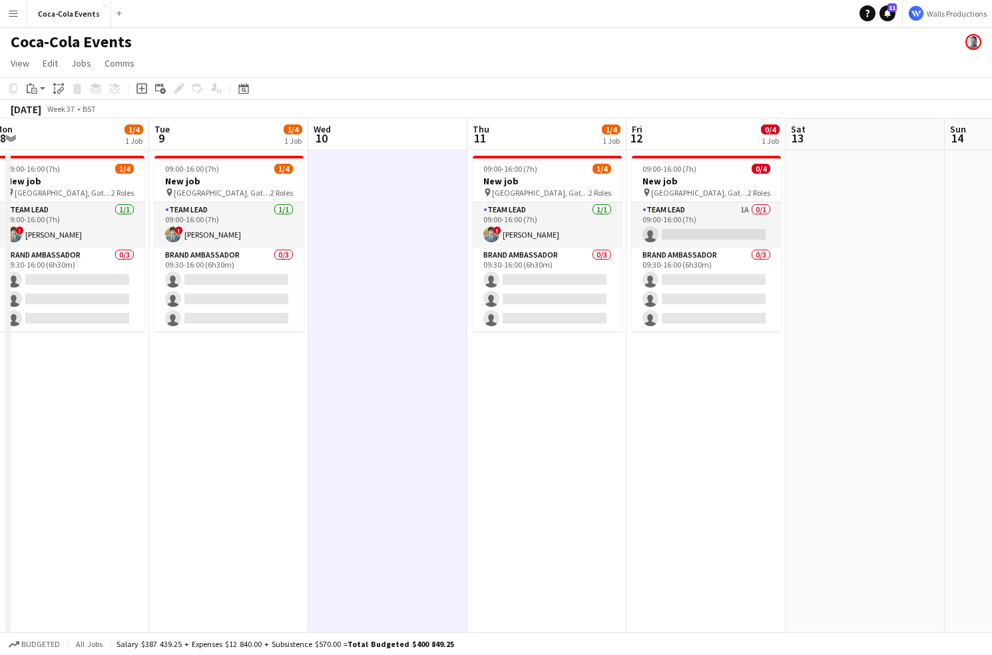
scroll to position [0, 643]
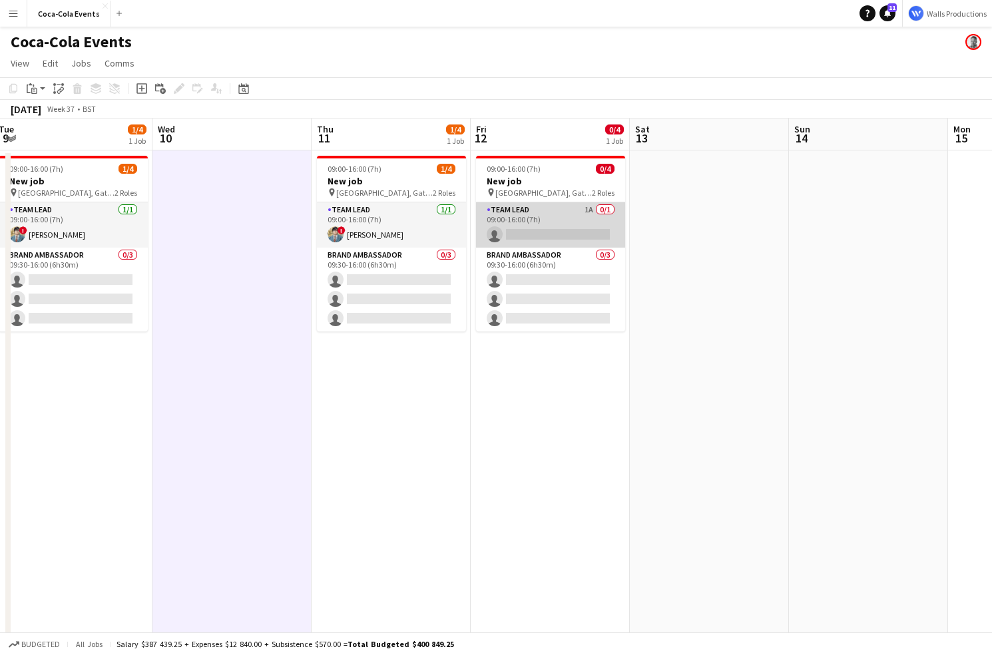
click at [583, 216] on app-card-role "Team Lead 1A 0/1 09:00-16:00 (7h) single-neutral-actions" at bounding box center [550, 224] width 149 height 45
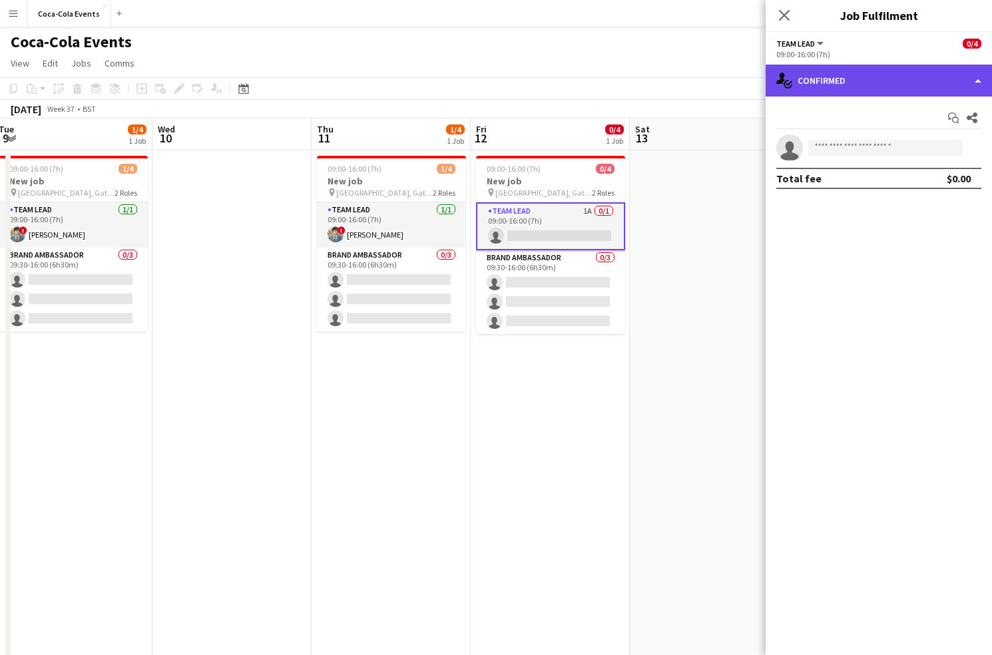
click at [867, 85] on div "single-neutral-actions-check-2 Confirmed" at bounding box center [879, 81] width 226 height 32
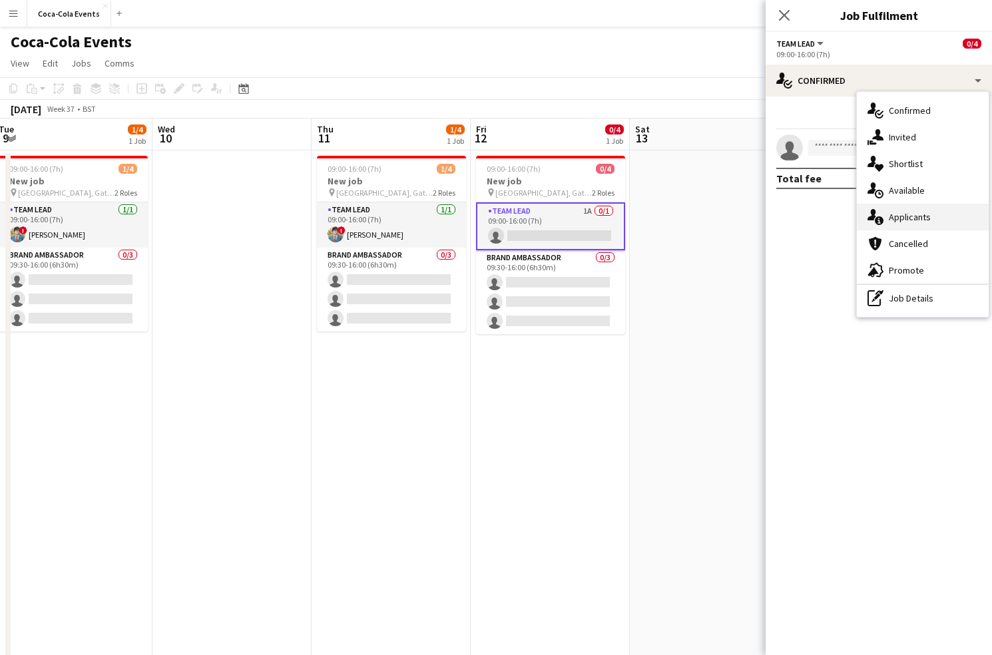
click at [911, 217] on span "Applicants" at bounding box center [910, 217] width 42 height 12
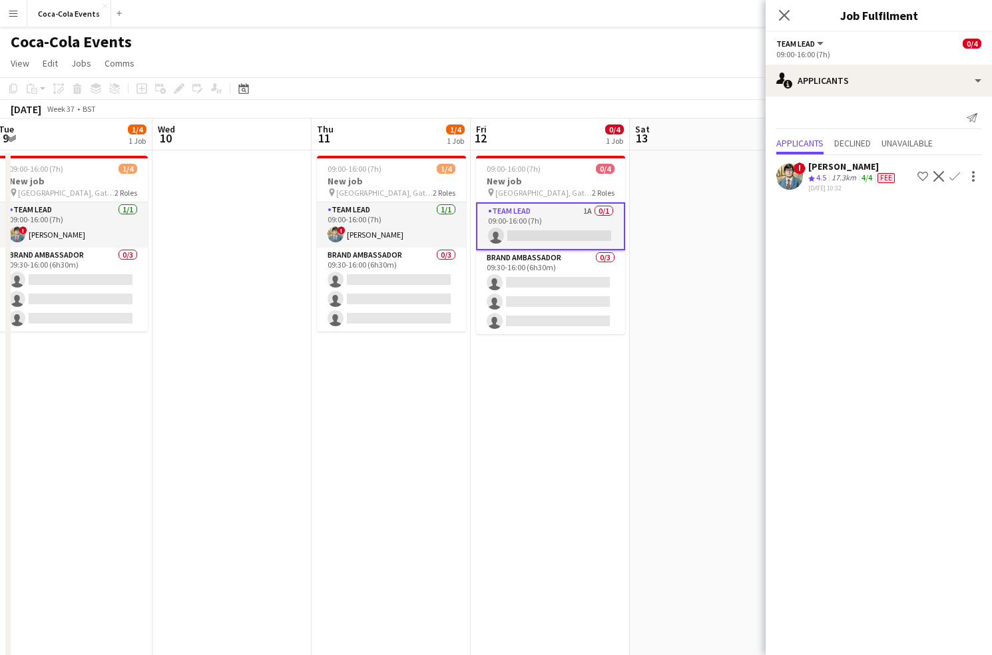
click at [955, 177] on app-icon "Confirm" at bounding box center [955, 176] width 11 height 11
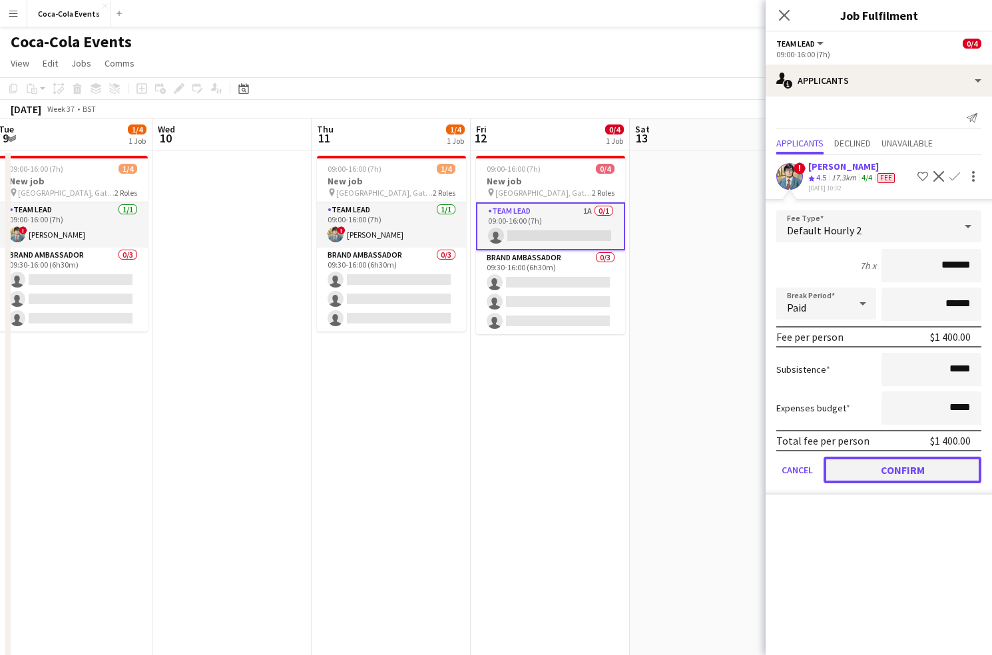
click at [878, 472] on button "Confirm" at bounding box center [903, 470] width 158 height 27
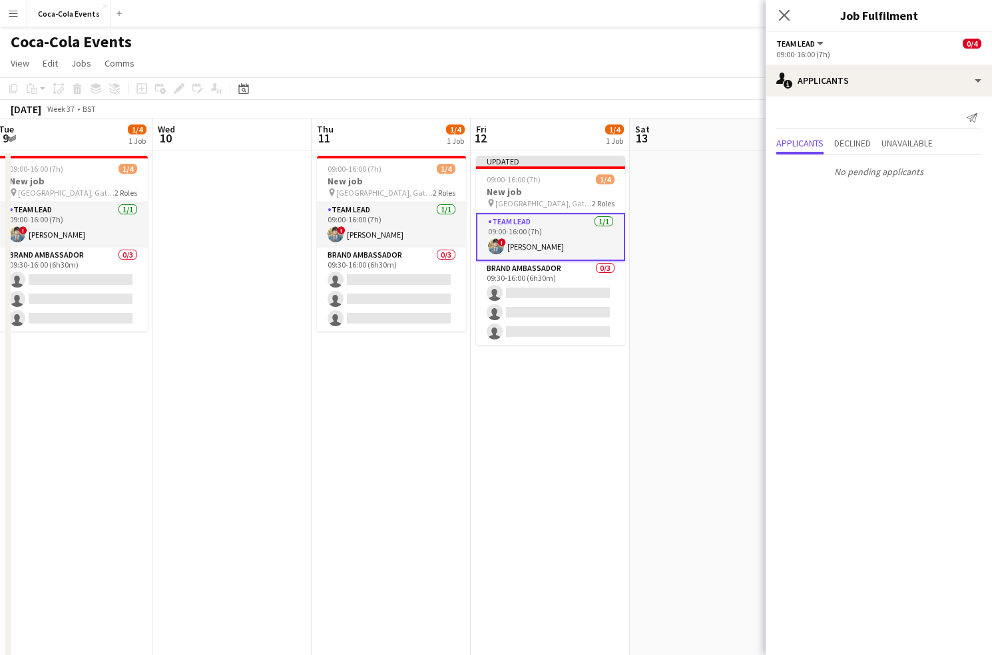
click at [653, 299] on app-date-cell at bounding box center [709, 467] width 159 height 632
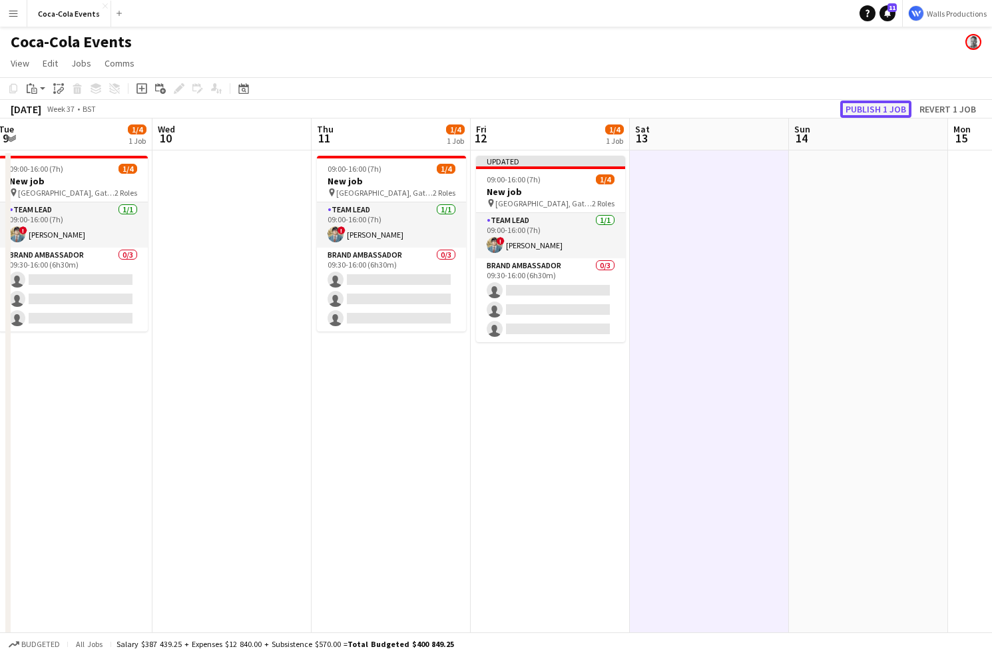
click at [877, 105] on button "Publish 1 job" at bounding box center [876, 109] width 71 height 17
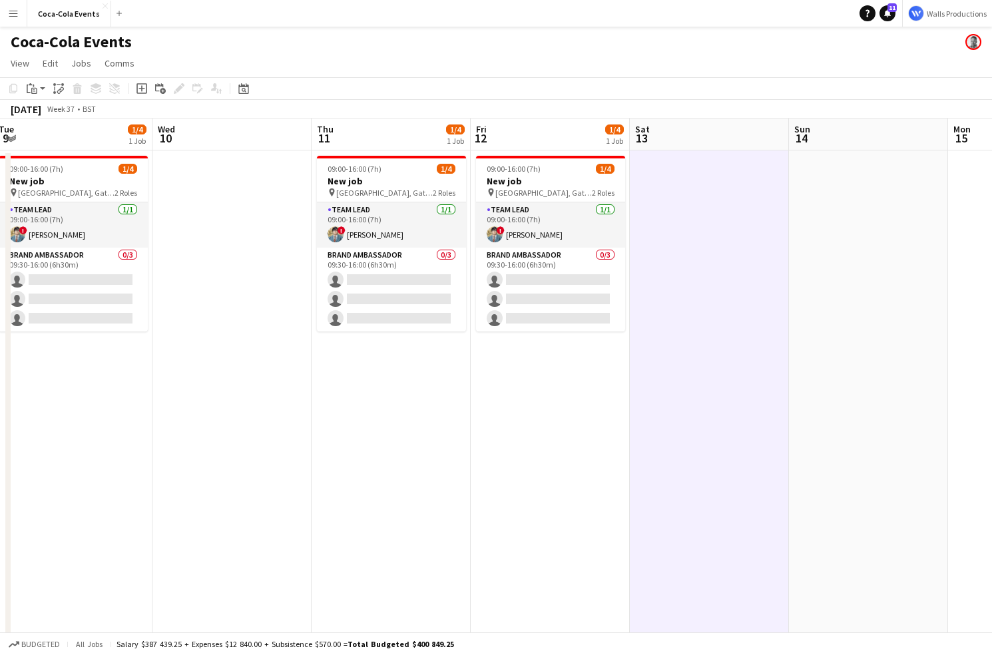
click at [11, 560] on app-date-cell "09:00-16:00 (7h) 1/4 New job pin [GEOGRAPHIC_DATA], Gate A 2 Roles Team Lead [D…" at bounding box center [72, 467] width 159 height 632
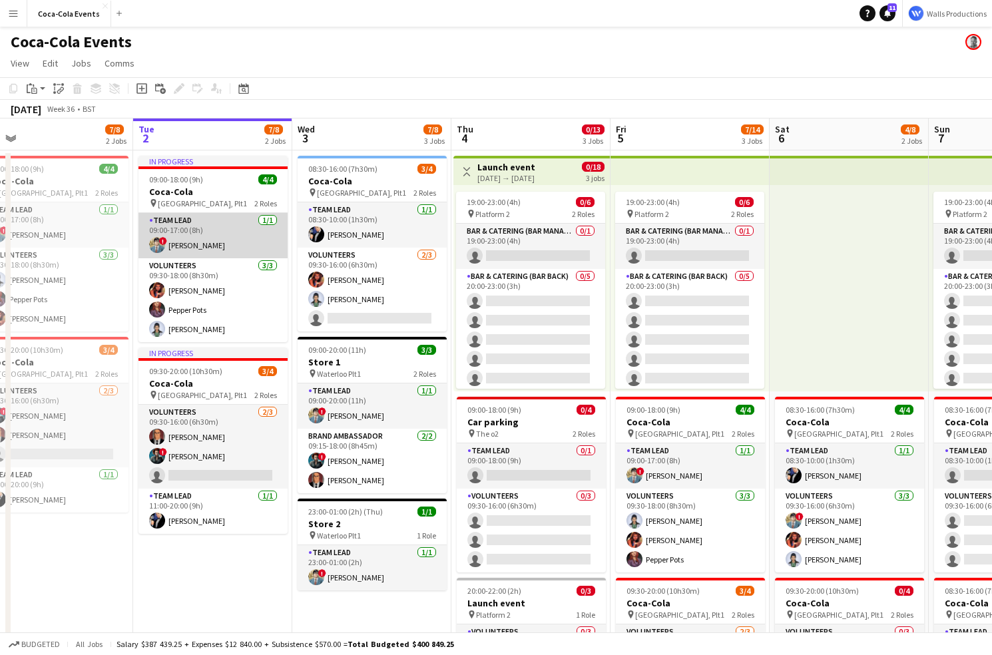
scroll to position [0, 328]
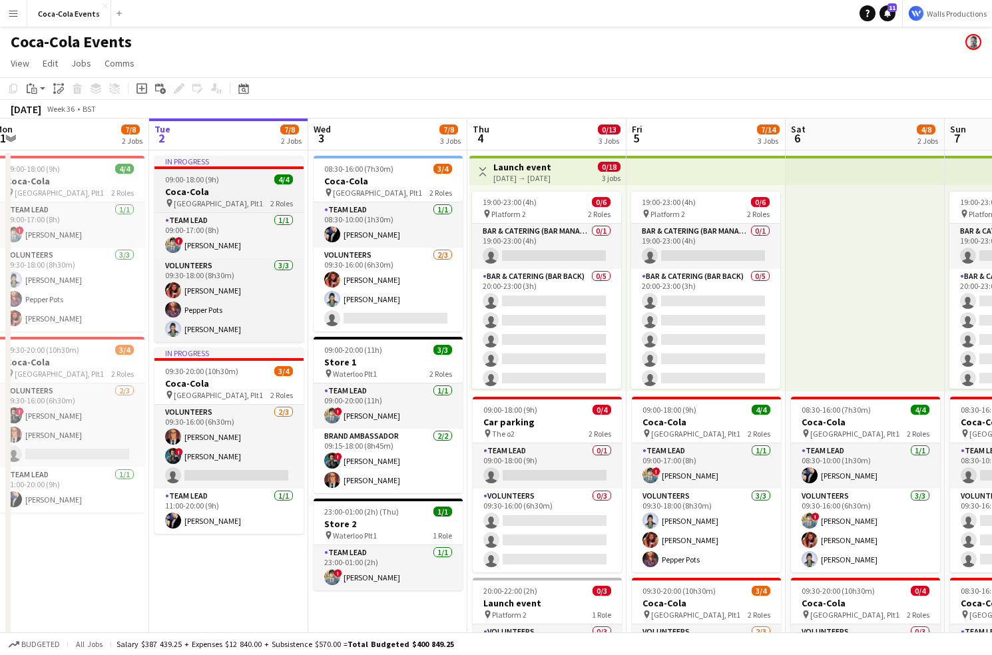
click at [206, 189] on h3 "Coca-Cola" at bounding box center [229, 192] width 149 height 12
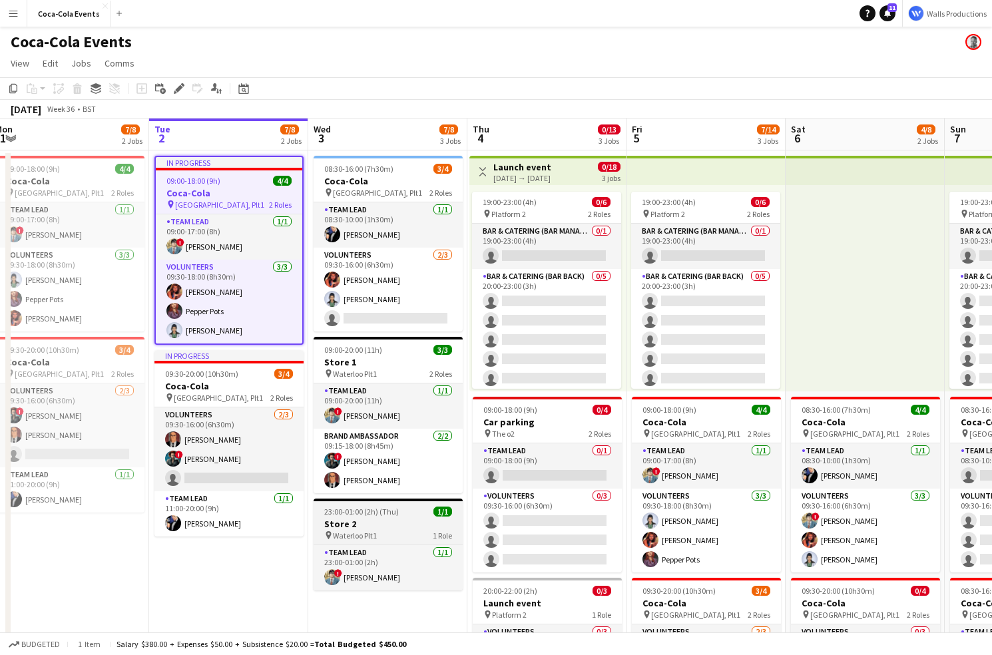
click at [397, 538] on div "pin Waterloo Plt1 1 Role" at bounding box center [388, 535] width 149 height 11
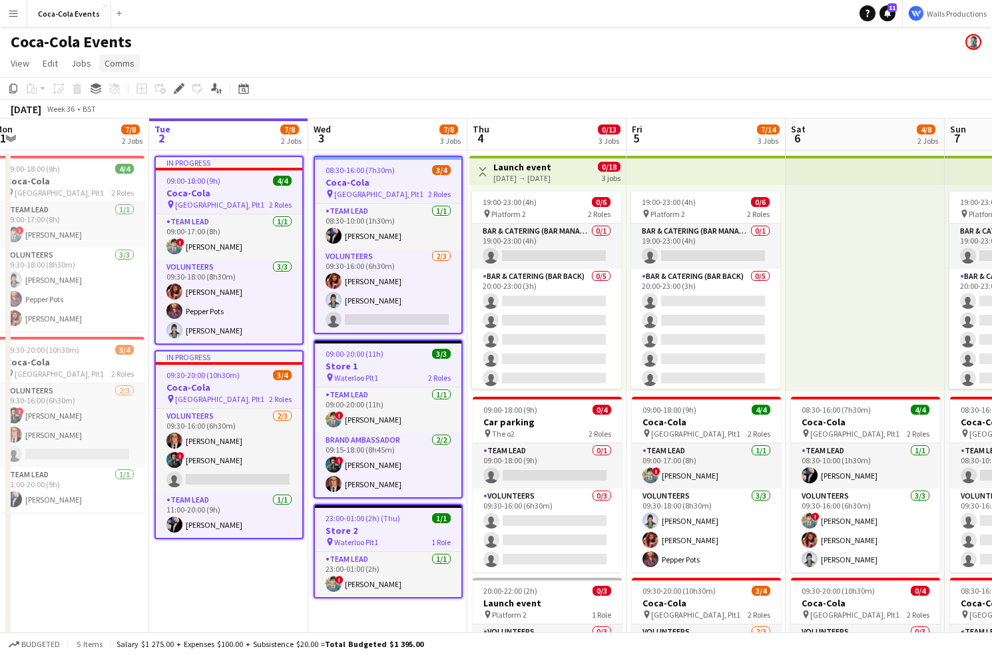
click at [119, 65] on span "Comms" at bounding box center [120, 63] width 30 height 12
click at [140, 96] on span "Notify confirmed crew" at bounding box center [153, 92] width 89 height 12
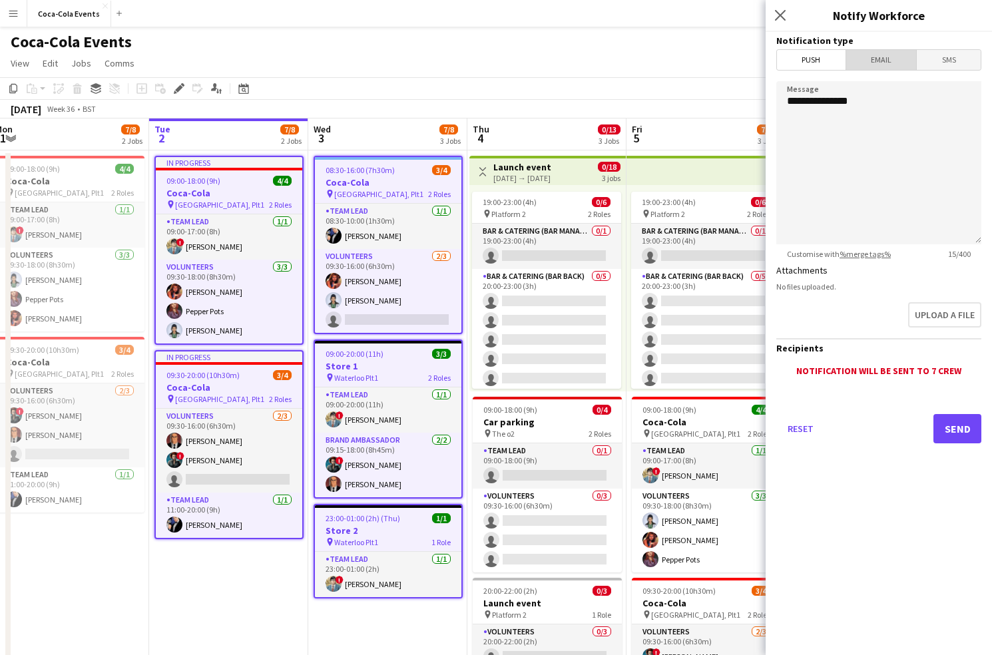
click at [901, 63] on span "Email" at bounding box center [882, 60] width 71 height 20
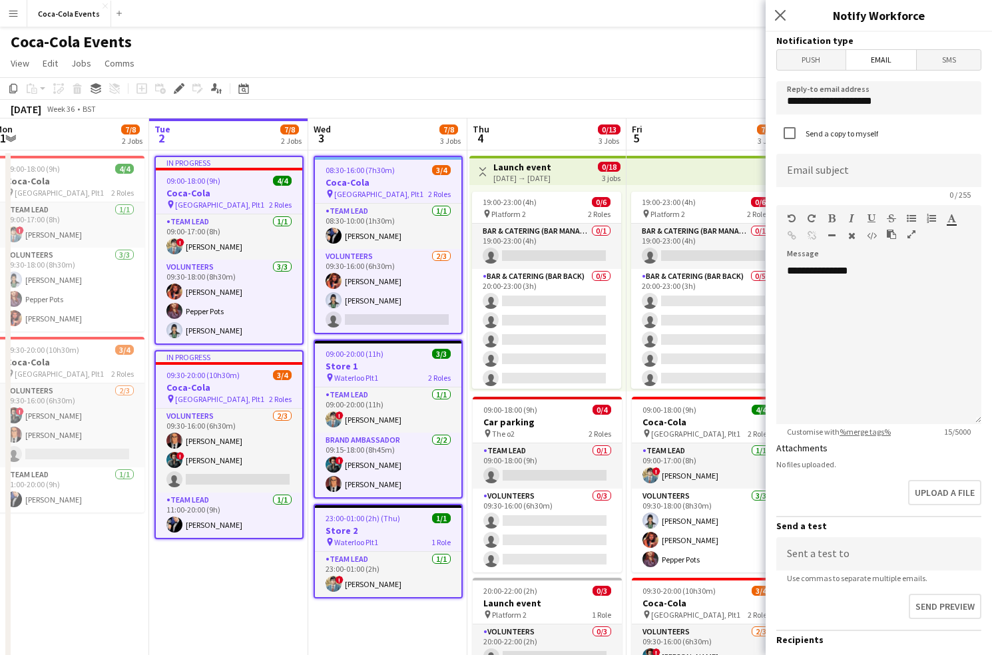
click at [945, 63] on span "SMS" at bounding box center [949, 60] width 64 height 20
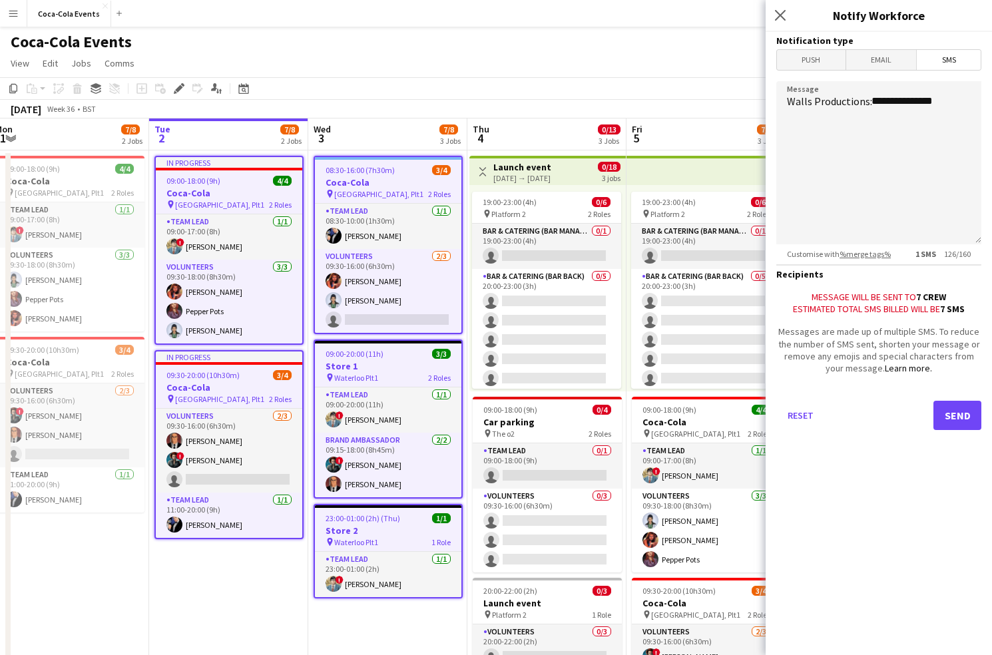
click at [819, 55] on span "Push" at bounding box center [811, 60] width 69 height 20
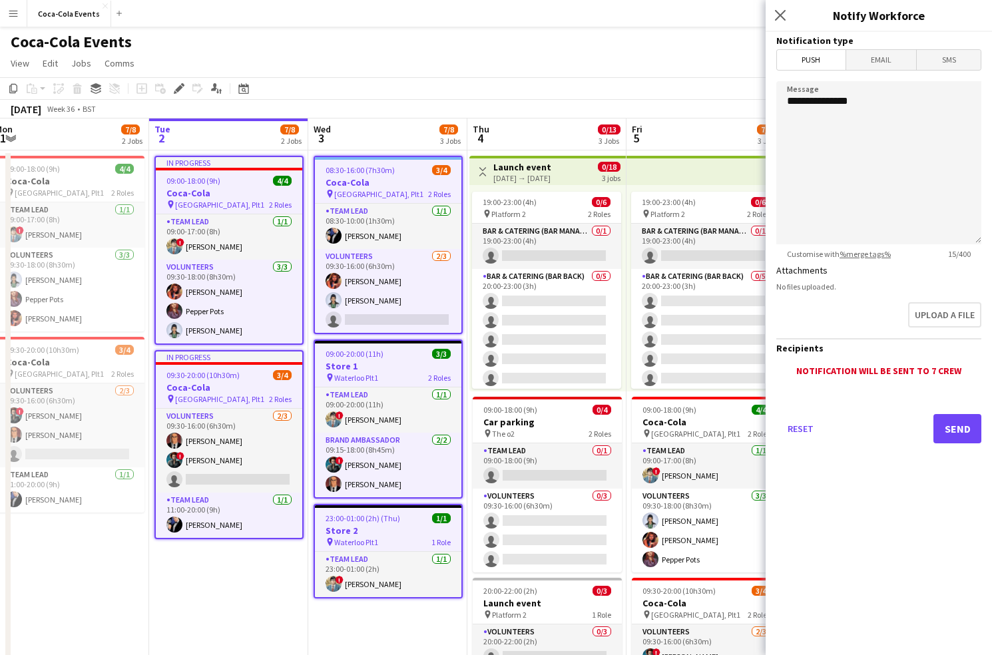
click at [959, 58] on span "SMS" at bounding box center [949, 60] width 64 height 20
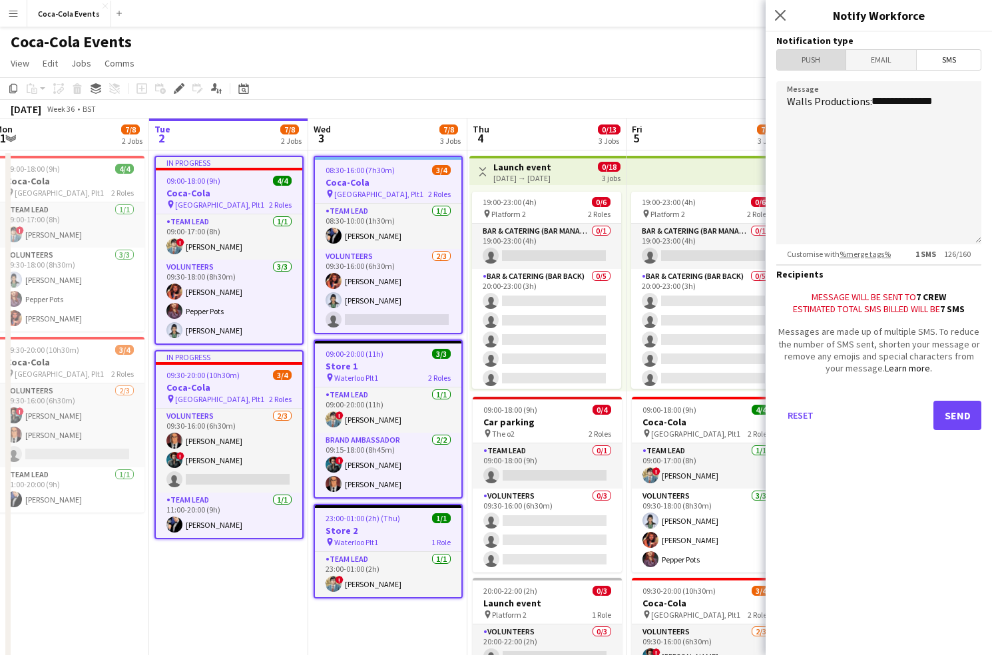
click at [793, 59] on span "Push" at bounding box center [811, 60] width 69 height 20
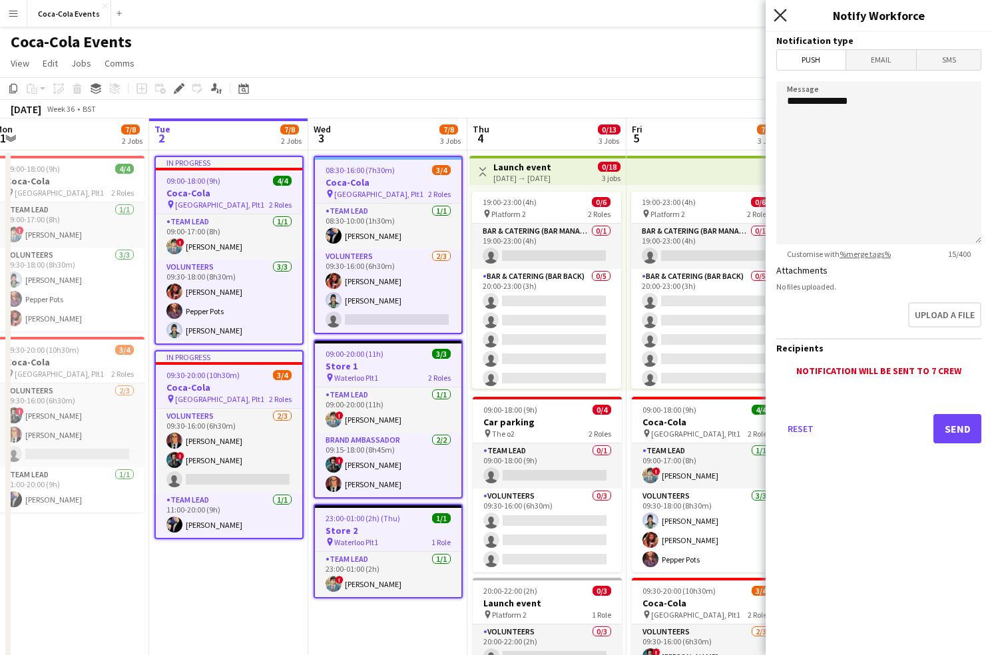
click at [782, 16] on icon at bounding box center [780, 15] width 13 height 13
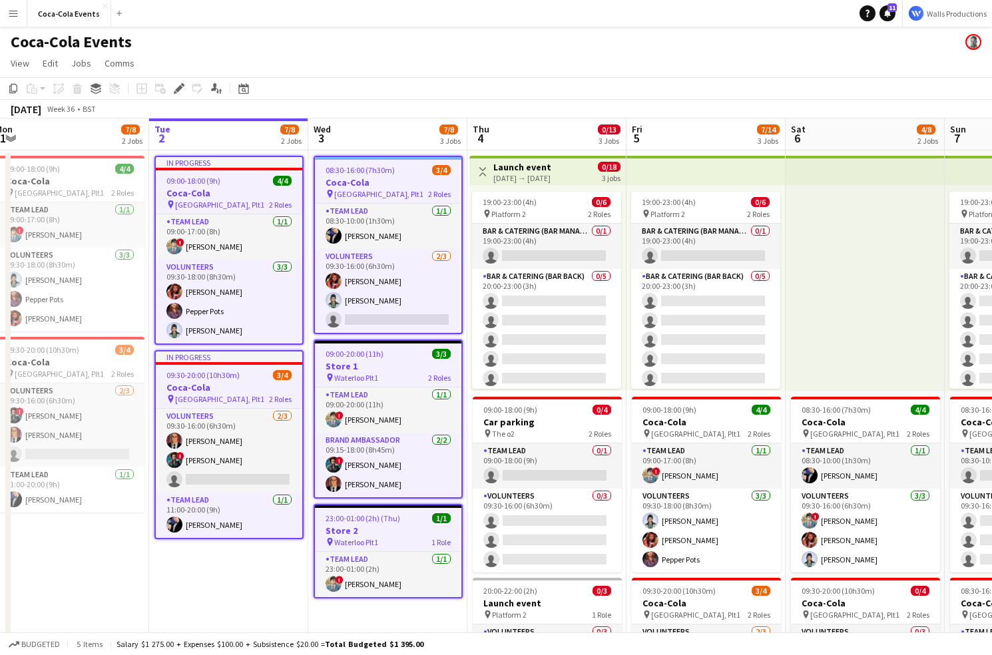
click at [202, 197] on h3 "Coca-Cola" at bounding box center [229, 193] width 147 height 12
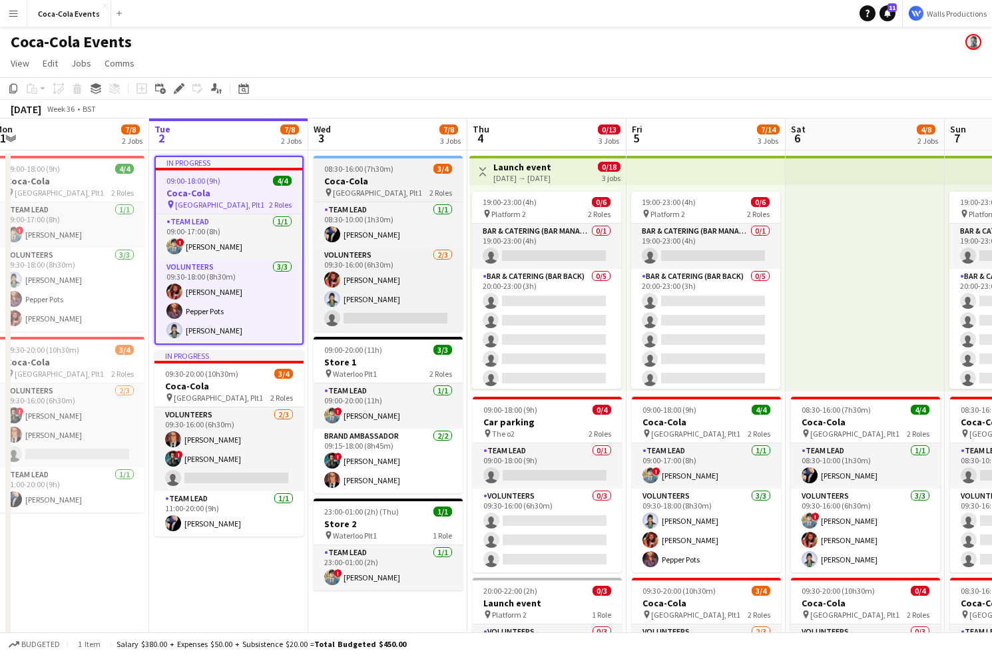
click at [362, 190] on span "[GEOGRAPHIC_DATA], Plt1" at bounding box center [377, 193] width 89 height 10
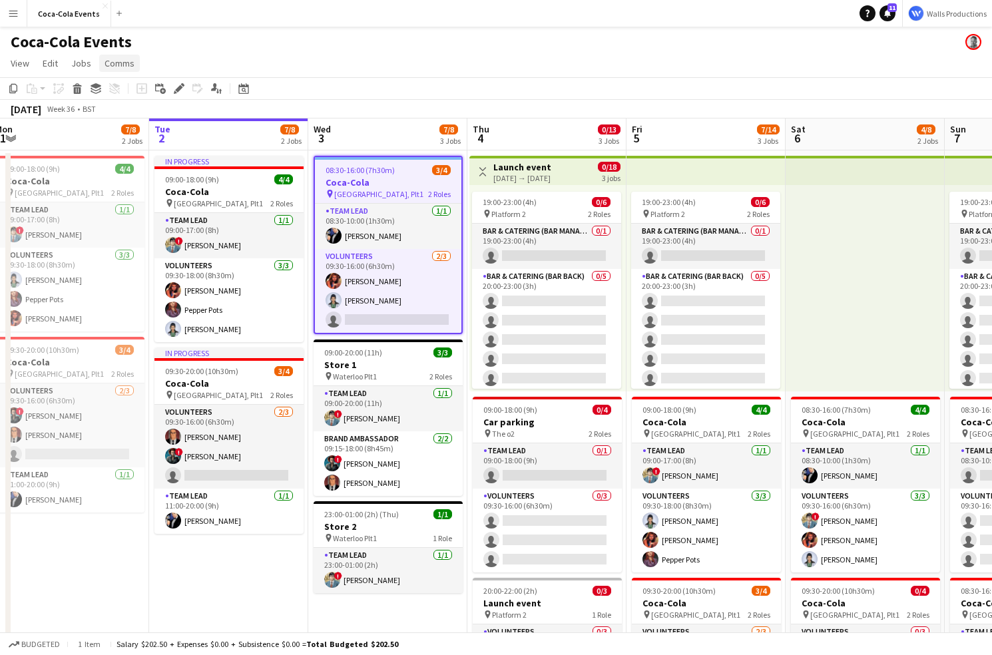
click at [119, 62] on span "Comms" at bounding box center [120, 63] width 30 height 12
click at [127, 123] on span "Create chat" at bounding box center [132, 120] width 47 height 12
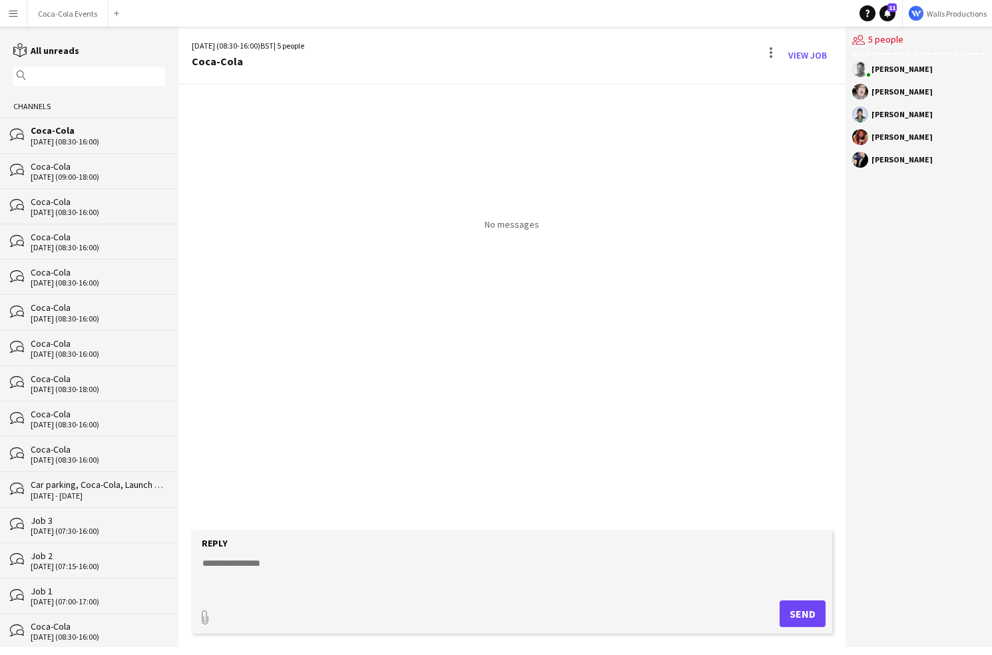
click at [280, 562] on textarea at bounding box center [514, 574] width 627 height 35
type textarea "**"
click at [797, 618] on button "Send" at bounding box center [803, 614] width 46 height 27
click at [634, 330] on div "[DATE] [PERSON_NAME] 10:35 hi" at bounding box center [512, 308] width 667 height 446
click at [773, 57] on div at bounding box center [771, 55] width 16 height 21
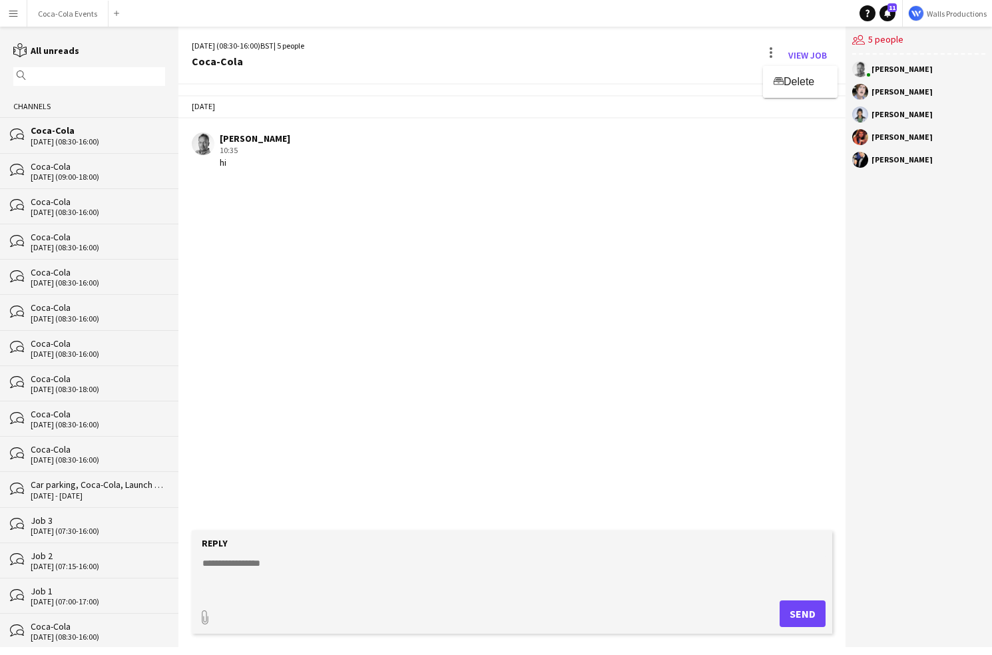
click at [707, 160] on div at bounding box center [496, 327] width 992 height 655
click at [472, 248] on div "[DATE] [PERSON_NAME] 10:35 hi" at bounding box center [512, 308] width 667 height 446
click at [16, 14] on app-icon "Menu" at bounding box center [13, 13] width 11 height 11
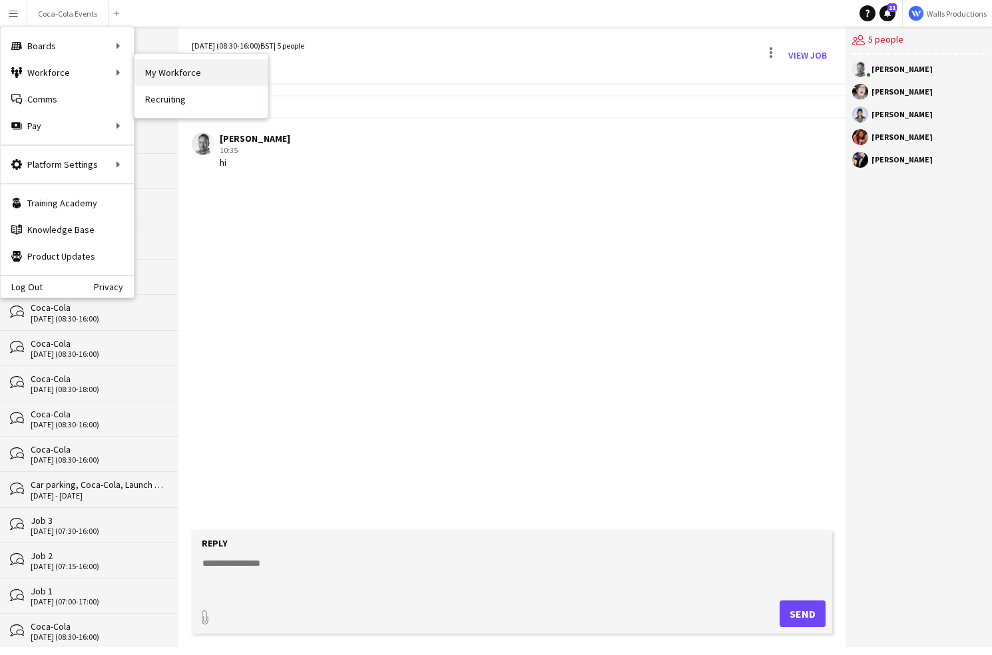
click at [192, 73] on link "My Workforce" at bounding box center [201, 72] width 133 height 27
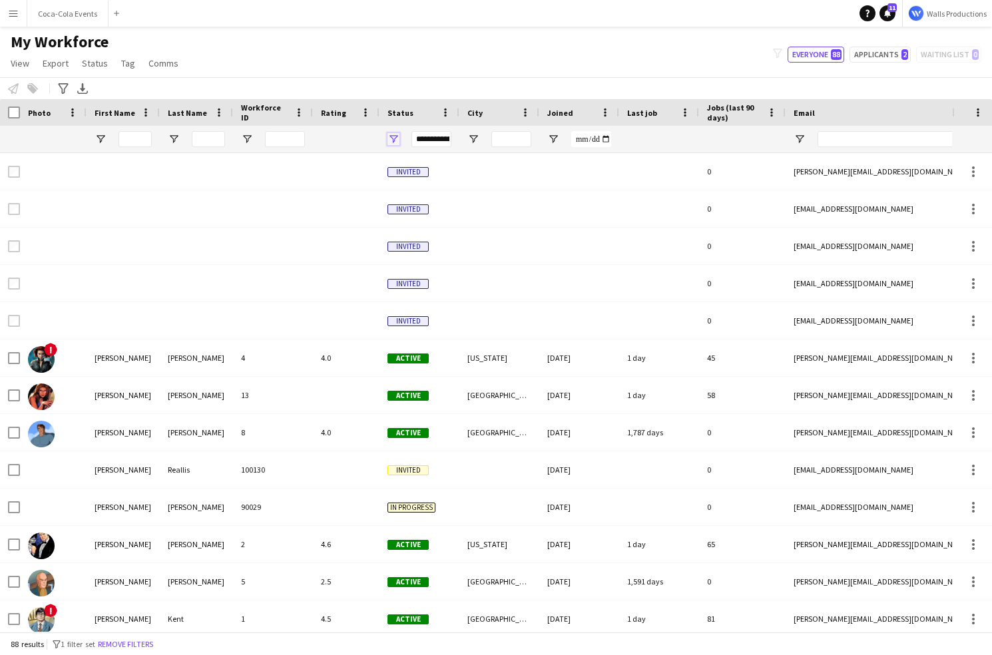
click at [395, 139] on span "Open Filter Menu" at bounding box center [394, 139] width 12 height 12
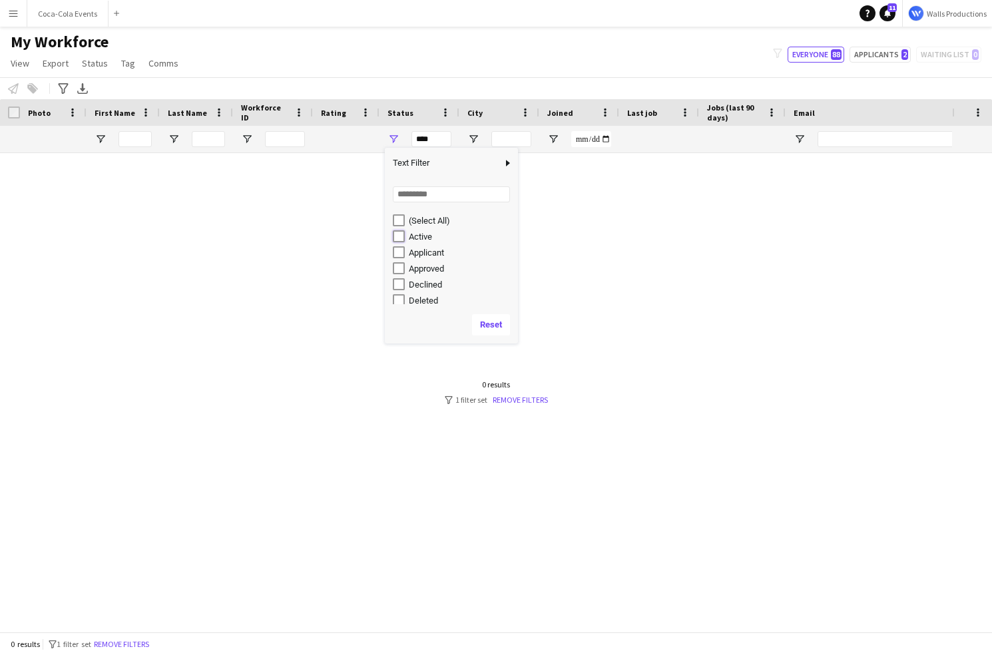
type input "**********"
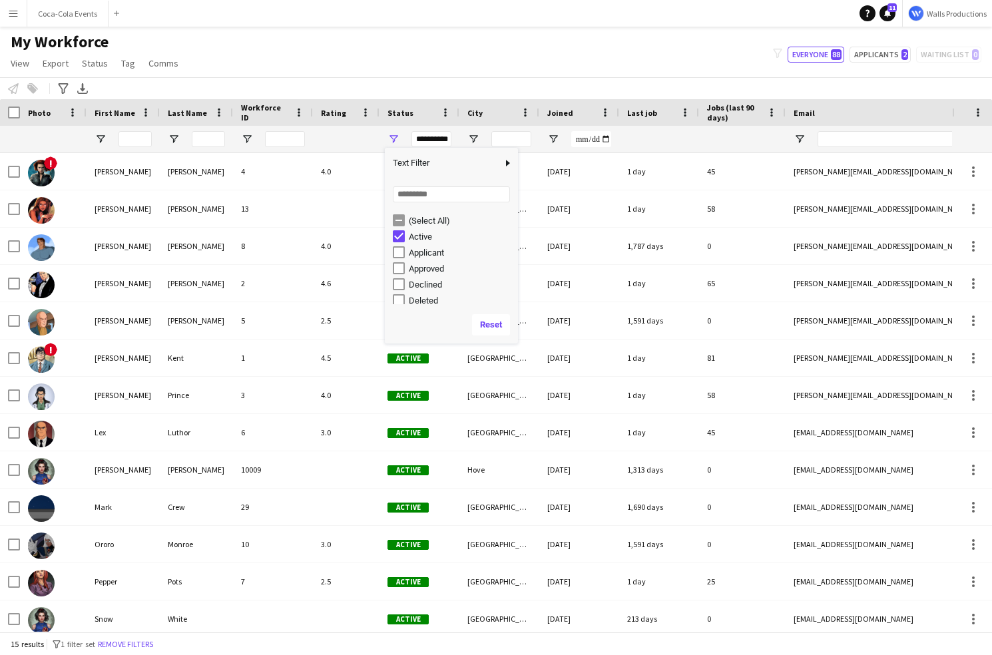
click at [376, 70] on div "My Workforce View Views Default view New view Update view Delete view Edit name…" at bounding box center [496, 54] width 992 height 45
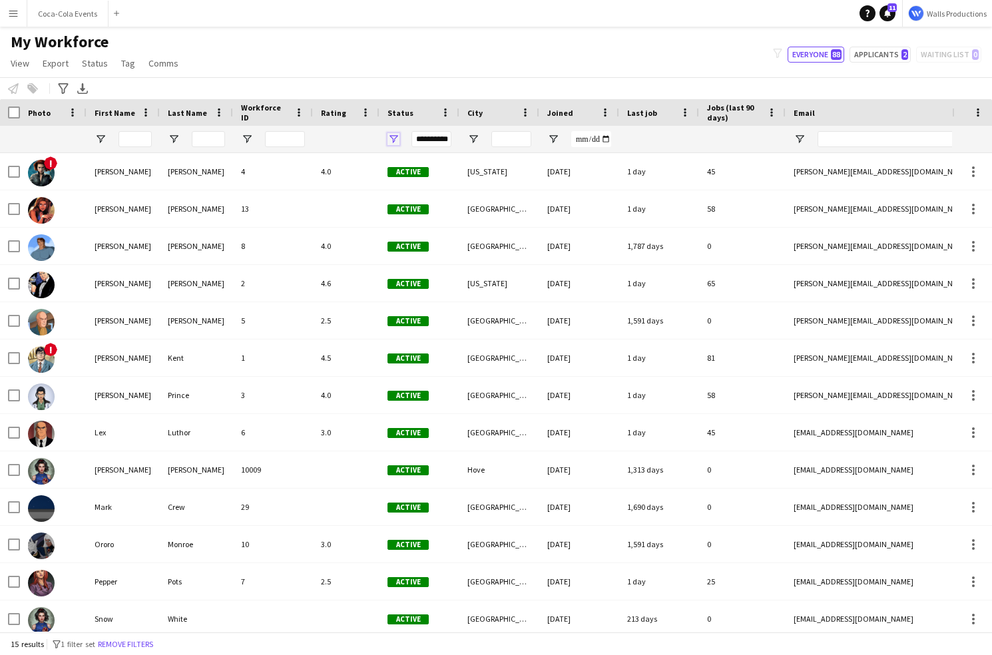
click at [394, 142] on span "Open Filter Menu" at bounding box center [394, 139] width 12 height 12
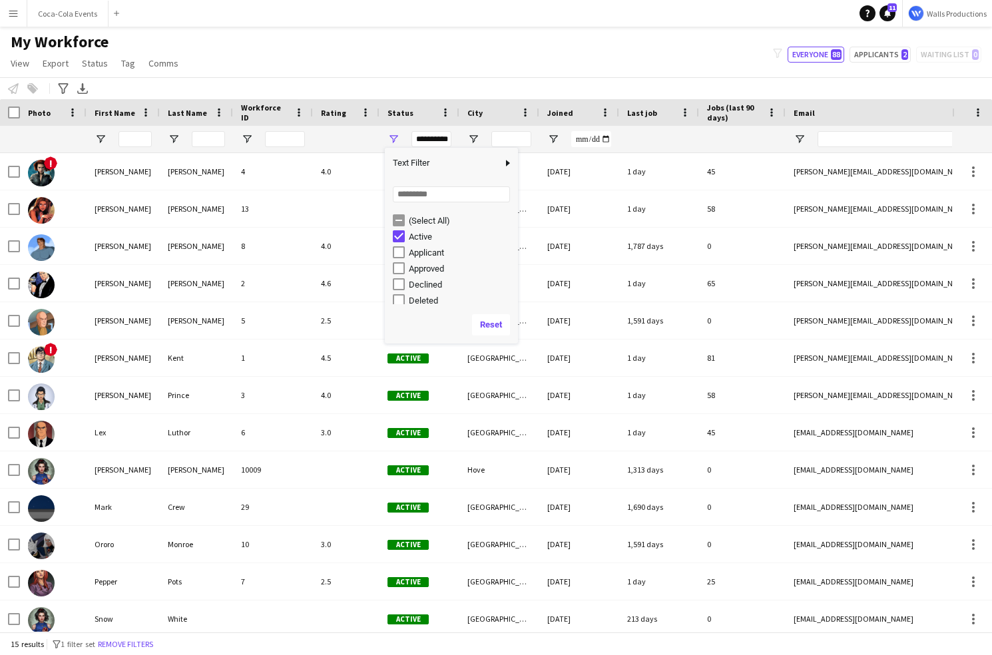
click at [350, 55] on div "My Workforce View Views Default view New view Update view Delete view Edit name…" at bounding box center [496, 54] width 992 height 45
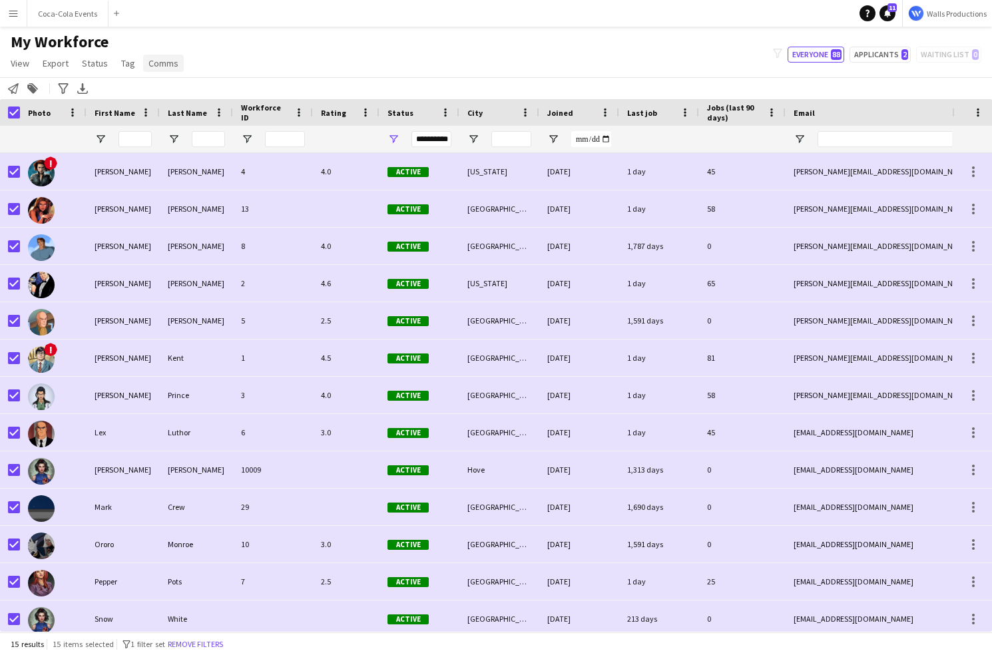
click at [149, 65] on span "Comms" at bounding box center [164, 63] width 30 height 12
click at [175, 85] on link "Send notification" at bounding box center [187, 92] width 93 height 28
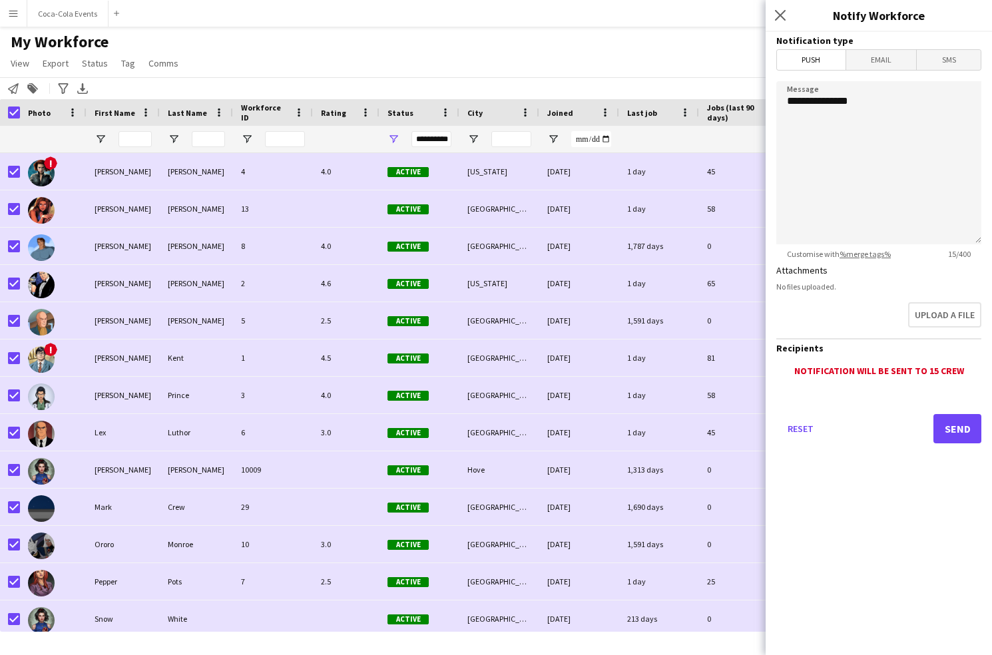
click at [873, 69] on span "Email" at bounding box center [882, 60] width 71 height 20
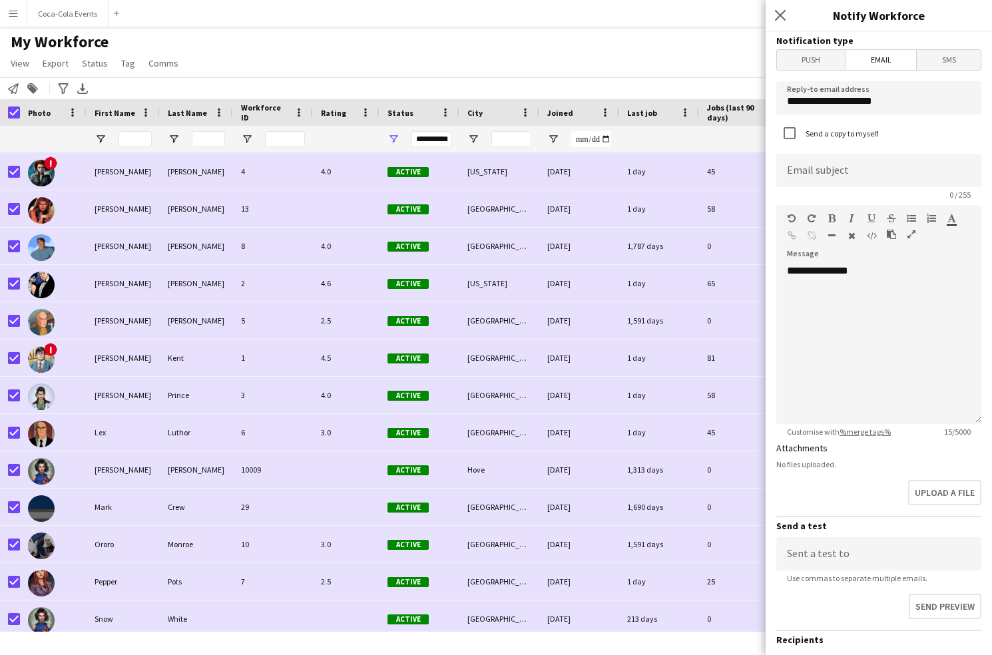
click at [952, 63] on span "SMS" at bounding box center [949, 60] width 64 height 20
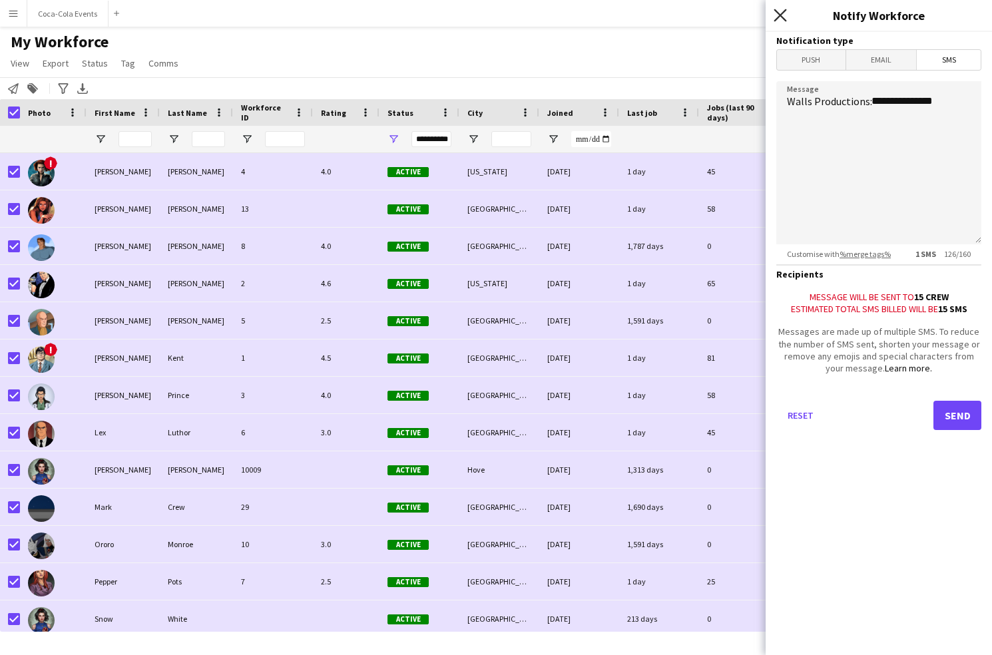
click at [777, 17] on icon at bounding box center [780, 15] width 13 height 13
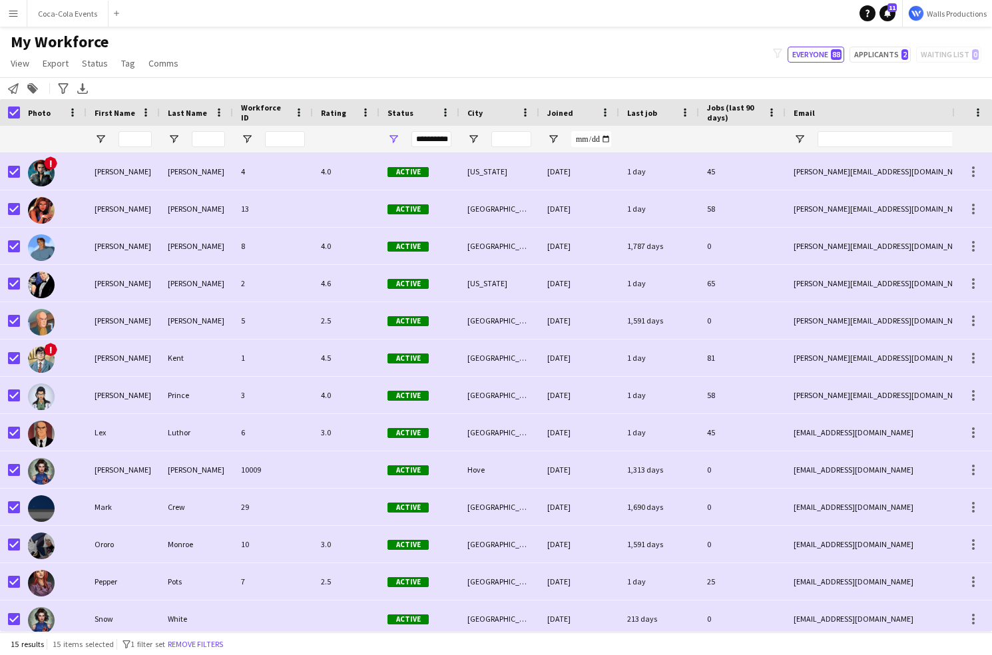
click at [9, 13] on app-icon "Menu" at bounding box center [13, 13] width 11 height 11
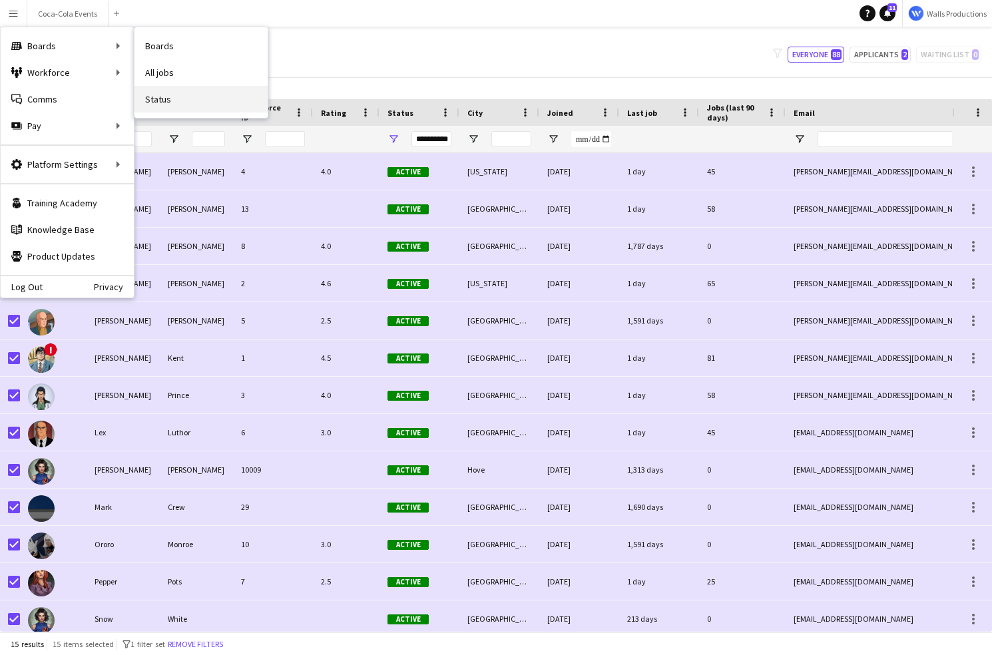
click at [181, 109] on link "Status" at bounding box center [201, 99] width 133 height 27
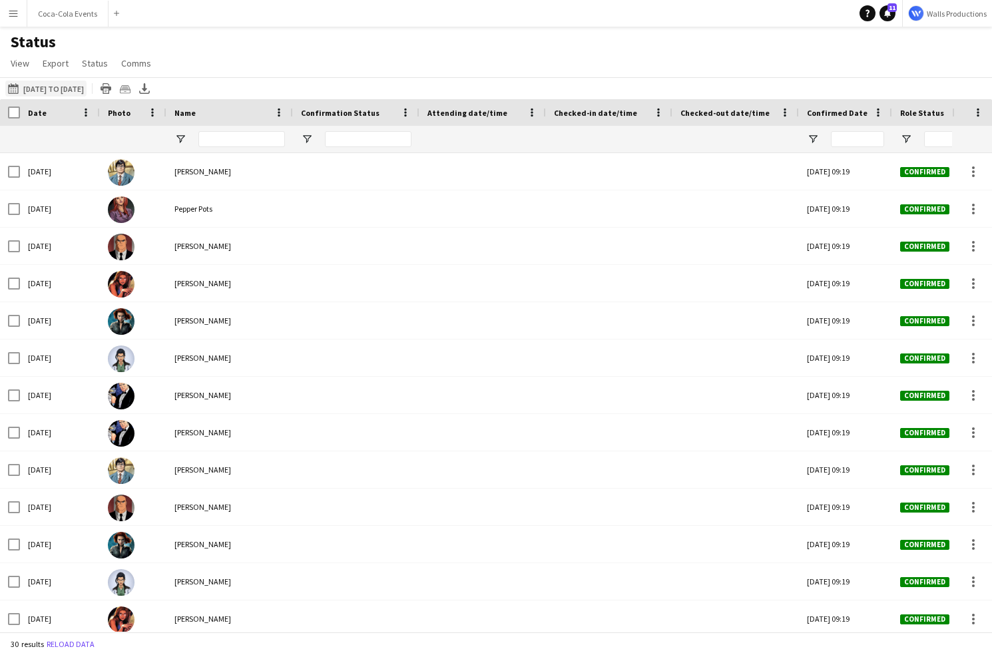
click at [82, 93] on button "[DATE] to [DATE] [DATE] to [DATE]" at bounding box center [45, 89] width 81 height 16
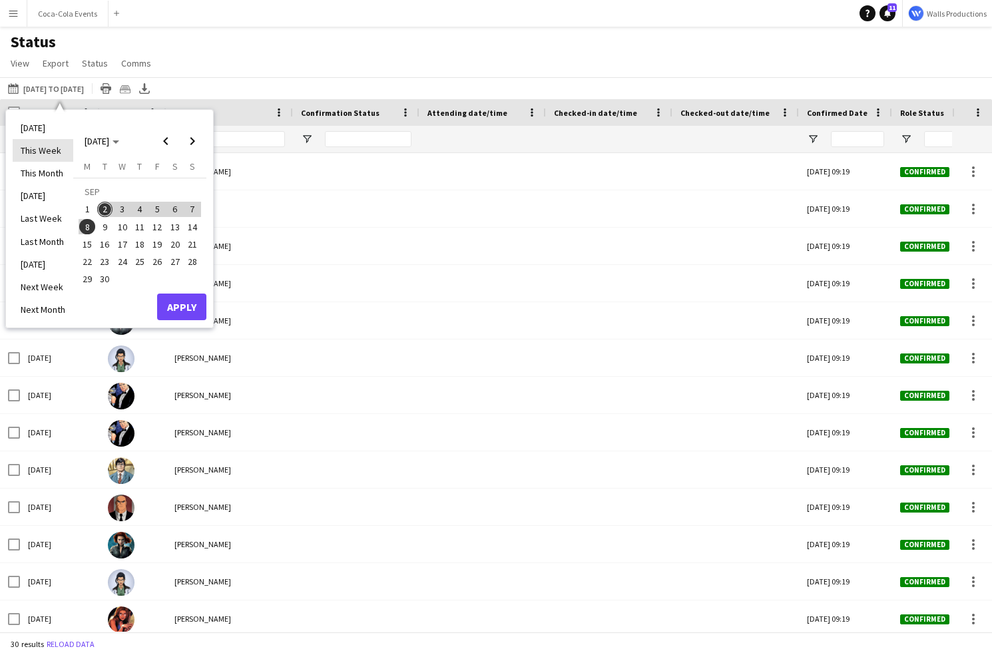
click at [41, 151] on li "This Week" at bounding box center [43, 150] width 61 height 23
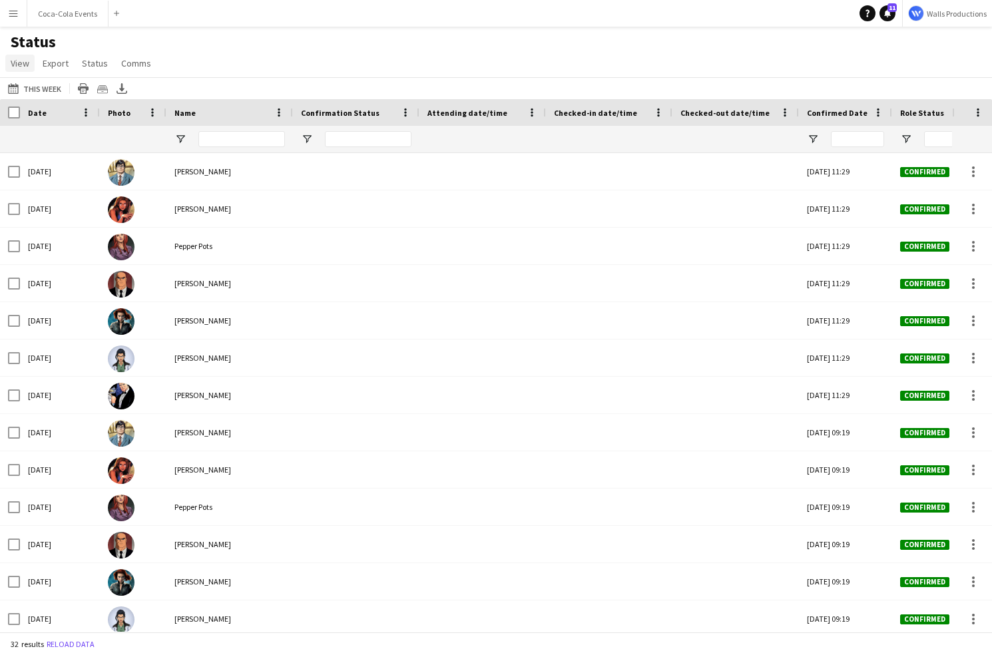
click at [22, 63] on span "View" at bounding box center [20, 63] width 19 height 12
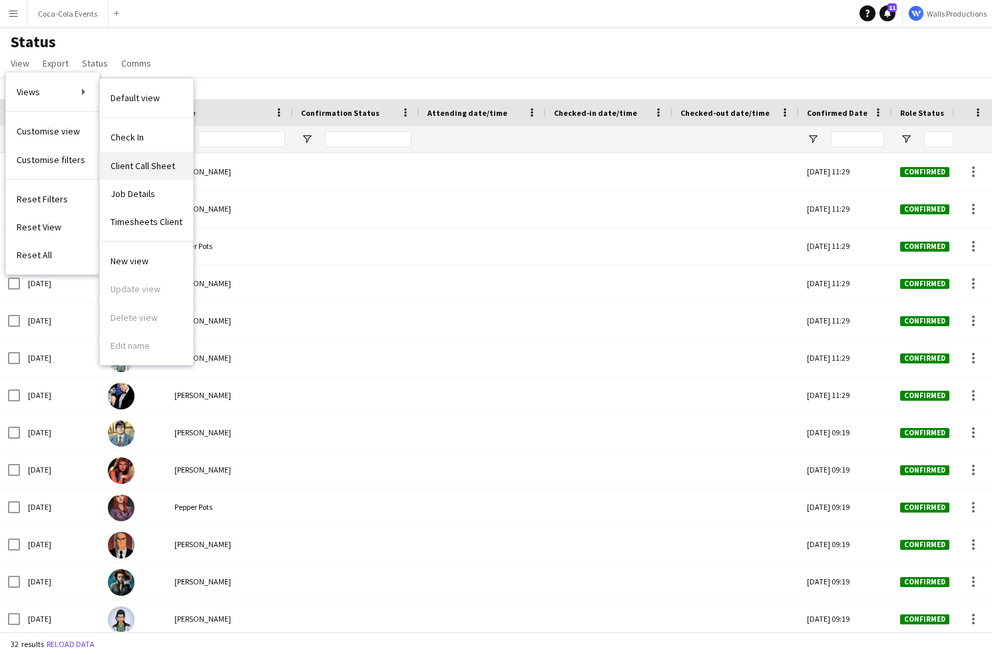
click at [152, 169] on span "Client Call Sheet" at bounding box center [143, 166] width 65 height 12
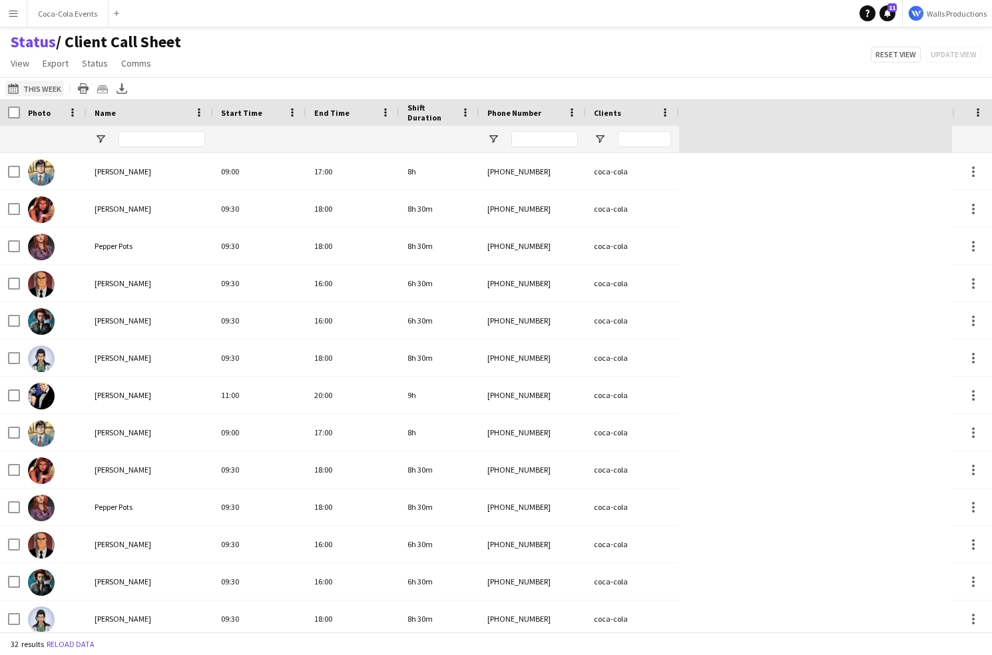
click at [33, 89] on button "[DATE] to [DATE] This Week" at bounding box center [34, 89] width 59 height 16
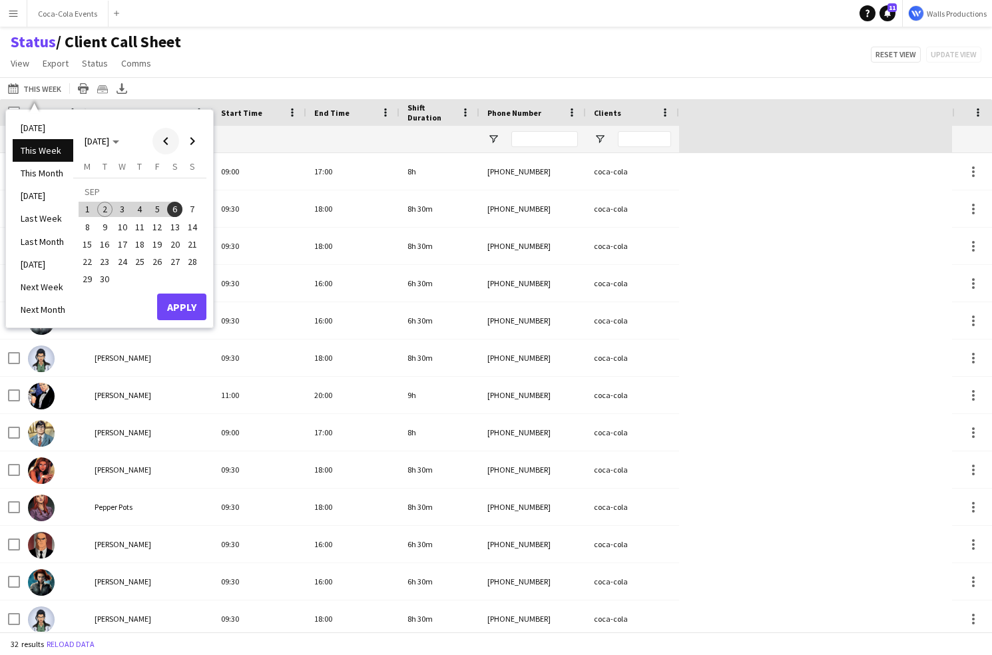
click at [162, 143] on span "Previous month" at bounding box center [166, 141] width 27 height 27
click at [89, 252] on span "19" at bounding box center [87, 248] width 16 height 16
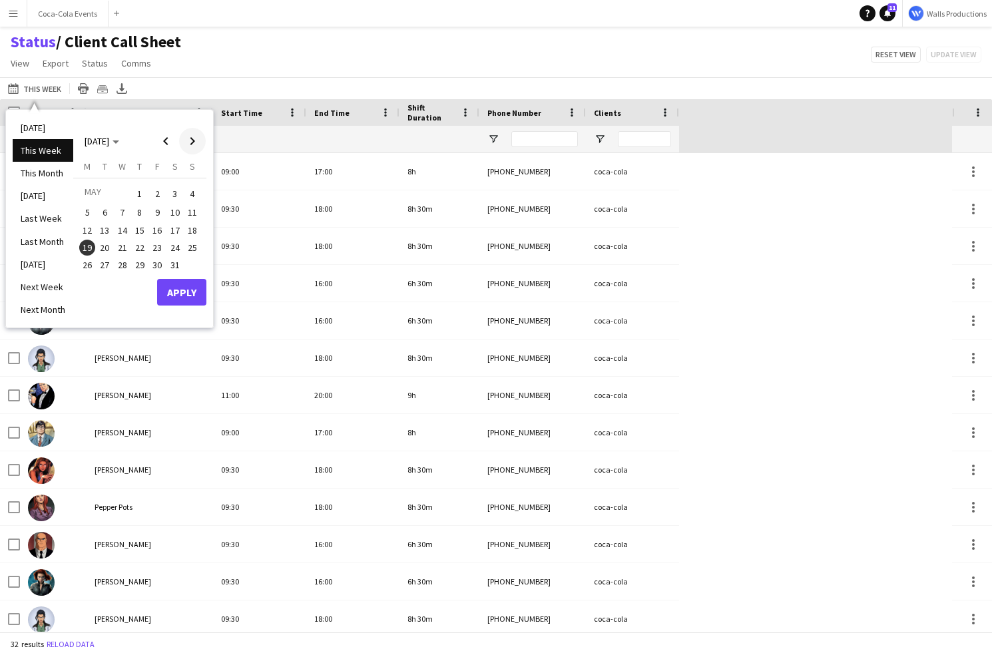
click at [190, 140] on span "Next month" at bounding box center [192, 141] width 27 height 27
click at [141, 216] on span "5" at bounding box center [140, 213] width 16 height 16
click at [174, 308] on button "Apply" at bounding box center [181, 310] width 49 height 27
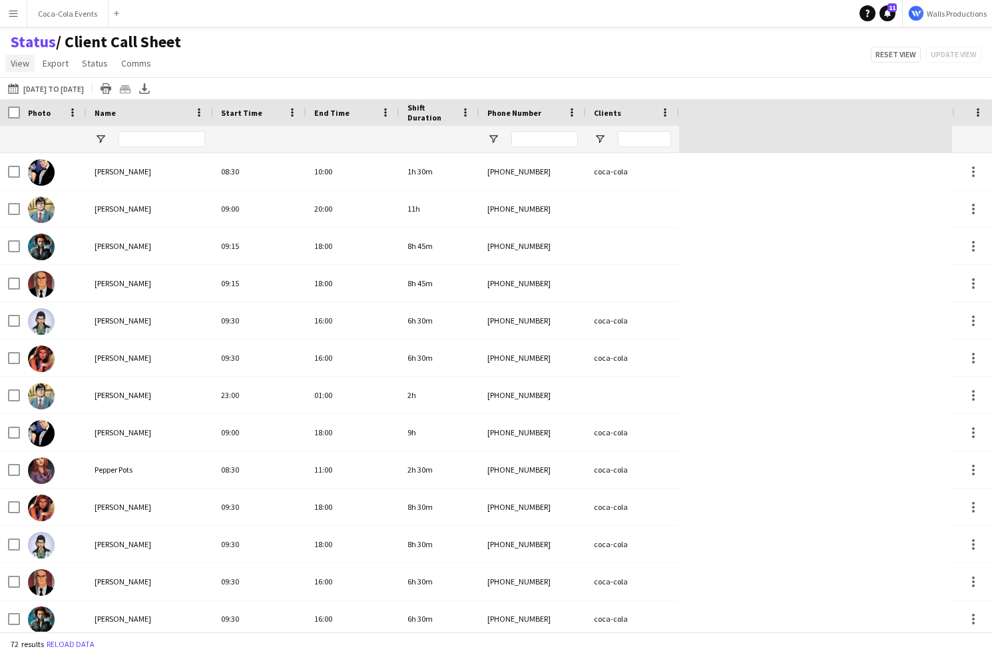
click at [17, 61] on span "View" at bounding box center [20, 63] width 19 height 12
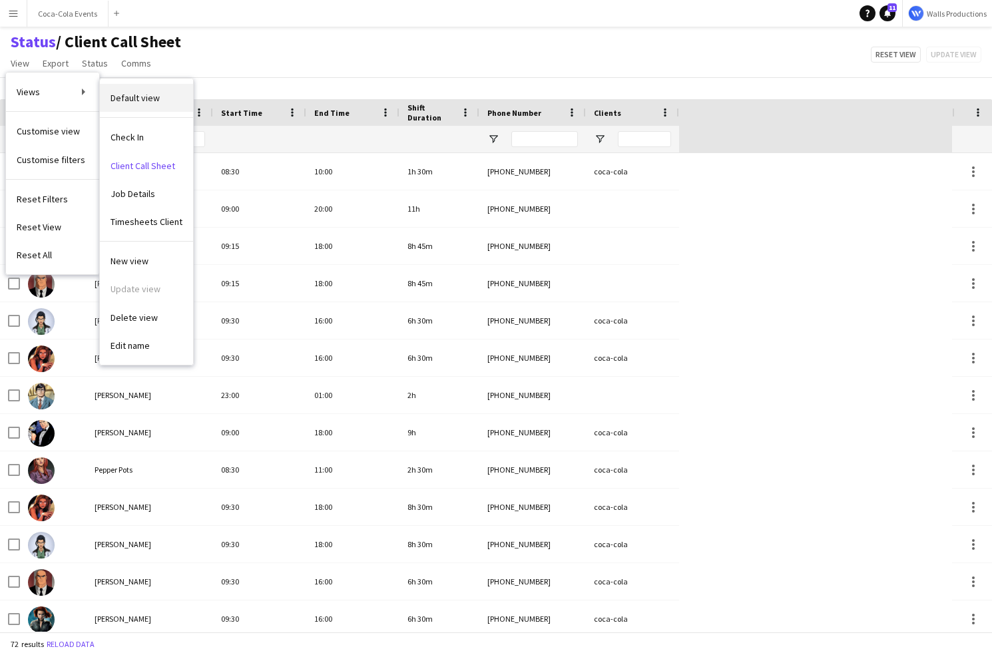
click at [133, 97] on span "Default view" at bounding box center [135, 98] width 49 height 12
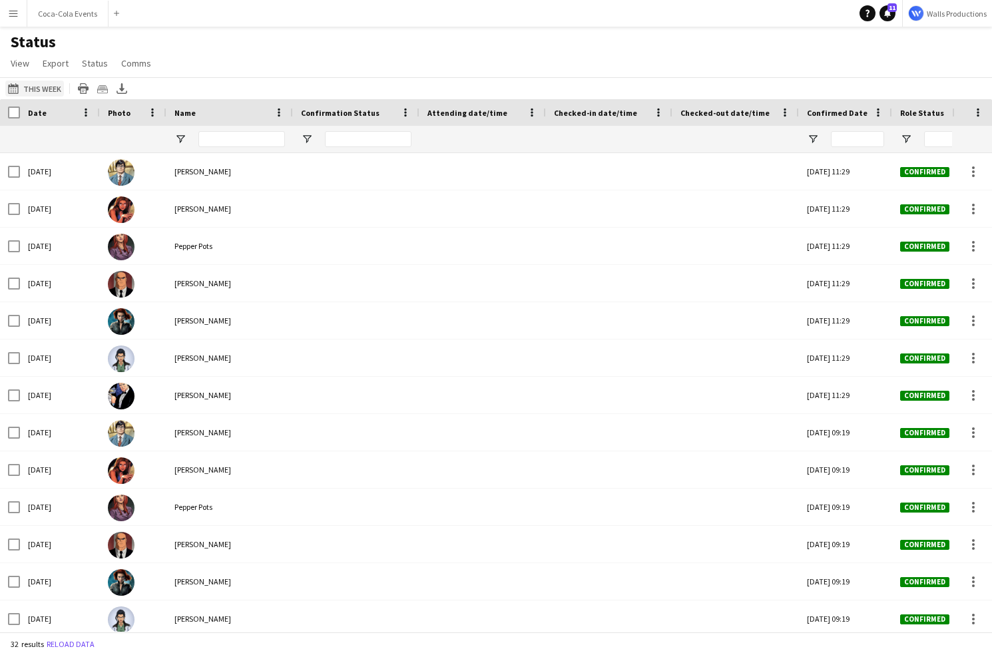
click at [43, 96] on button "[DATE] to [DATE] This Week" at bounding box center [34, 89] width 59 height 16
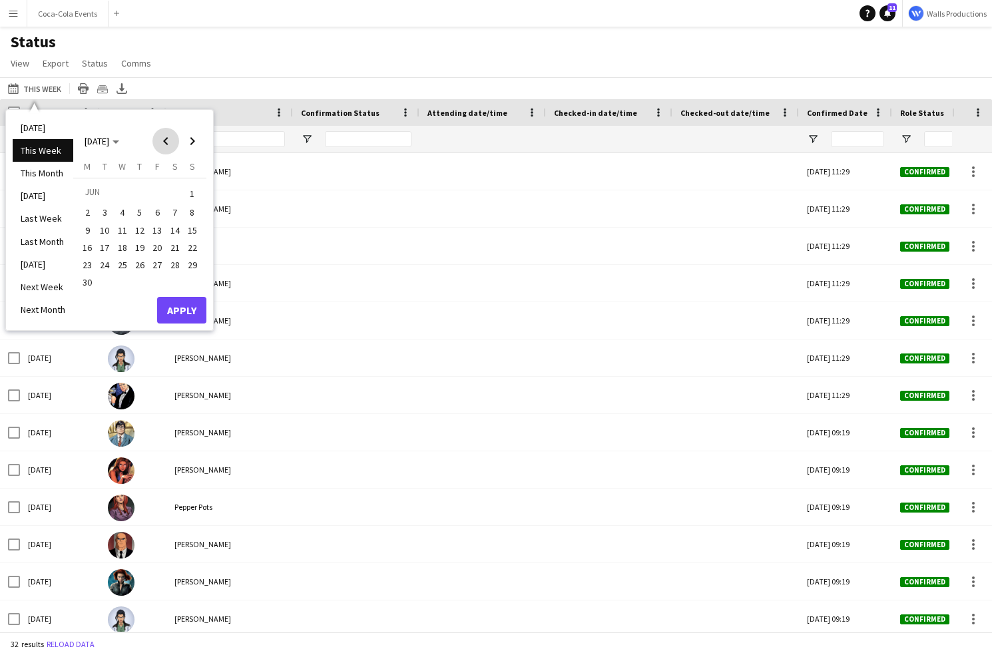
click at [163, 143] on span "Previous month" at bounding box center [166, 141] width 27 height 27
click at [185, 142] on span "Next month" at bounding box center [192, 141] width 27 height 27
click at [88, 249] on span "19" at bounding box center [87, 248] width 16 height 16
click at [196, 137] on span "Next month" at bounding box center [192, 141] width 27 height 27
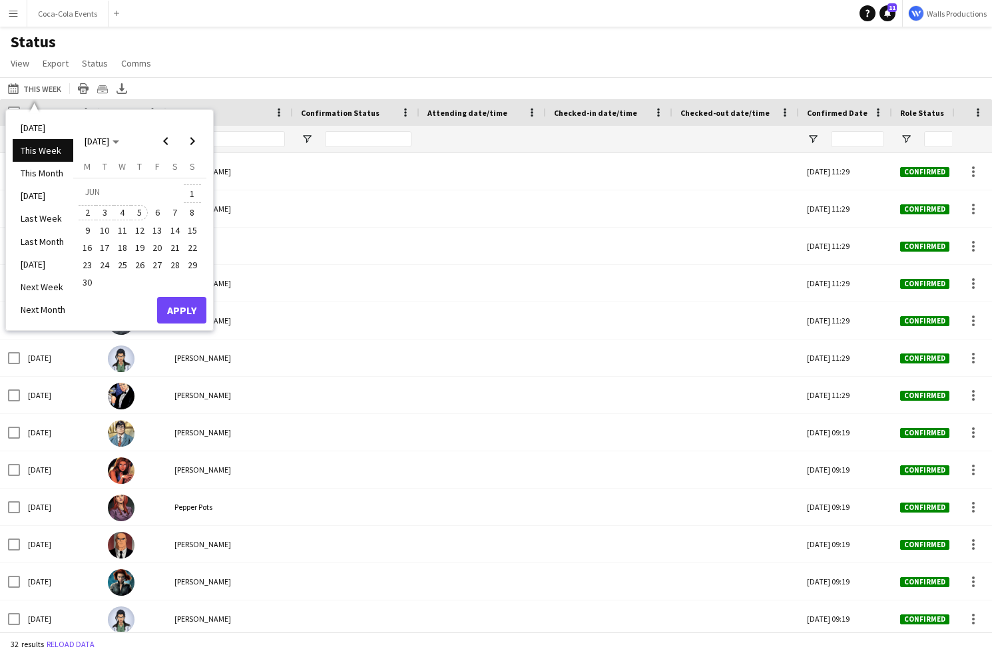
click at [148, 210] on button "5" at bounding box center [139, 212] width 17 height 17
click at [183, 301] on button "Apply" at bounding box center [181, 310] width 49 height 27
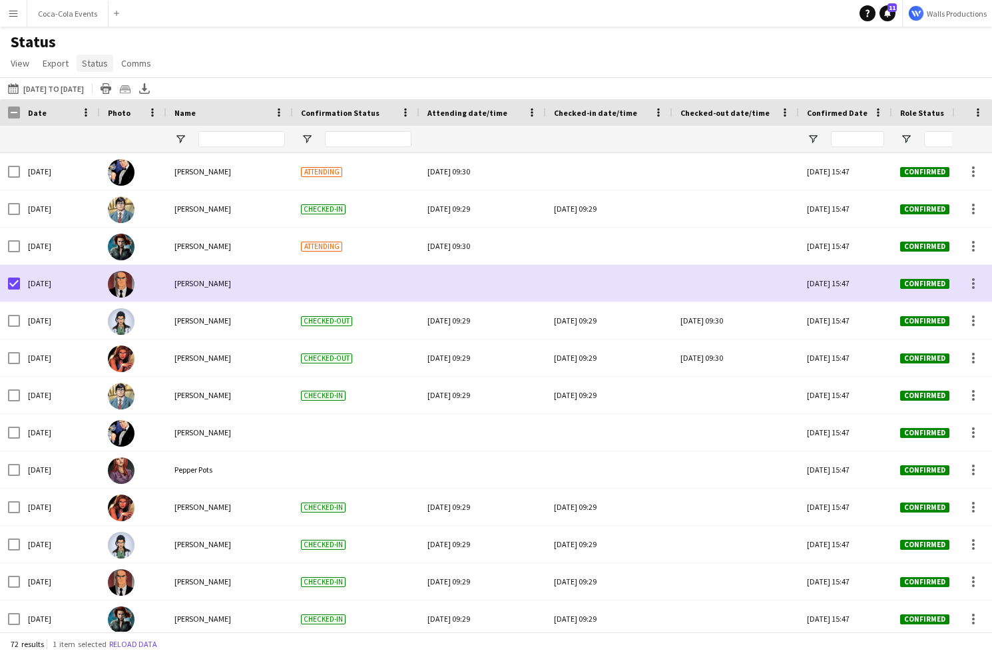
click at [99, 67] on span "Status" at bounding box center [95, 63] width 26 height 12
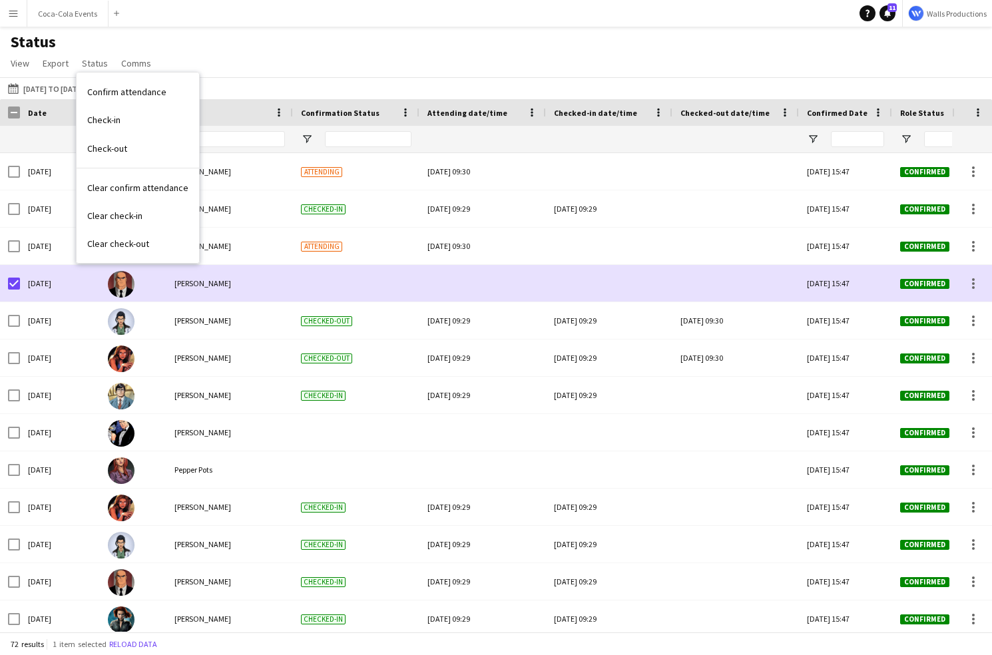
click at [226, 66] on div "Status View Views Default view Check In Client Call Sheet Job Details Timesheet…" at bounding box center [496, 54] width 992 height 45
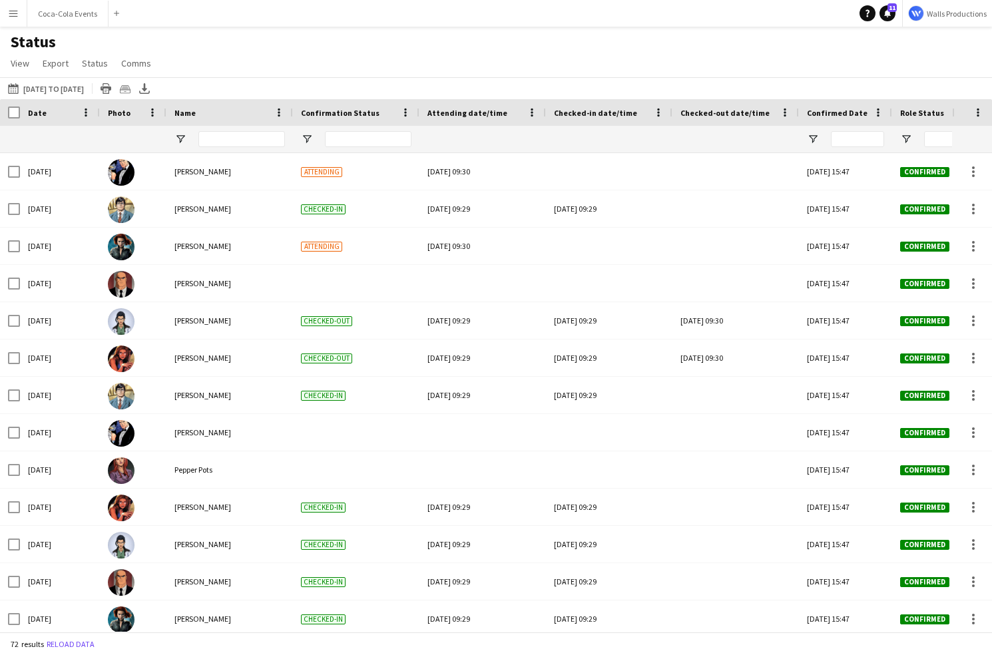
click at [13, 13] on app-icon "Menu" at bounding box center [13, 13] width 11 height 11
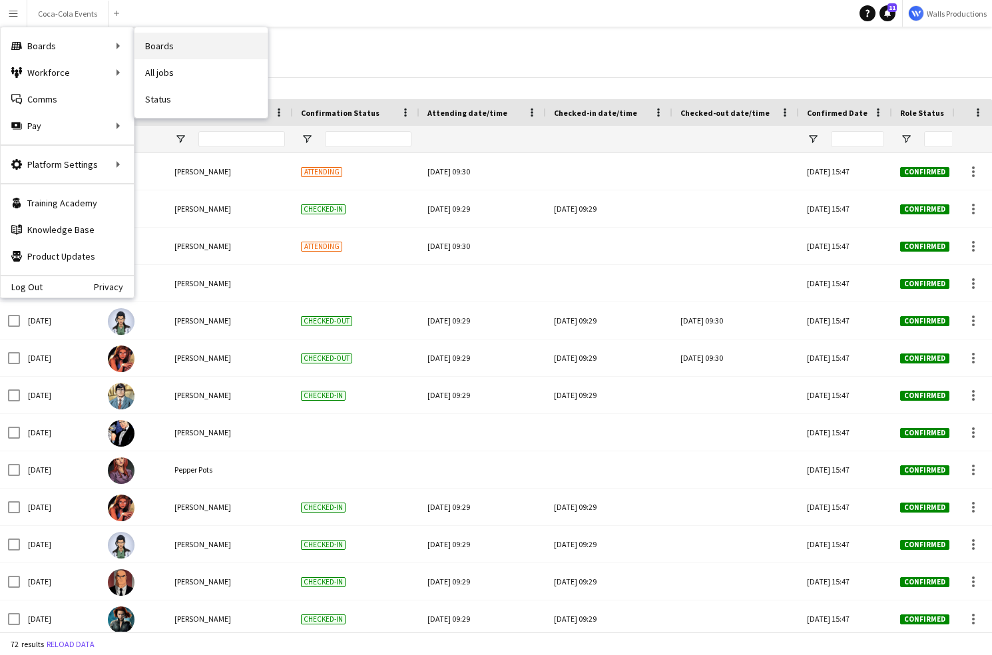
click at [155, 41] on link "Boards" at bounding box center [201, 46] width 133 height 27
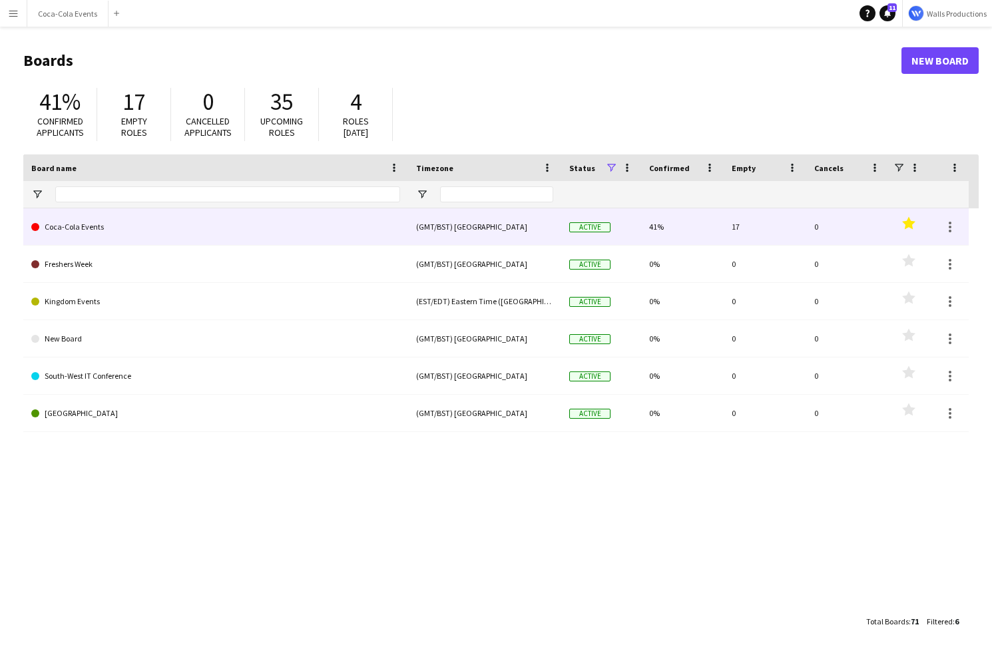
click at [91, 226] on link "Coca-Cola Events" at bounding box center [215, 226] width 369 height 37
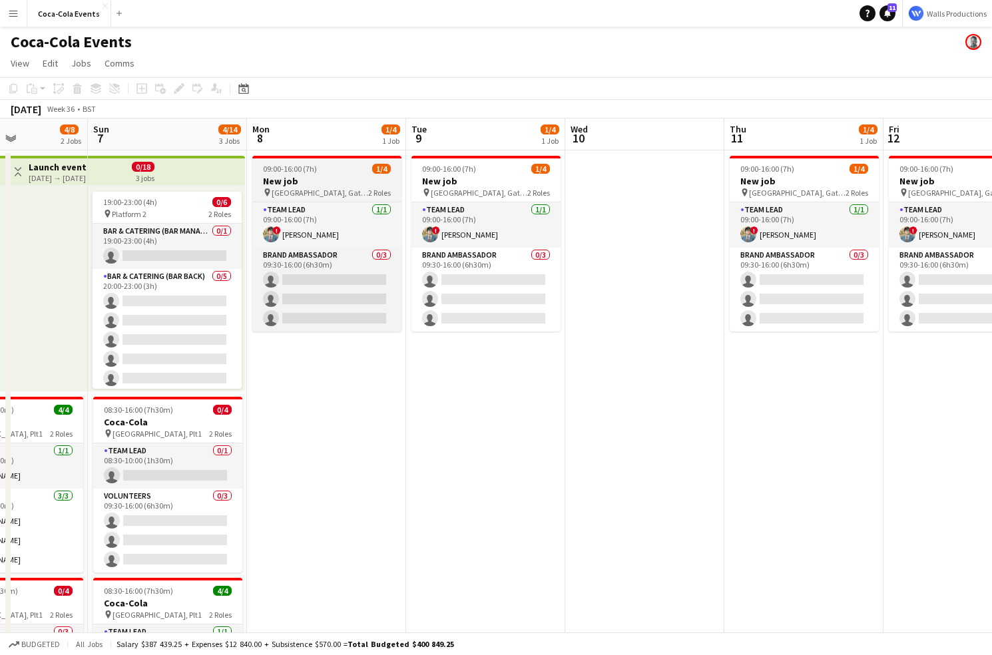
click at [292, 182] on h3 "New job" at bounding box center [326, 181] width 149 height 12
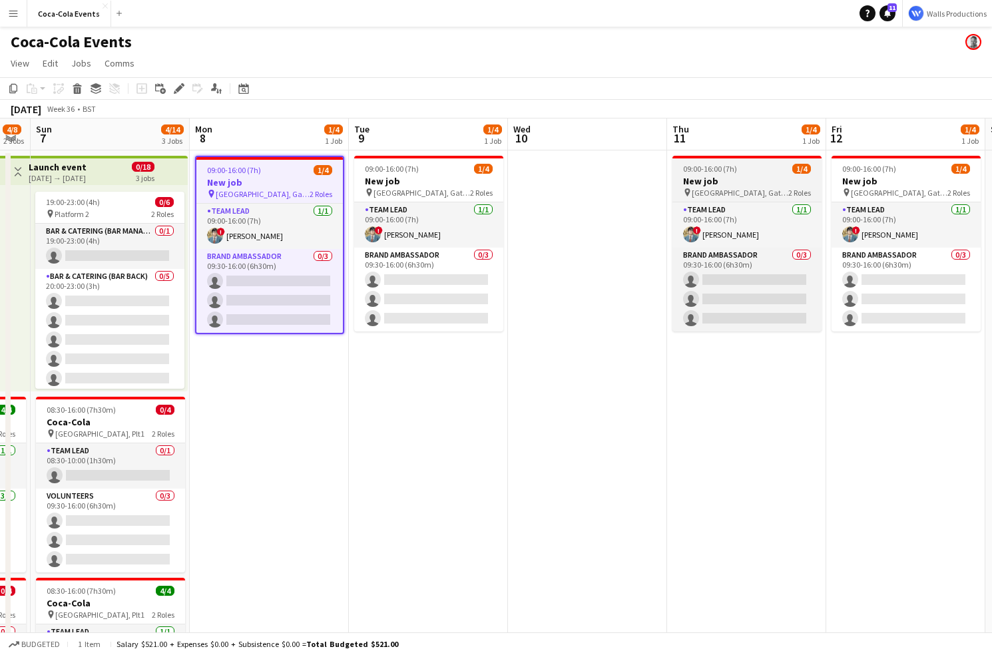
scroll to position [0, 345]
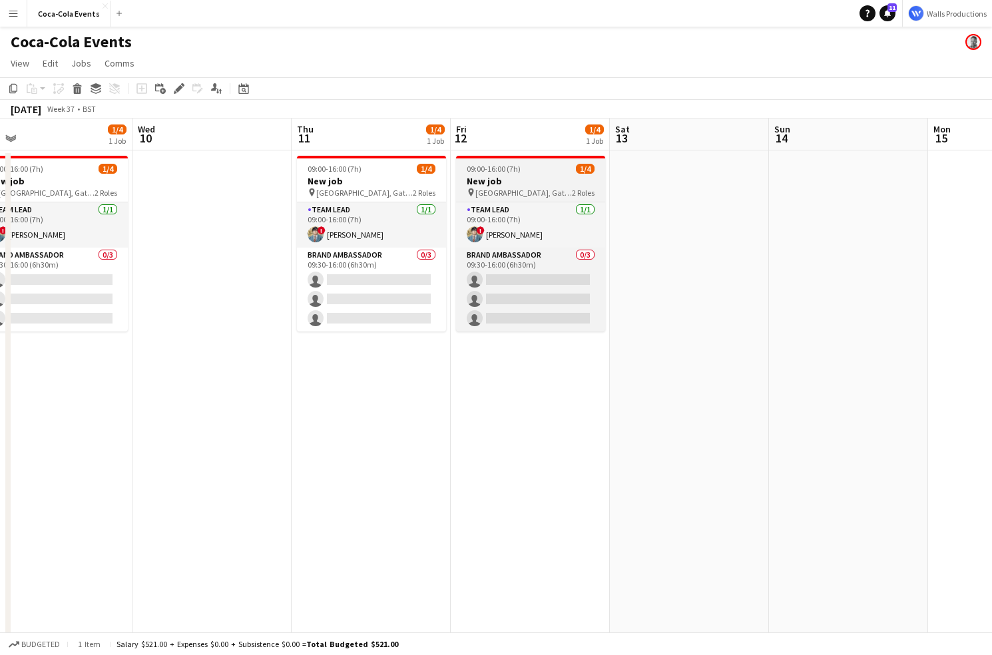
click at [540, 168] on div "09:00-16:00 (7h) 1/4" at bounding box center [530, 169] width 149 height 10
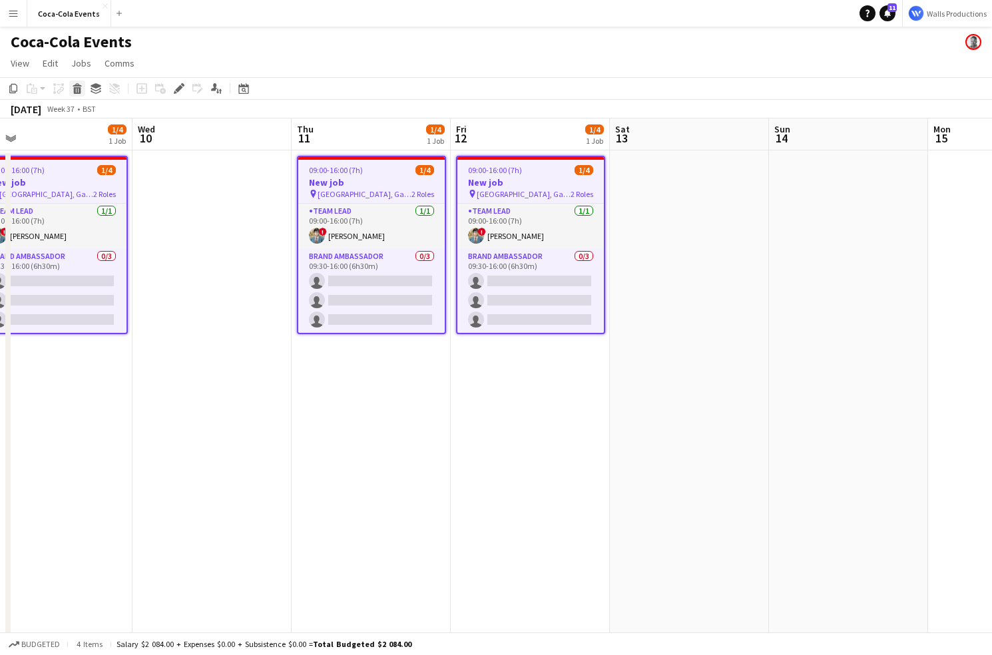
click at [78, 85] on icon at bounding box center [77, 84] width 9 height 3
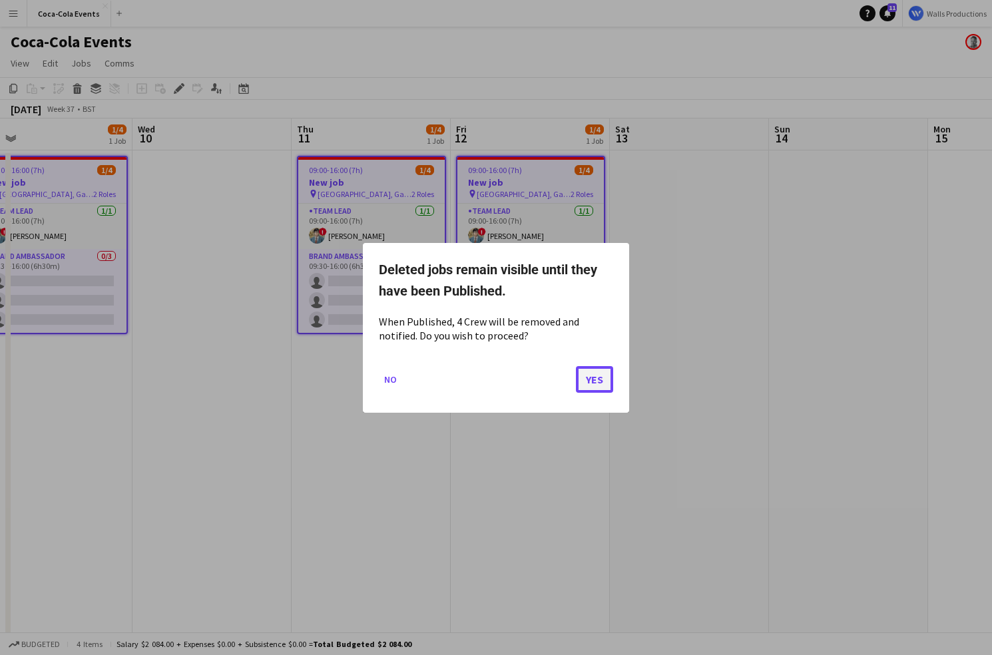
click at [597, 376] on button "Yes" at bounding box center [594, 379] width 37 height 27
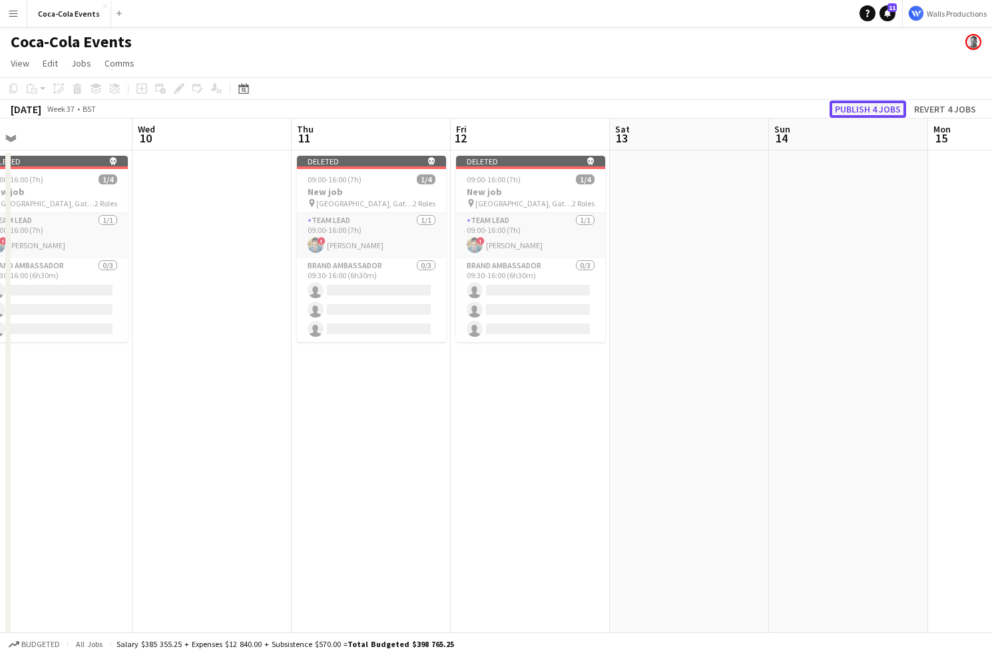
click at [860, 105] on button "Publish 4 jobs" at bounding box center [868, 109] width 77 height 17
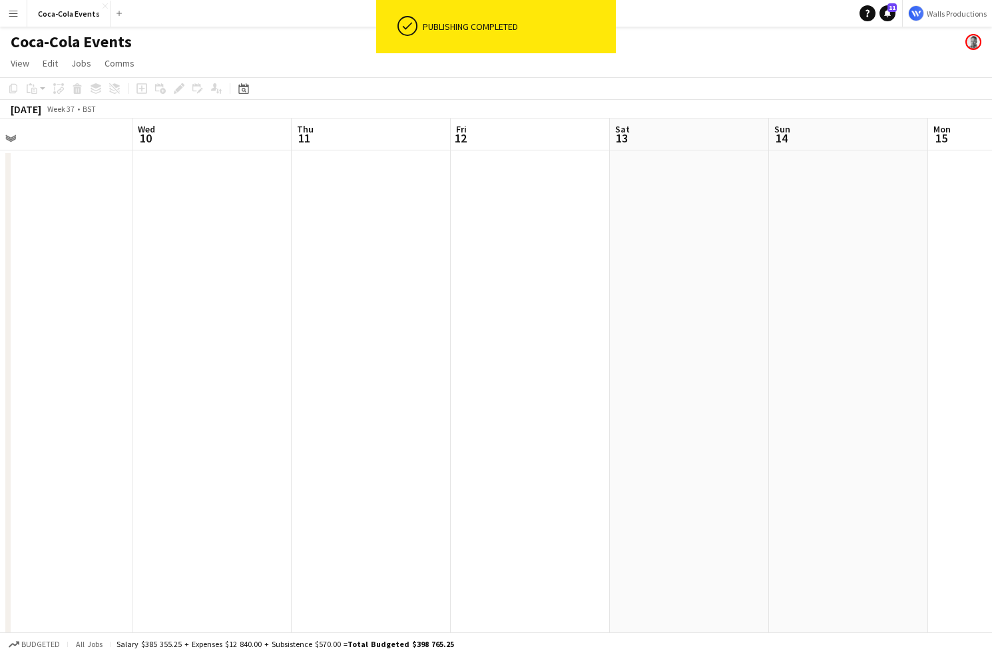
click at [9, 14] on app-icon "Menu" at bounding box center [13, 13] width 11 height 11
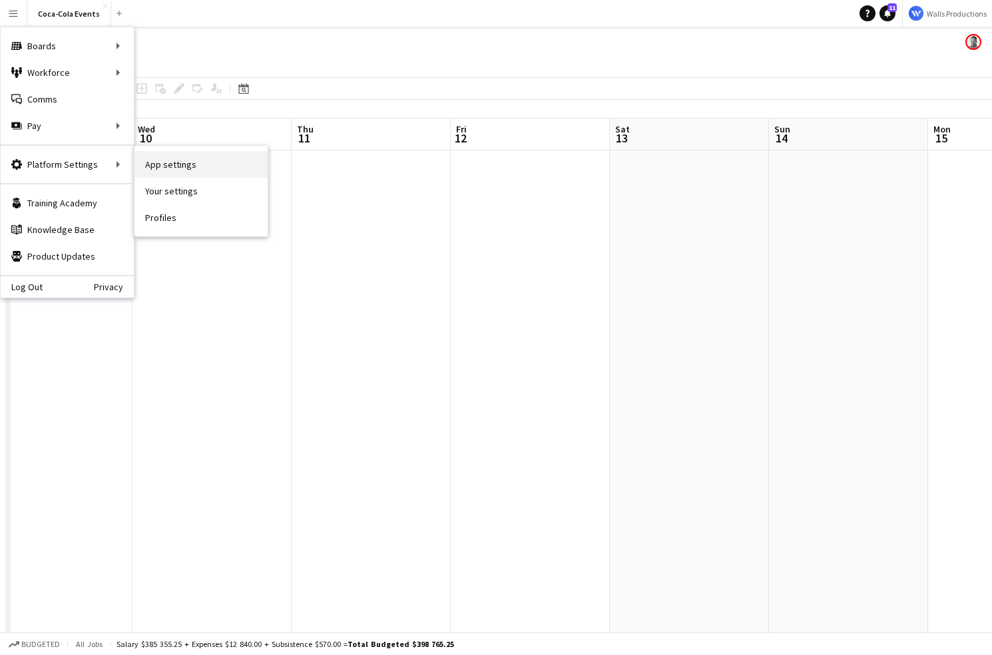
click at [185, 171] on link "App settings" at bounding box center [201, 164] width 133 height 27
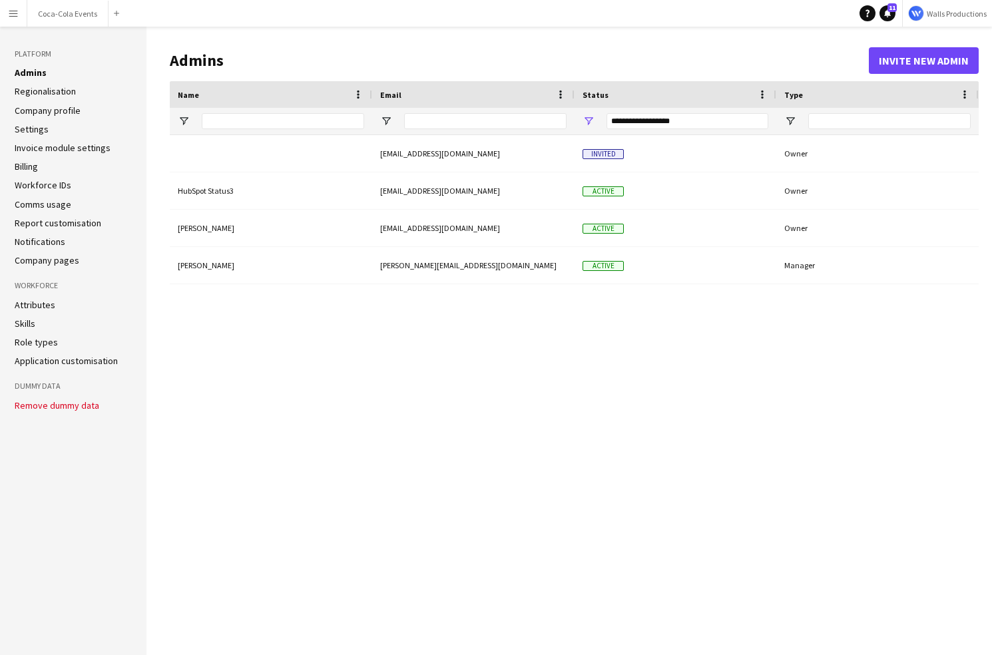
click at [41, 340] on link "Role types" at bounding box center [36, 342] width 43 height 12
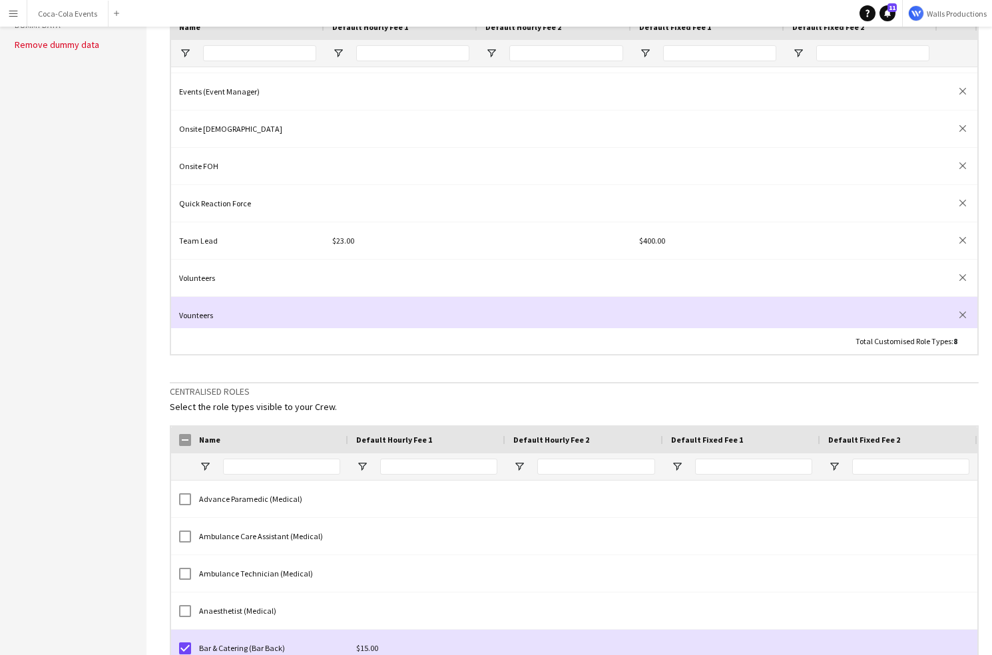
scroll to position [37, 0]
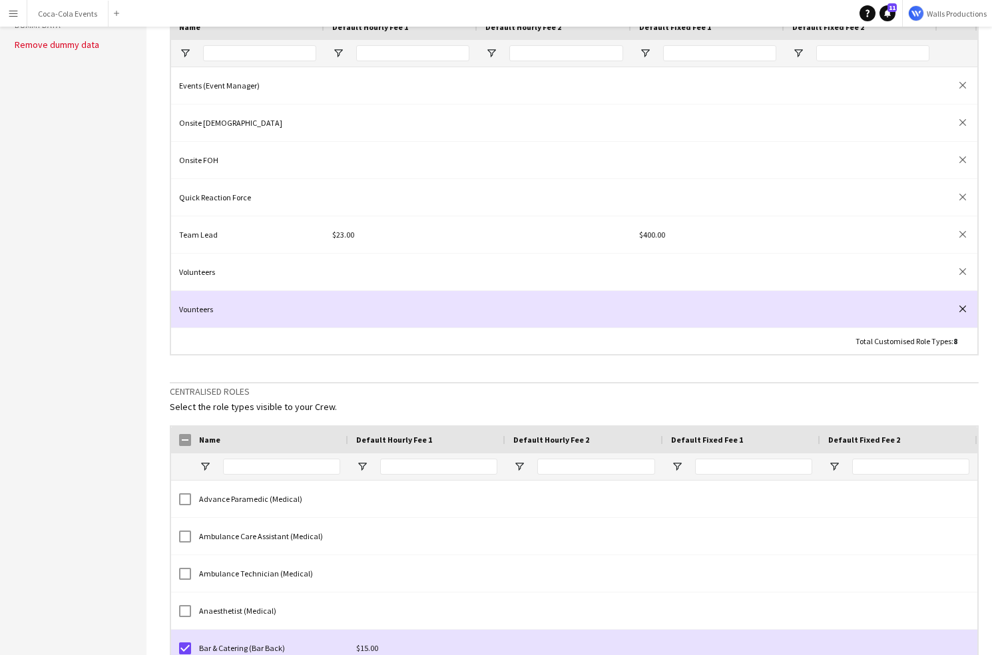
click at [963, 306] on app-icon "close" at bounding box center [963, 309] width 7 height 7
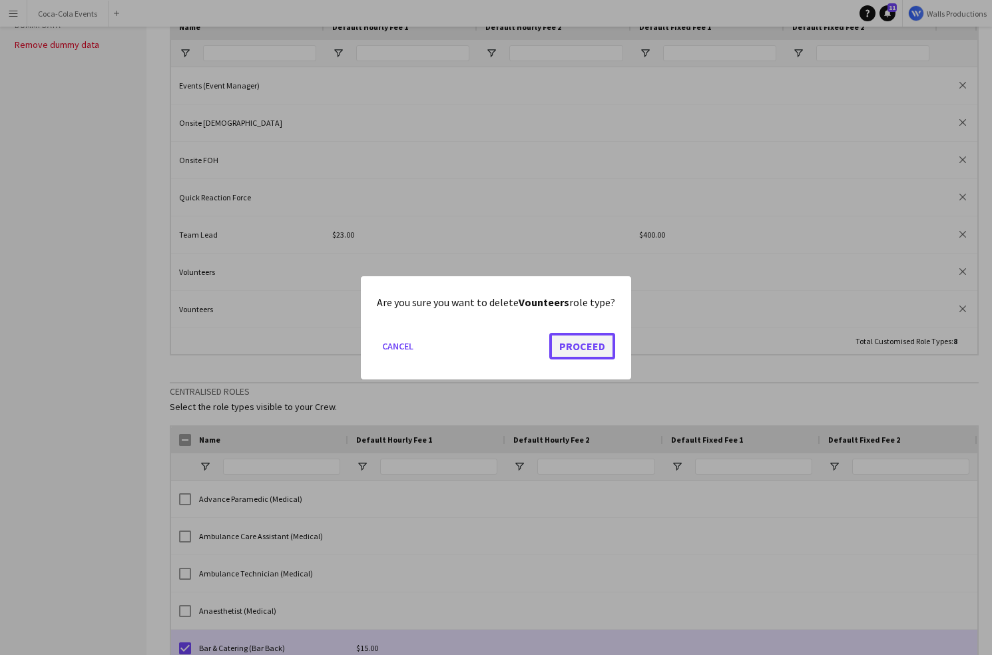
click at [575, 345] on button "Proceed" at bounding box center [583, 345] width 66 height 27
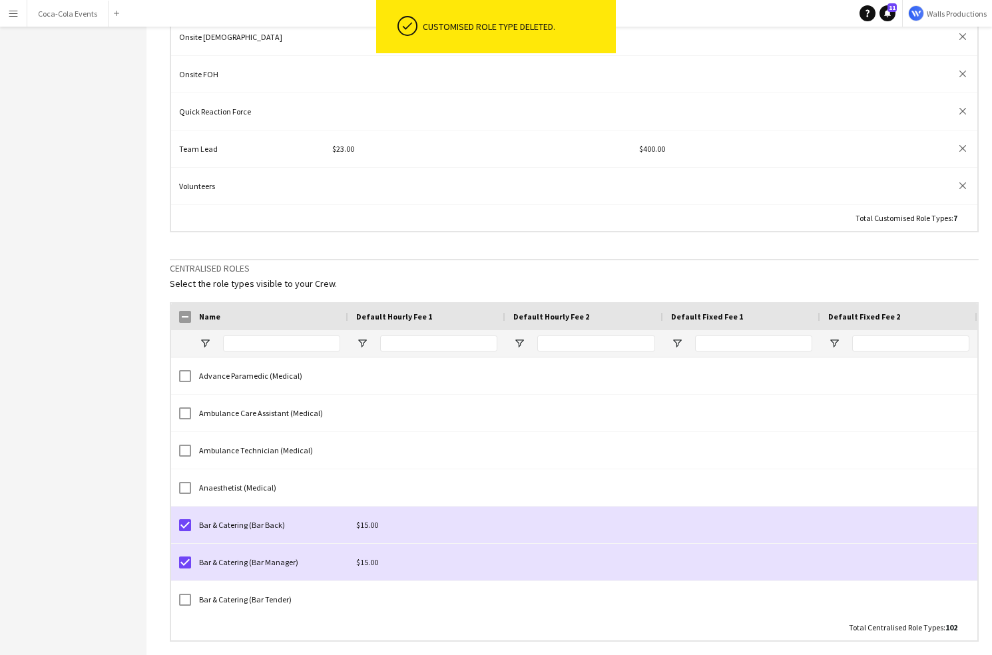
scroll to position [491, 0]
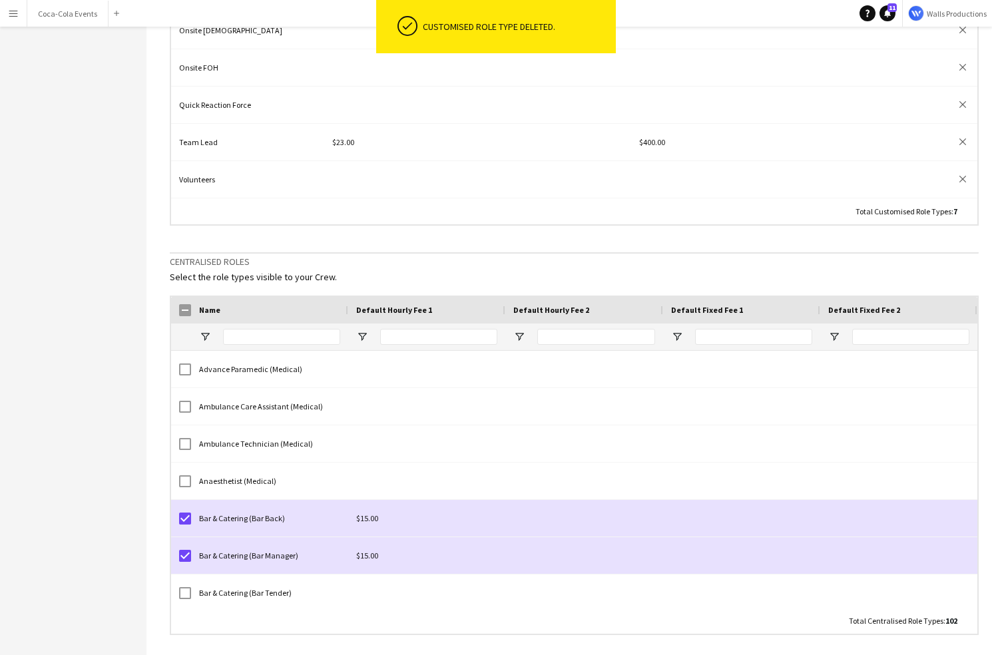
click at [270, 344] on div at bounding box center [281, 337] width 117 height 27
click at [262, 336] on input "Name Filter Input" at bounding box center [281, 337] width 117 height 16
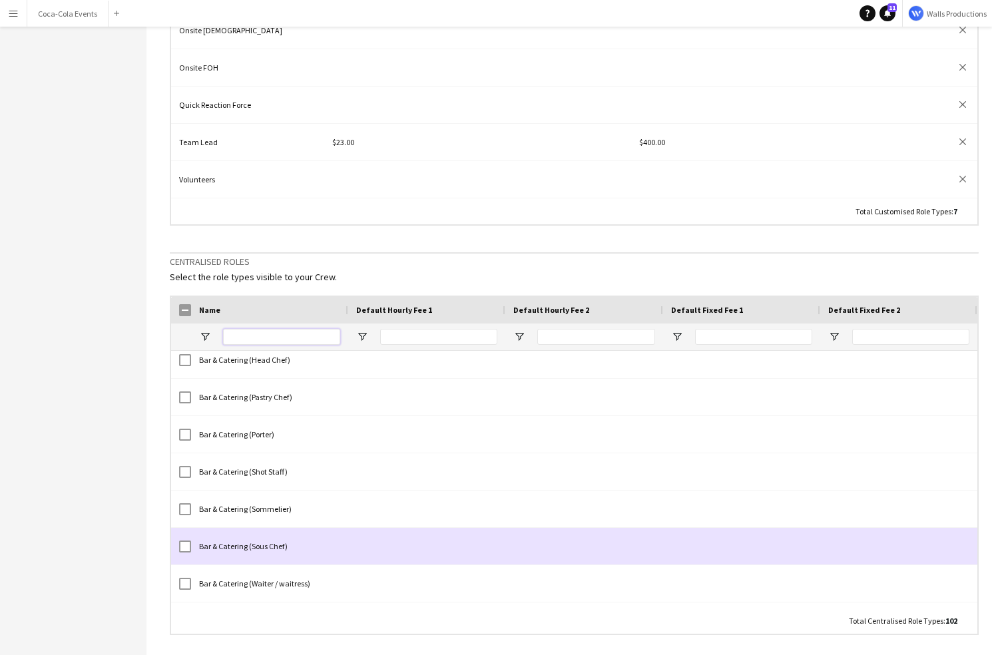
scroll to position [0, 0]
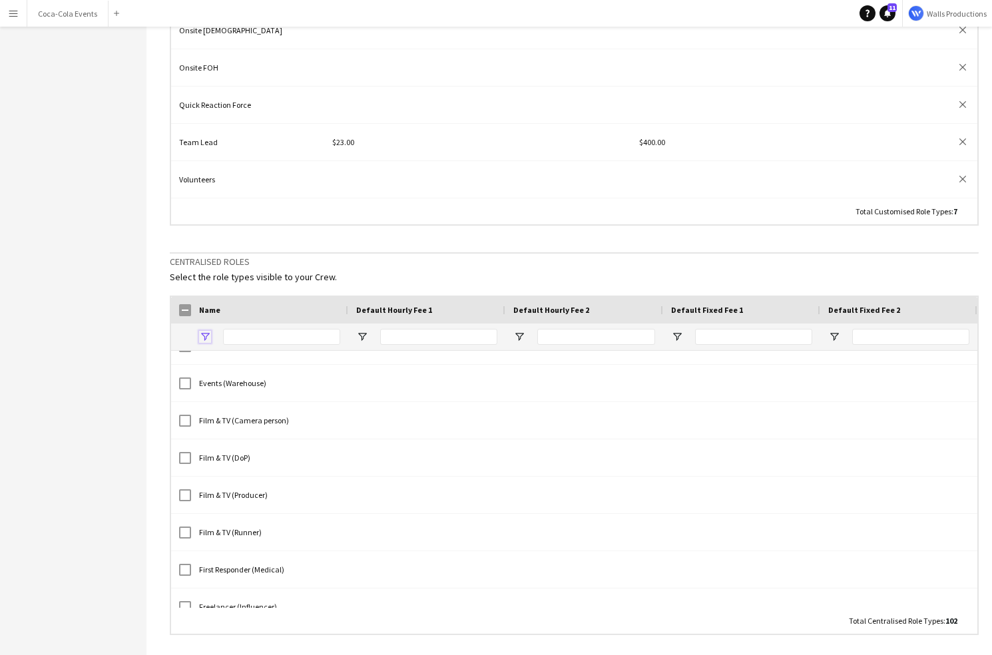
click at [206, 338] on span "Open Filter Menu" at bounding box center [205, 337] width 12 height 12
click at [244, 357] on div "Contains" at bounding box center [250, 361] width 81 height 10
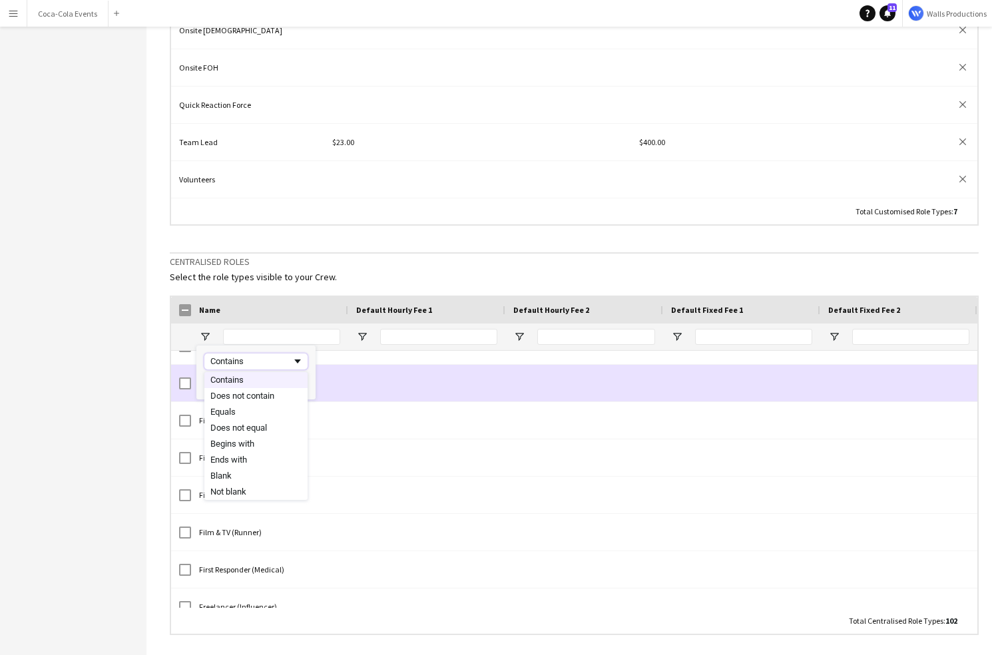
click at [164, 398] on main "Roles Add customised role Edit Column Titles Default Hourly Fee 1 Default Hourl…" at bounding box center [570, 102] width 846 height 1133
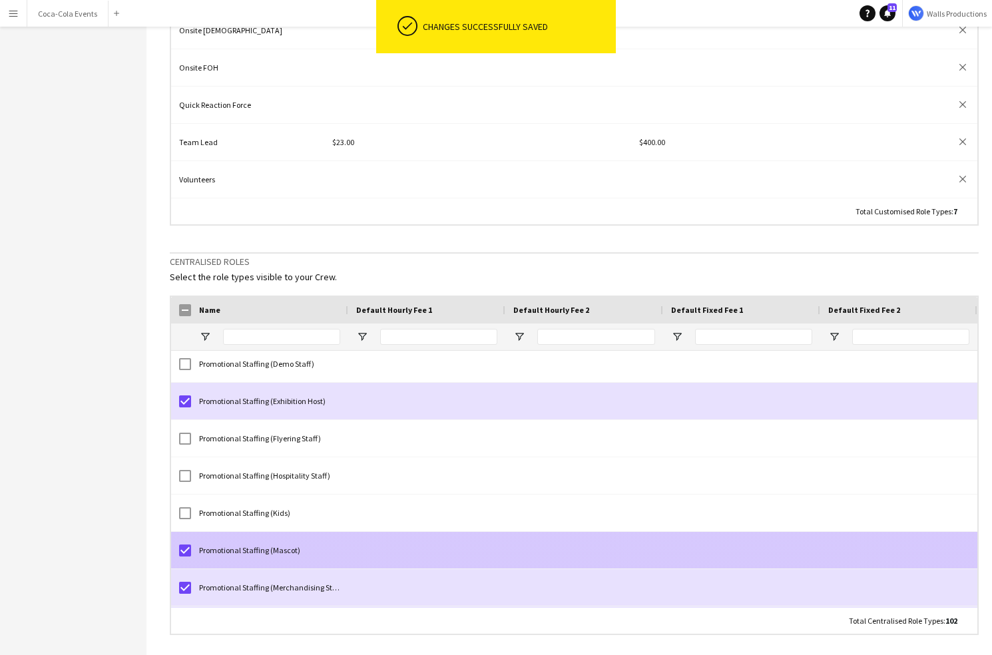
click at [187, 542] on div at bounding box center [185, 550] width 12 height 37
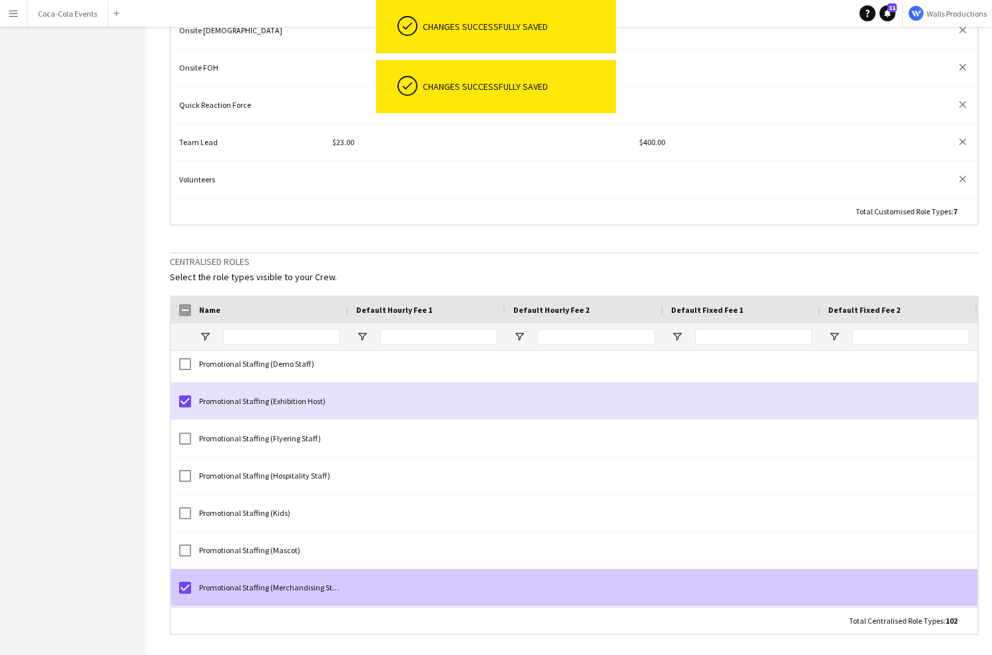
click at [188, 593] on div at bounding box center [185, 588] width 12 height 37
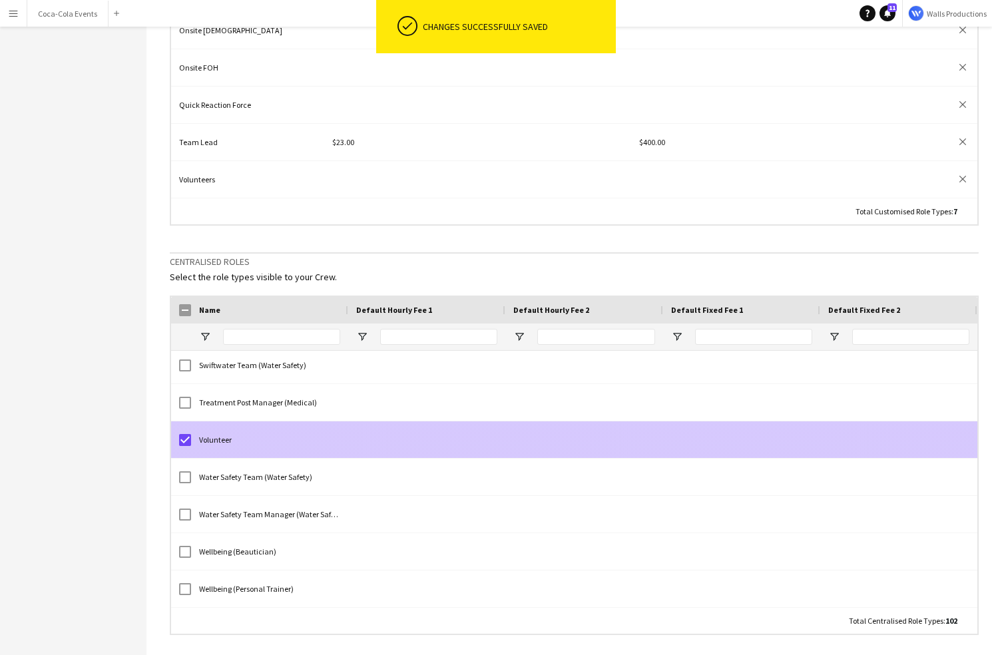
click at [216, 441] on div "Volunteer" at bounding box center [269, 440] width 157 height 37
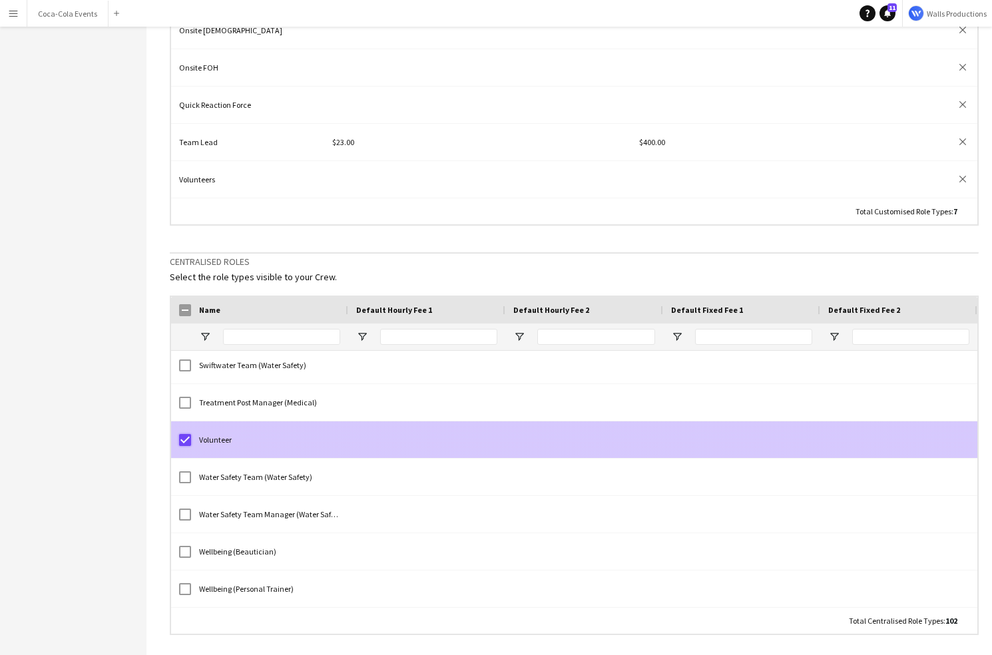
click at [237, 438] on div "Volunteer" at bounding box center [574, 440] width 807 height 37
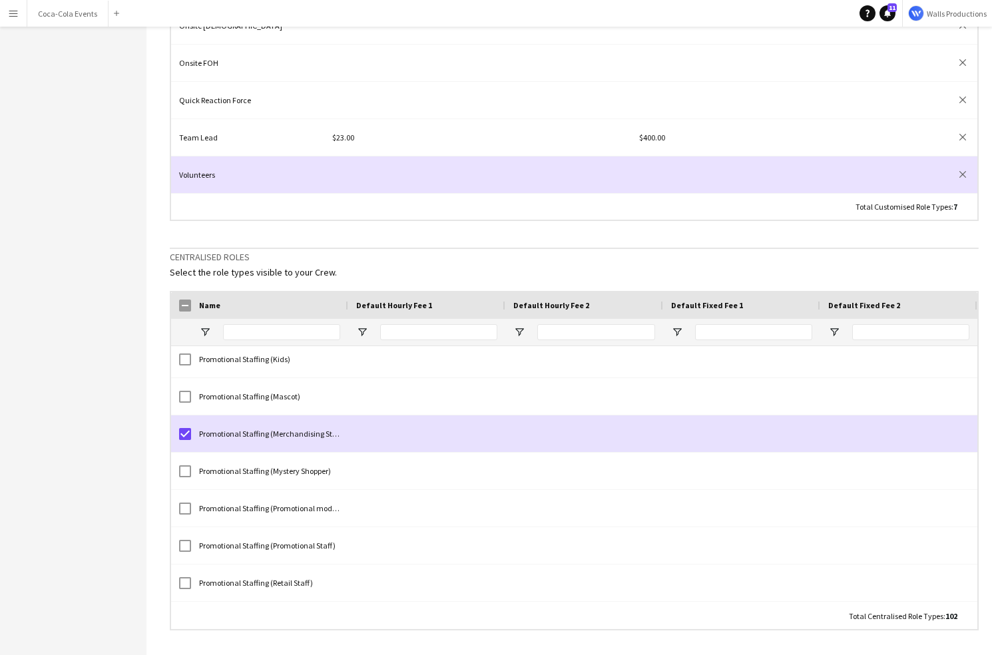
click at [194, 171] on div "Volunteers" at bounding box center [247, 175] width 153 height 37
type input "****"
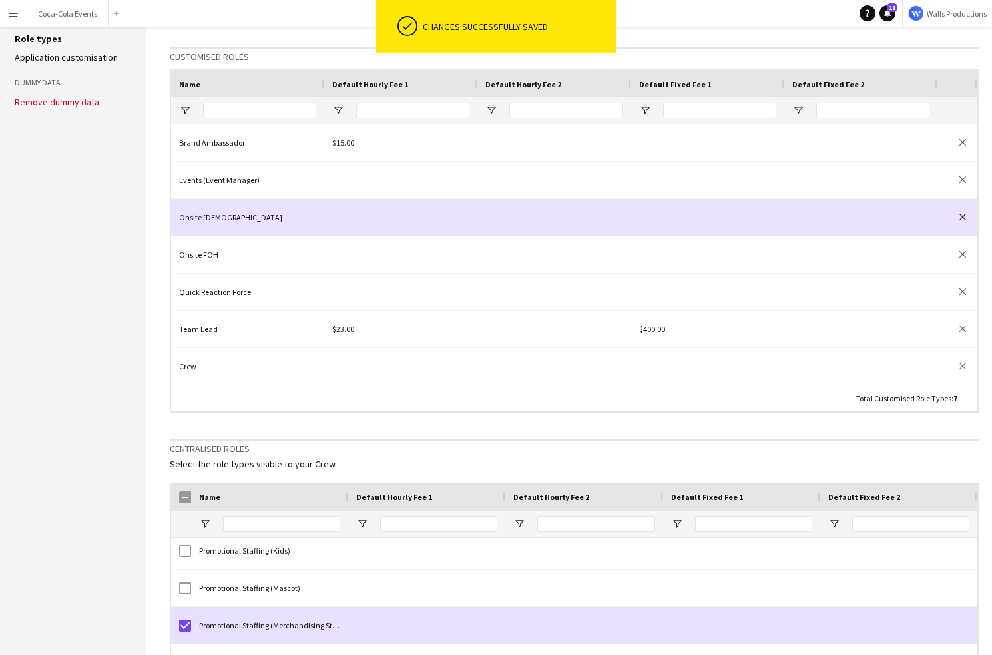
click at [966, 217] on button "close" at bounding box center [962, 216] width 13 height 13
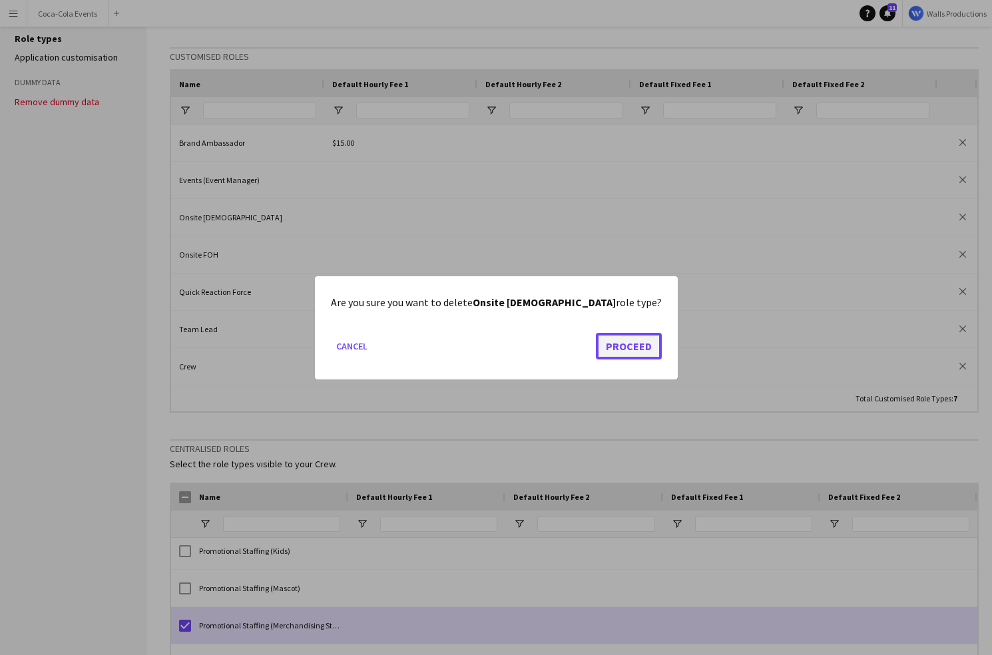
click at [596, 341] on button "Proceed" at bounding box center [629, 345] width 66 height 27
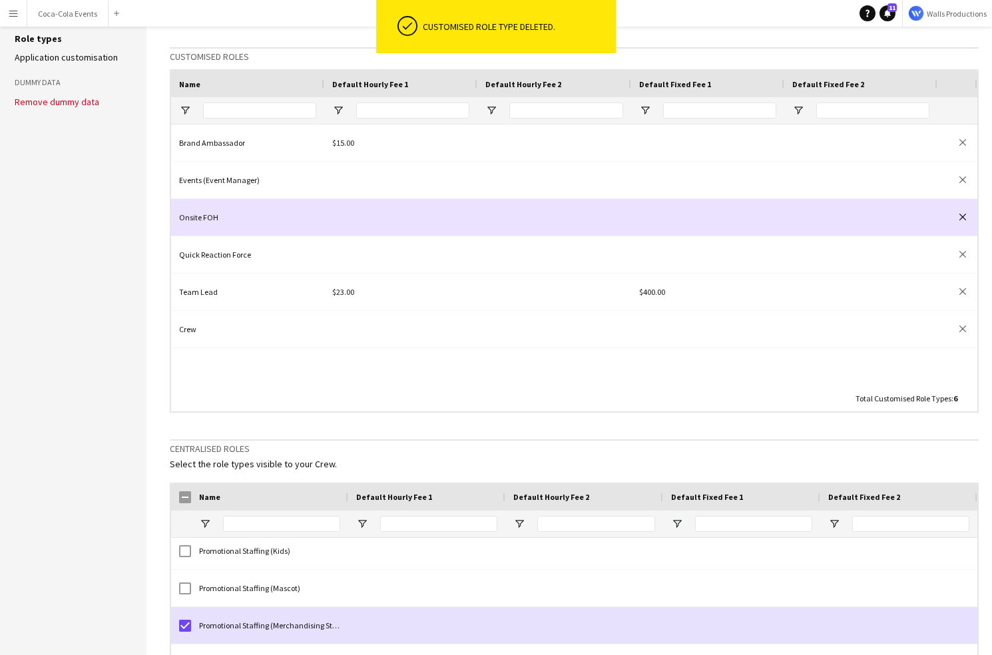
click at [964, 217] on app-icon "close" at bounding box center [963, 217] width 7 height 7
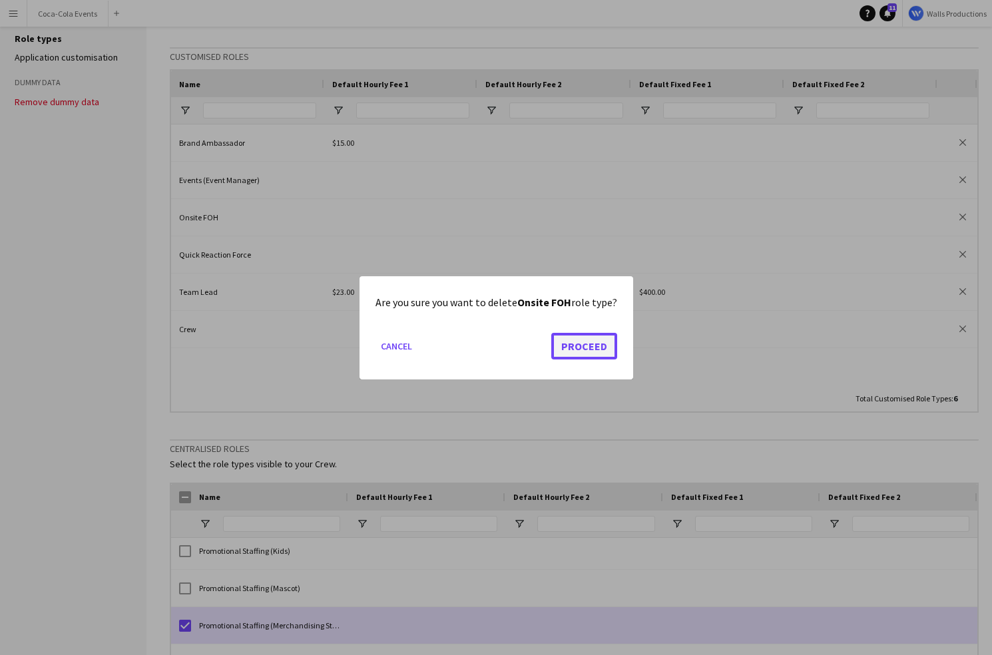
click at [599, 344] on button "Proceed" at bounding box center [585, 345] width 66 height 27
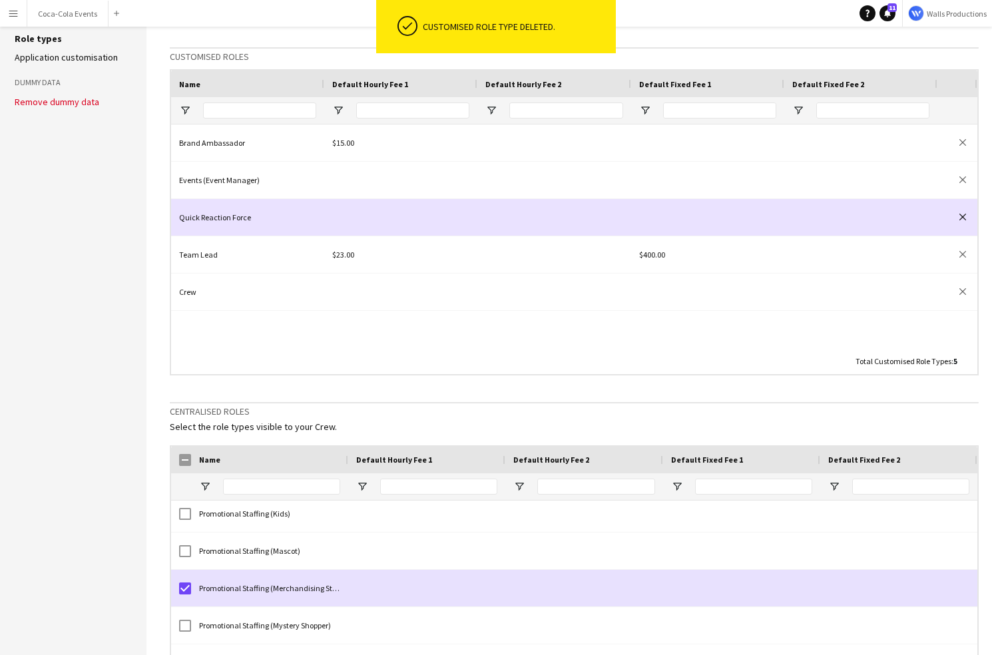
click at [963, 215] on app-icon "close" at bounding box center [963, 217] width 7 height 7
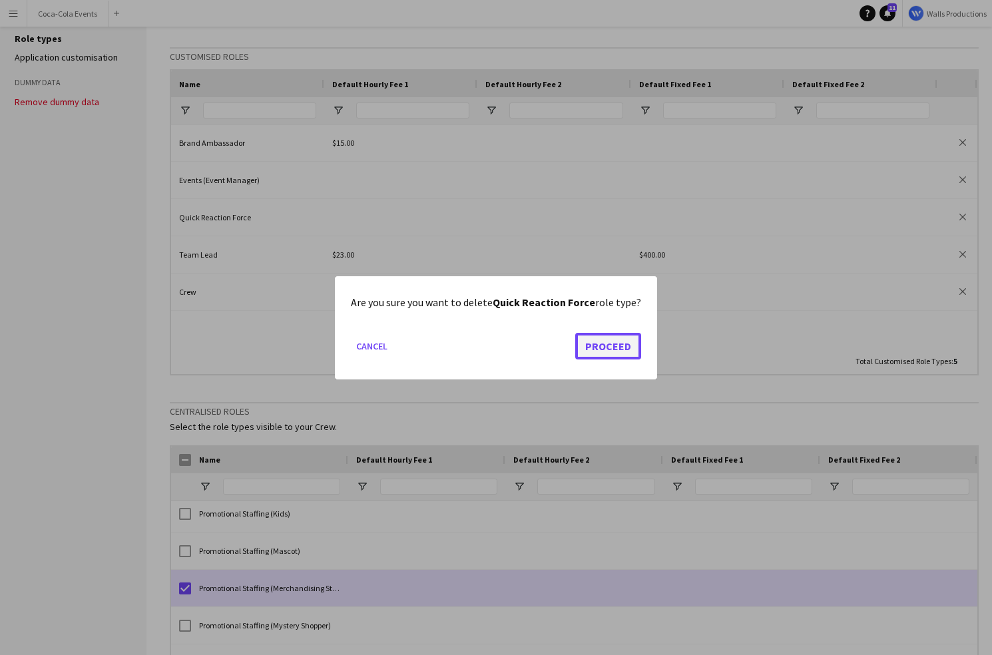
click at [625, 349] on button "Proceed" at bounding box center [608, 345] width 66 height 27
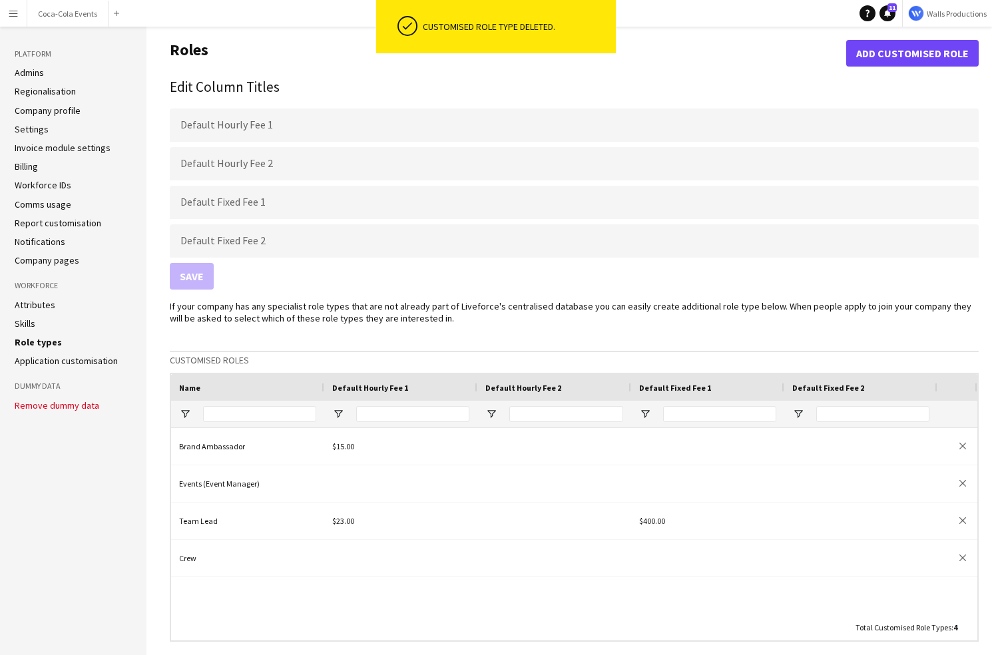
click at [39, 129] on link "Settings" at bounding box center [32, 129] width 34 height 12
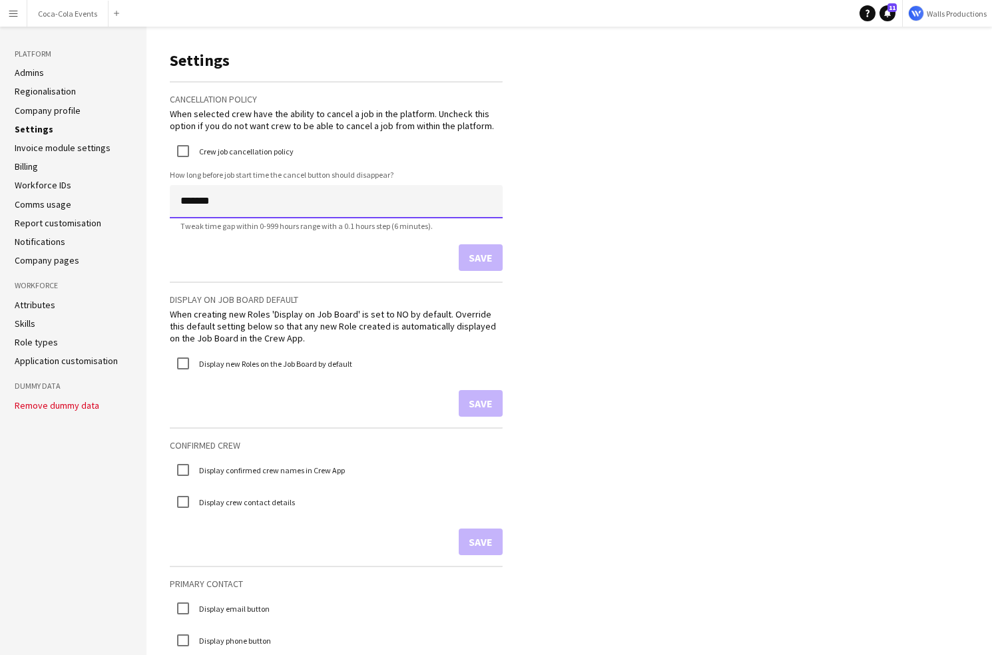
click at [179, 202] on input "*******" at bounding box center [336, 201] width 333 height 33
type input "********"
click at [486, 256] on button "Save" at bounding box center [481, 257] width 44 height 27
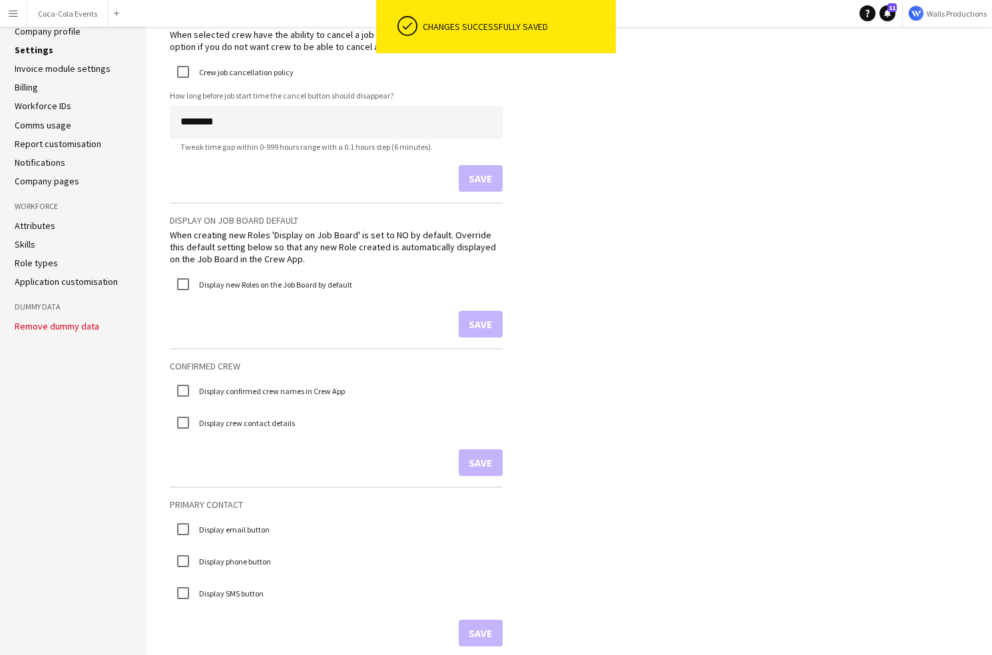
click at [254, 418] on label "Display crew contact details" at bounding box center [245, 423] width 99 height 10
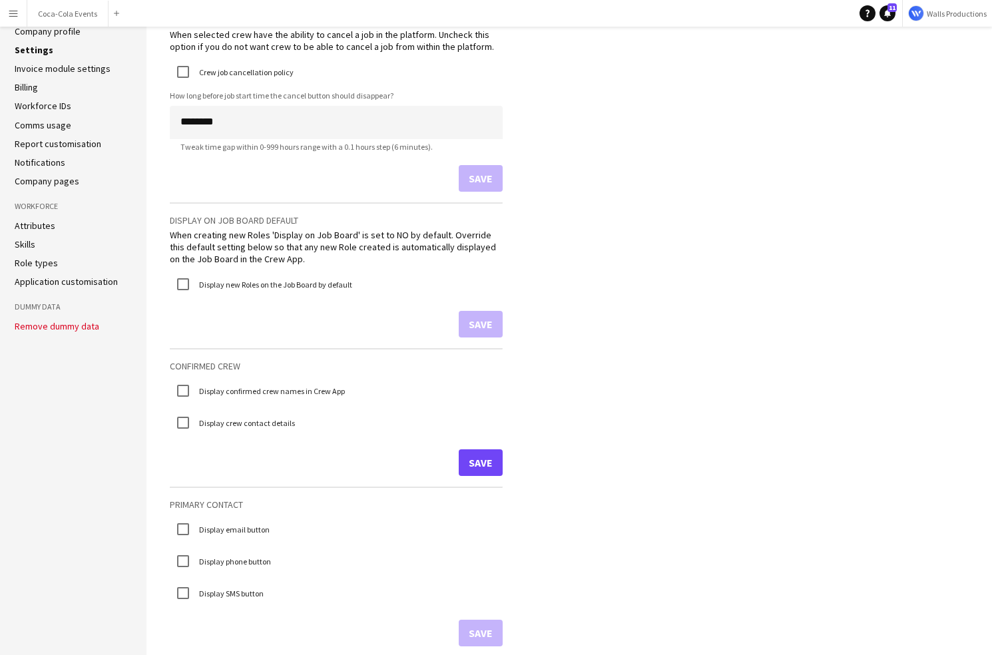
click at [459, 459] on div "Save" at bounding box center [336, 463] width 333 height 27
click at [476, 466] on button "Save" at bounding box center [481, 463] width 44 height 27
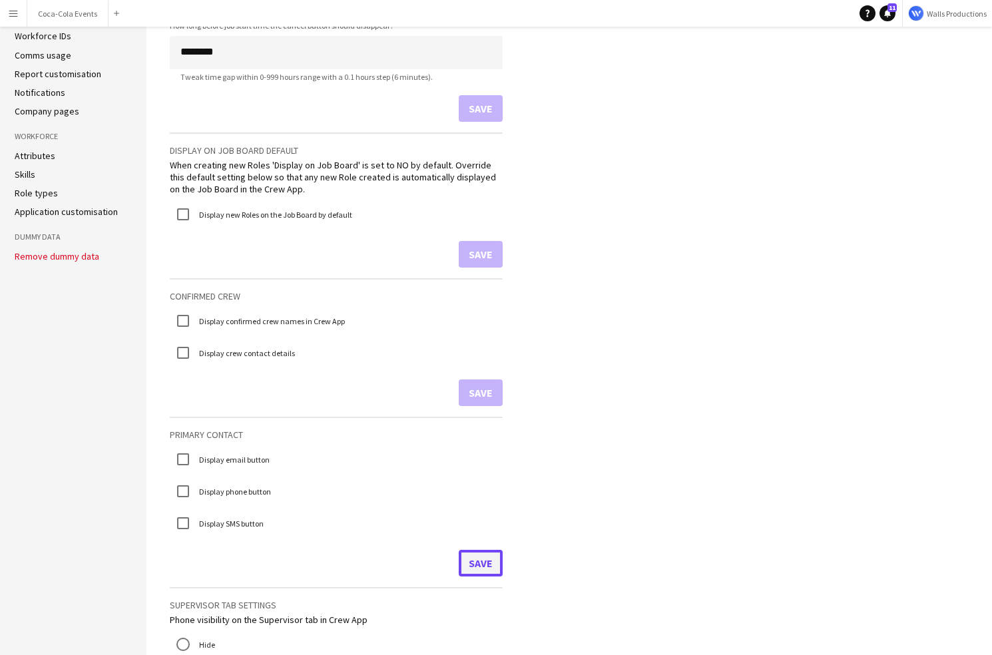
click at [484, 561] on button "Save" at bounding box center [481, 563] width 44 height 27
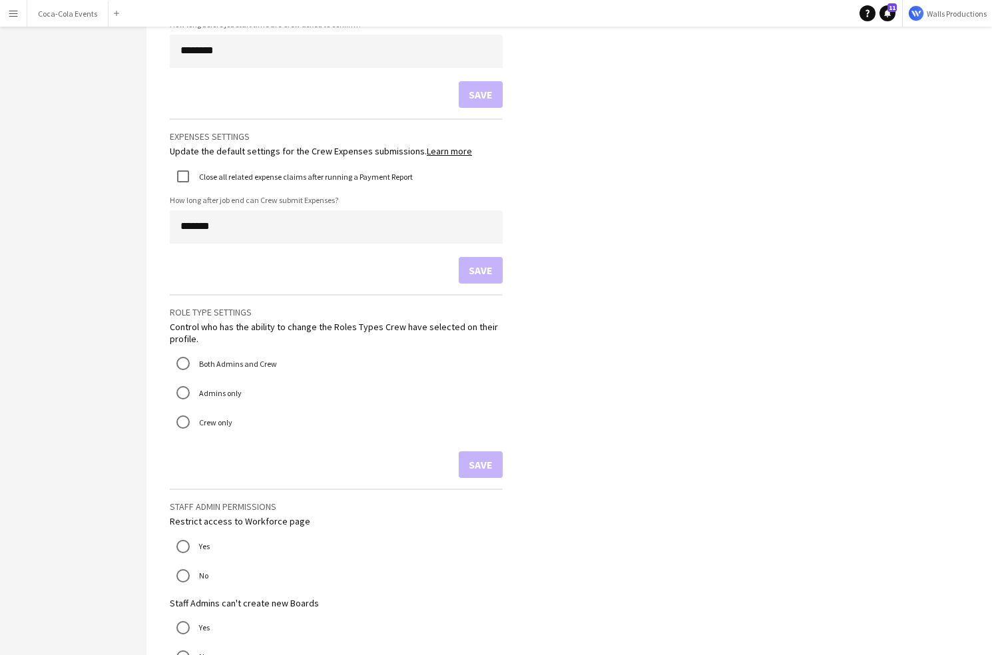
click at [210, 397] on label "Admins only" at bounding box center [218, 393] width 45 height 21
click at [474, 468] on button "Save" at bounding box center [481, 465] width 44 height 27
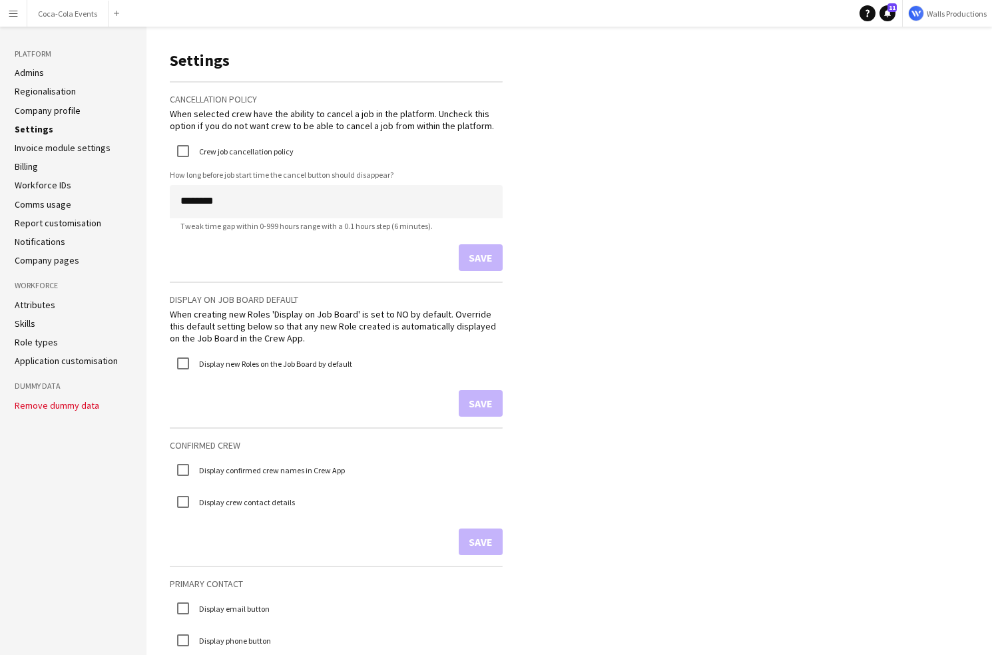
click at [15, 15] on app-icon "Menu" at bounding box center [13, 13] width 11 height 11
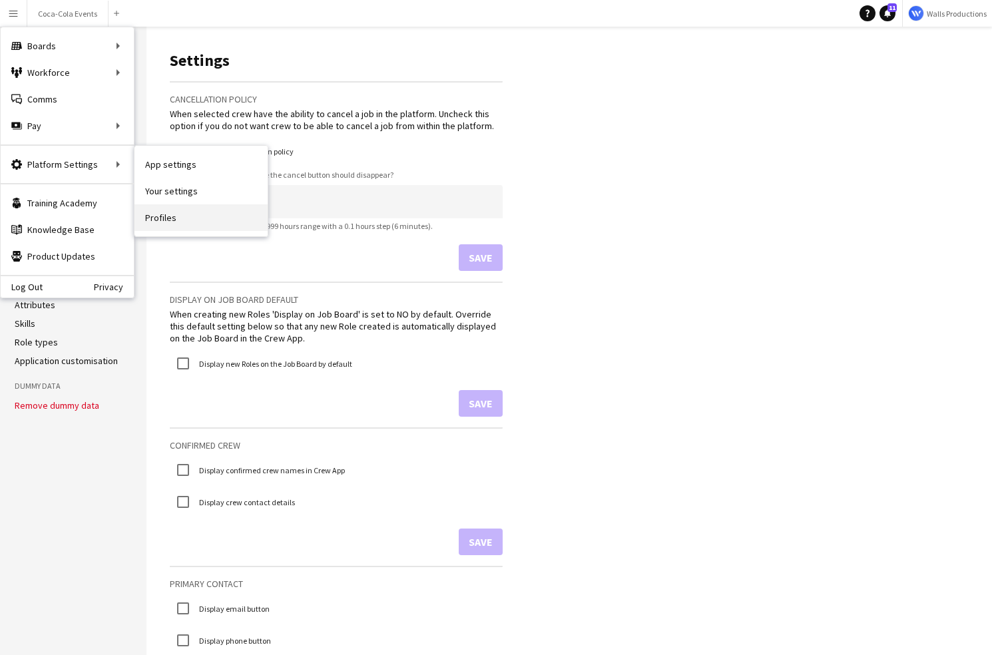
click at [182, 218] on link "Profiles" at bounding box center [201, 217] width 133 height 27
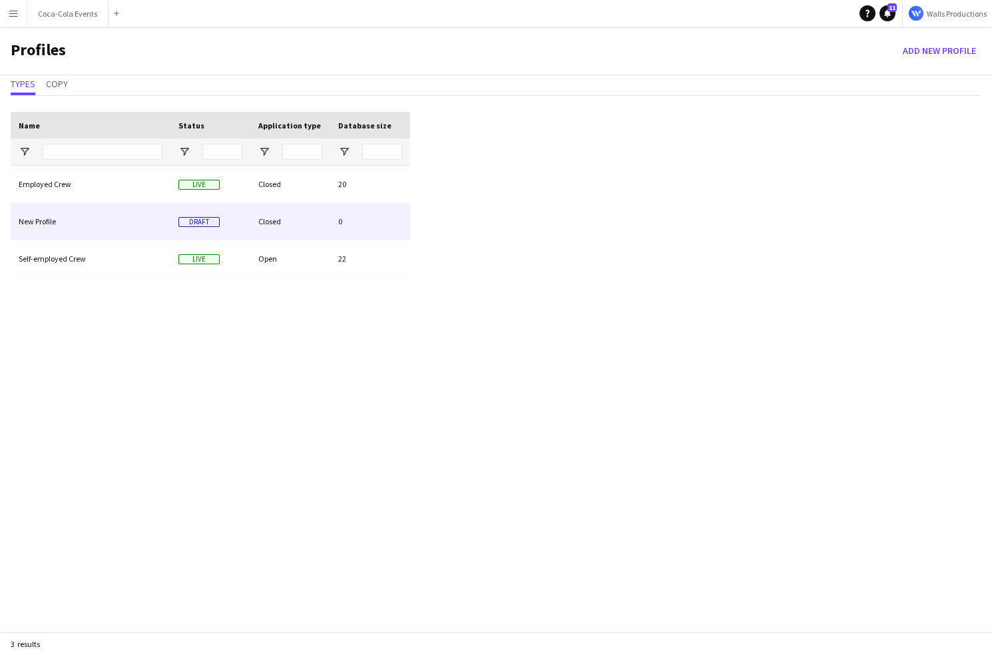
click at [69, 217] on div "New Profile" at bounding box center [91, 221] width 160 height 37
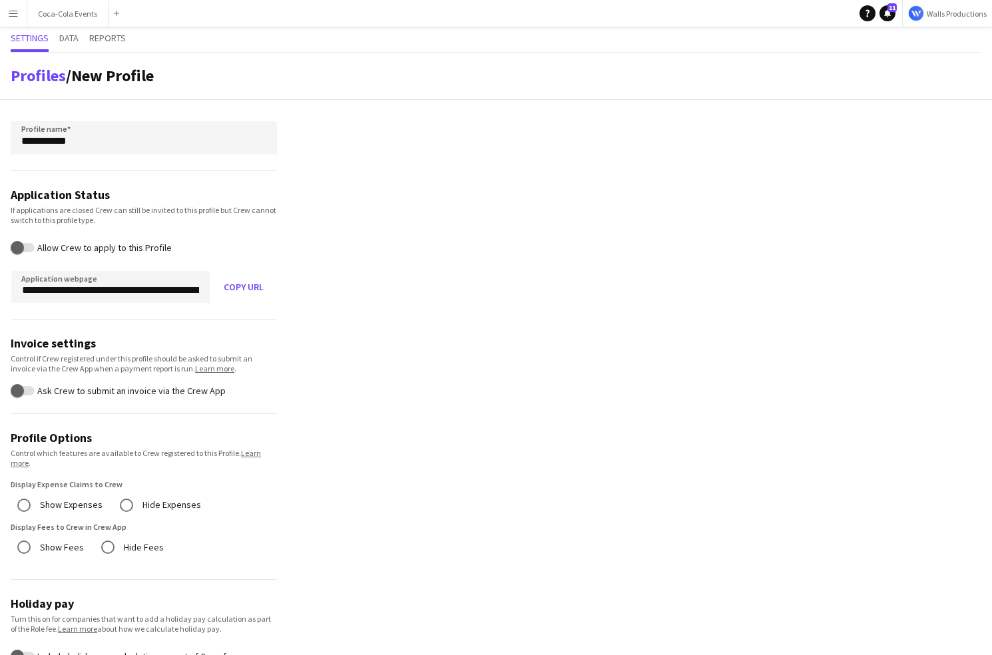
click at [11, 11] on app-icon "Menu" at bounding box center [13, 13] width 11 height 11
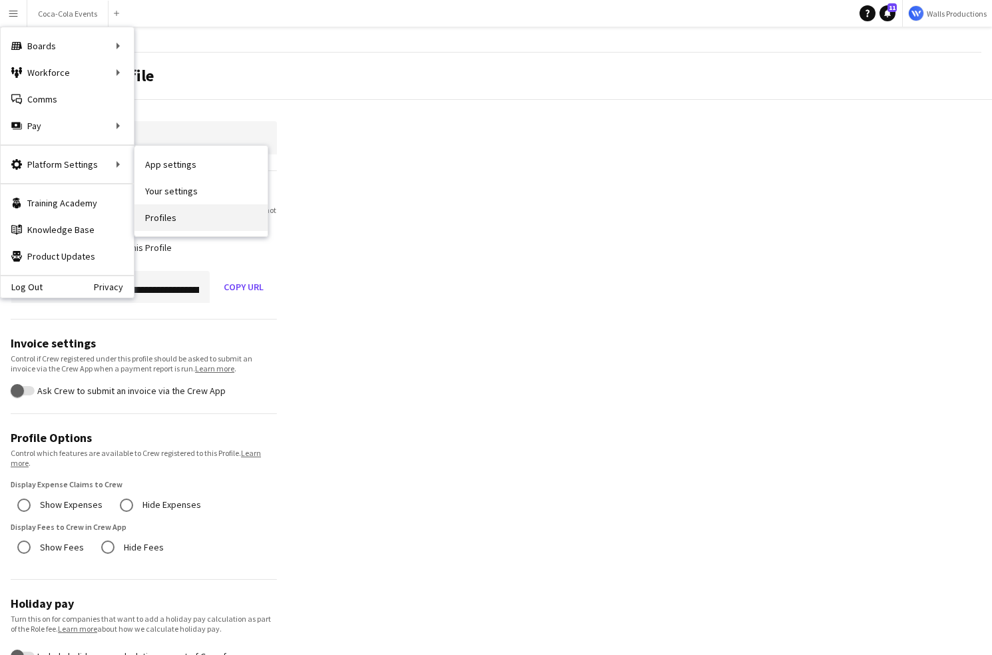
click at [179, 219] on link "Profiles" at bounding box center [201, 217] width 133 height 27
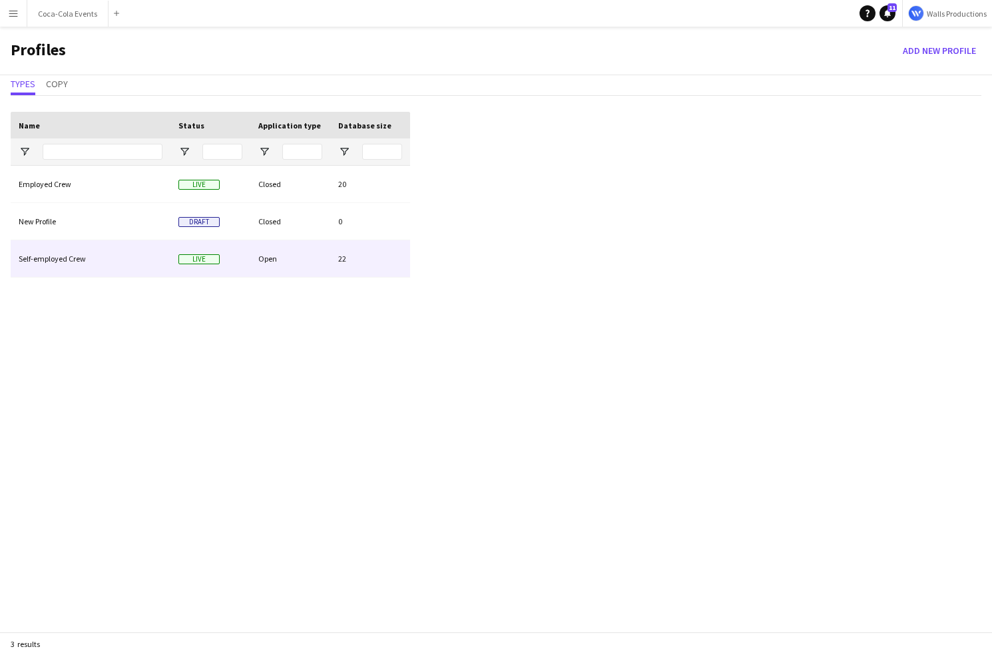
click at [74, 255] on div "Self-employed Crew" at bounding box center [91, 258] width 160 height 37
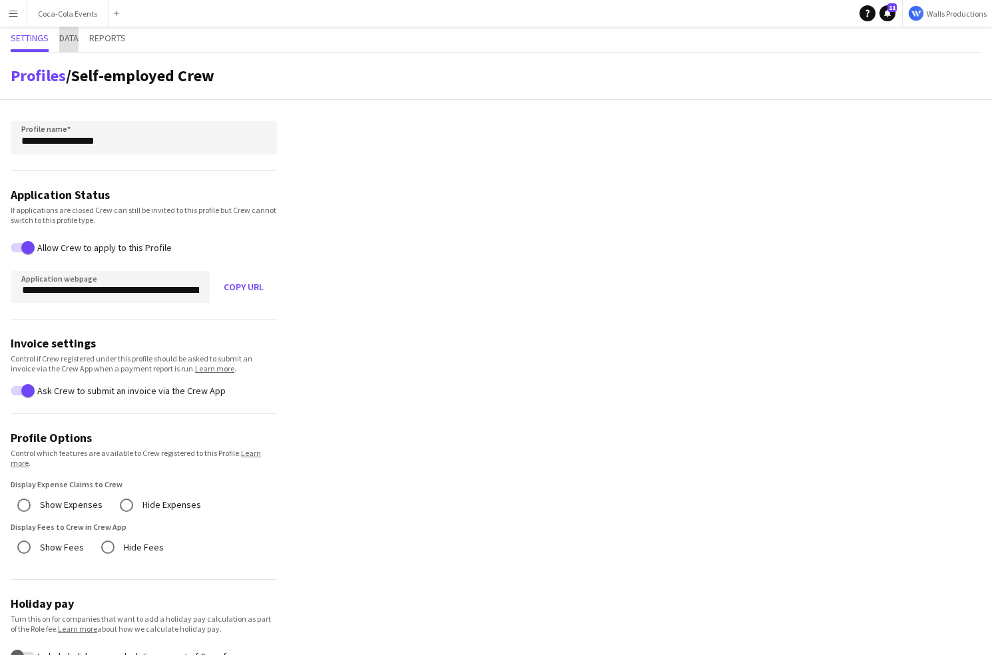
click at [71, 43] on span "Data" at bounding box center [68, 39] width 19 height 25
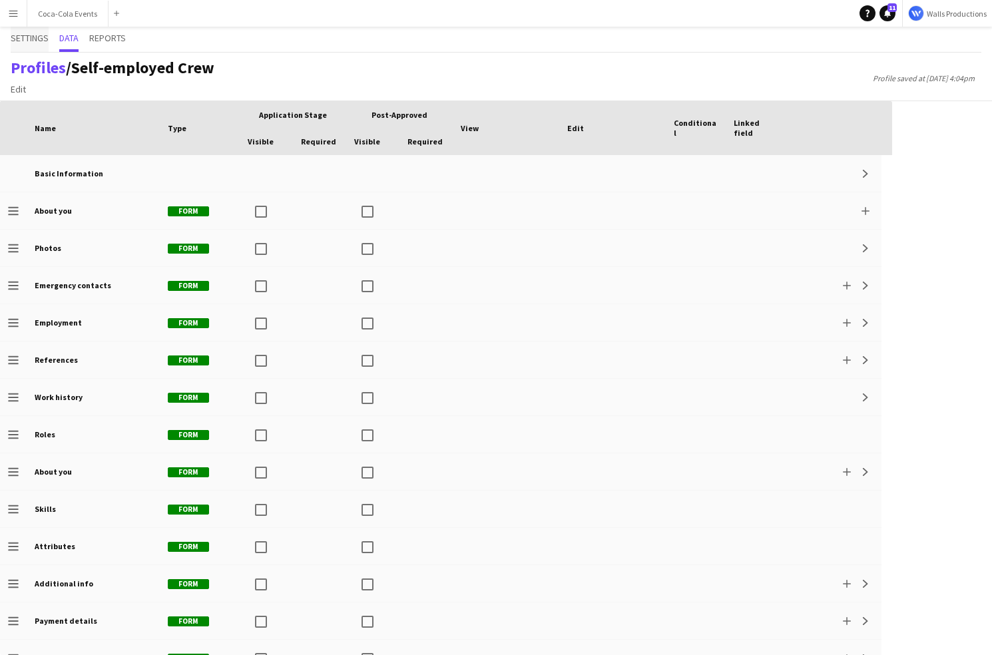
click at [38, 39] on span "Settings" at bounding box center [30, 37] width 38 height 9
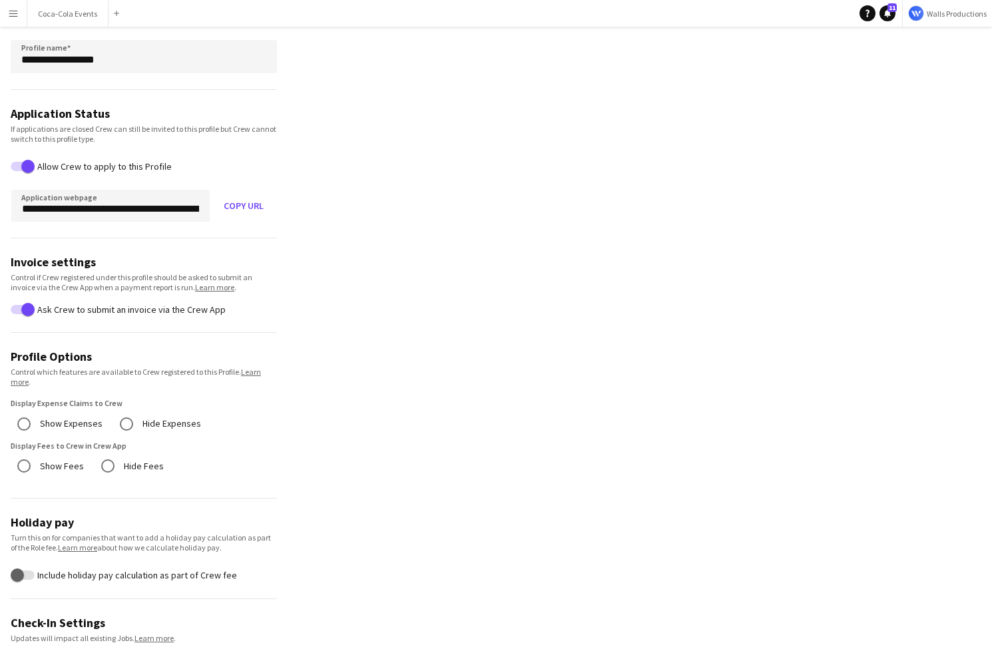
scroll to position [87, 0]
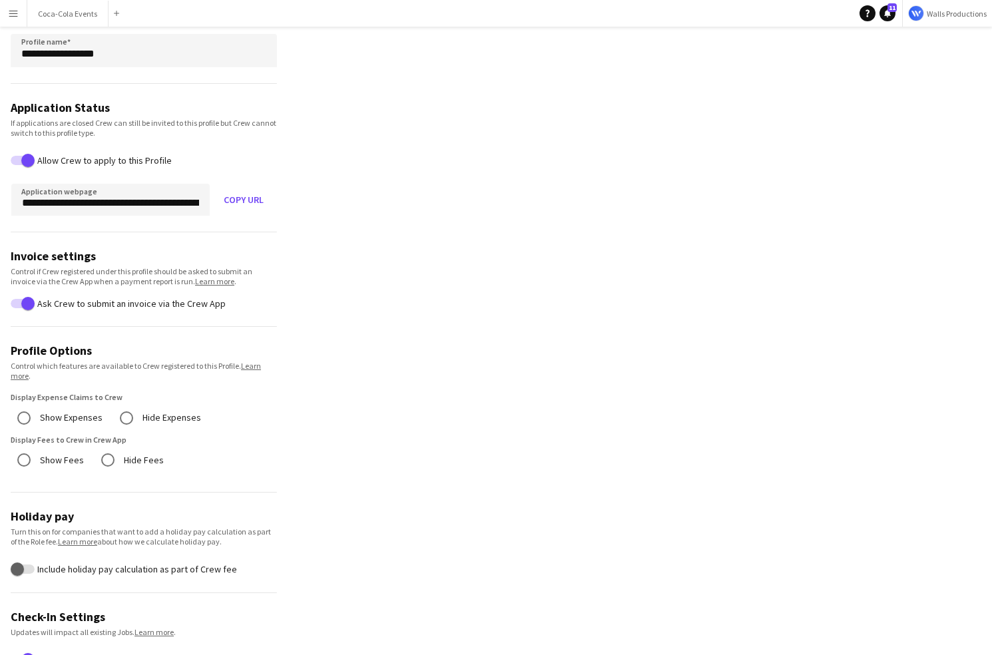
click at [71, 416] on label "Show Expenses" at bounding box center [69, 418] width 65 height 21
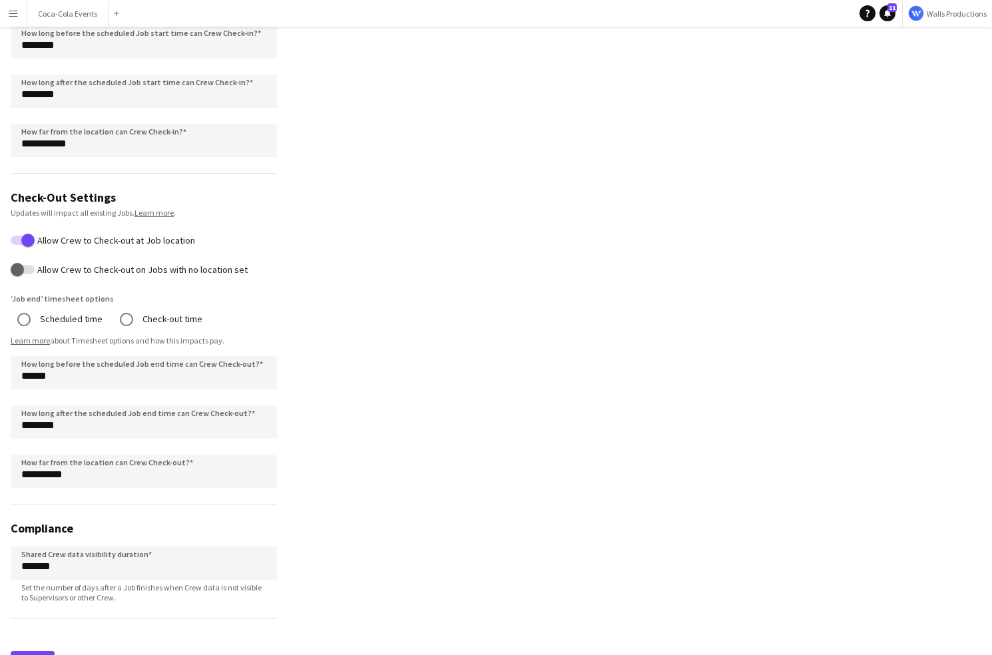
scroll to position [869, 0]
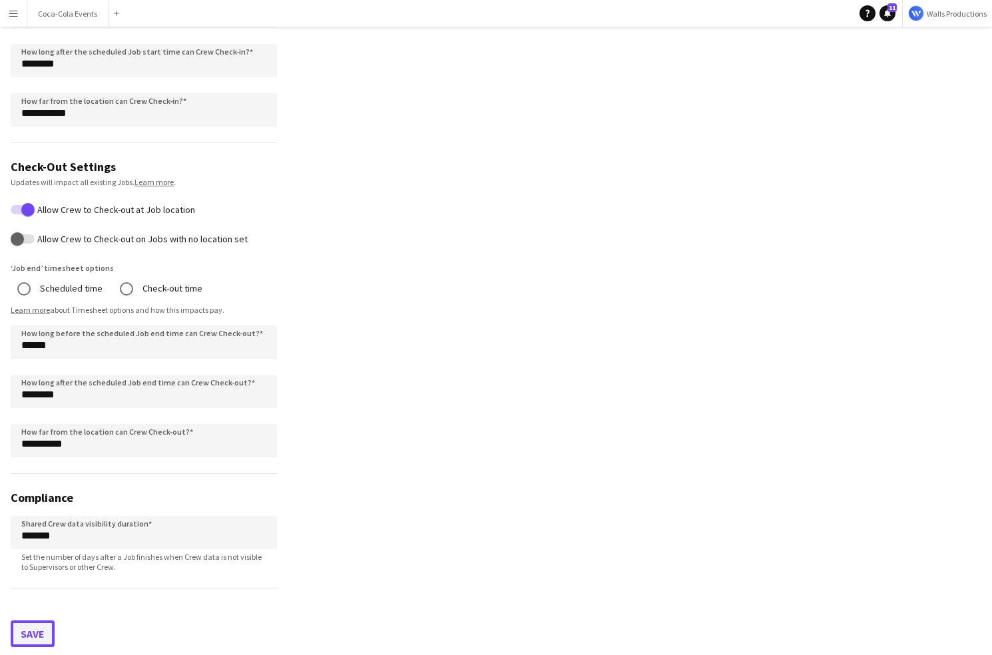
click at [34, 635] on button "Save" at bounding box center [33, 634] width 44 height 27
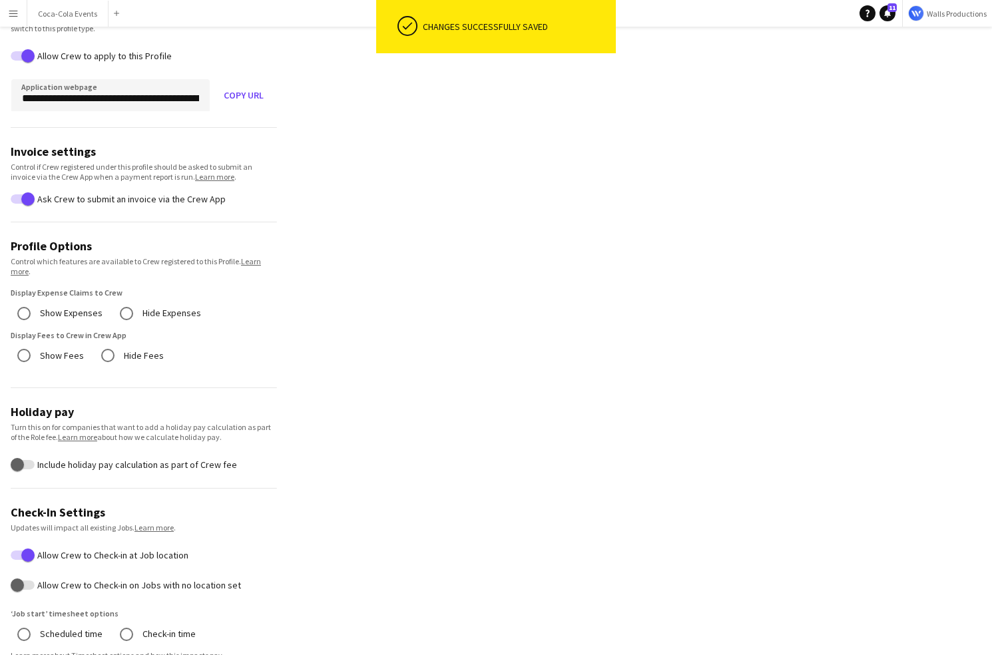
scroll to position [0, 0]
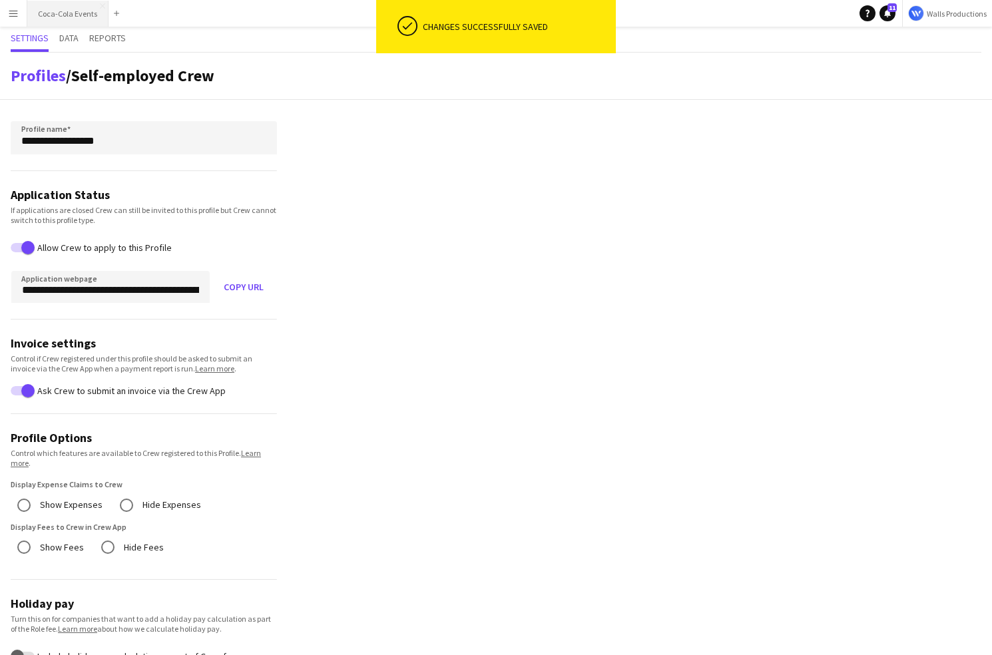
click at [55, 15] on button "Coca-Cola Events Close" at bounding box center [67, 14] width 81 height 26
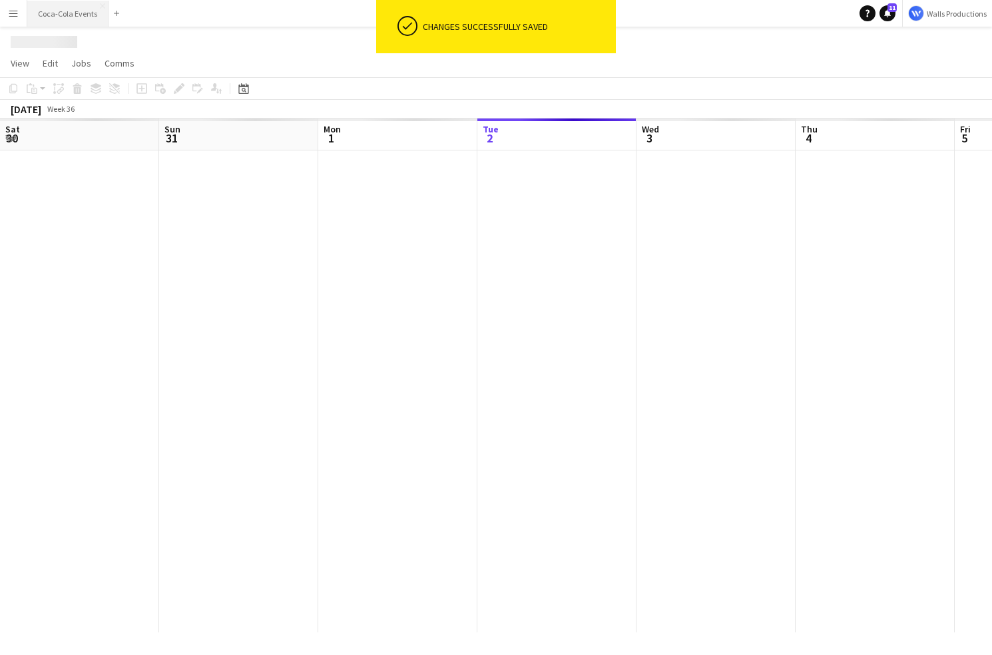
scroll to position [0, 318]
